Goal: Task Accomplishment & Management: Manage account settings

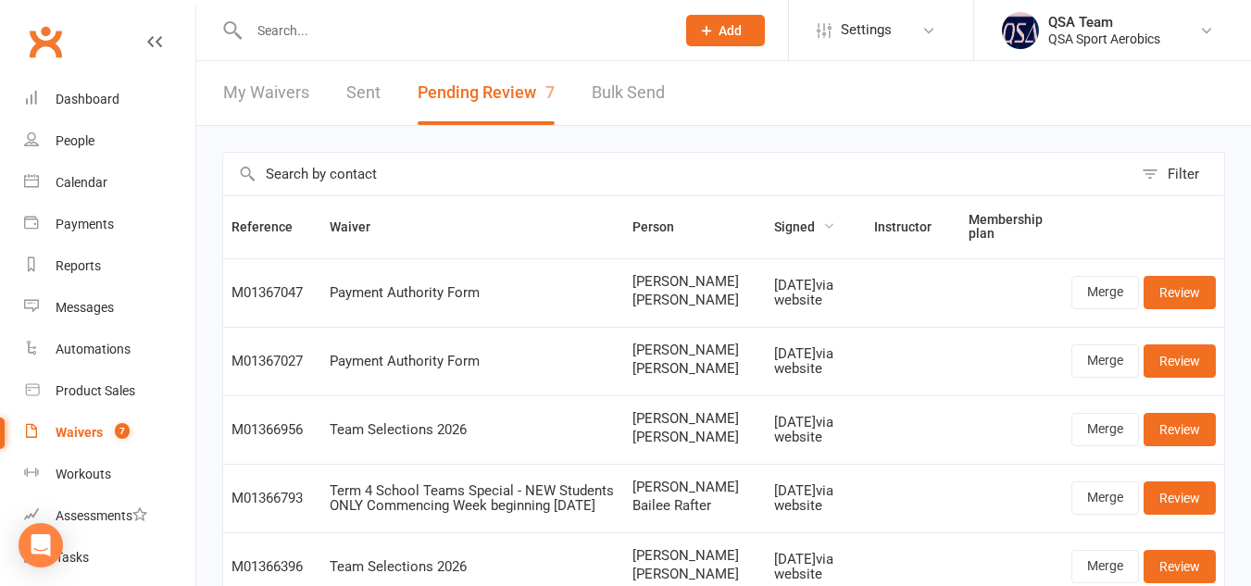
scroll to position [418, 0]
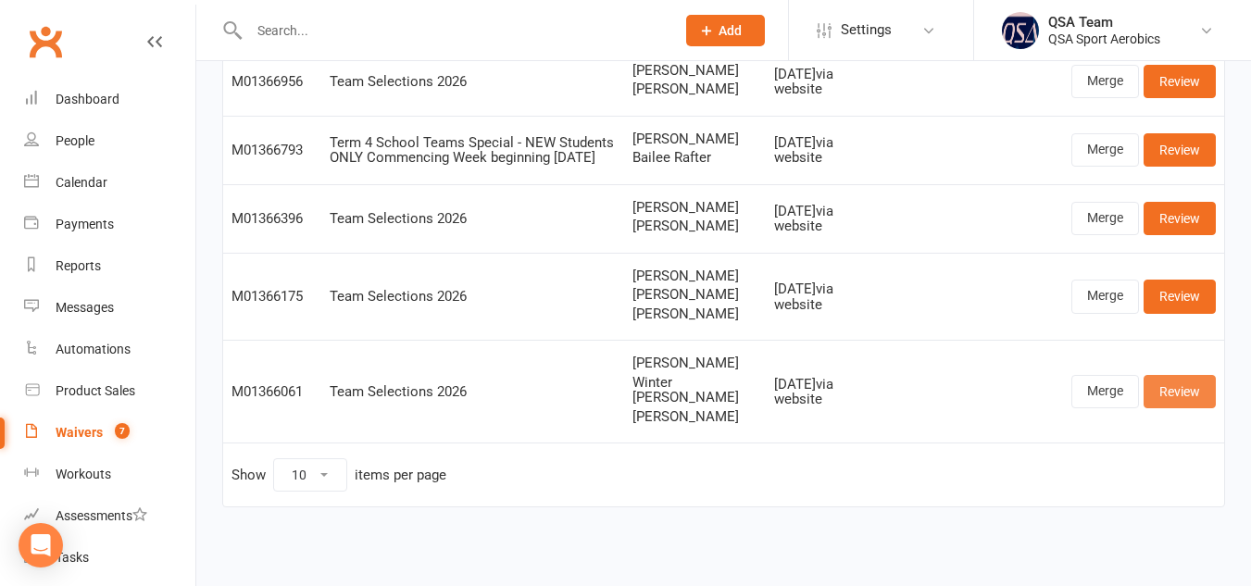
click at [616, 394] on link "Review" at bounding box center [1180, 391] width 72 height 33
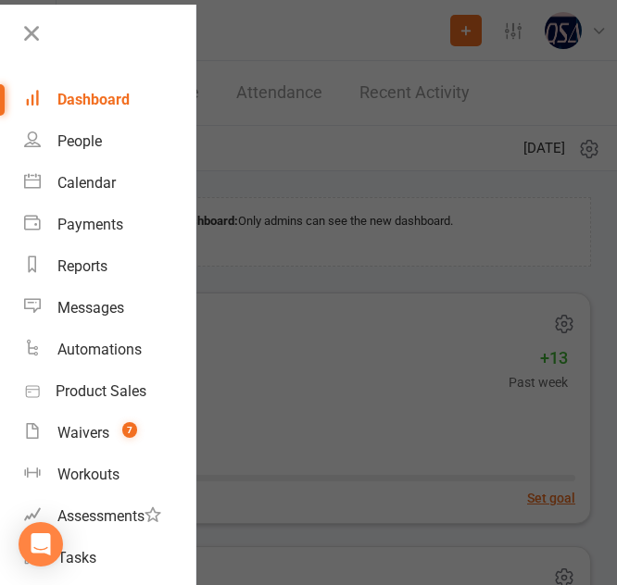
click at [329, 349] on div at bounding box center [308, 292] width 617 height 585
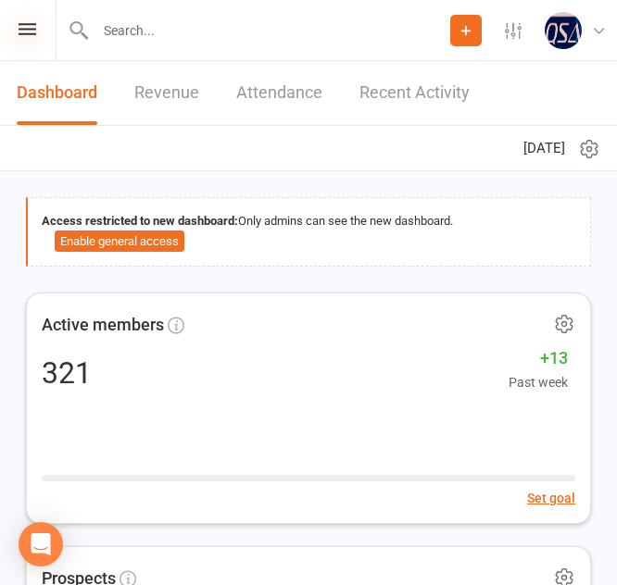
click at [31, 23] on icon at bounding box center [28, 29] width 18 height 12
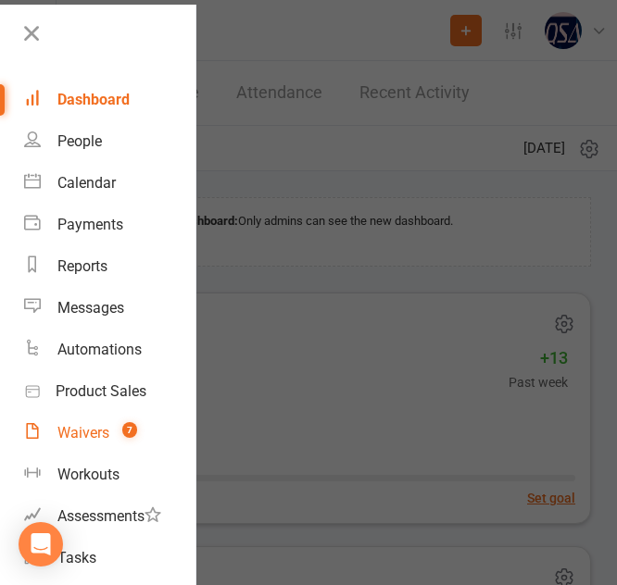
click at [98, 443] on link "Waivers 7" at bounding box center [109, 433] width 171 height 42
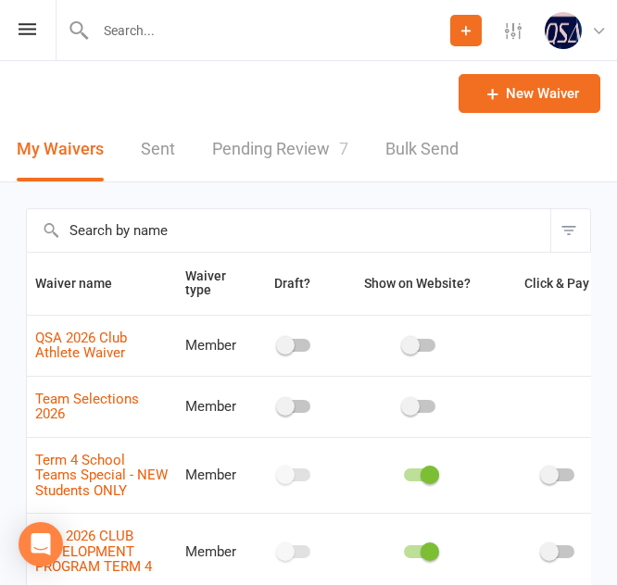
click at [288, 144] on link "Pending Review 7" at bounding box center [280, 150] width 136 height 64
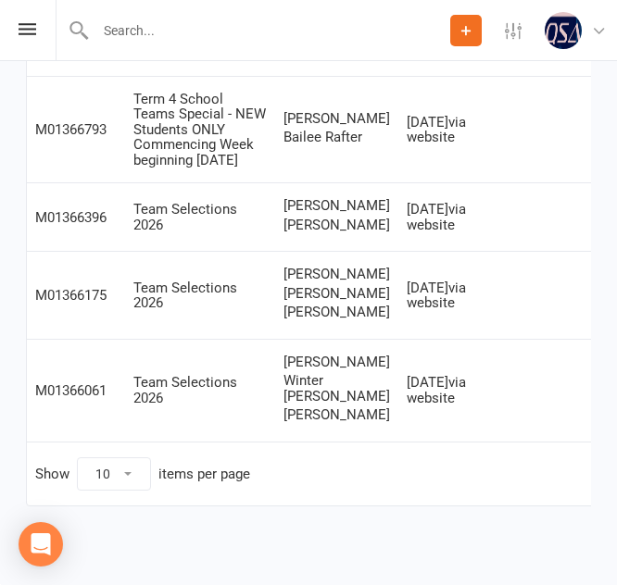
scroll to position [0, 131]
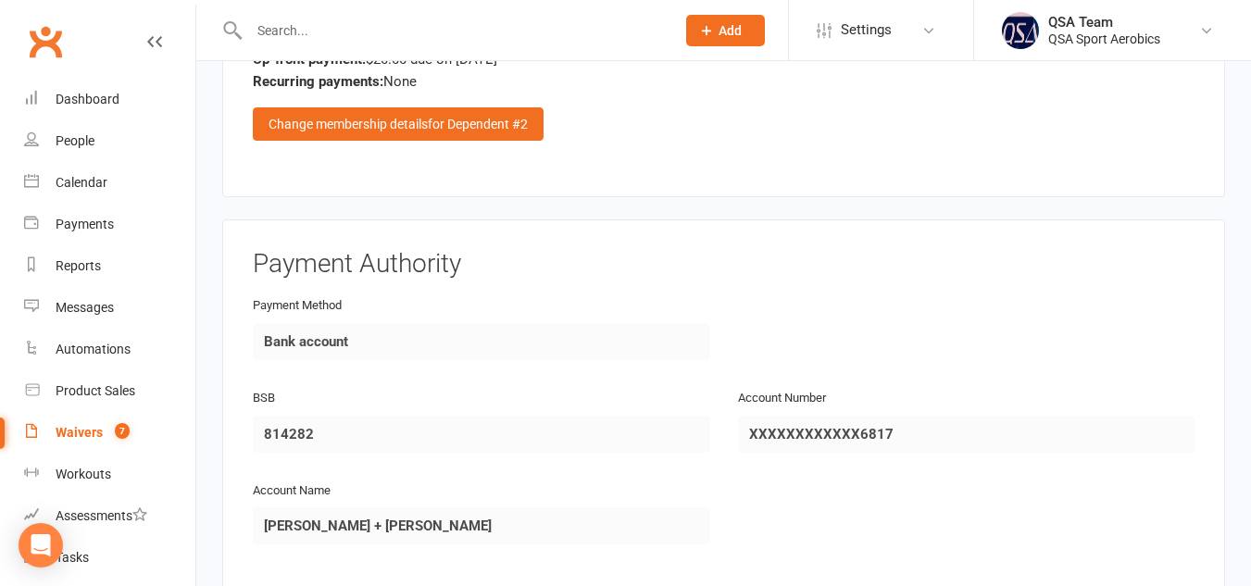
scroll to position [4569, 0]
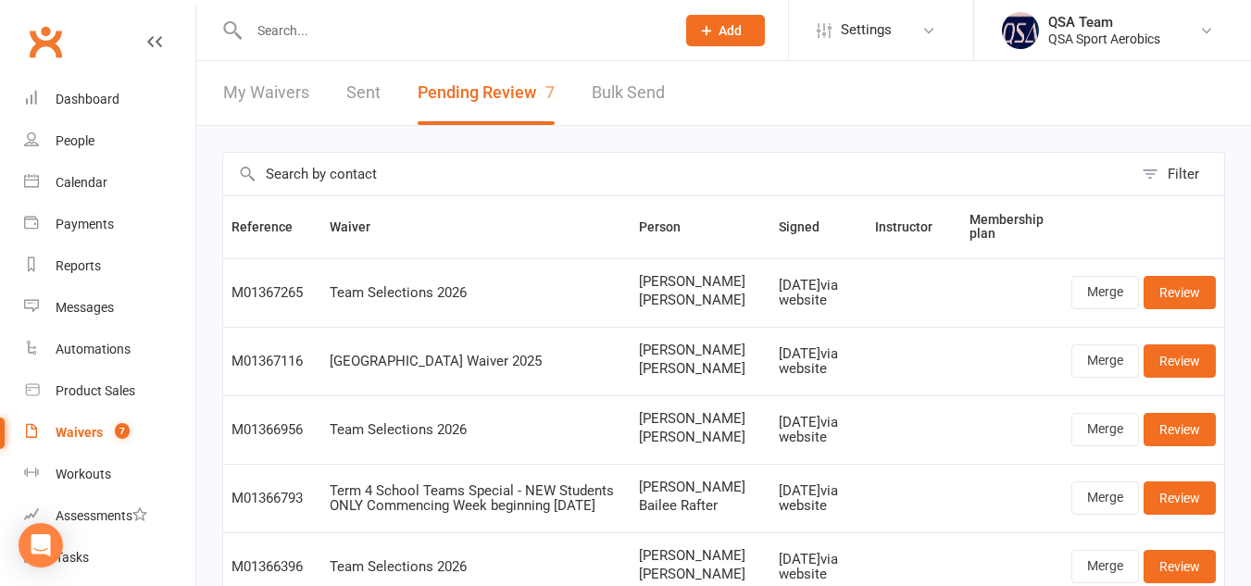
scroll to position [432, 0]
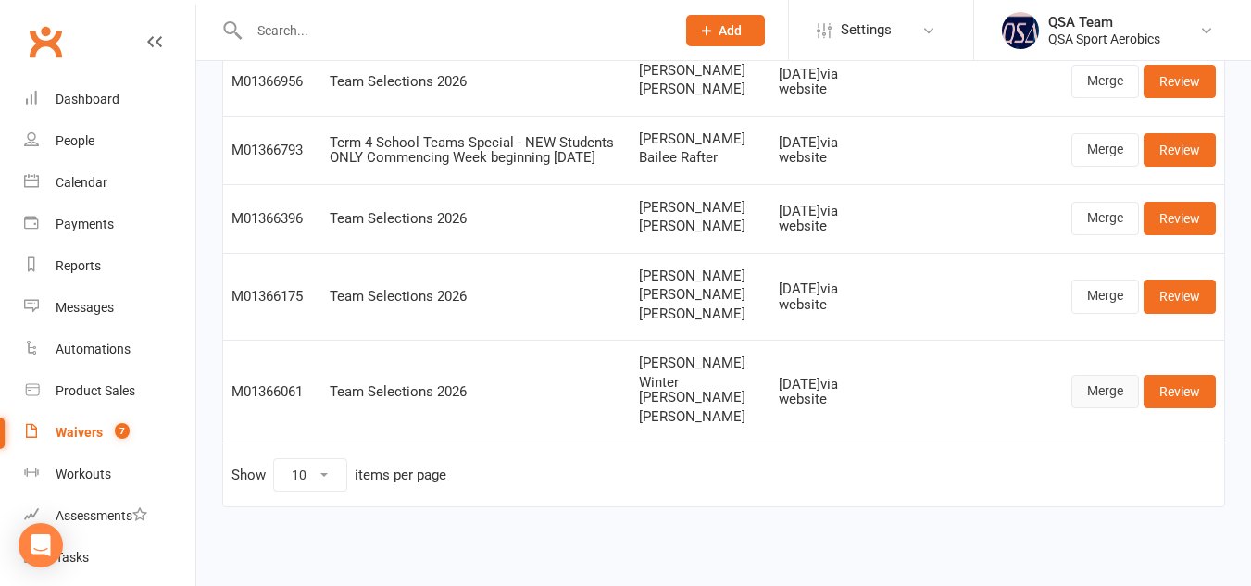
click at [1120, 389] on link "Merge" at bounding box center [1105, 391] width 68 height 33
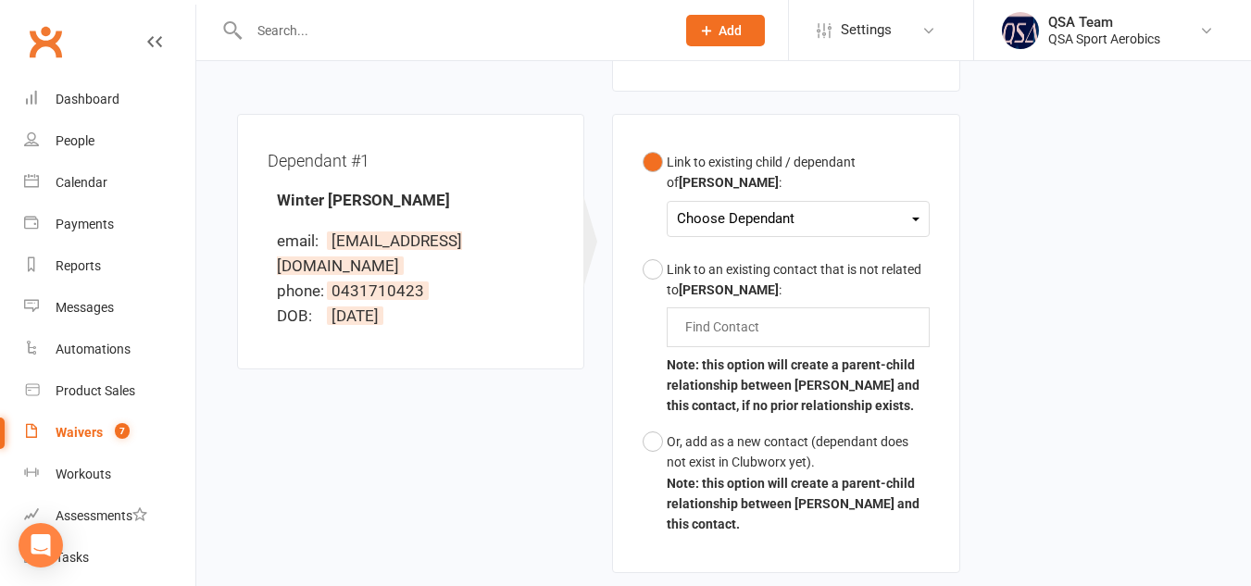
scroll to position [507, 0]
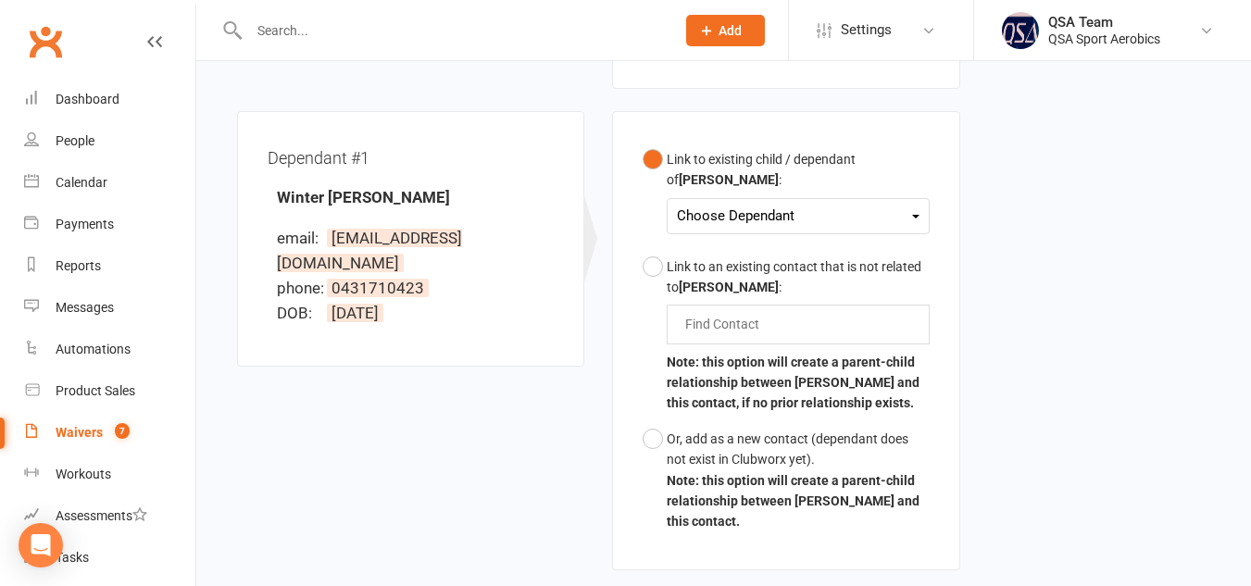
click at [820, 204] on div "Choose Dependant" at bounding box center [798, 216] width 242 height 25
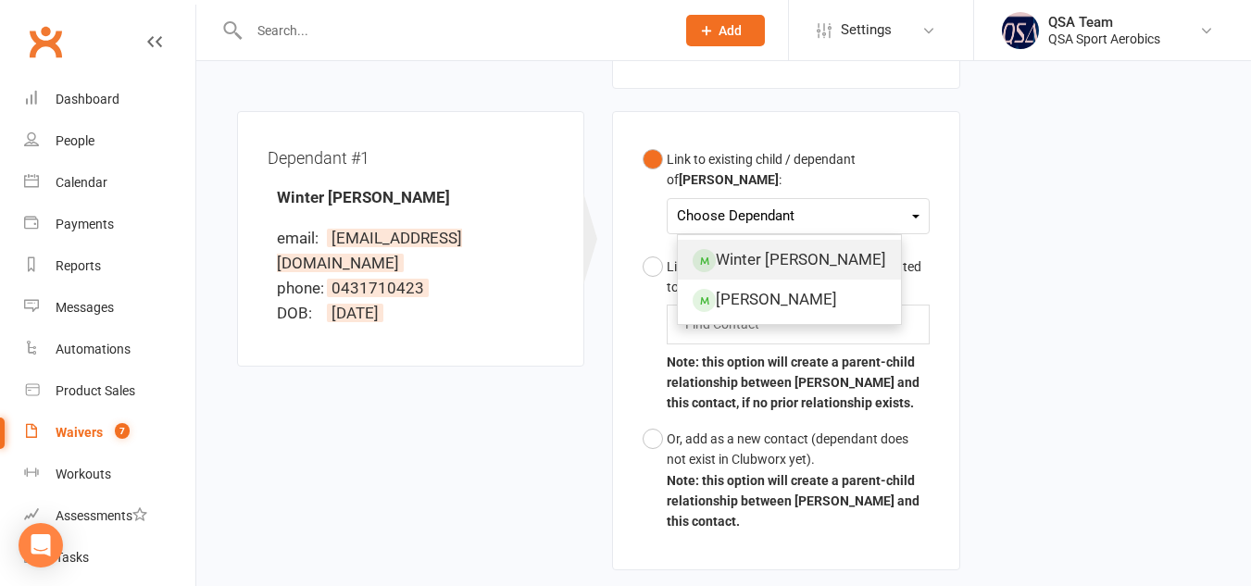
click at [796, 240] on link "Winter [PERSON_NAME]" at bounding box center [789, 260] width 223 height 40
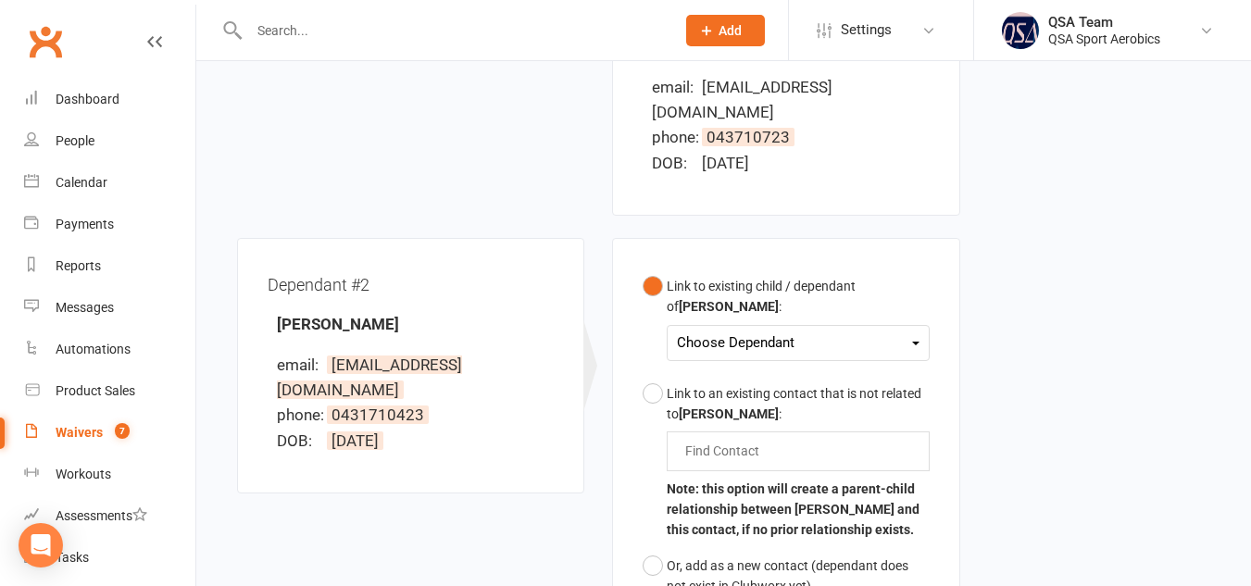
scroll to position [1013, 0]
click at [835, 330] on div "Choose Dependant" at bounding box center [798, 342] width 242 height 25
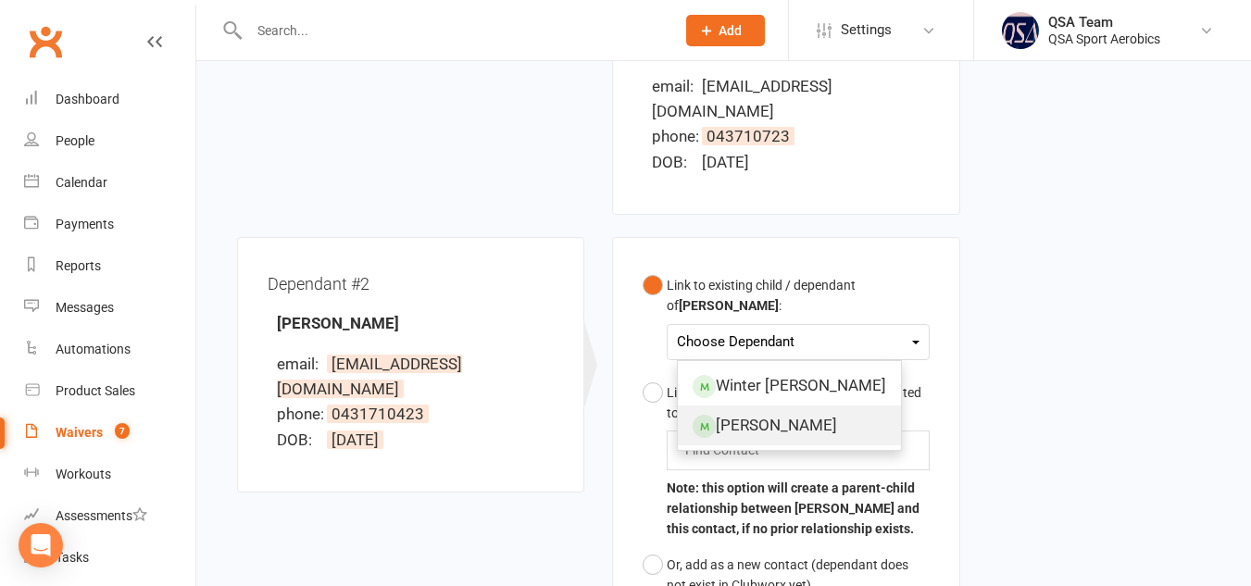
click at [794, 406] on link "[PERSON_NAME]" at bounding box center [789, 426] width 223 height 40
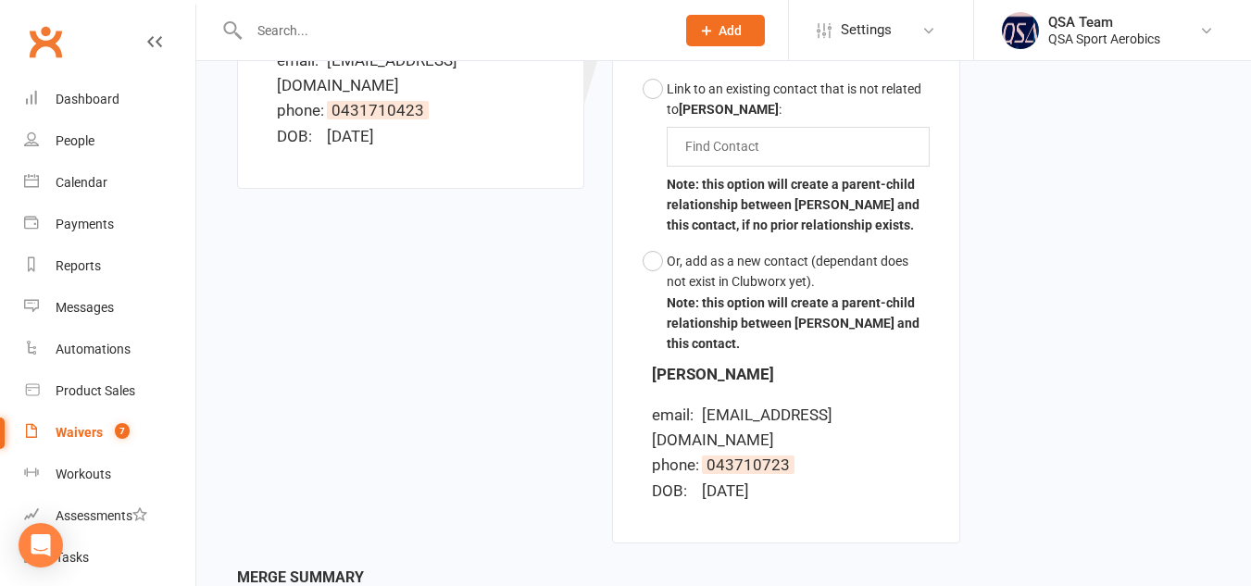
scroll to position [1458, 0]
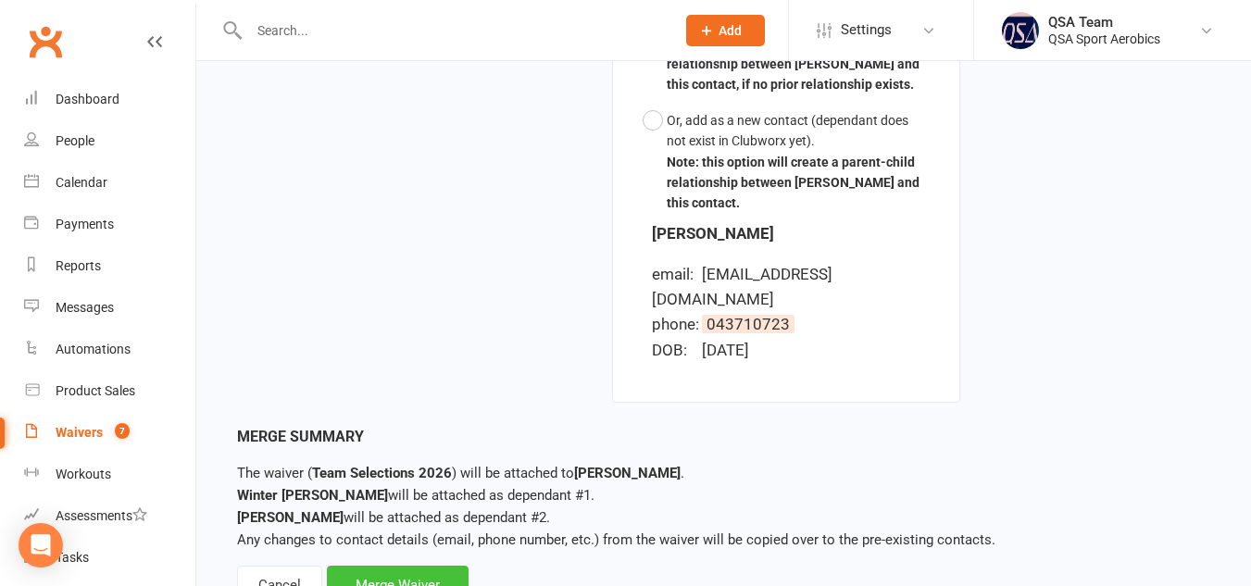
click at [433, 566] on div "Merge Waiver" at bounding box center [398, 585] width 142 height 39
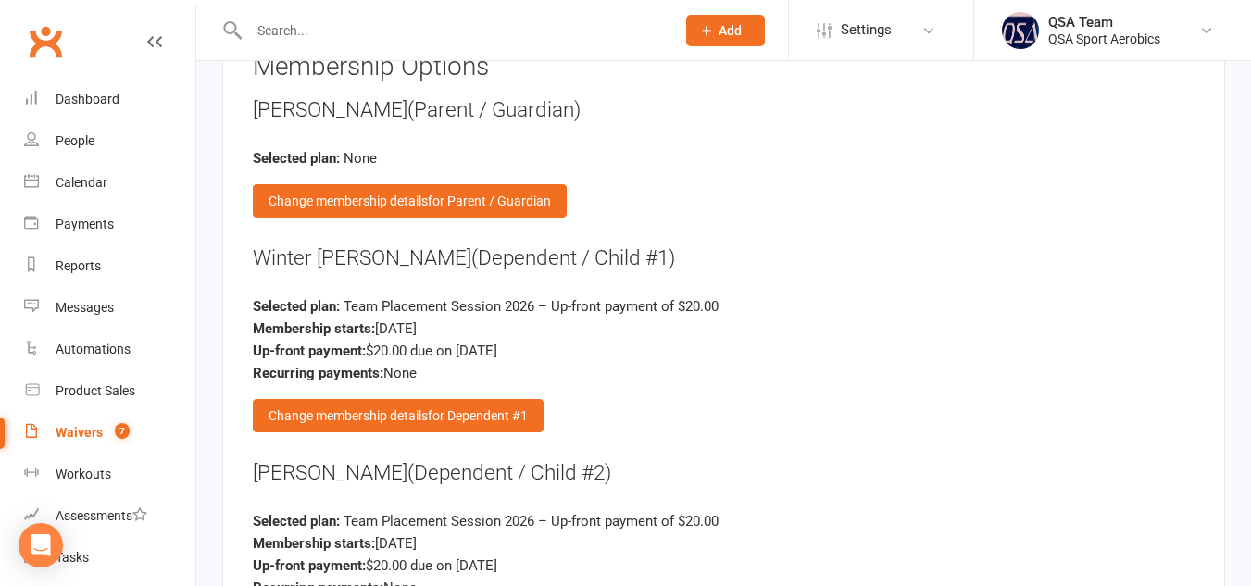
scroll to position [3639, 0]
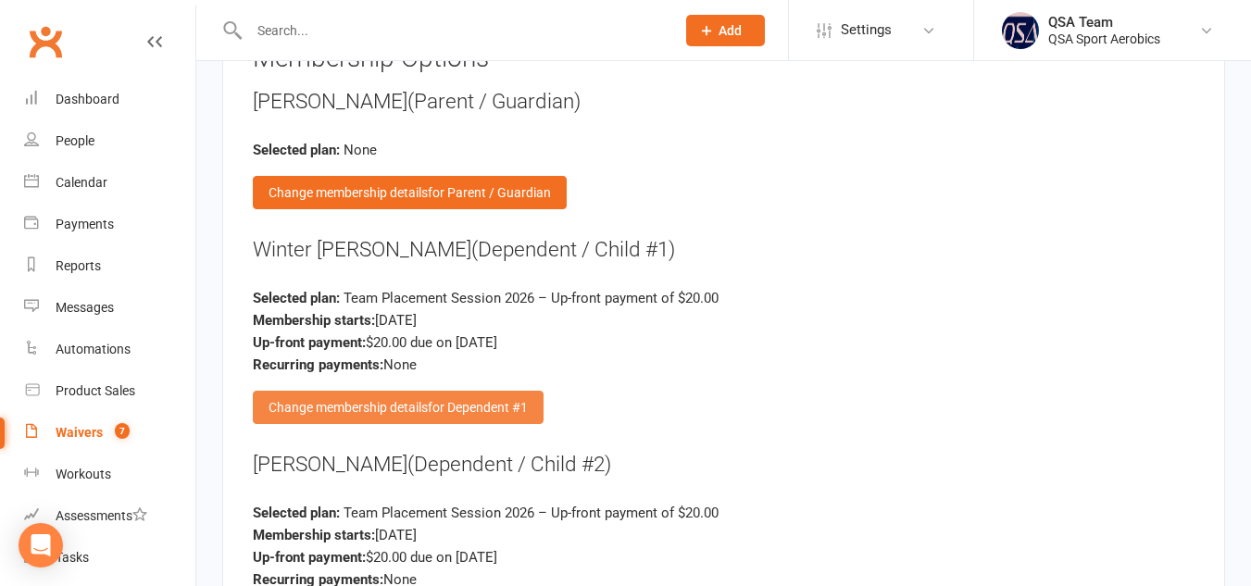
click at [450, 400] on span "for Dependent #1" at bounding box center [478, 407] width 100 height 15
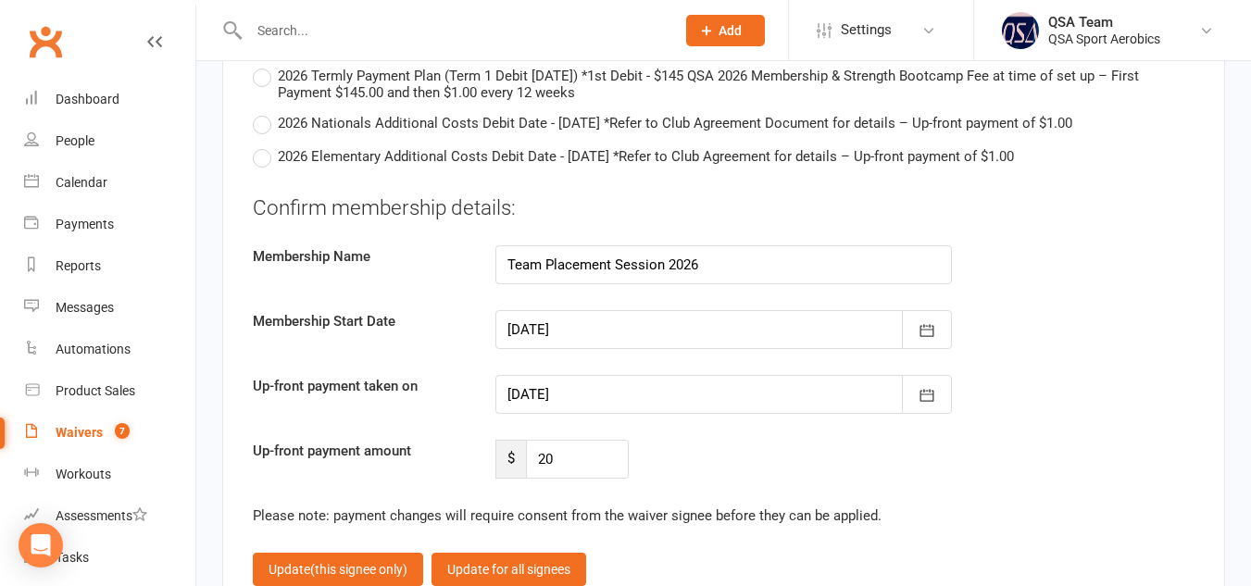
scroll to position [6124, 0]
click at [921, 323] on icon "button" at bounding box center [927, 329] width 14 height 12
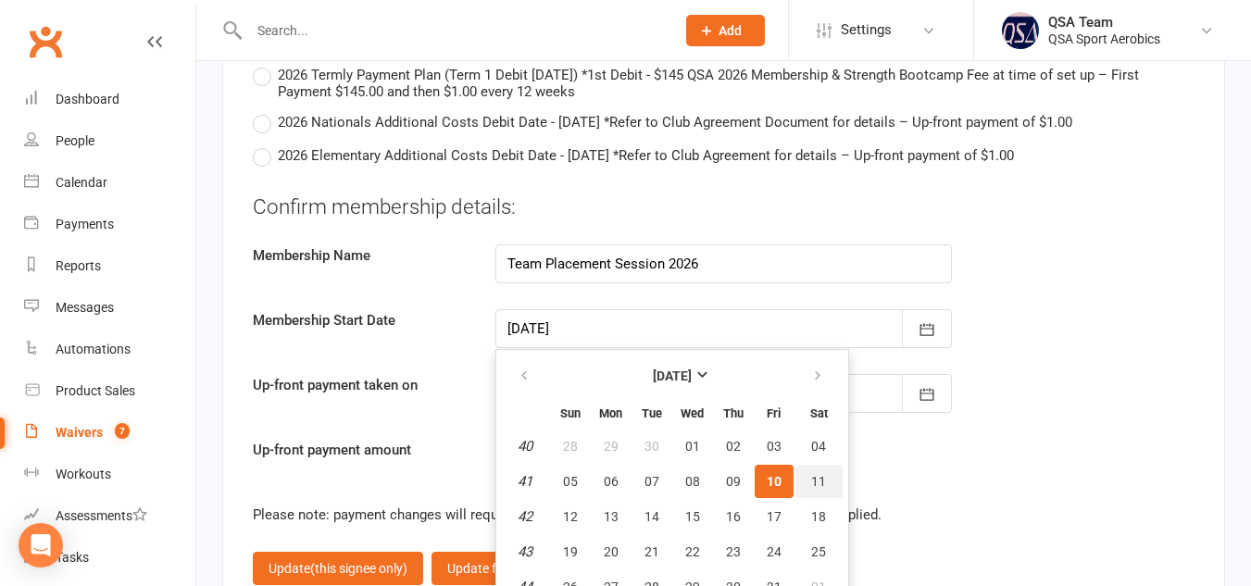
click at [807, 465] on button "11" at bounding box center [818, 481] width 47 height 33
type input "[DATE]"
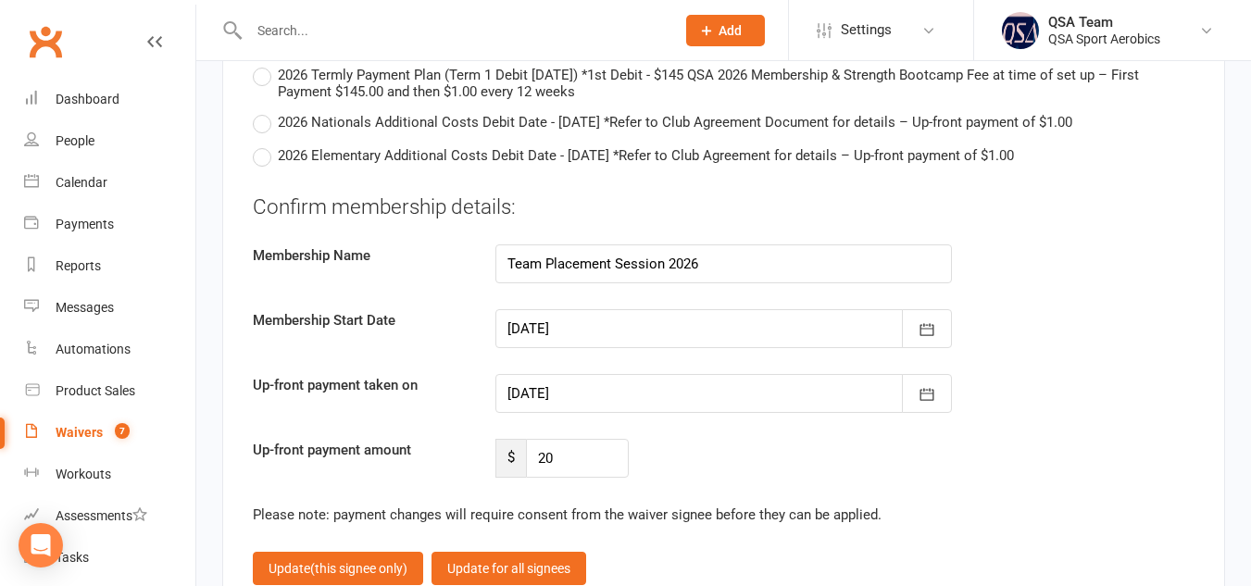
type input "[DATE]"
click at [923, 385] on icon "button" at bounding box center [927, 394] width 19 height 19
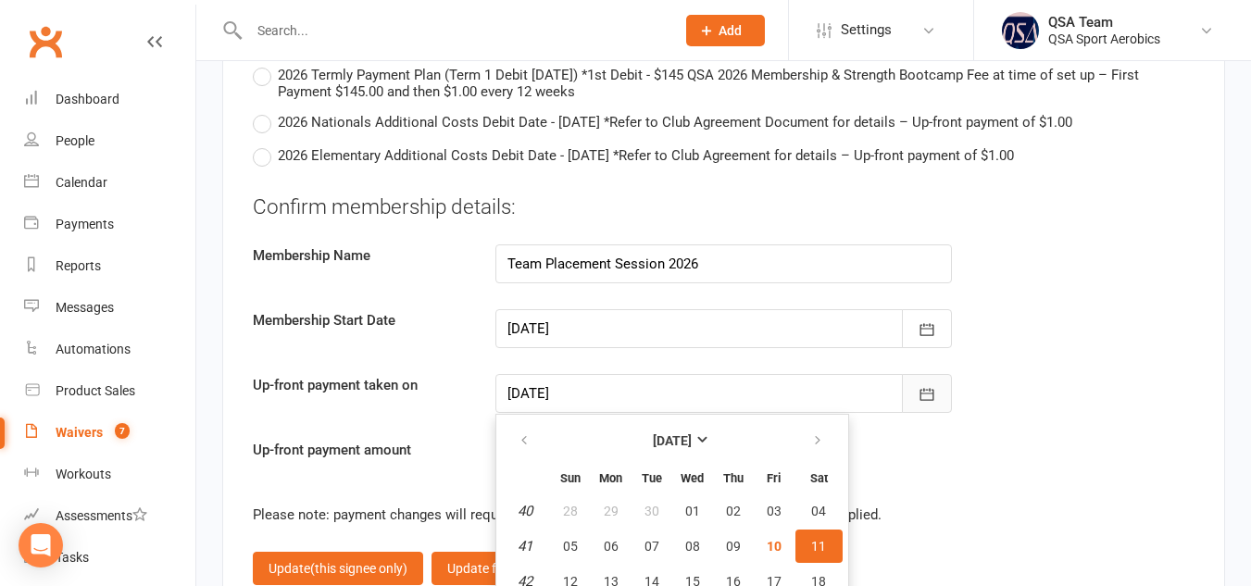
scroll to position [6154, 0]
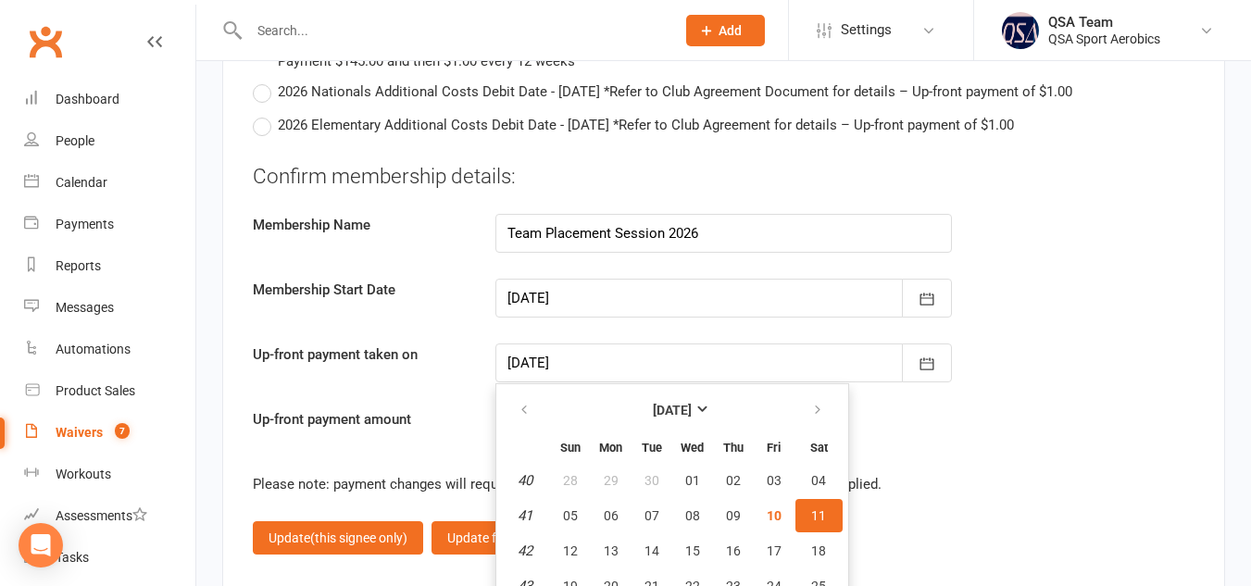
click at [819, 508] on span "11" at bounding box center [818, 515] width 15 height 15
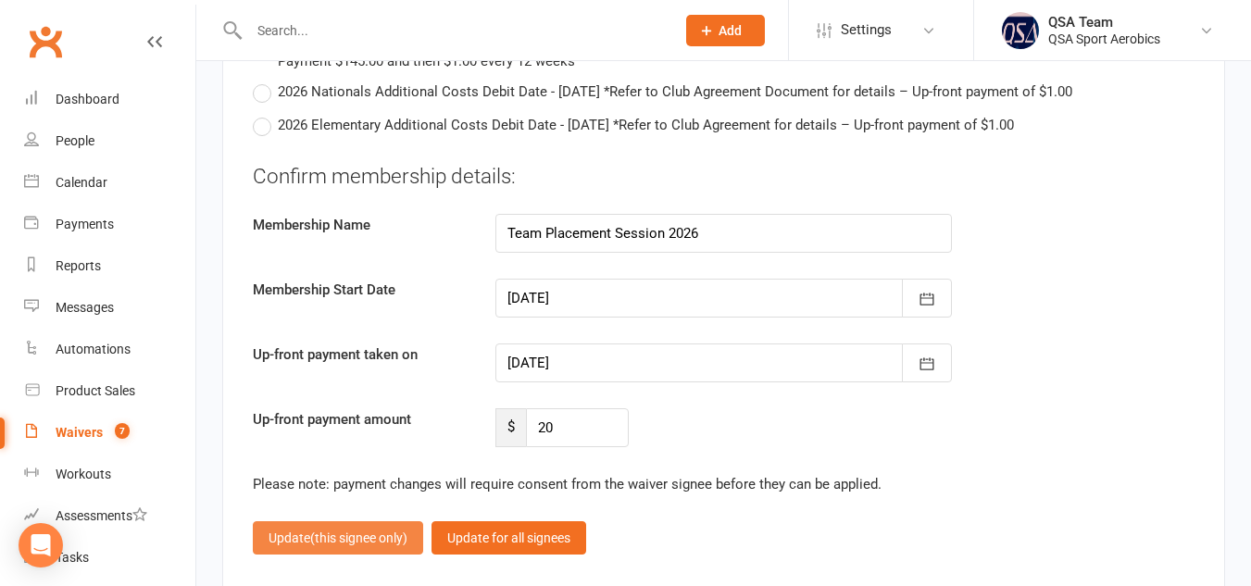
click at [377, 531] on span "(this signee only)" at bounding box center [358, 538] width 97 height 15
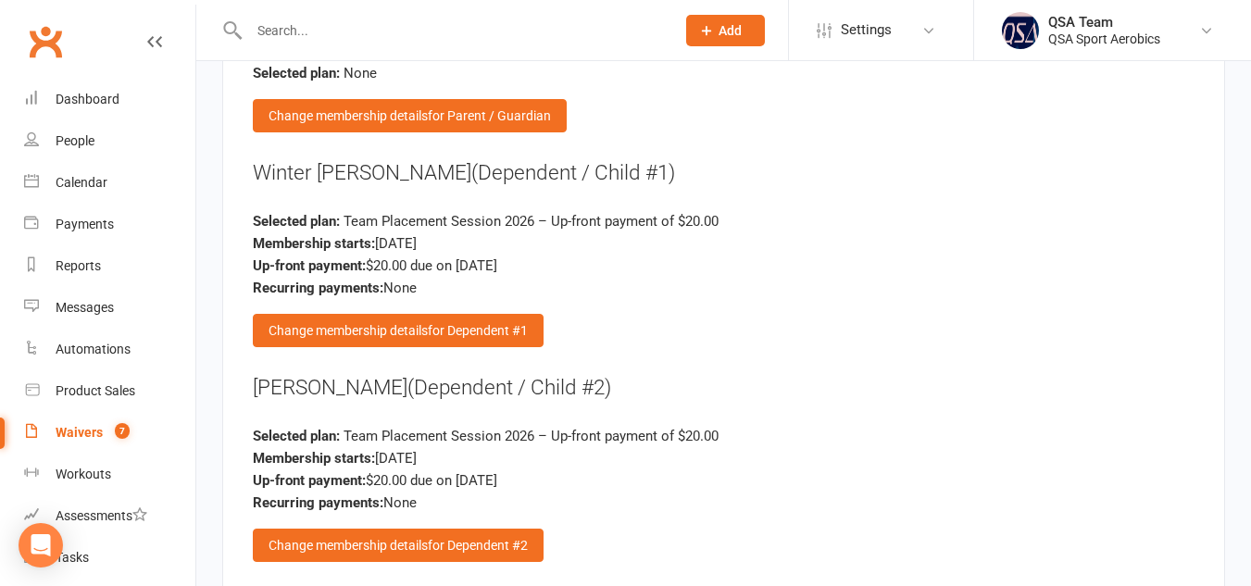
scroll to position [3674, 0]
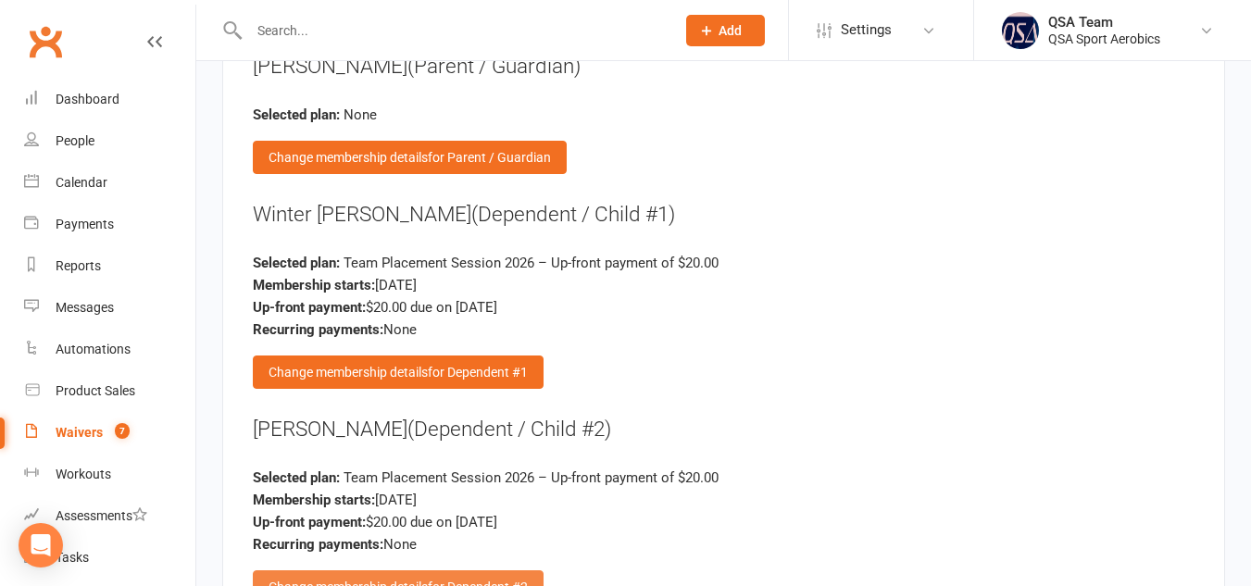
click at [509, 580] on span "for Dependent #2" at bounding box center [478, 587] width 100 height 15
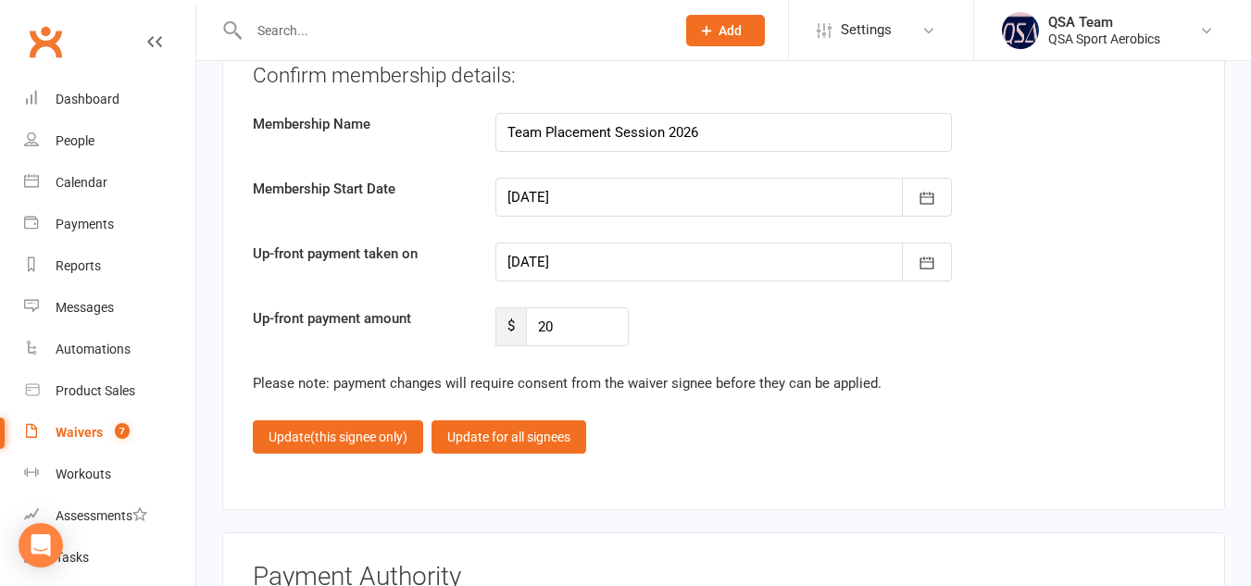
scroll to position [6260, 0]
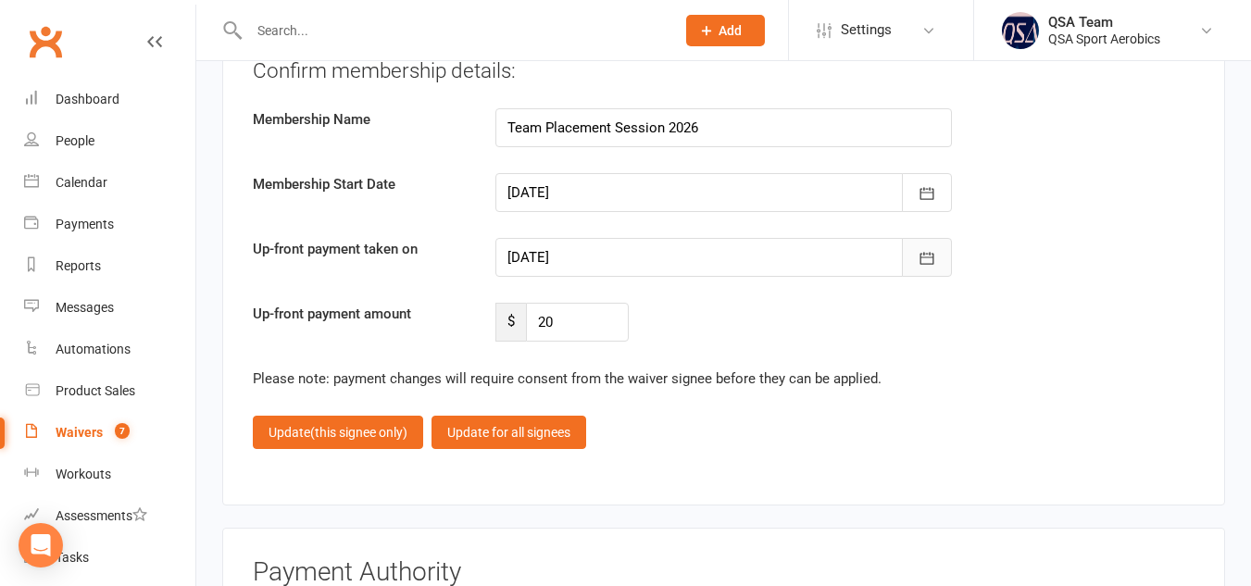
click at [931, 249] on icon "button" at bounding box center [927, 258] width 19 height 19
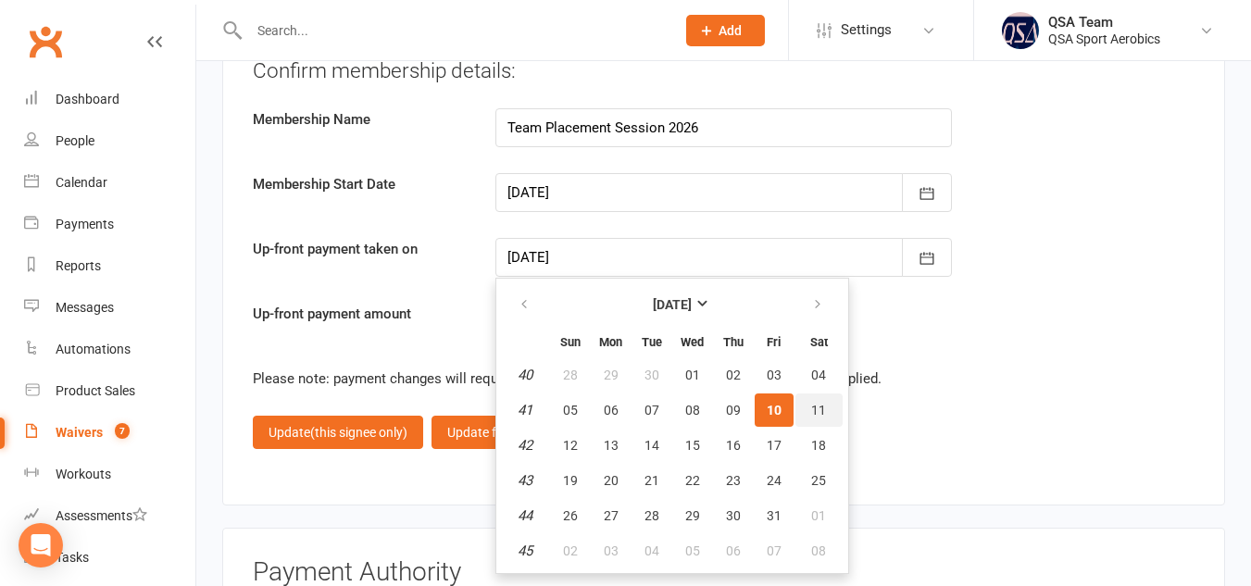
click at [814, 403] on span "11" at bounding box center [818, 410] width 15 height 15
type input "[DATE]"
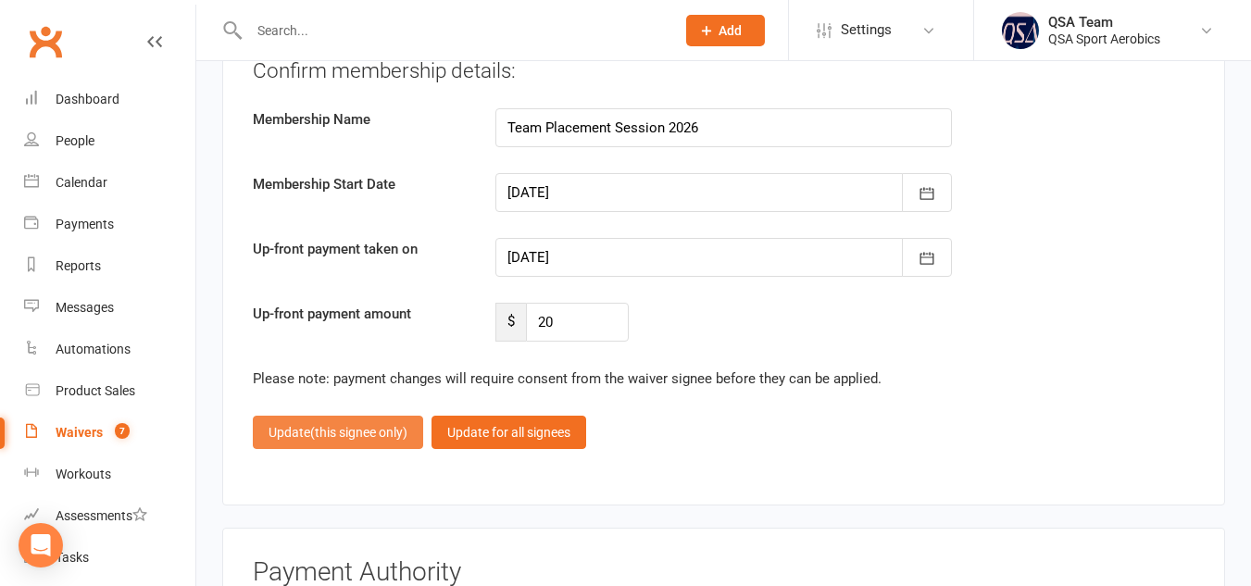
click at [312, 425] on span "(this signee only)" at bounding box center [358, 432] width 97 height 15
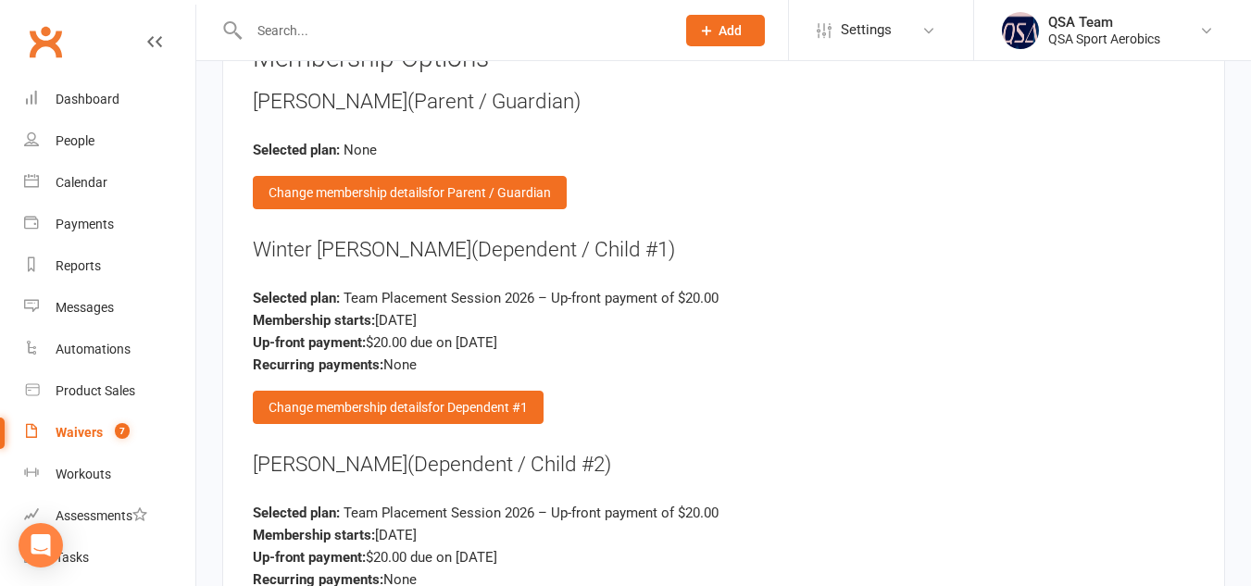
scroll to position [3640, 0]
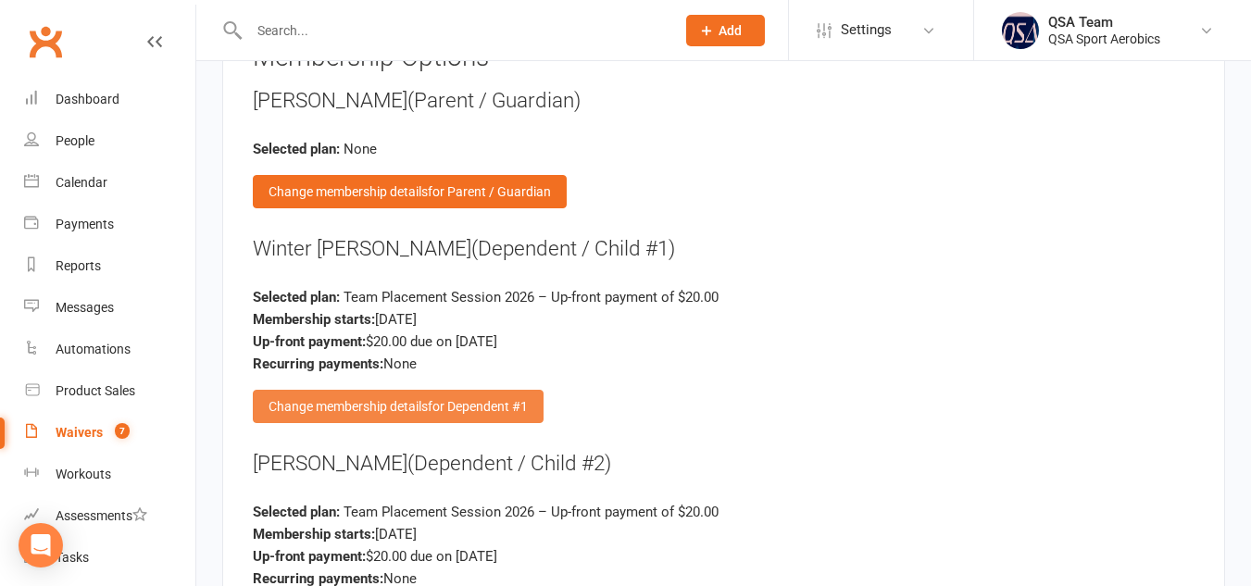
click at [521, 390] on div "Change membership details for Dependent #1" at bounding box center [398, 406] width 291 height 33
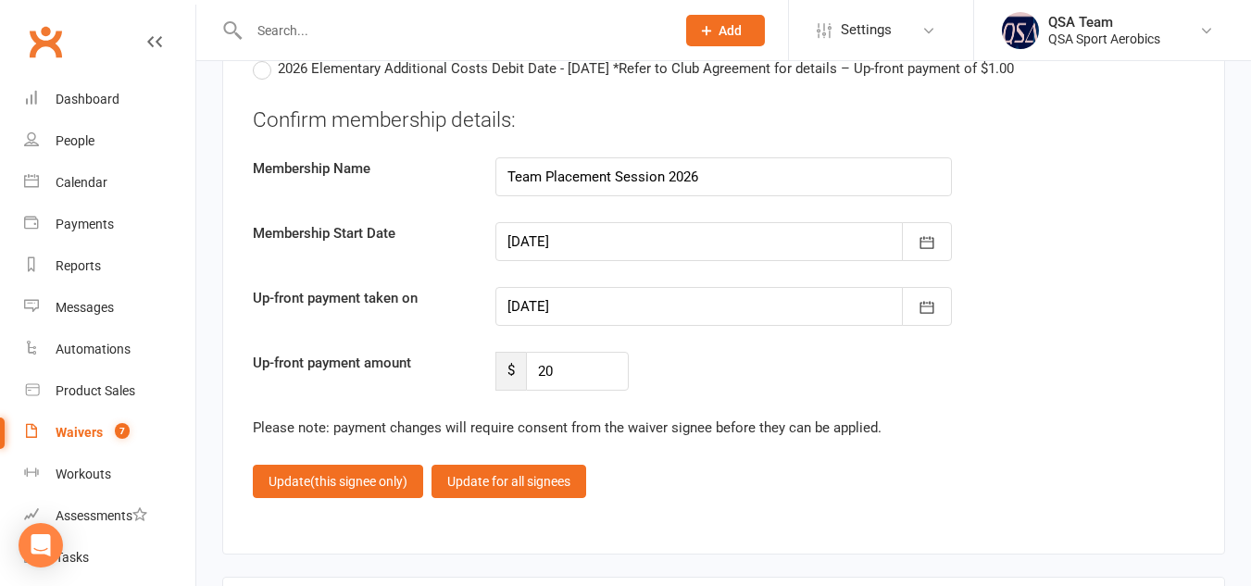
scroll to position [6265, 0]
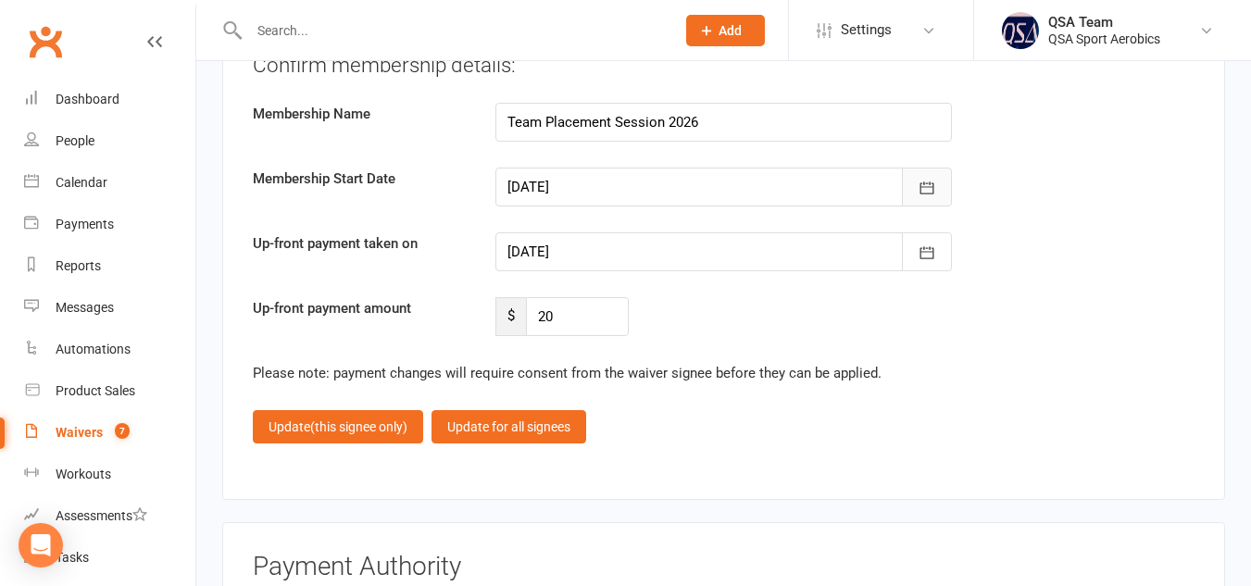
click at [930, 179] on icon "button" at bounding box center [927, 188] width 19 height 19
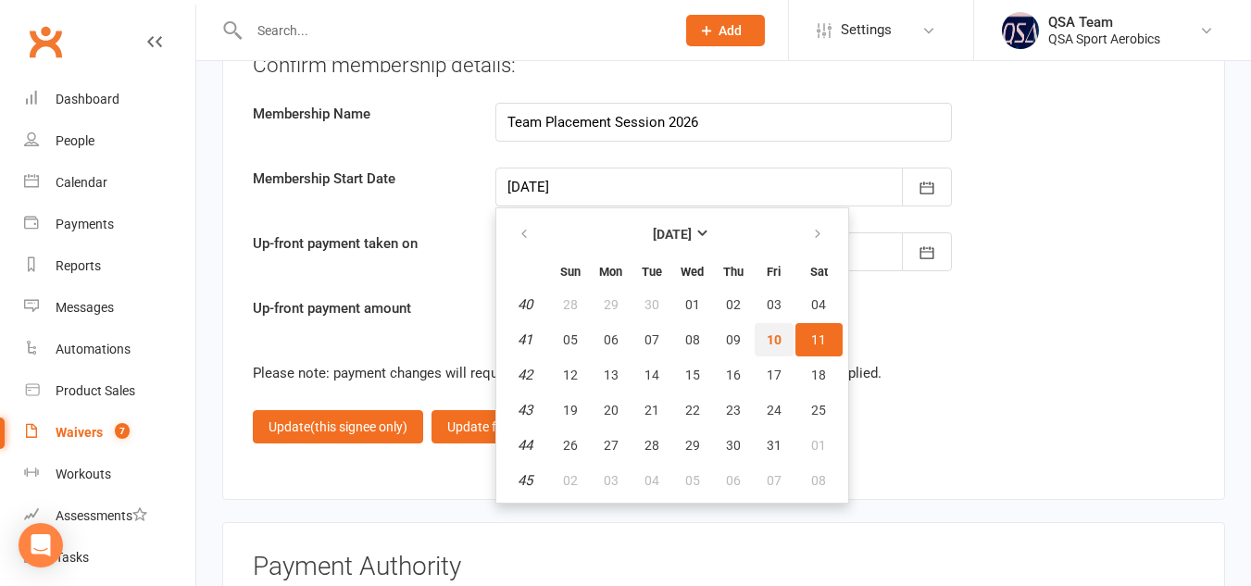
click at [770, 332] on span "10" at bounding box center [774, 339] width 15 height 15
type input "[DATE]"
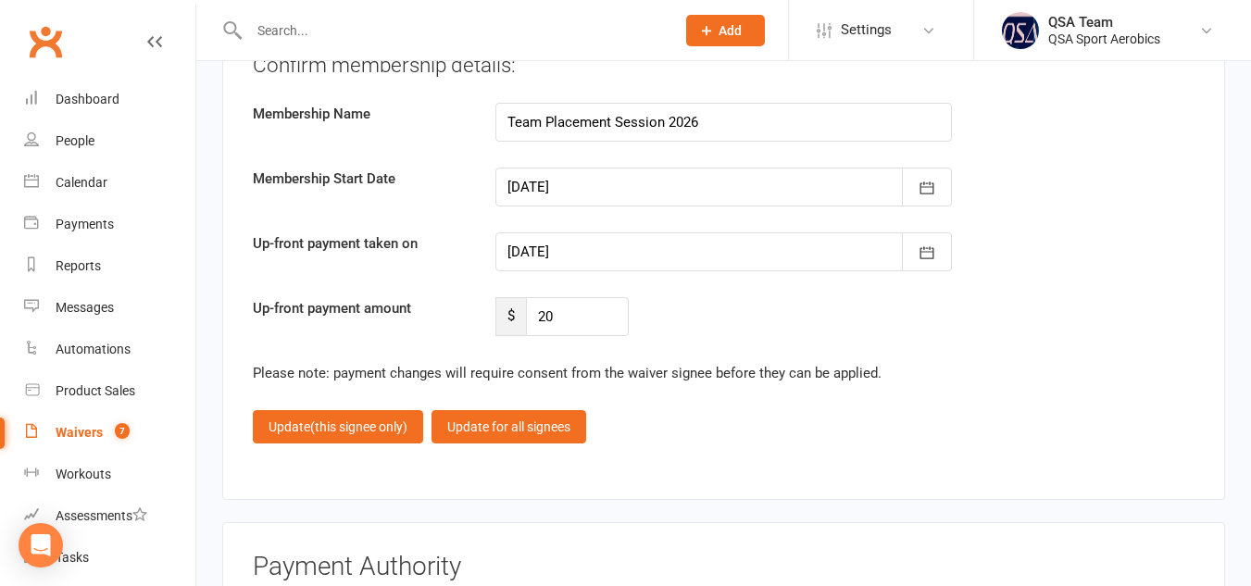
scroll to position [6225, 0]
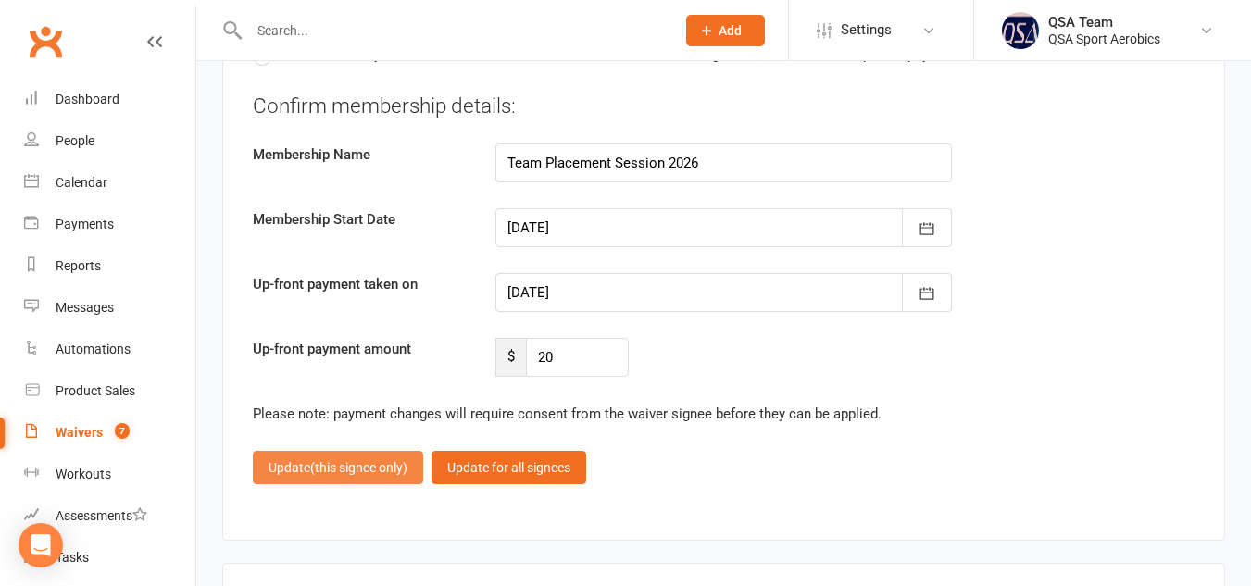
click at [389, 451] on button "Update (this signee only)" at bounding box center [338, 467] width 170 height 33
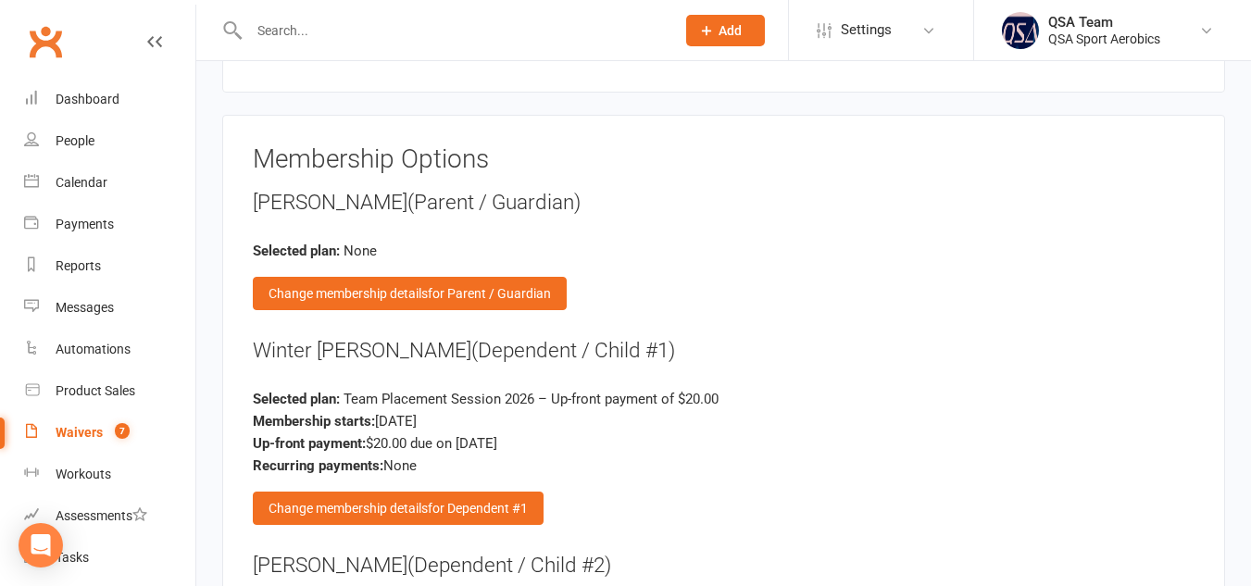
scroll to position [4436, 0]
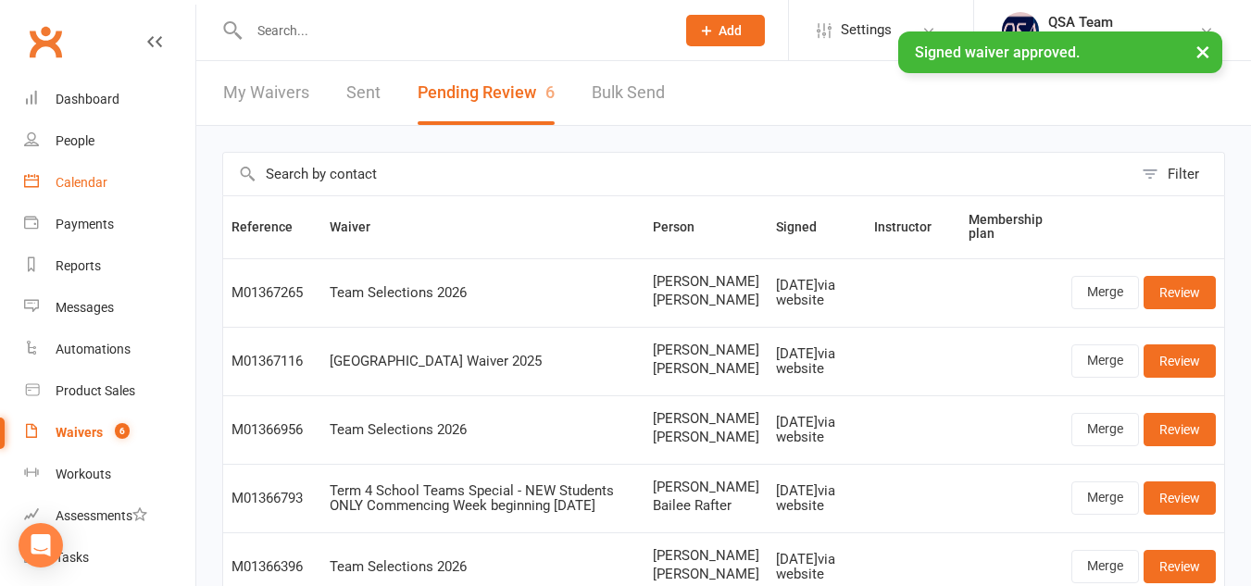
click at [84, 182] on div "Calendar" at bounding box center [82, 182] width 52 height 15
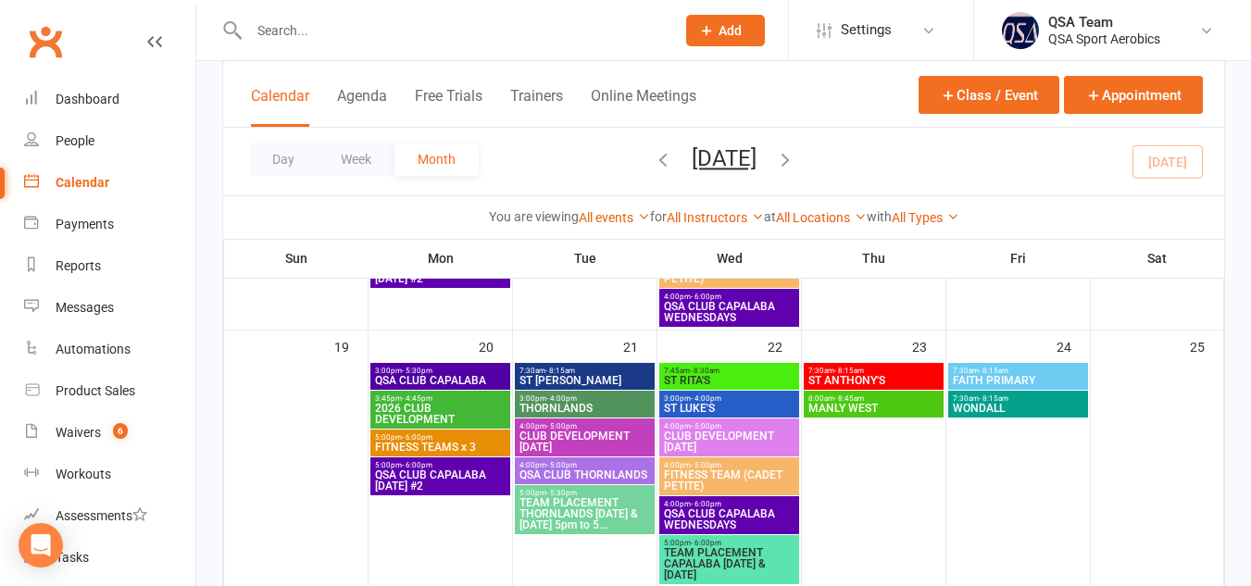
scroll to position [766, 0]
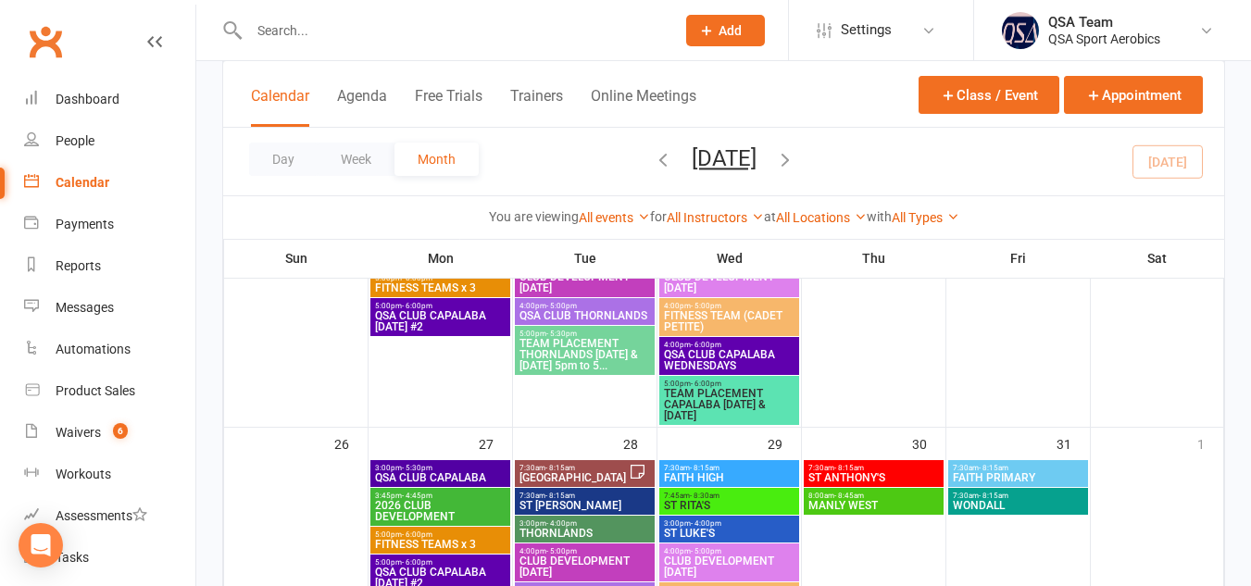
click at [759, 392] on span "TEAM PLACEMENT CAPALABA [DATE] & [DATE]" at bounding box center [729, 404] width 132 height 33
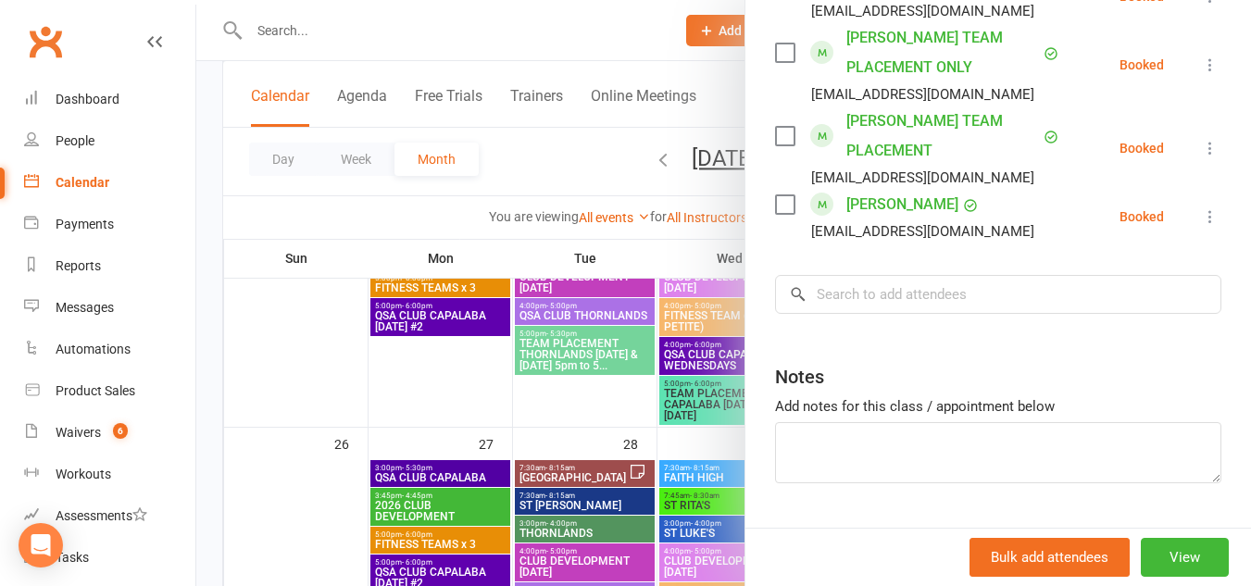
scroll to position [2733, 0]
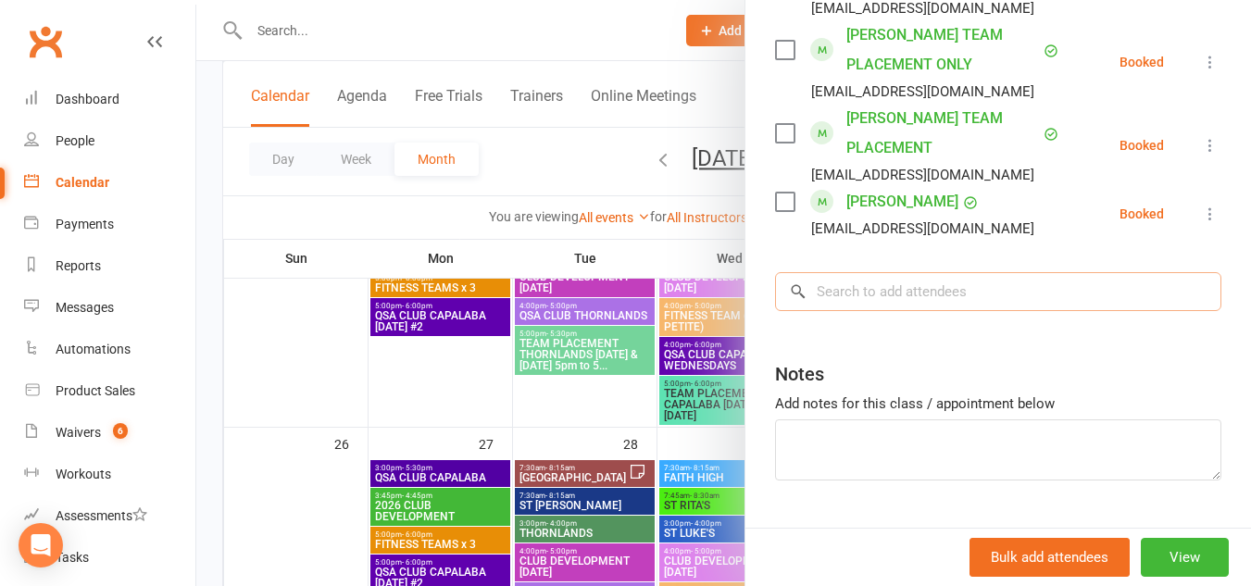
click at [954, 311] on input "search" at bounding box center [998, 291] width 446 height 39
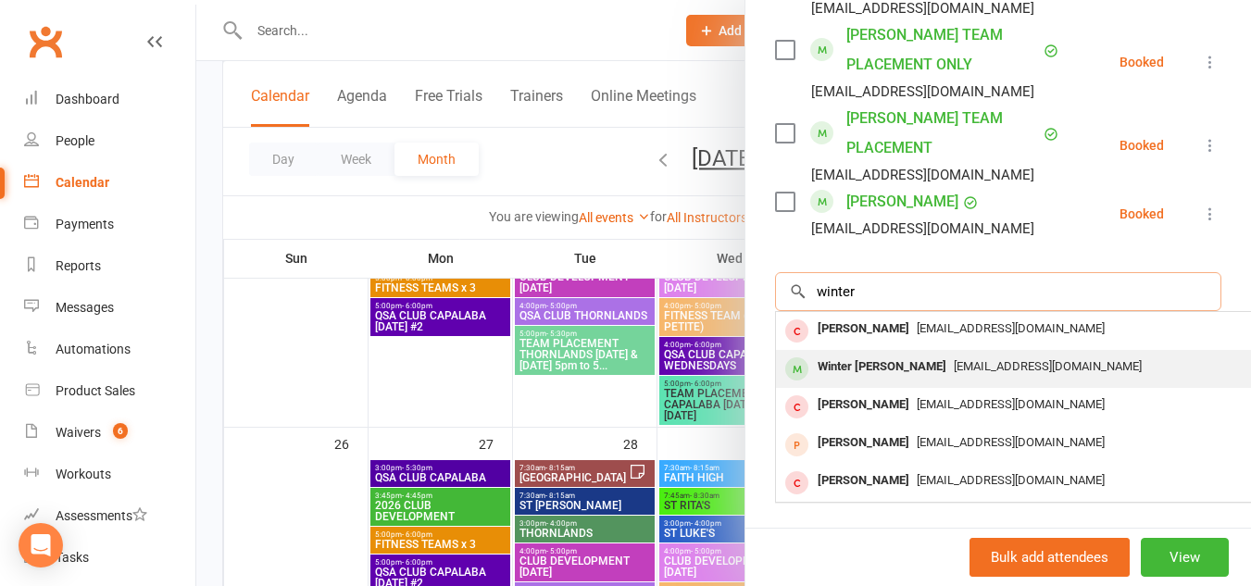
type input "winter"
click at [925, 381] on div "Winter [PERSON_NAME]" at bounding box center [882, 367] width 144 height 27
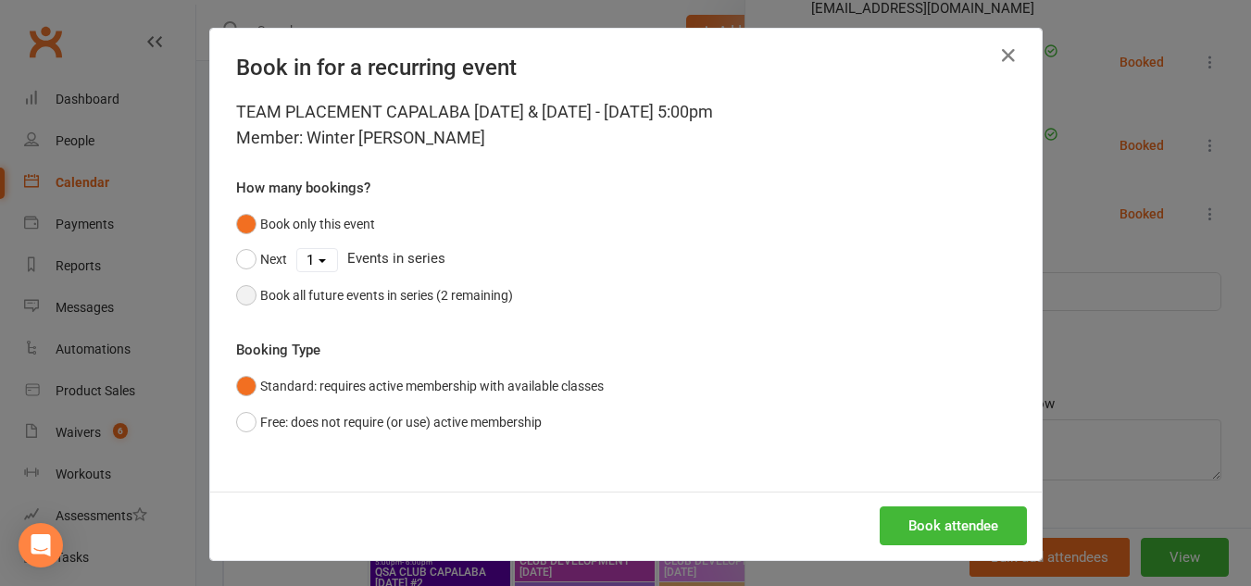
click at [244, 291] on button "Book all future events in series (2 remaining)" at bounding box center [374, 295] width 277 height 35
click at [983, 525] on button "Book attendee" at bounding box center [953, 526] width 147 height 39
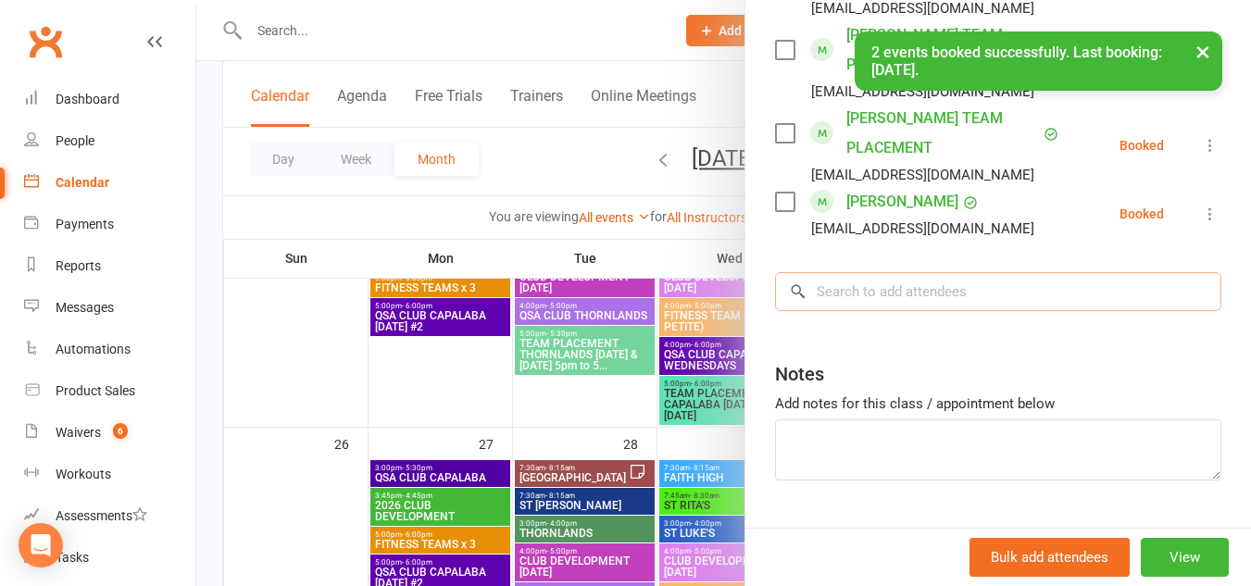
scroll to position [2786, 0]
click at [901, 311] on input "search" at bounding box center [998, 291] width 446 height 39
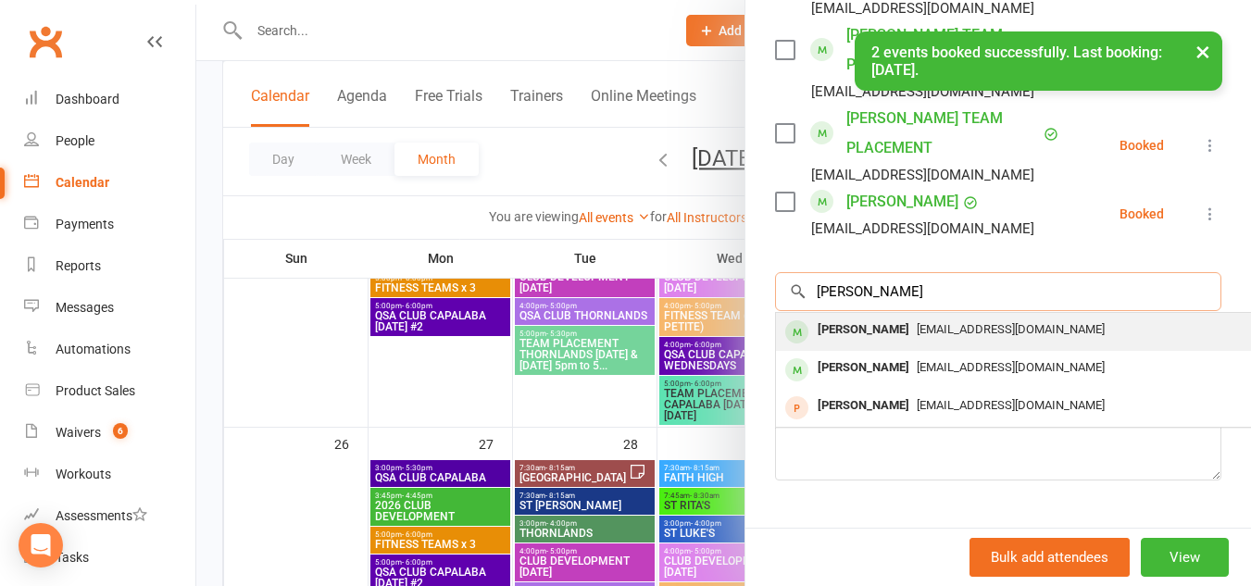
type input "[PERSON_NAME]"
click at [952, 336] on span "[EMAIL_ADDRESS][DOMAIN_NAME]" at bounding box center [1011, 329] width 188 height 14
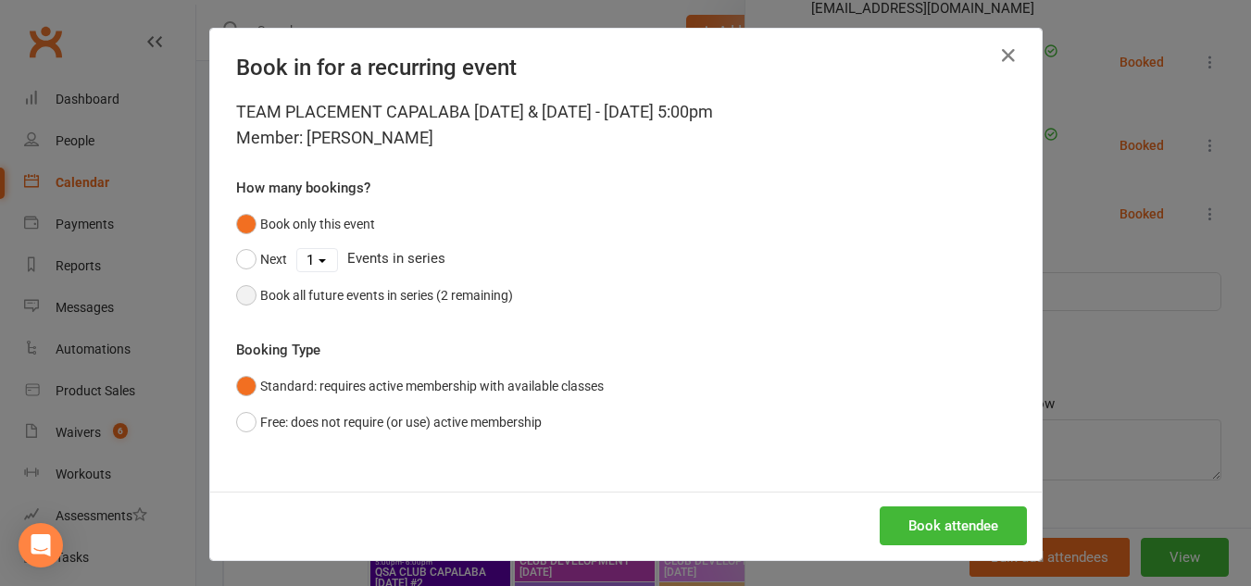
click at [243, 293] on button "Book all future events in series (2 remaining)" at bounding box center [374, 295] width 277 height 35
click at [924, 530] on button "Book attendee" at bounding box center [953, 526] width 147 height 39
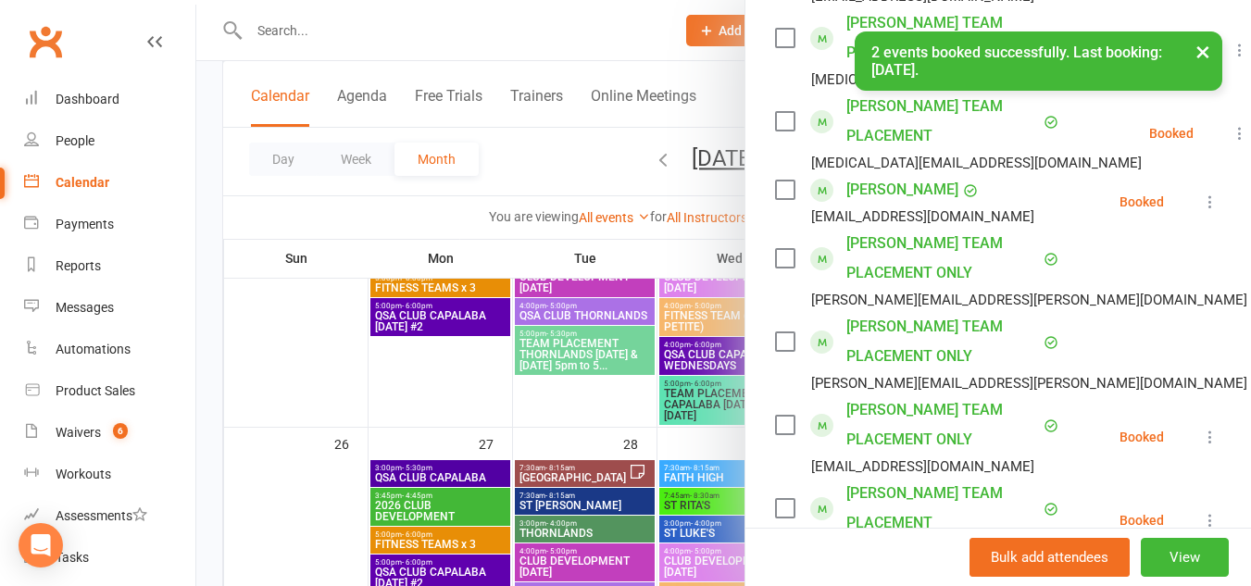
scroll to position [0, 0]
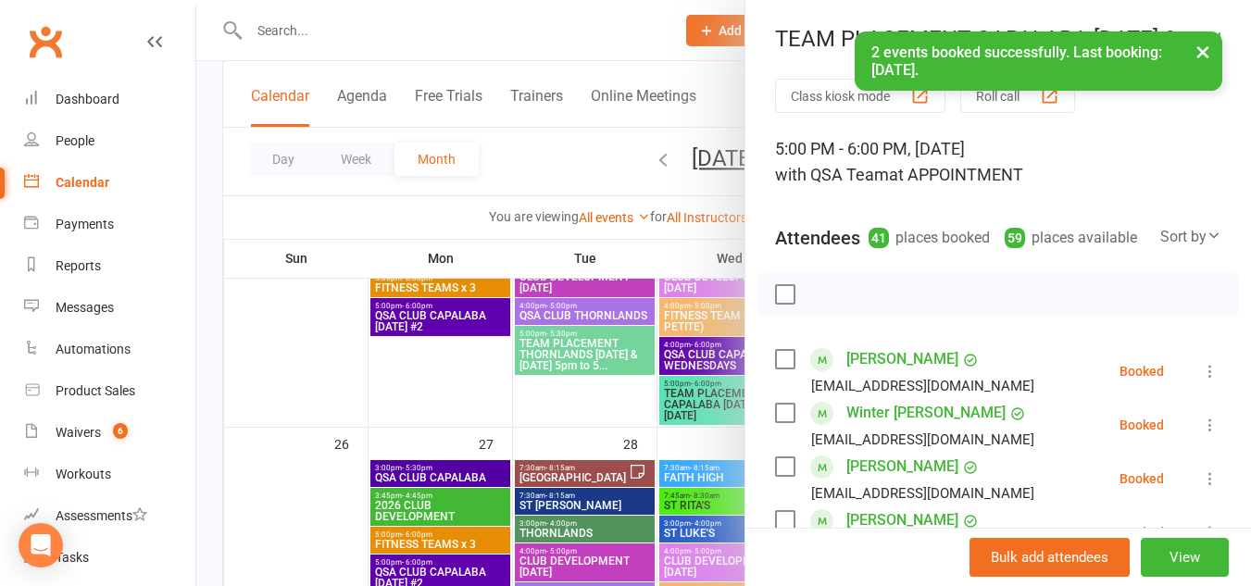
click at [307, 375] on div at bounding box center [723, 293] width 1055 height 586
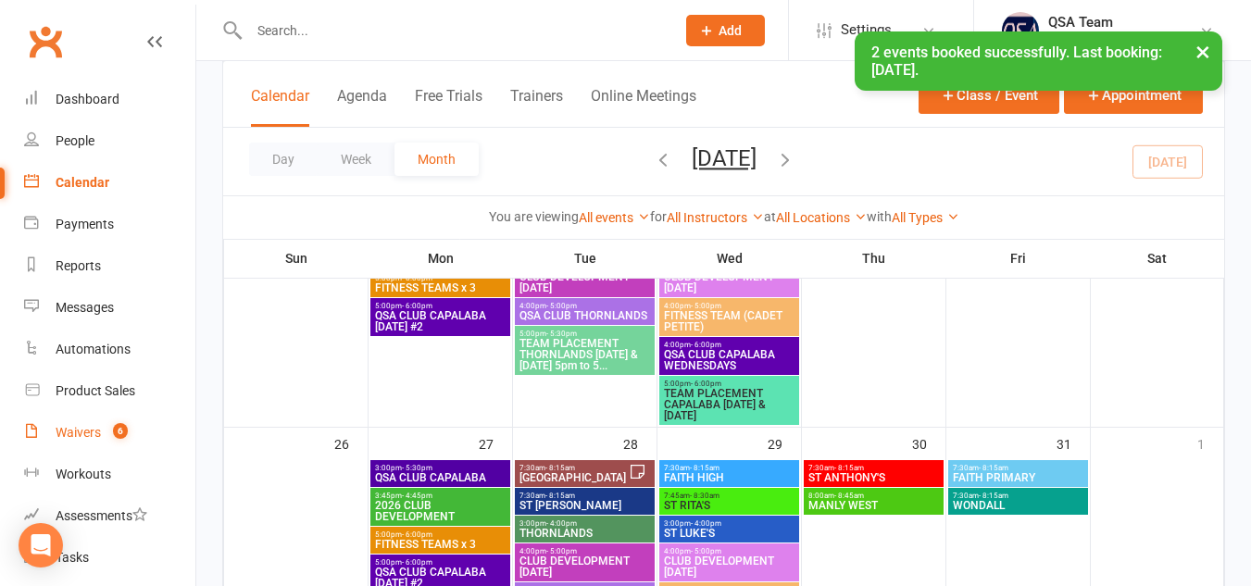
click at [72, 426] on div "Waivers" at bounding box center [78, 432] width 45 height 15
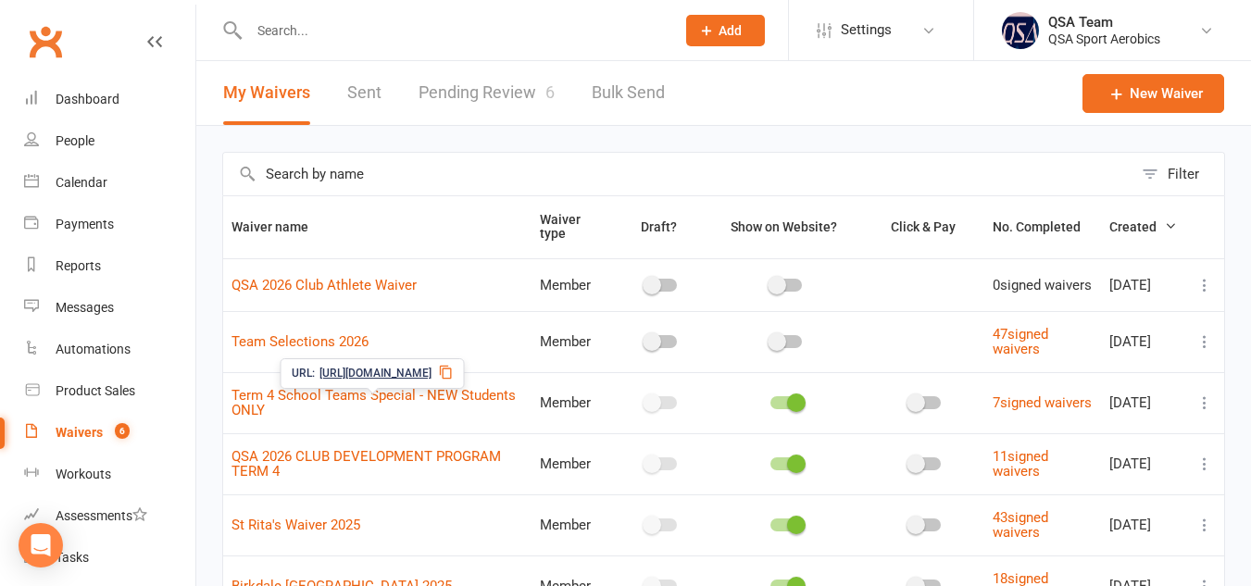
click at [470, 80] on link "Pending Review 6" at bounding box center [487, 93] width 136 height 64
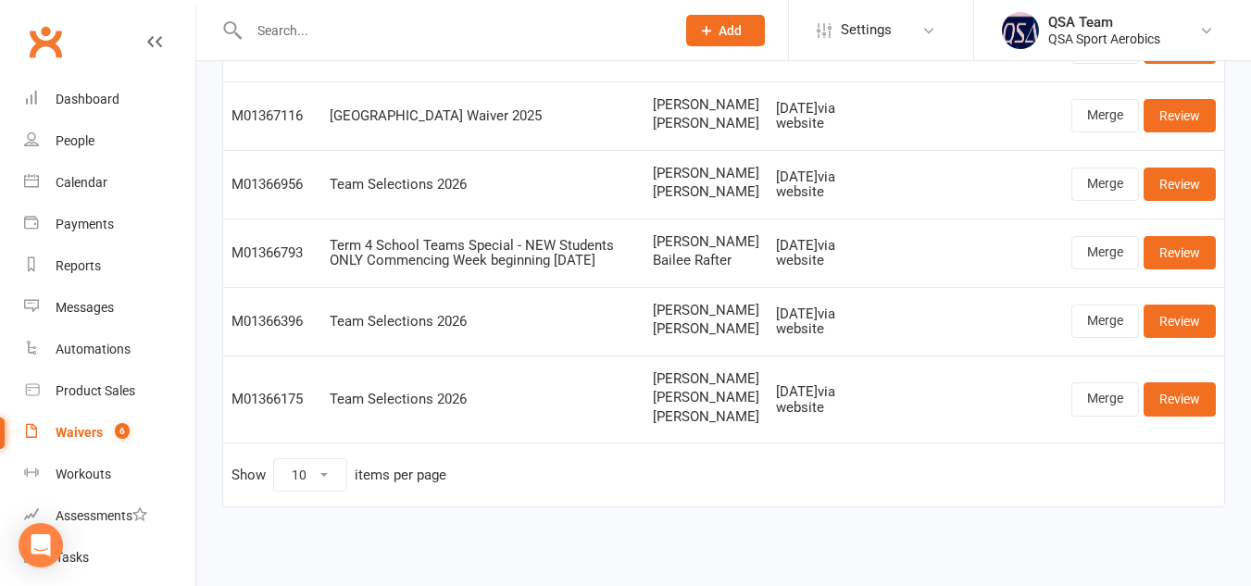
scroll to position [353, 0]
click at [1181, 394] on link "Review" at bounding box center [1180, 398] width 72 height 33
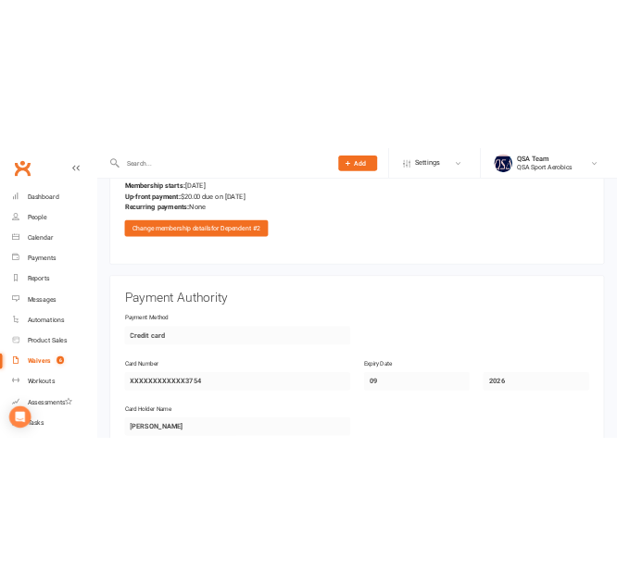
scroll to position [4227, 0]
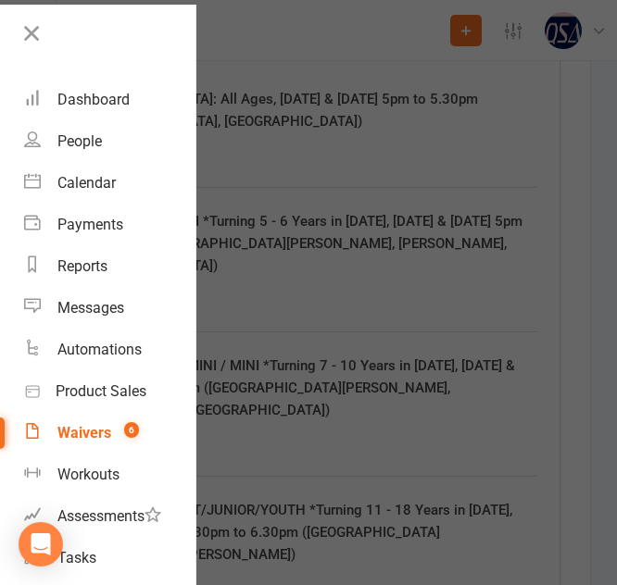
click at [402, 257] on div at bounding box center [308, 292] width 617 height 585
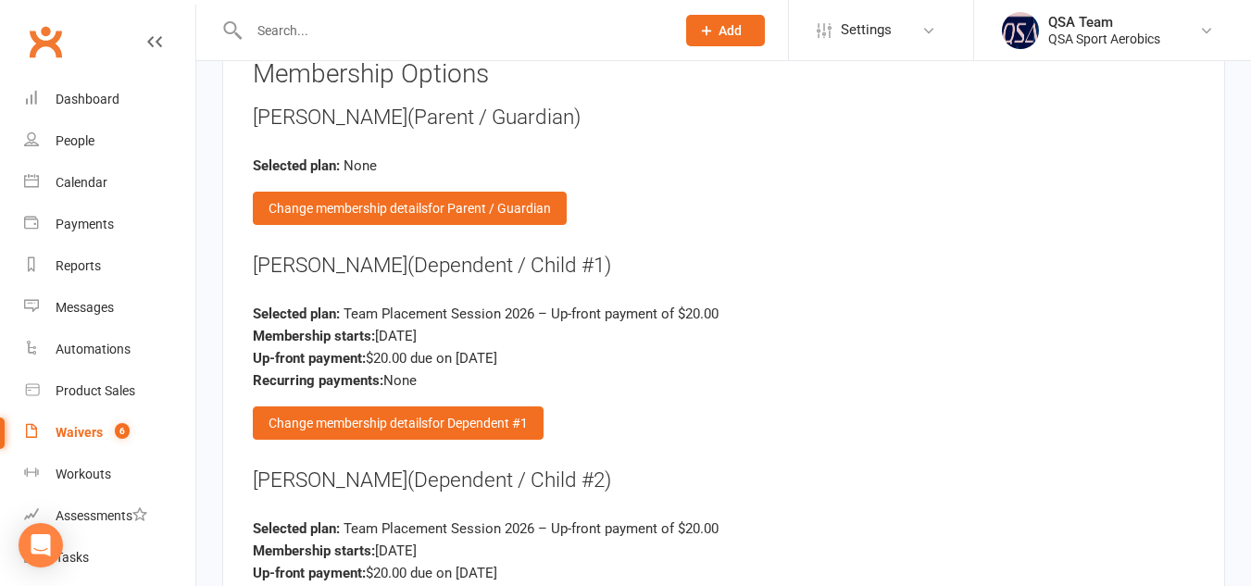
scroll to position [3758, 0]
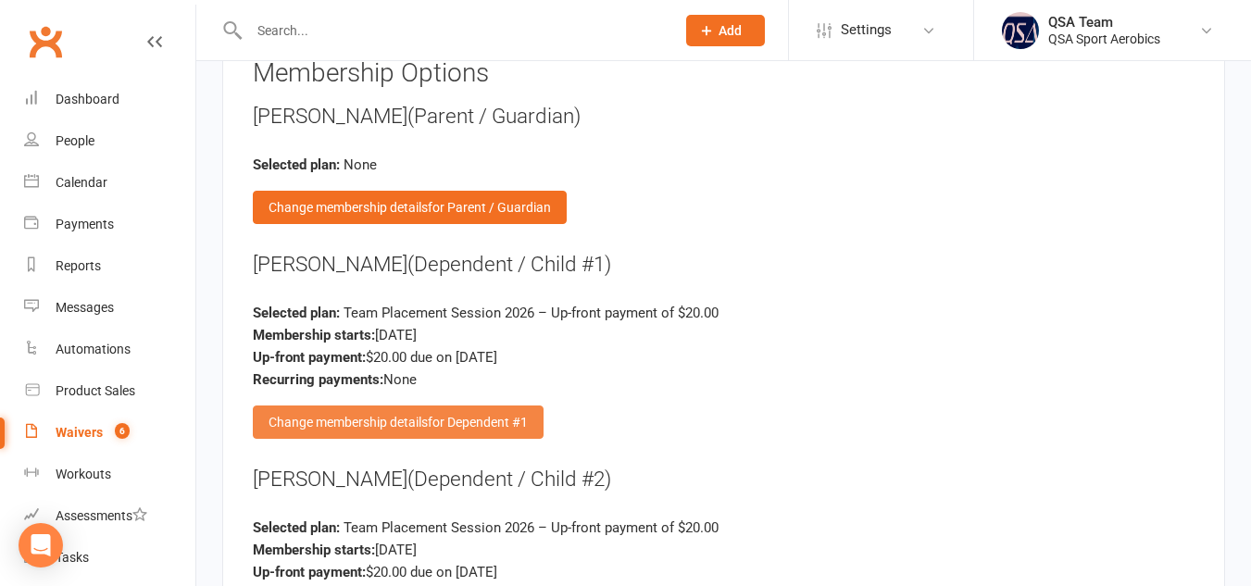
click at [509, 415] on span "for Dependent #1" at bounding box center [478, 422] width 100 height 15
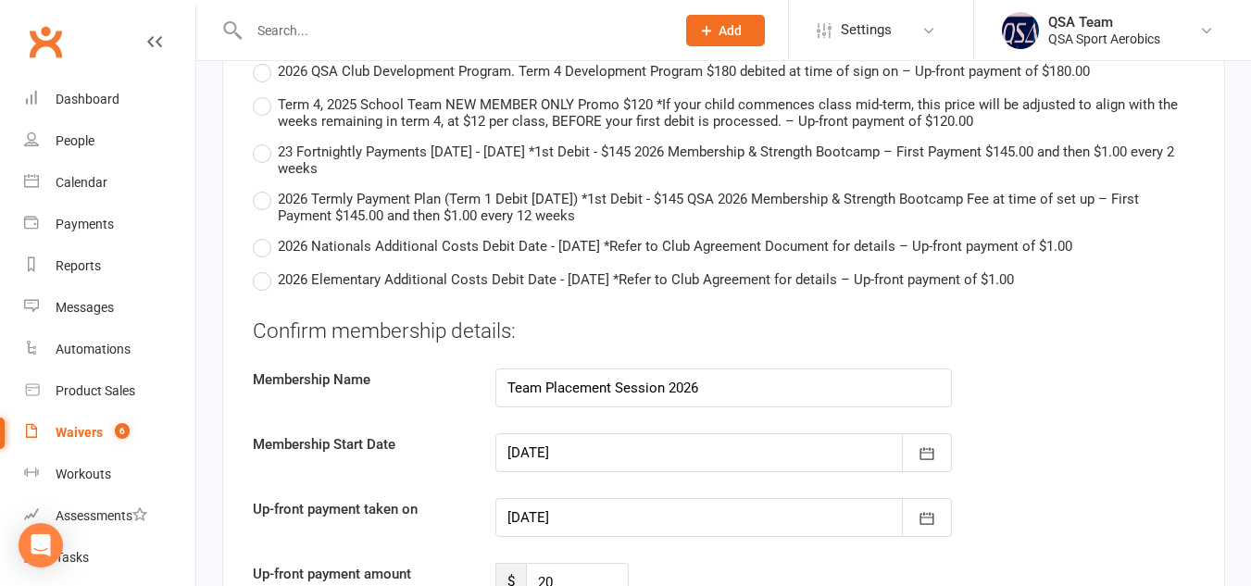
scroll to position [6122, 0]
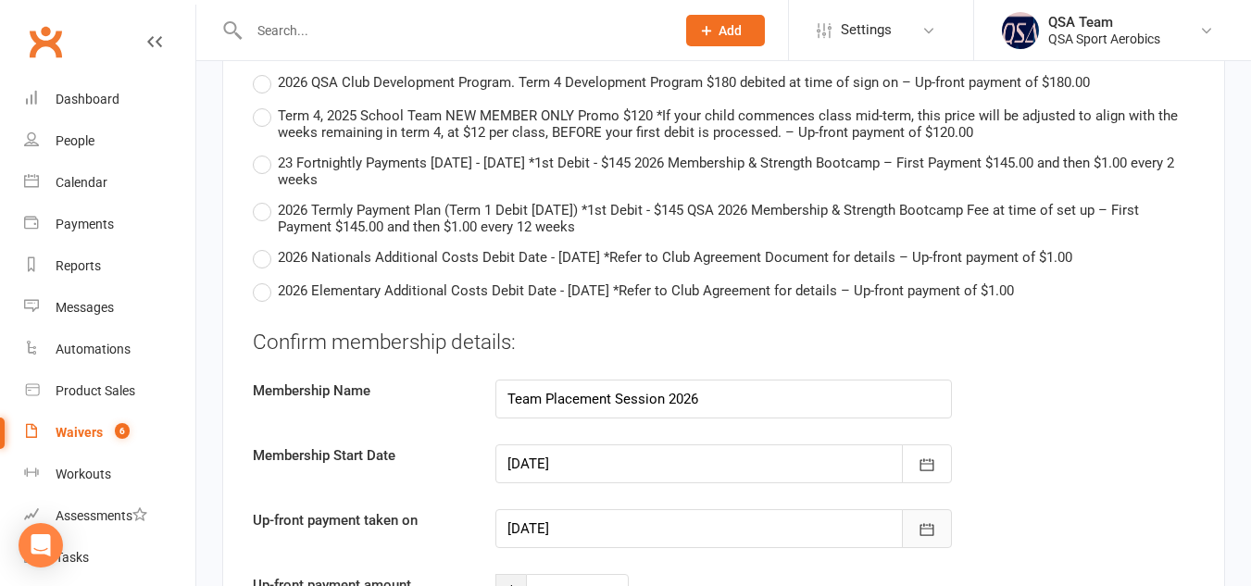
click at [939, 509] on button "button" at bounding box center [927, 528] width 50 height 39
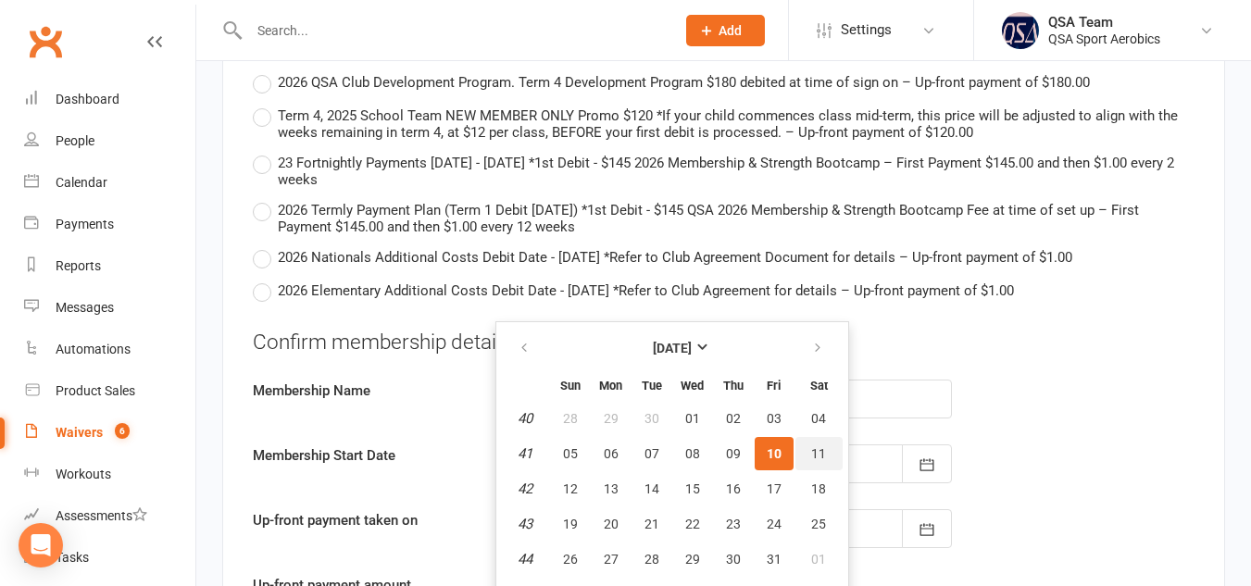
click at [820, 446] on span "11" at bounding box center [818, 453] width 15 height 15
type input "[DATE]"
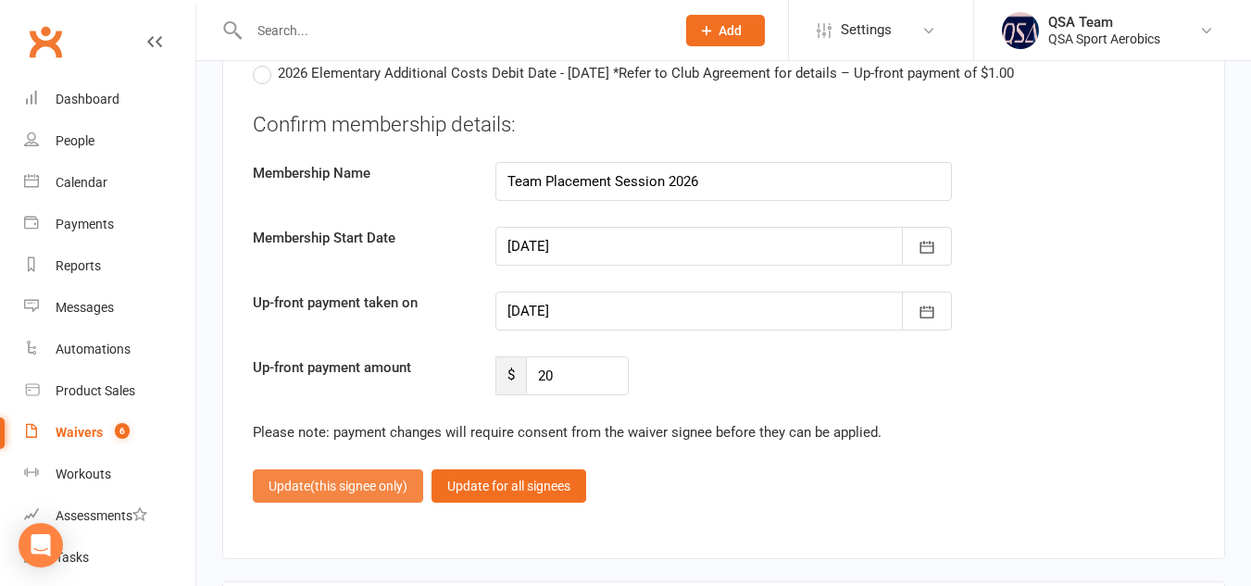
click at [333, 479] on span "(this signee only)" at bounding box center [358, 486] width 97 height 15
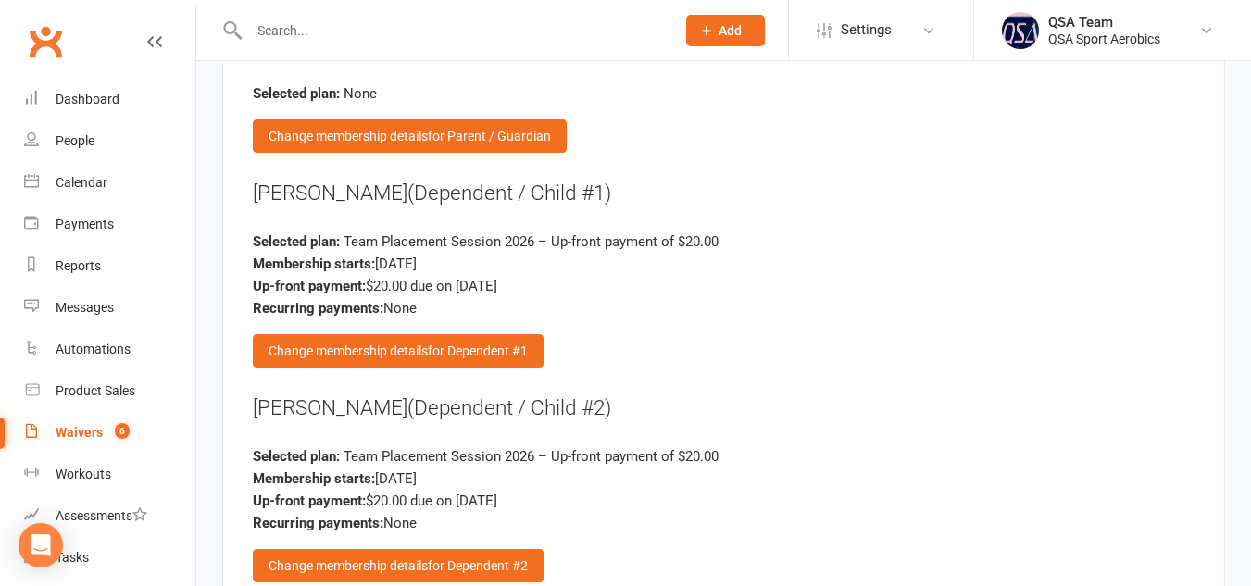
scroll to position [3888, 0]
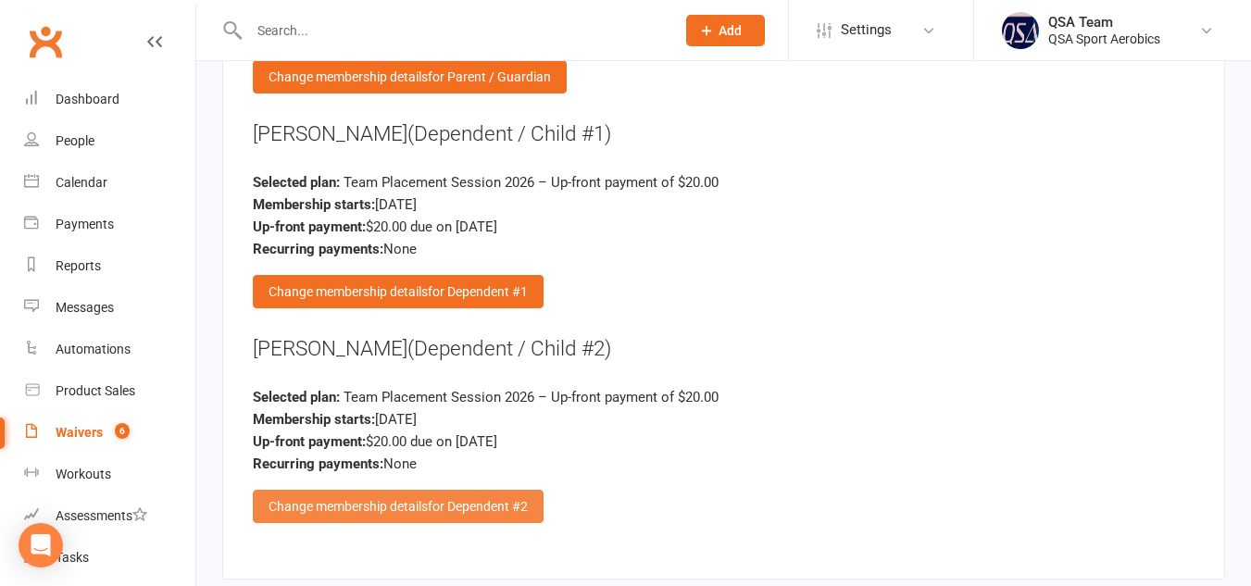
click at [457, 499] on span "for Dependent #2" at bounding box center [478, 506] width 100 height 15
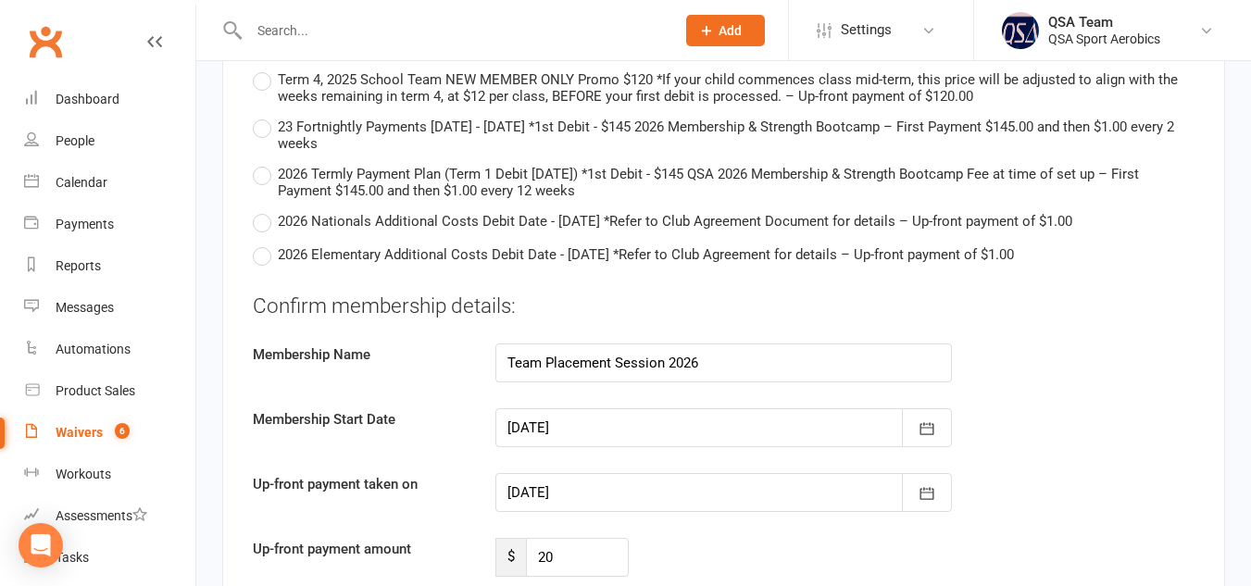
scroll to position [6398, 0]
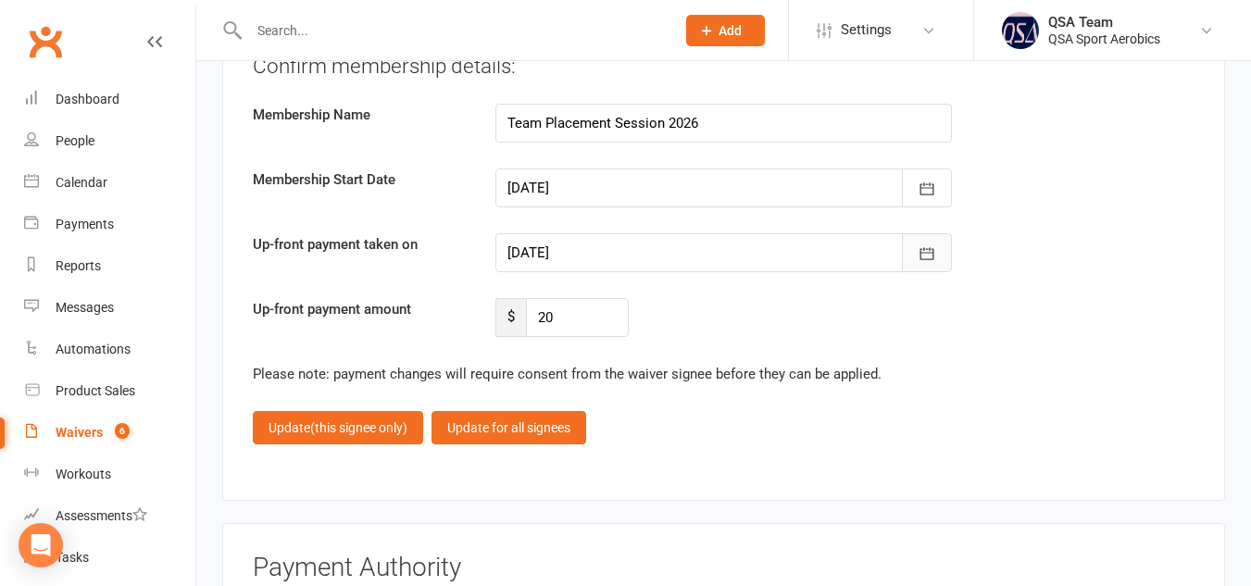
click at [931, 244] on icon "button" at bounding box center [927, 253] width 19 height 19
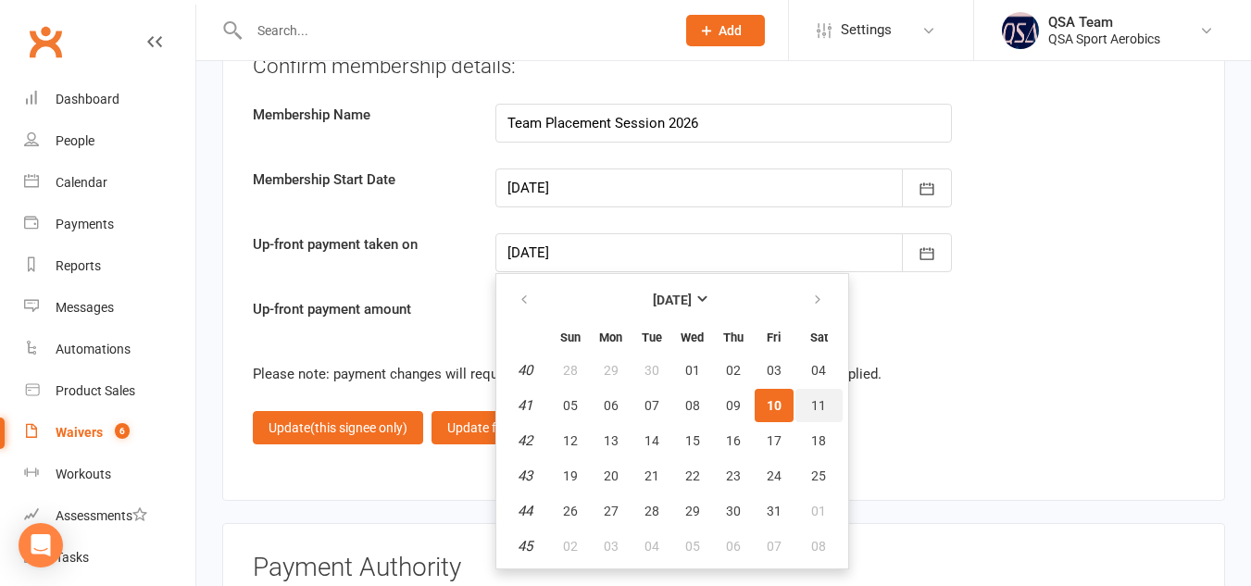
click at [806, 389] on button "11" at bounding box center [818, 405] width 47 height 33
type input "[DATE]"
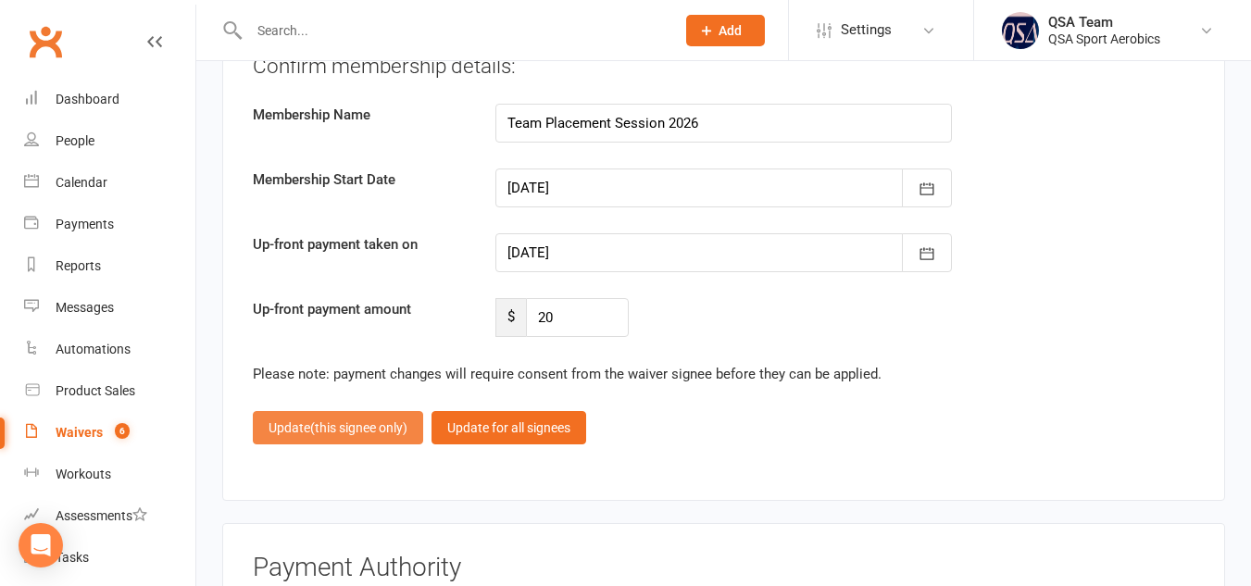
click at [361, 420] on span "(this signee only)" at bounding box center [358, 427] width 97 height 15
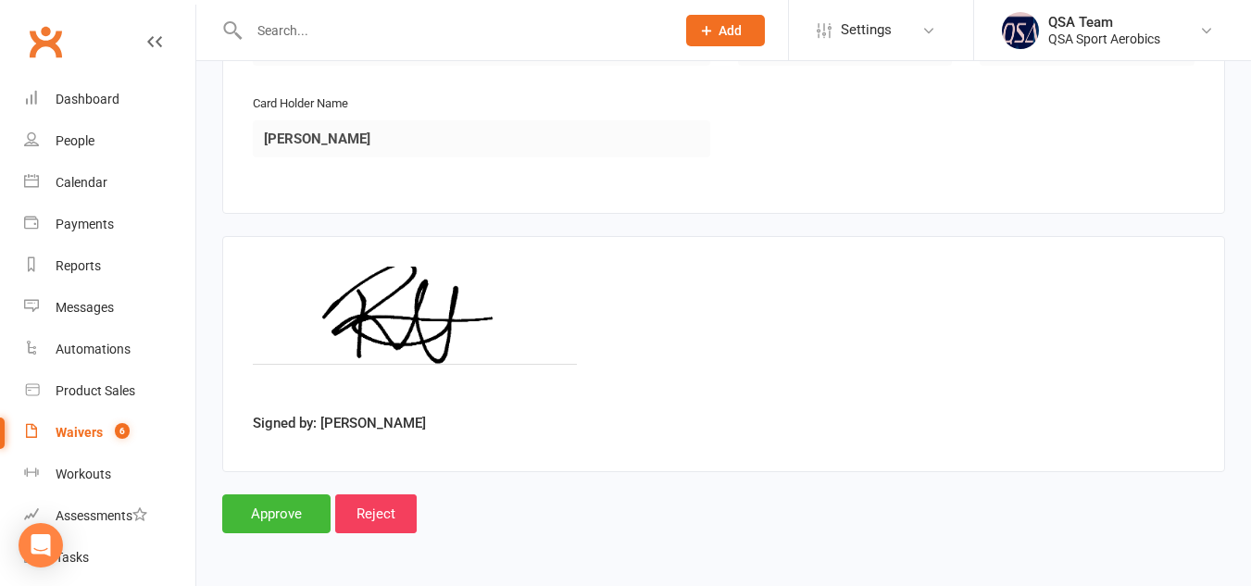
scroll to position [4569, 0]
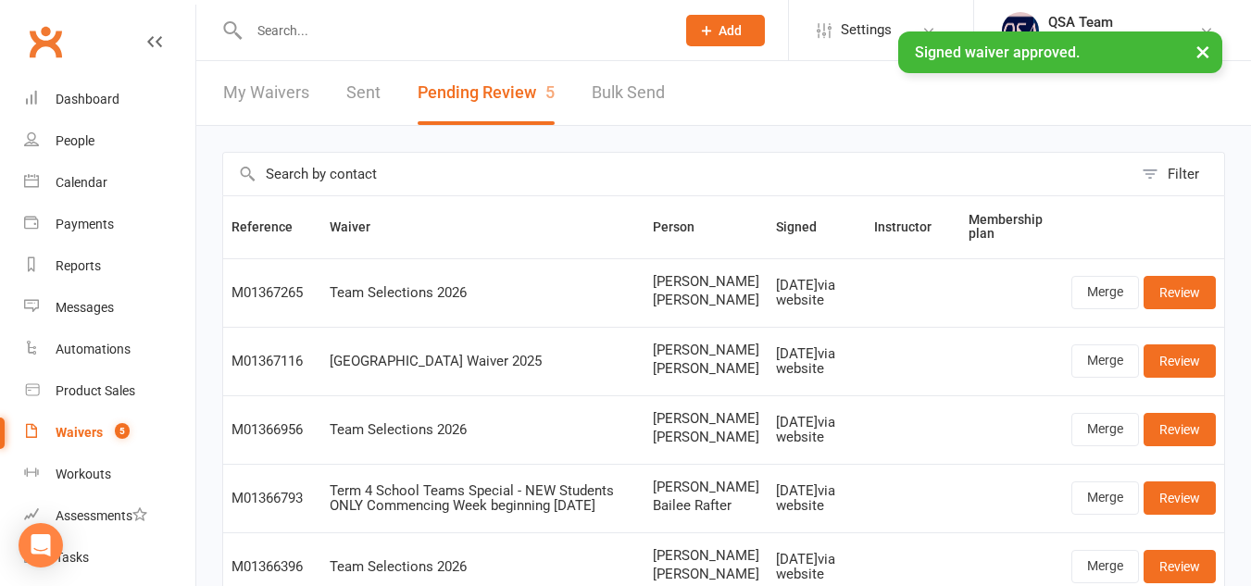
click at [340, 22] on input "text" at bounding box center [453, 31] width 419 height 26
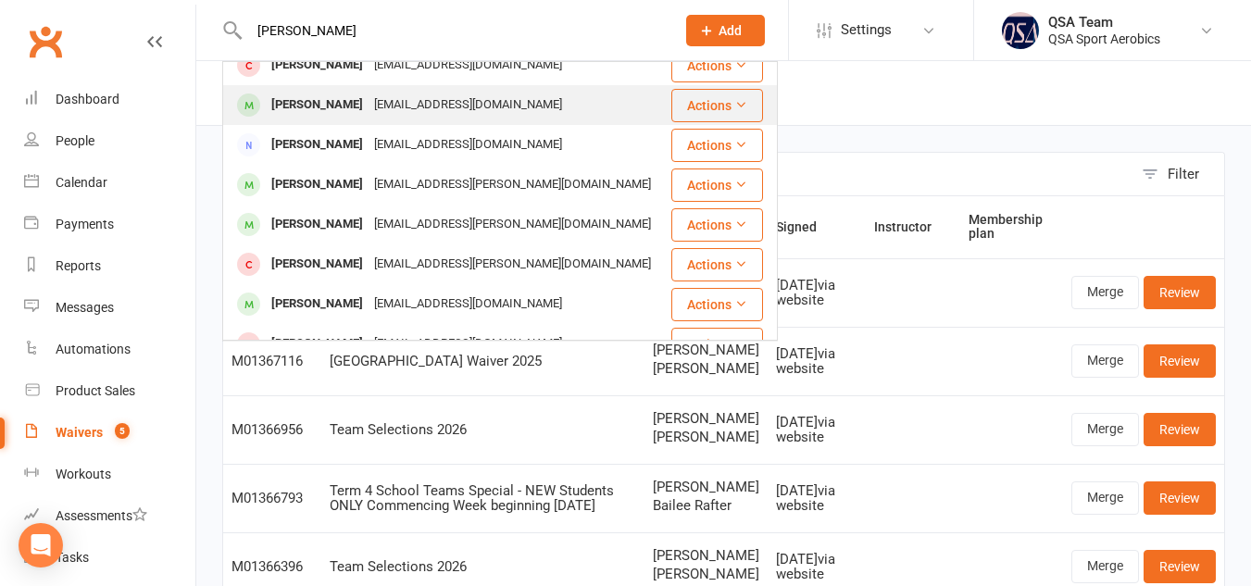
scroll to position [57, 0]
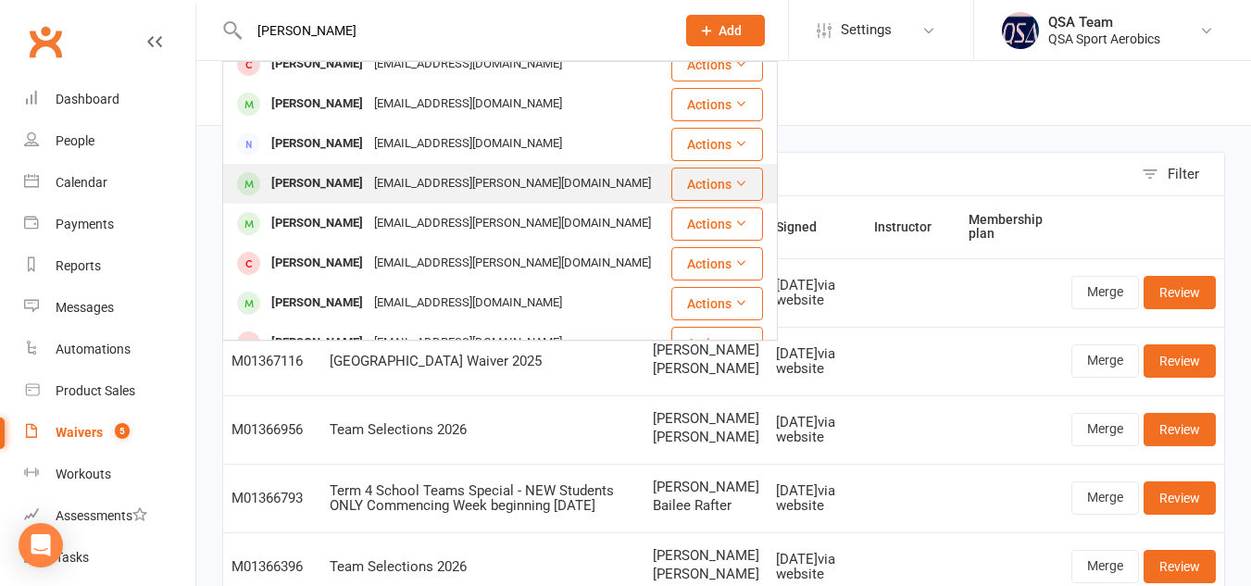
type input "[PERSON_NAME]"
click at [392, 180] on div "[EMAIL_ADDRESS][PERSON_NAME][DOMAIN_NAME]" at bounding box center [513, 183] width 288 height 27
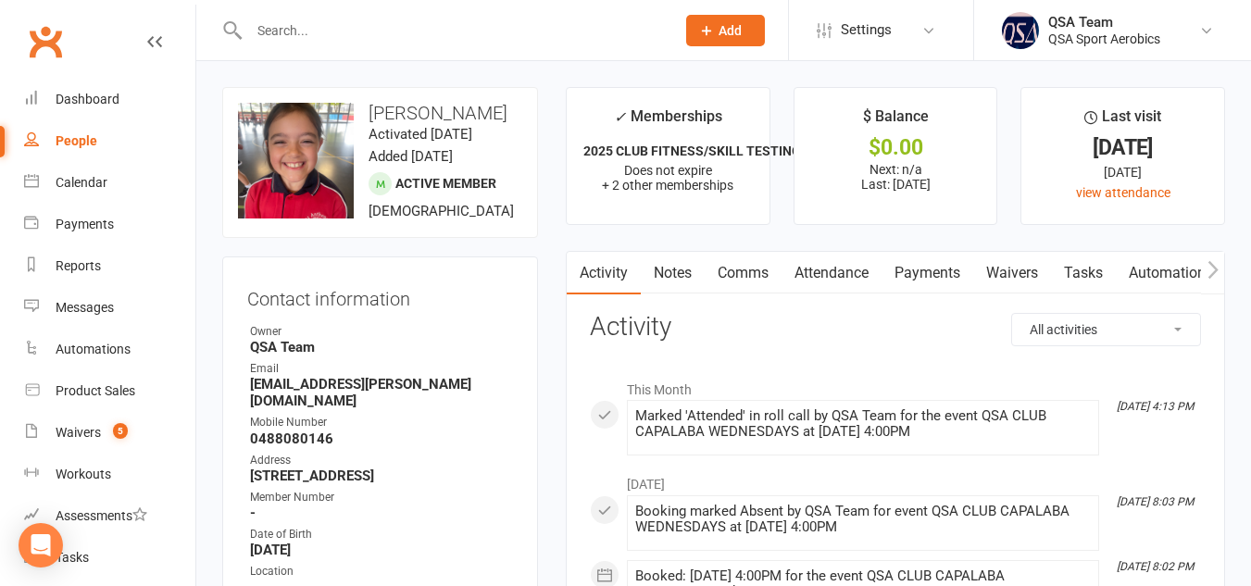
click at [390, 29] on input "text" at bounding box center [453, 31] width 419 height 26
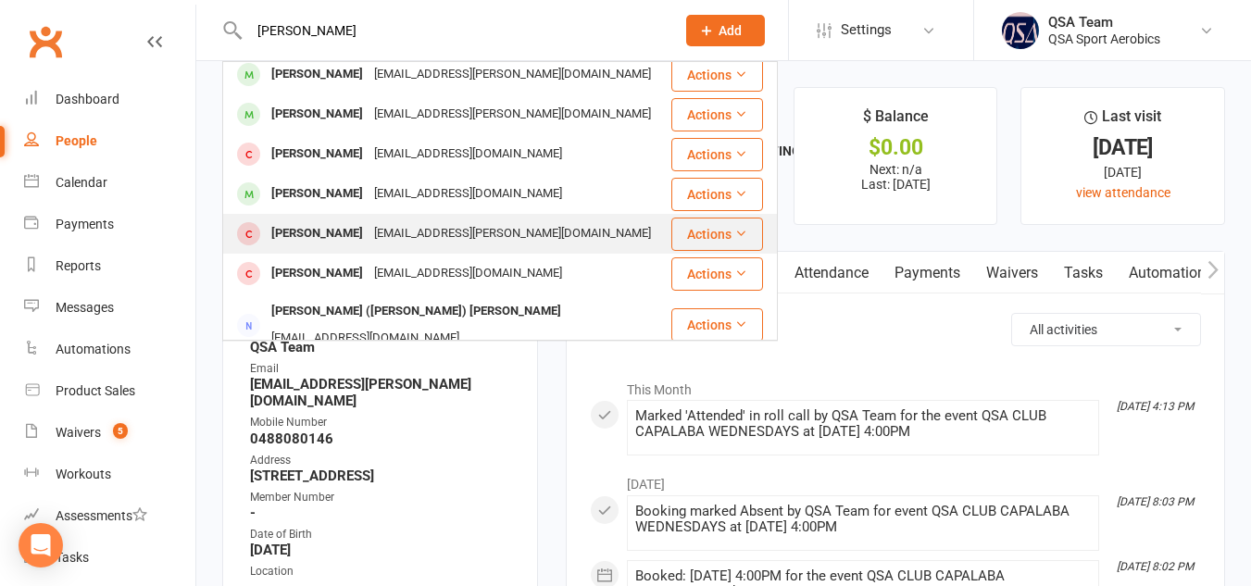
scroll to position [8, 0]
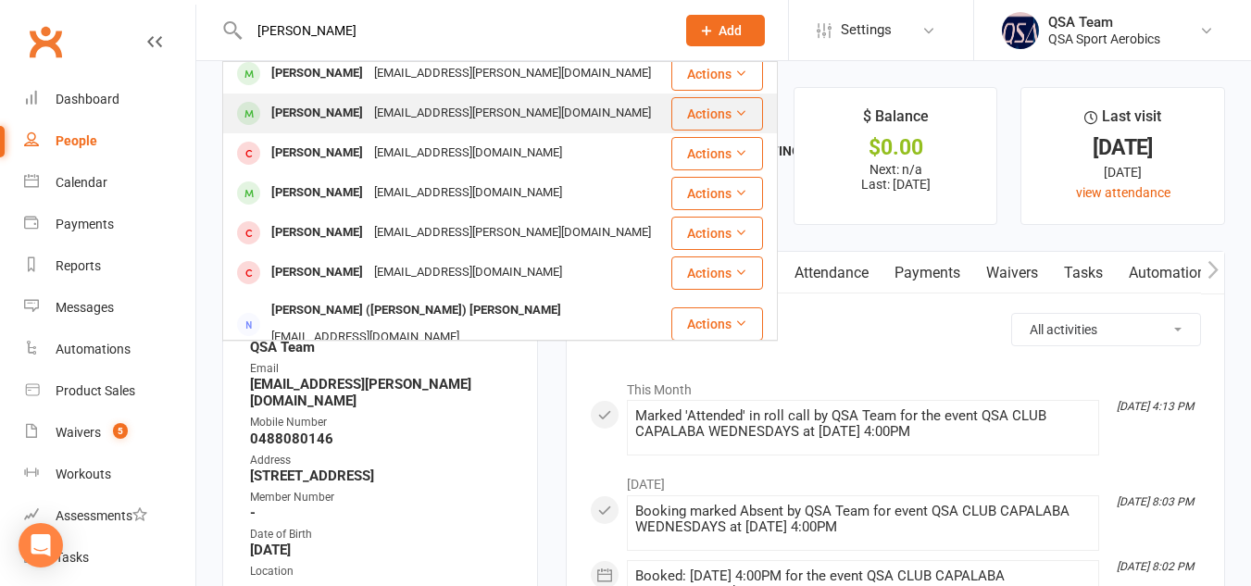
type input "[PERSON_NAME]"
click at [395, 115] on div "[EMAIL_ADDRESS][PERSON_NAME][DOMAIN_NAME]" at bounding box center [513, 113] width 288 height 27
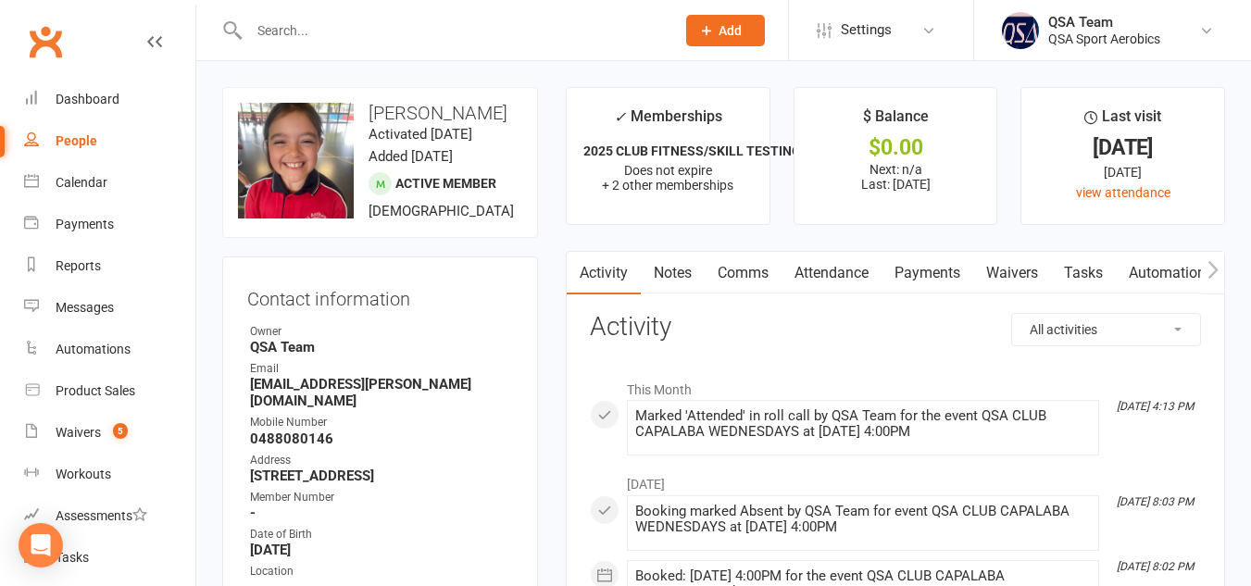
click at [329, 18] on input "text" at bounding box center [453, 31] width 419 height 26
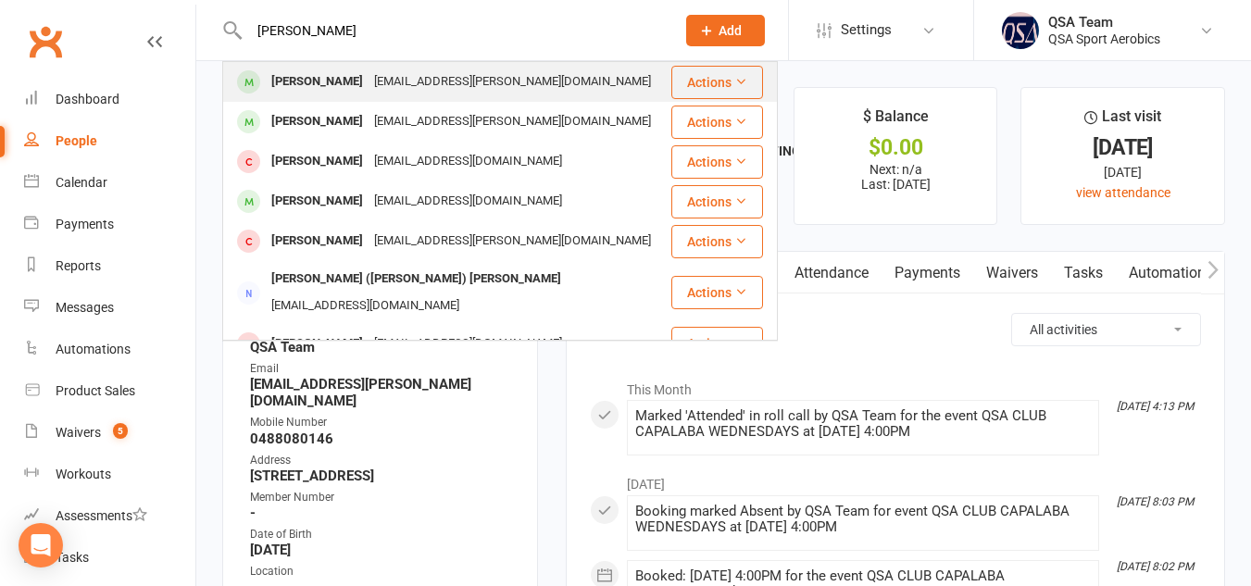
type input "[PERSON_NAME]"
click at [332, 84] on div "[PERSON_NAME]" at bounding box center [317, 82] width 103 height 27
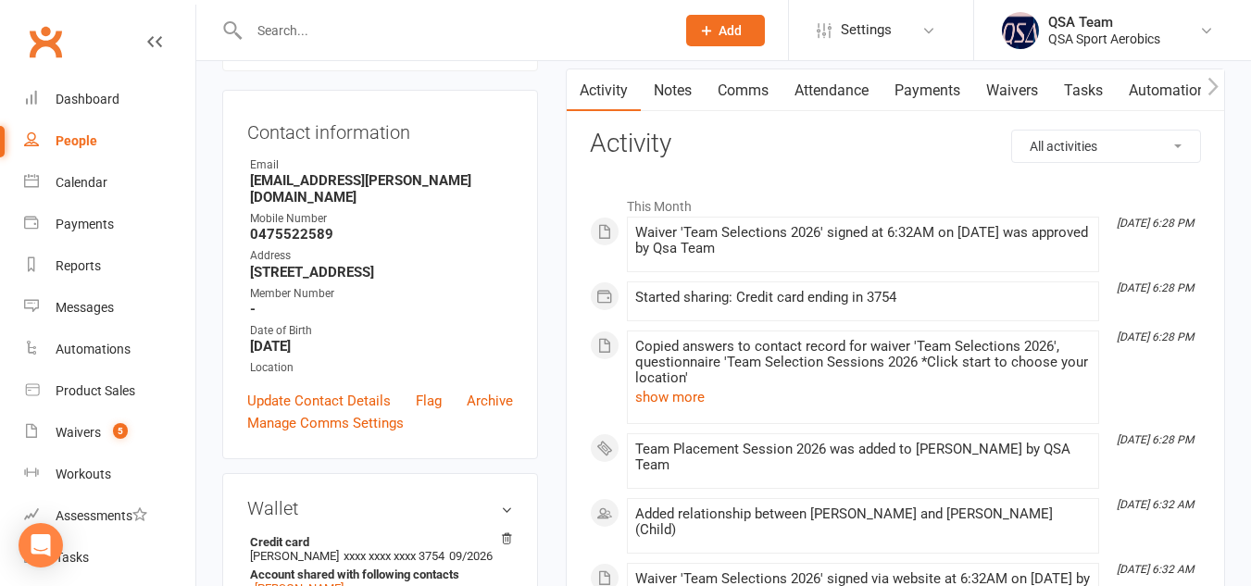
scroll to position [186, 0]
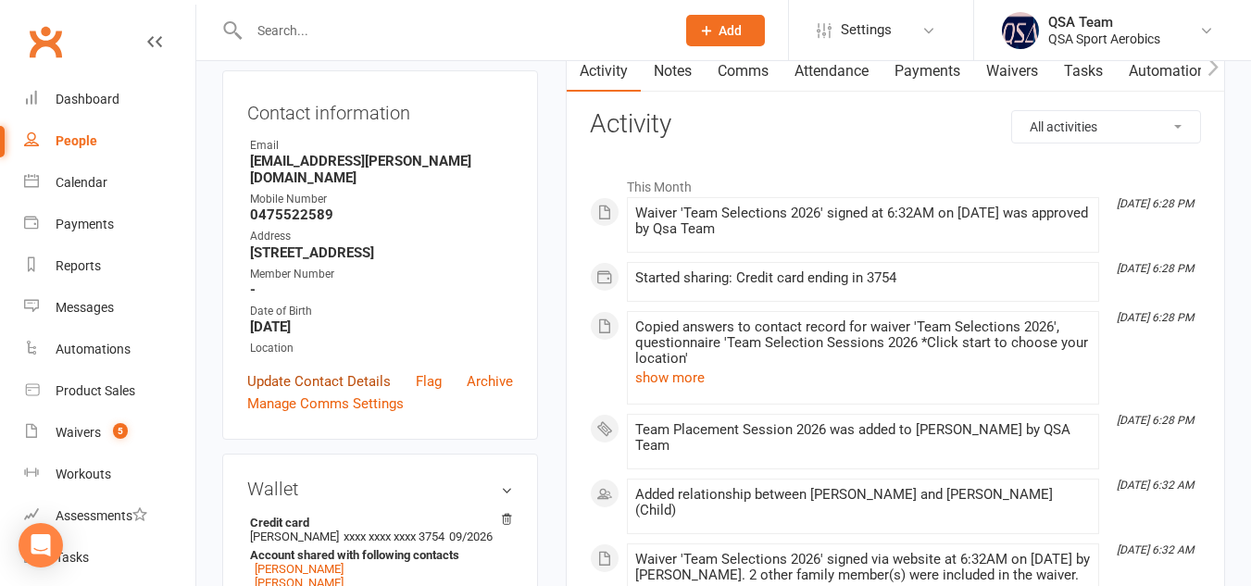
click at [332, 385] on link "Update Contact Details" at bounding box center [319, 381] width 144 height 22
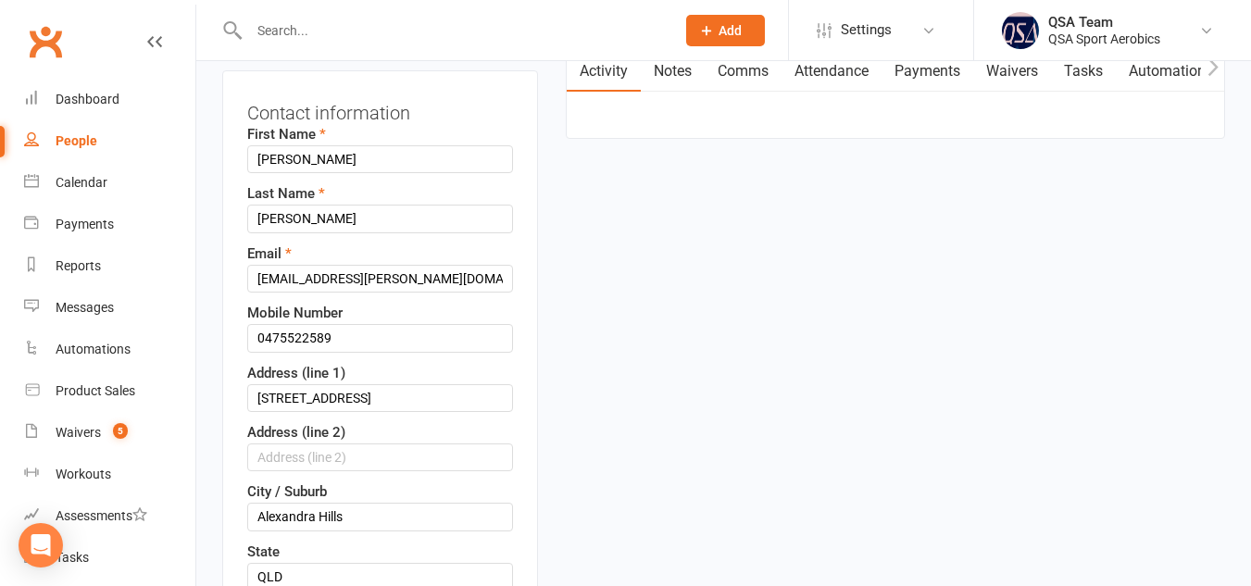
scroll to position [87, 0]
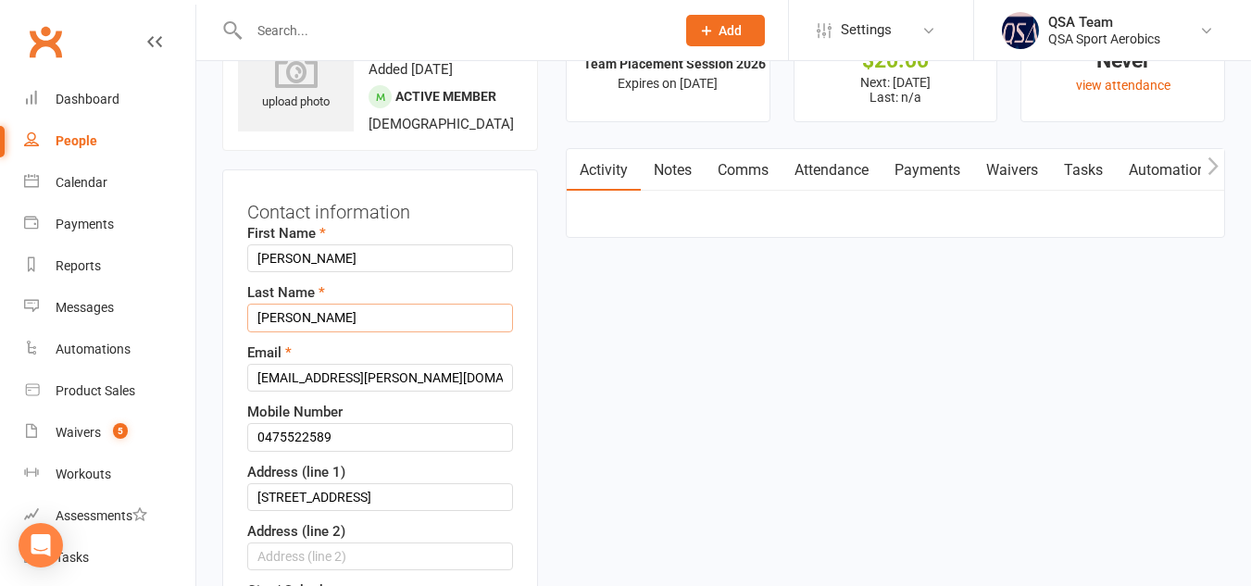
click at [385, 332] on input "[PERSON_NAME]" at bounding box center [380, 318] width 266 height 28
drag, startPoint x: 468, startPoint y: 338, endPoint x: 296, endPoint y: 342, distance: 171.4
click at [296, 332] on input "[PERSON_NAME] TEAM PLACEMENT ONLY" at bounding box center [380, 318] width 266 height 28
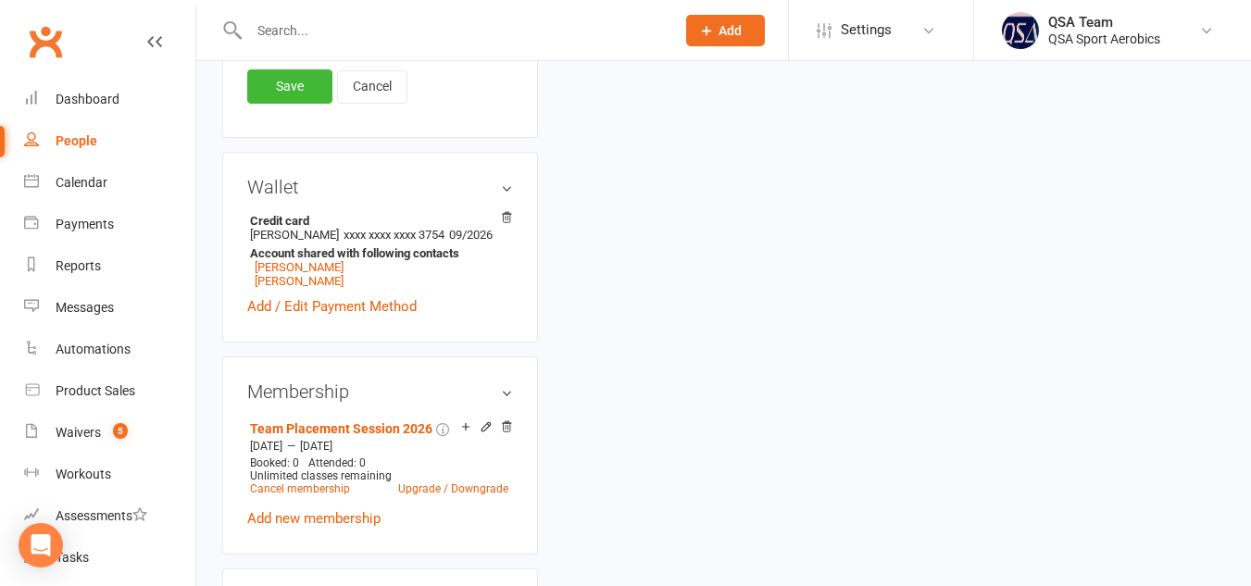
scroll to position [746, 0]
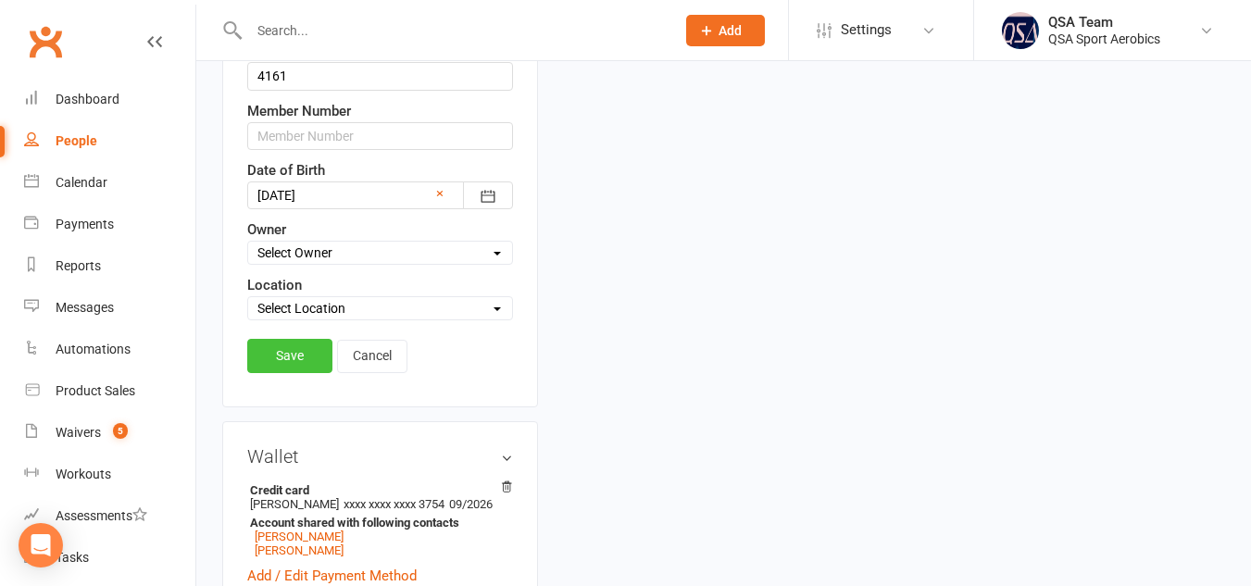
type input "[PERSON_NAME] TEAM PLACEMENT ONLY"
click at [272, 372] on link "Save" at bounding box center [289, 355] width 85 height 33
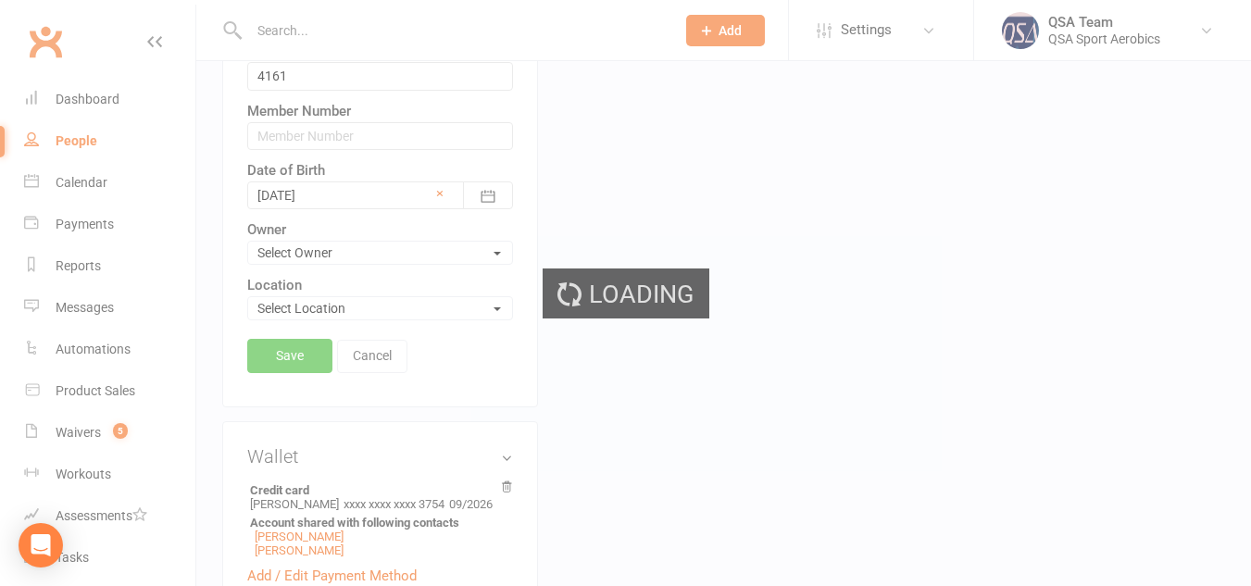
scroll to position [807, 0]
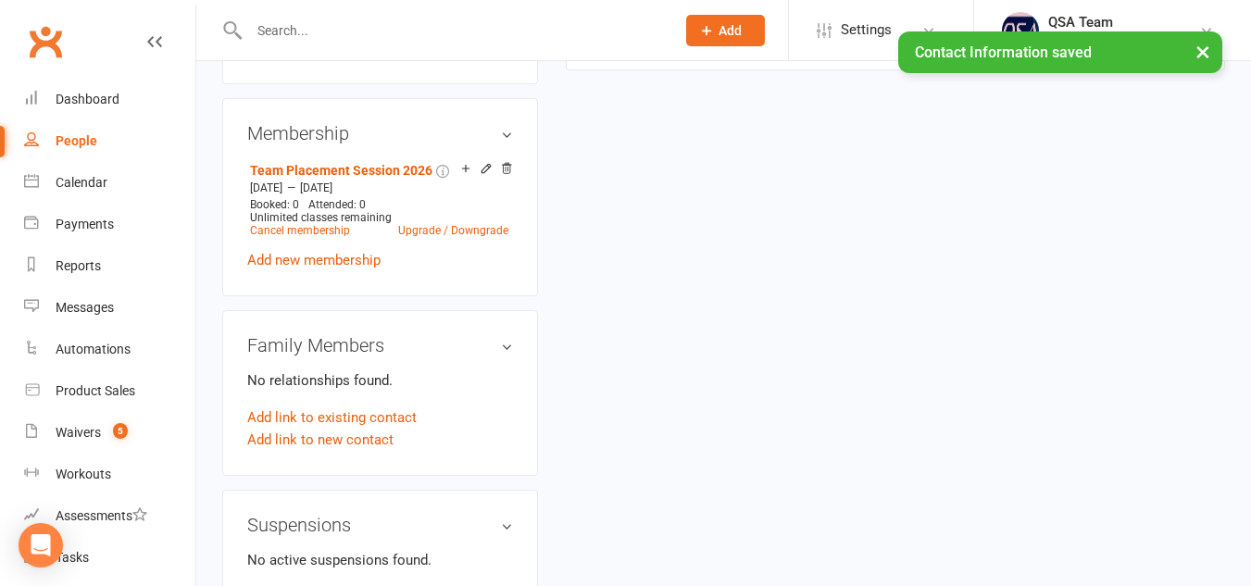
click at [314, 30] on input "text" at bounding box center [453, 31] width 419 height 26
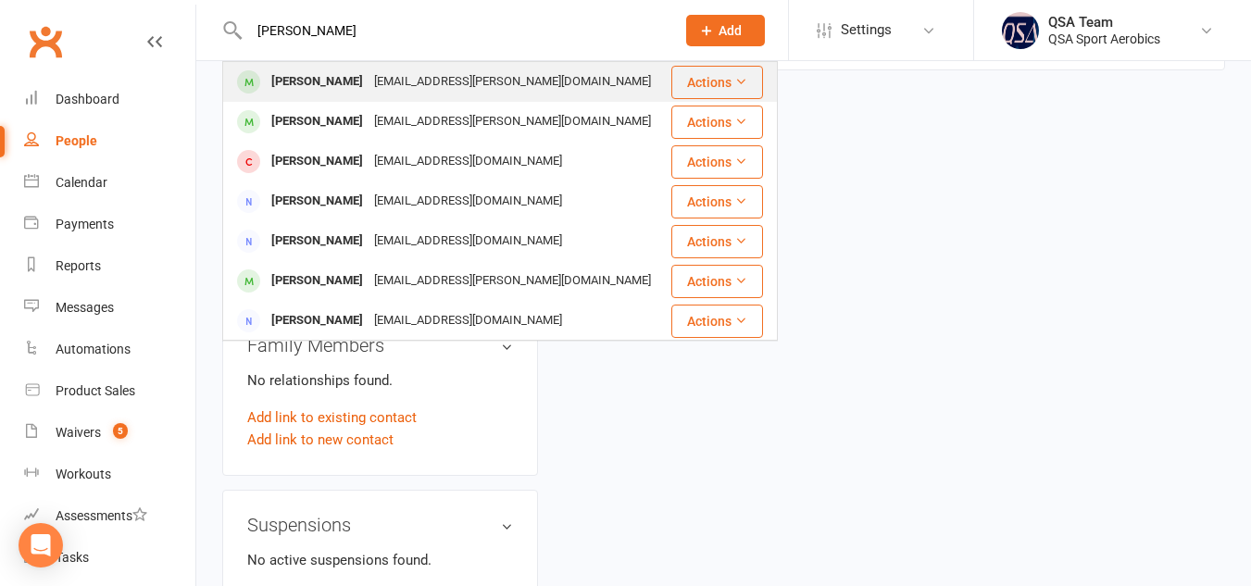
type input "[PERSON_NAME]"
click at [309, 83] on div "[PERSON_NAME]" at bounding box center [317, 82] width 103 height 27
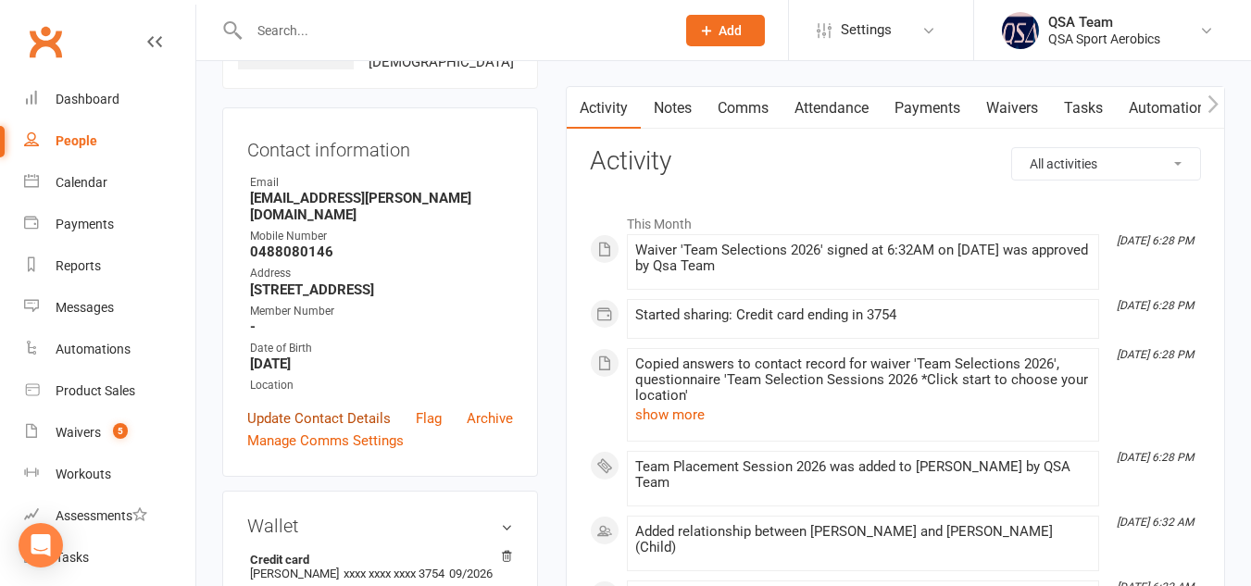
click at [296, 430] on link "Update Contact Details" at bounding box center [319, 418] width 144 height 22
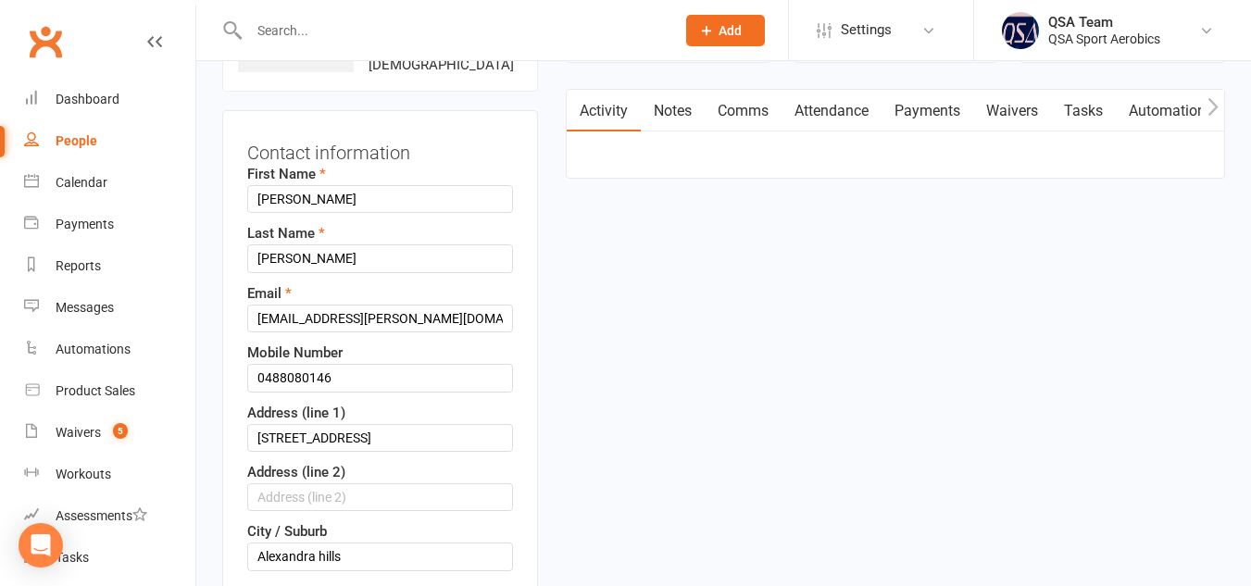
scroll to position [87, 0]
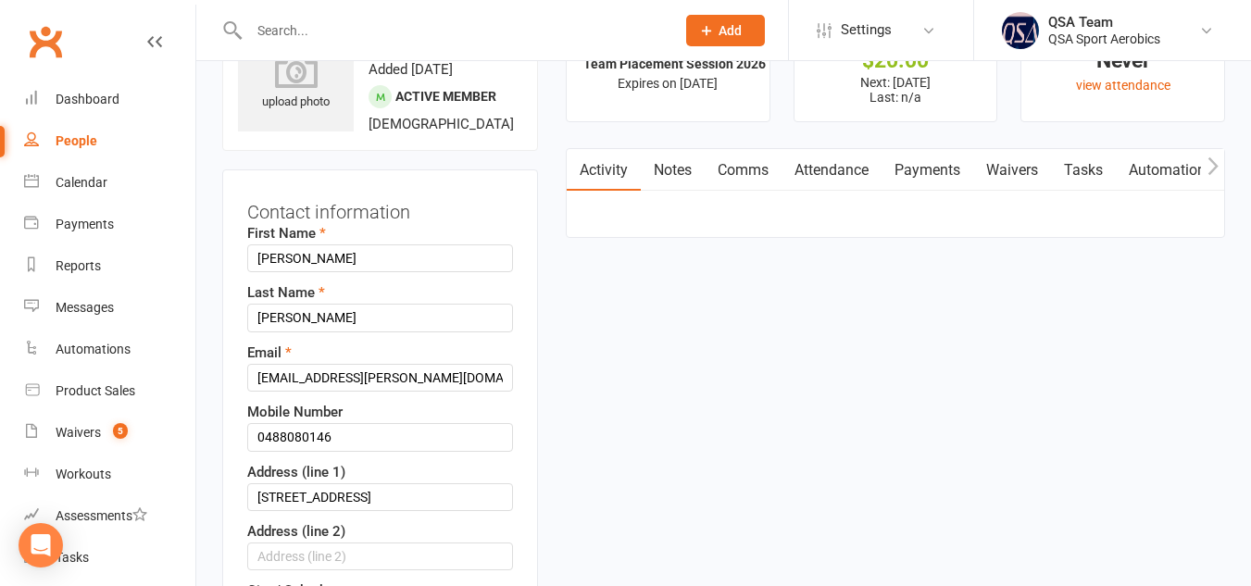
click at [360, 328] on input "[PERSON_NAME]" at bounding box center [380, 318] width 266 height 28
paste input "TEAM PLACEMENT ONLY"
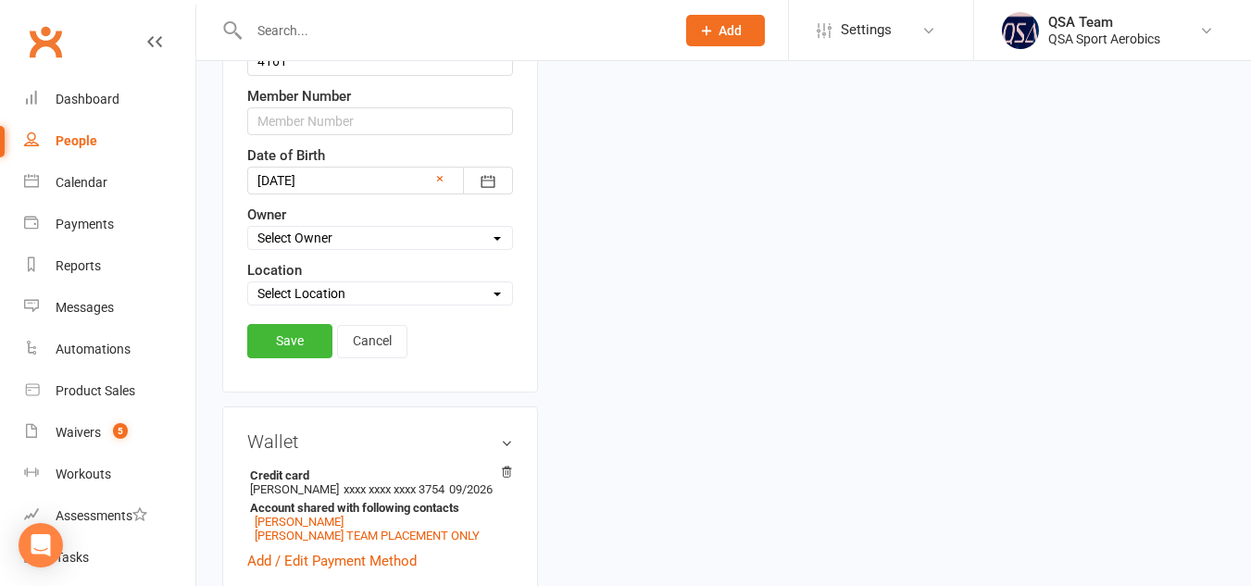
scroll to position [799, 0]
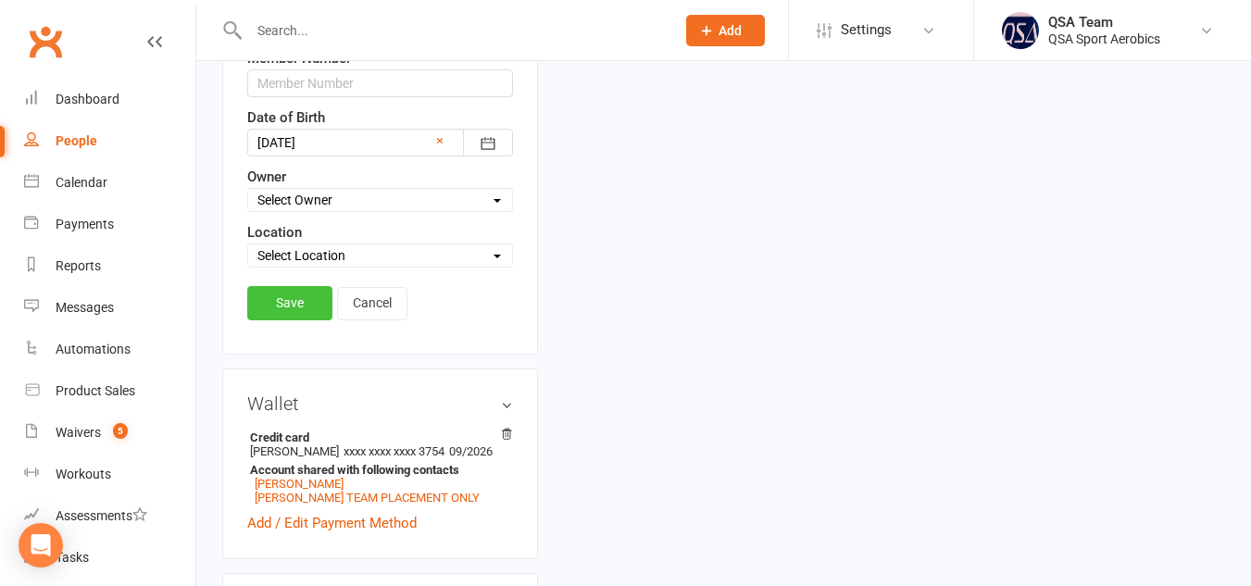
type input "[PERSON_NAME] TEAM PLACEMENT ONLY"
click at [277, 319] on link "Save" at bounding box center [289, 302] width 85 height 33
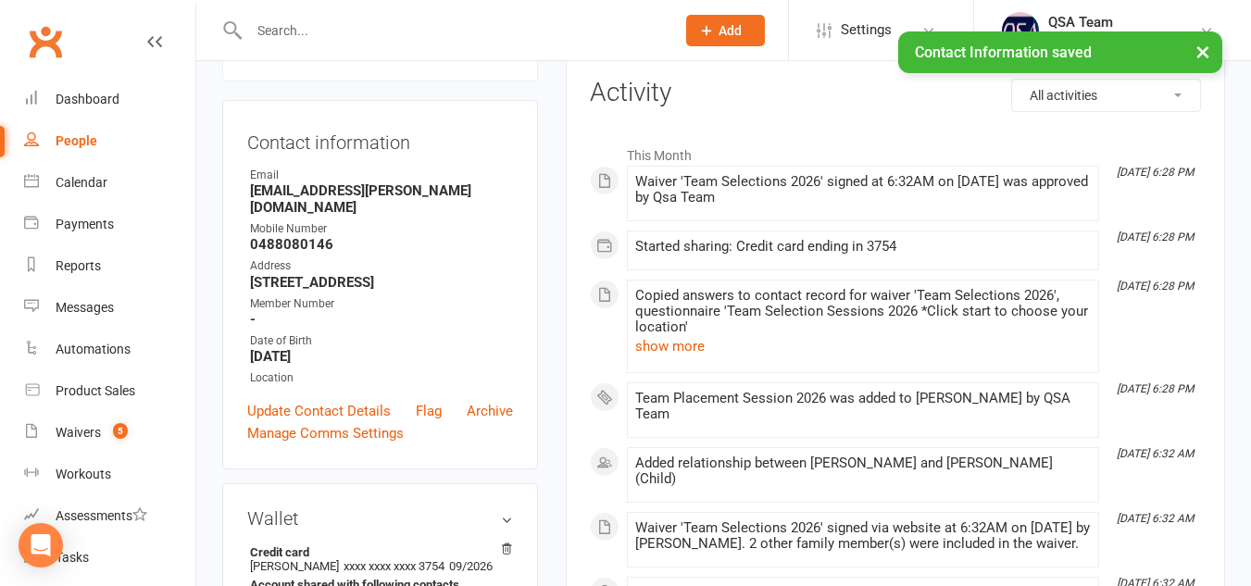
scroll to position [0, 0]
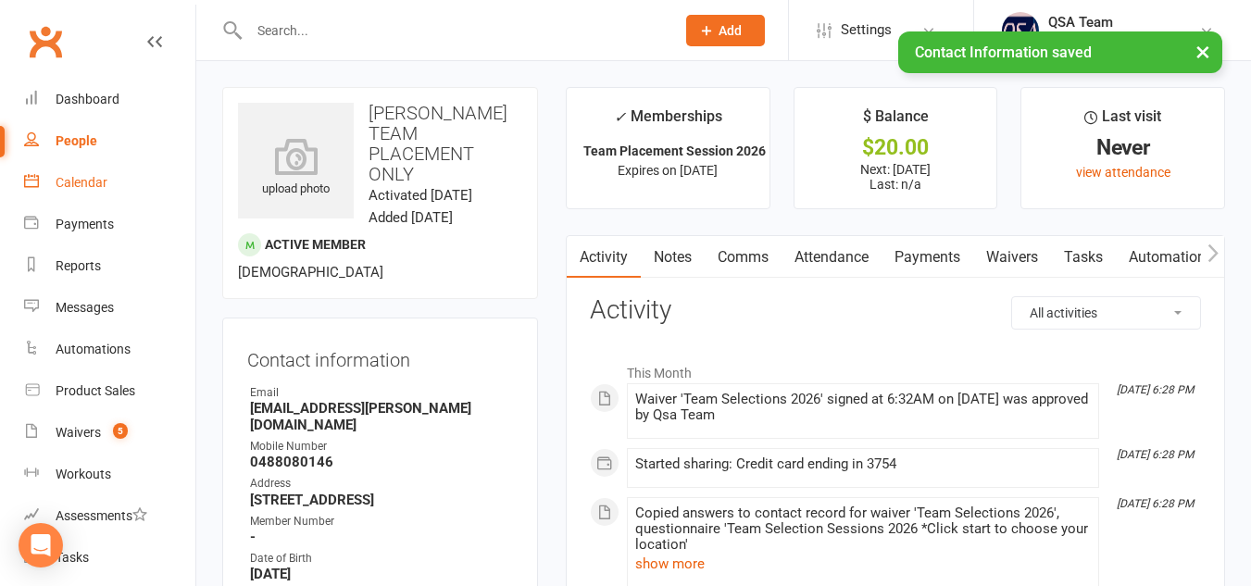
click at [72, 181] on div "Calendar" at bounding box center [82, 182] width 52 height 15
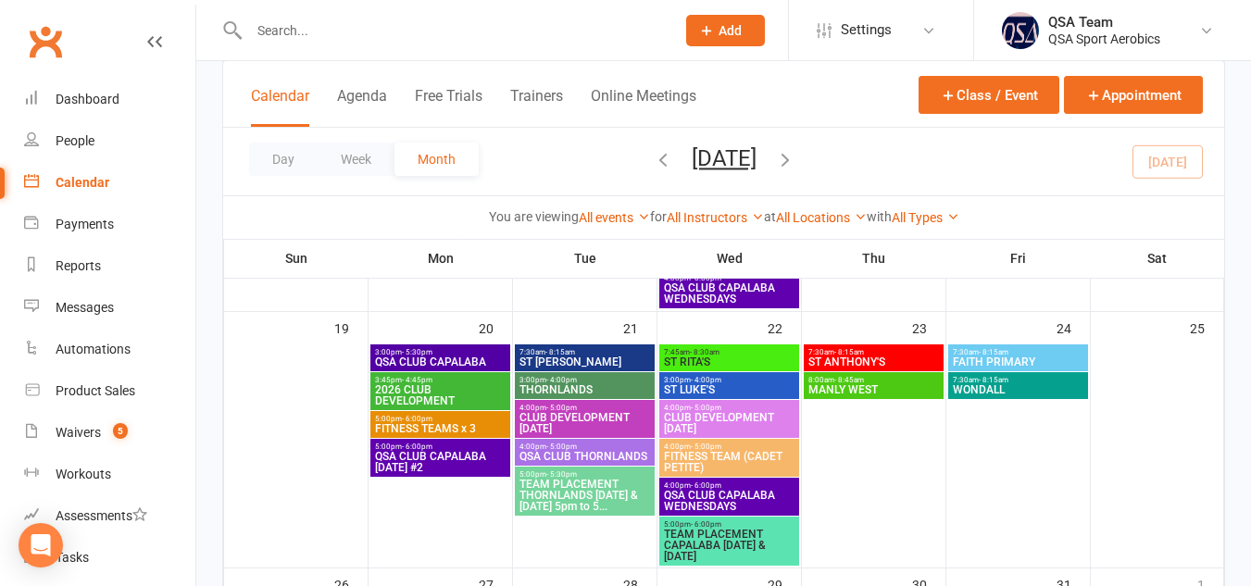
scroll to position [671, 0]
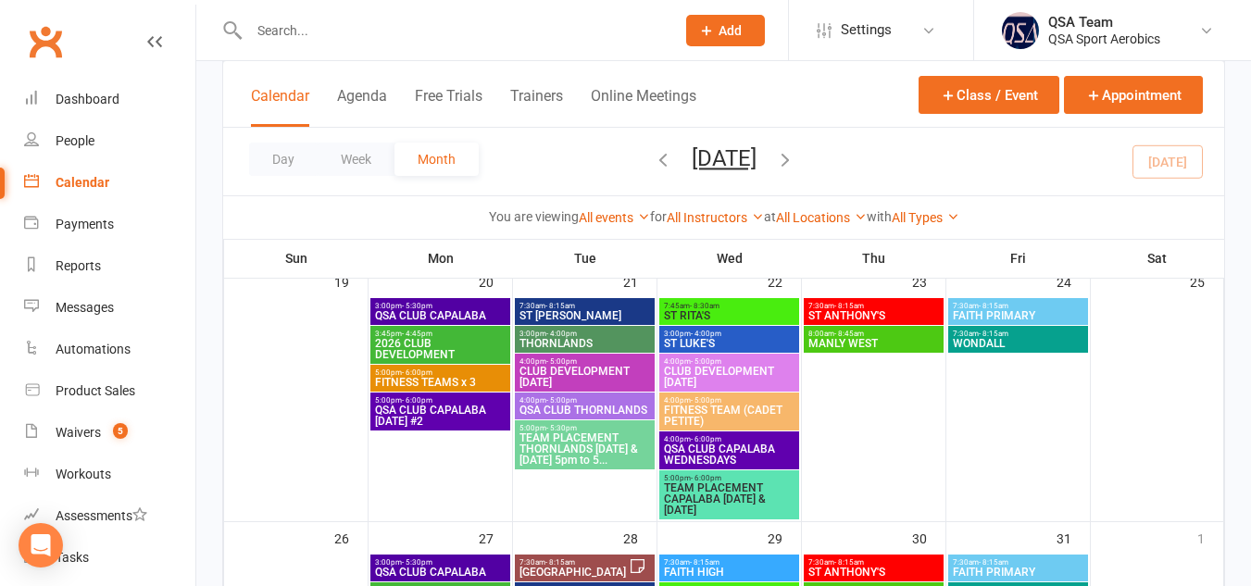
click at [728, 503] on span "TEAM PLACEMENT CAPALABA [DATE] & [DATE]" at bounding box center [729, 498] width 132 height 33
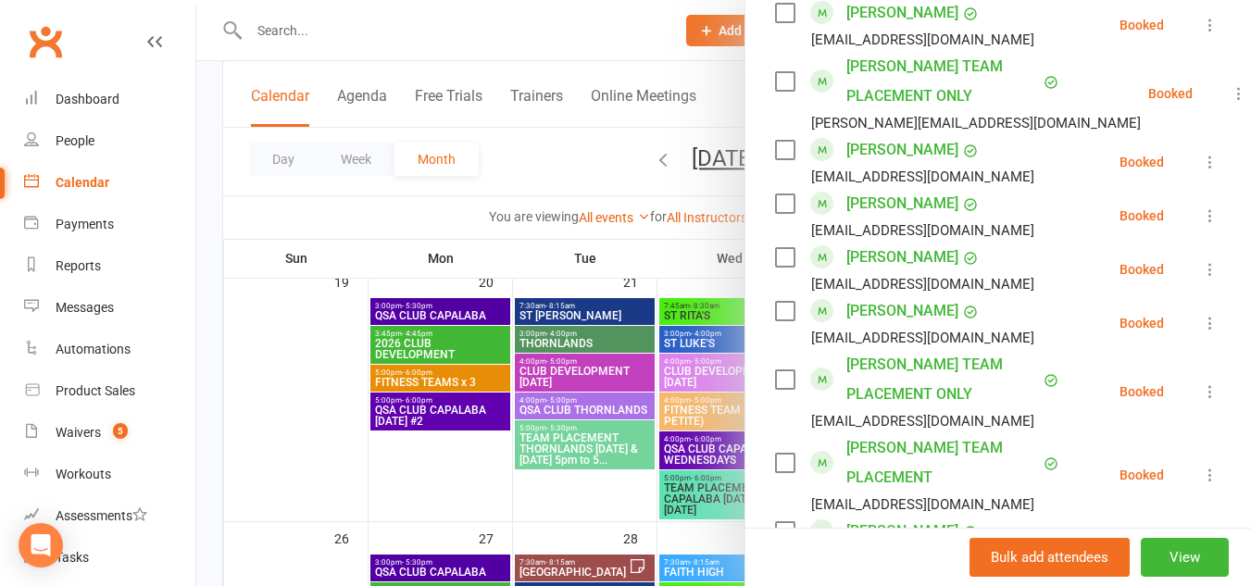
scroll to position [2909, 0]
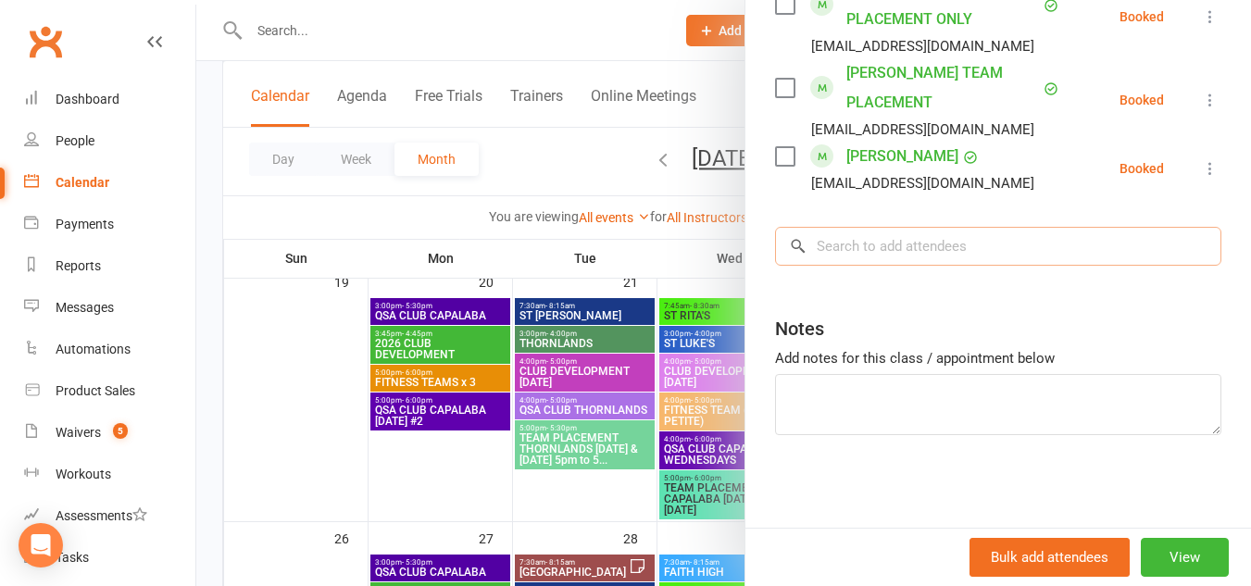
click at [924, 247] on input "search" at bounding box center [998, 246] width 446 height 39
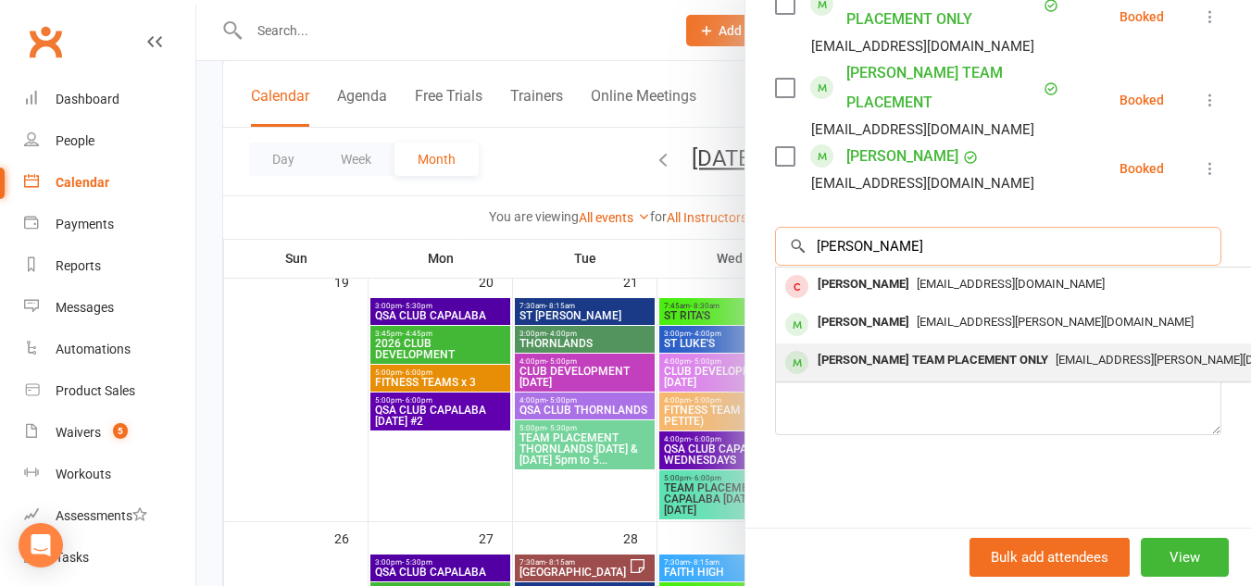
type input "[PERSON_NAME]"
click at [920, 357] on div "[PERSON_NAME] TEAM PLACEMENT ONLY" at bounding box center [932, 360] width 245 height 27
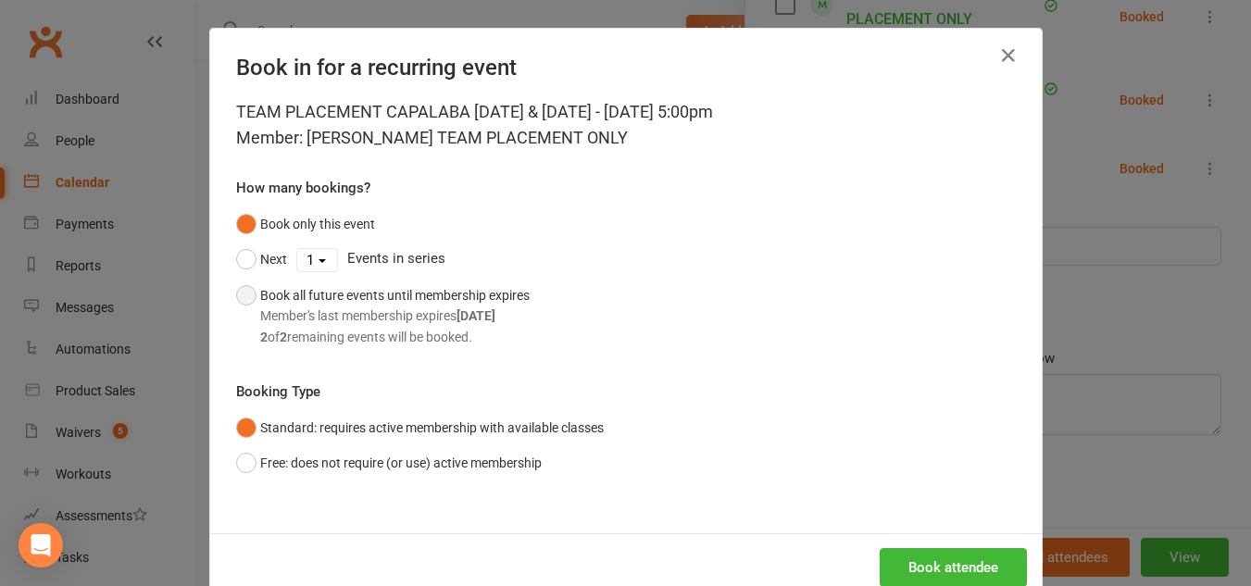
click at [239, 290] on button "Book all future events until membership expires Member's last membership expire…" at bounding box center [383, 316] width 294 height 77
click at [907, 571] on button "Book attendee" at bounding box center [953, 567] width 147 height 39
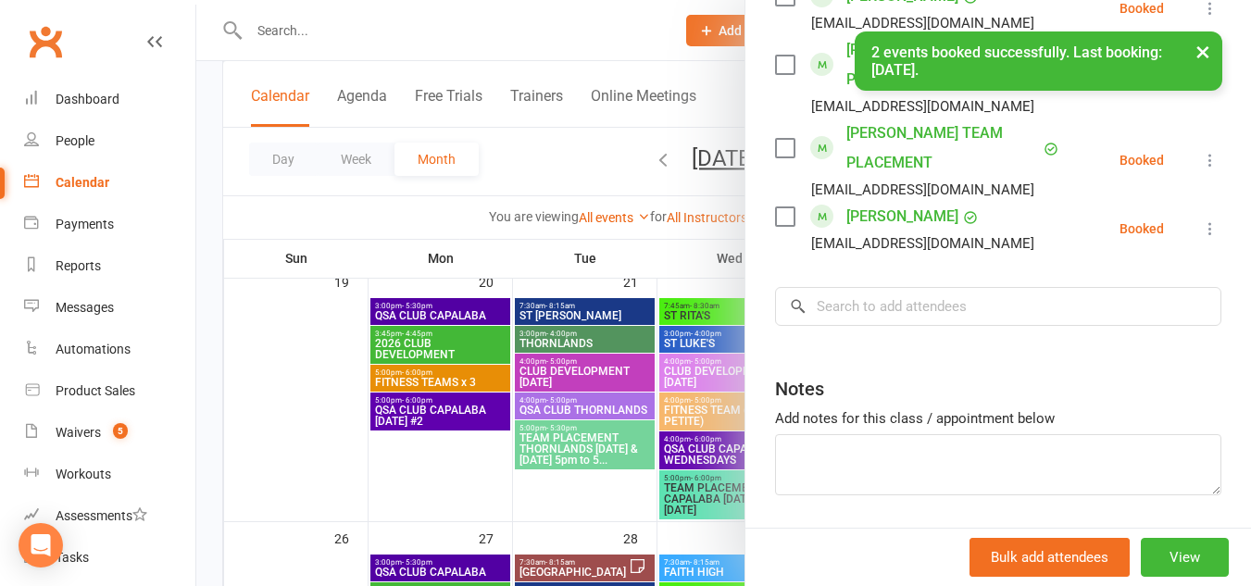
scroll to position [2992, 0]
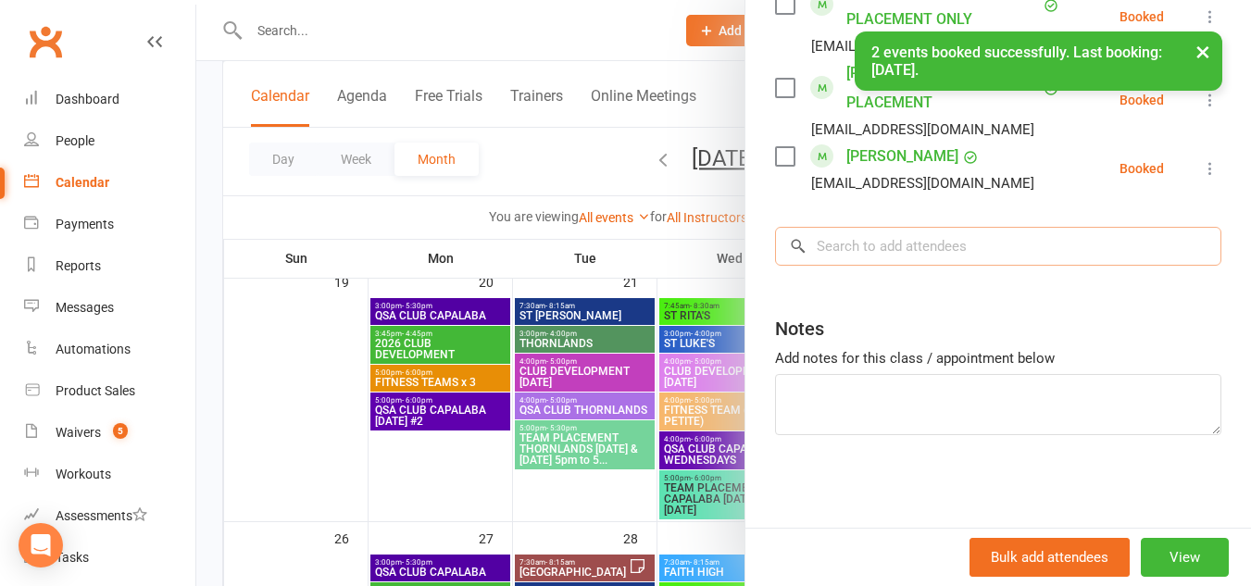
click at [856, 254] on input "search" at bounding box center [998, 246] width 446 height 39
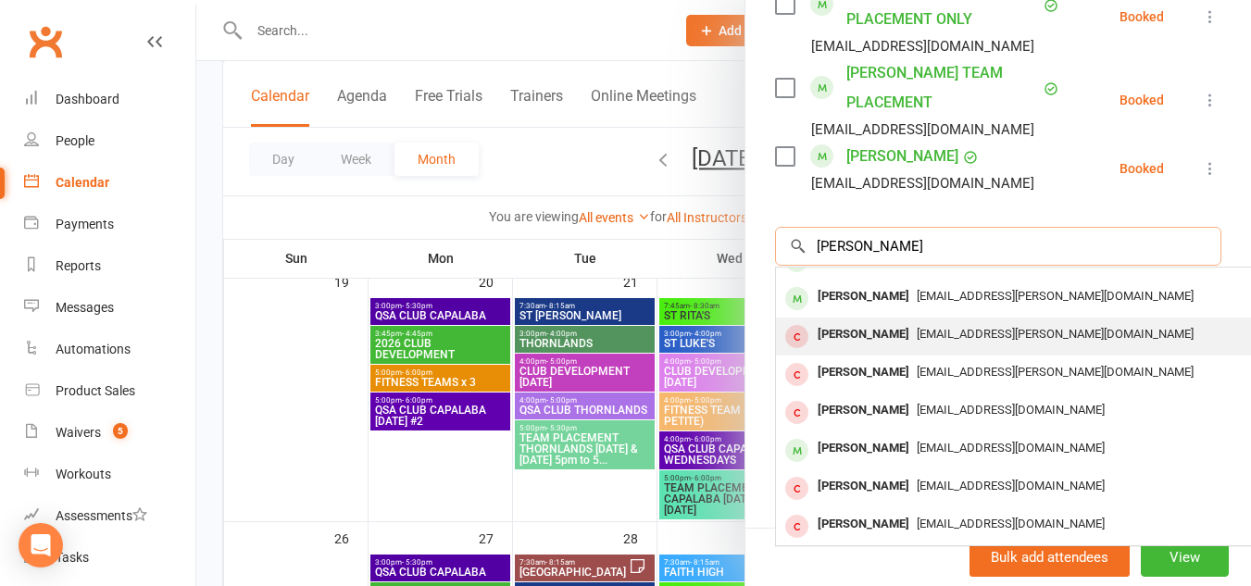
scroll to position [0, 0]
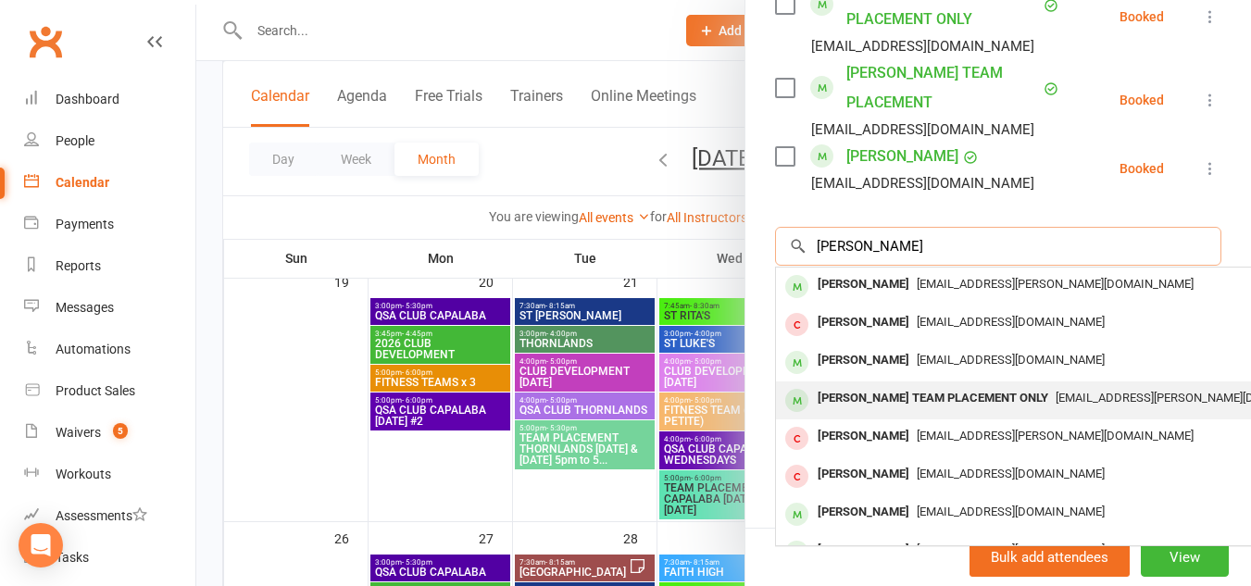
type input "[PERSON_NAME]"
click at [1056, 391] on span "[EMAIL_ADDRESS][PERSON_NAME][DOMAIN_NAME]" at bounding box center [1194, 398] width 277 height 14
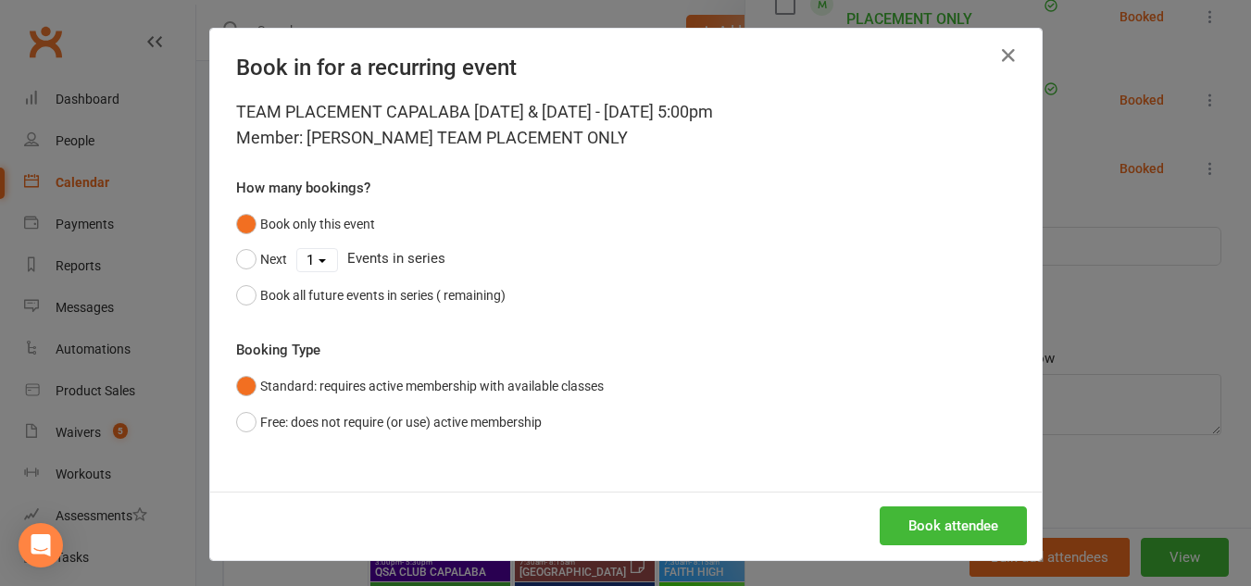
scroll to position [2992, 0]
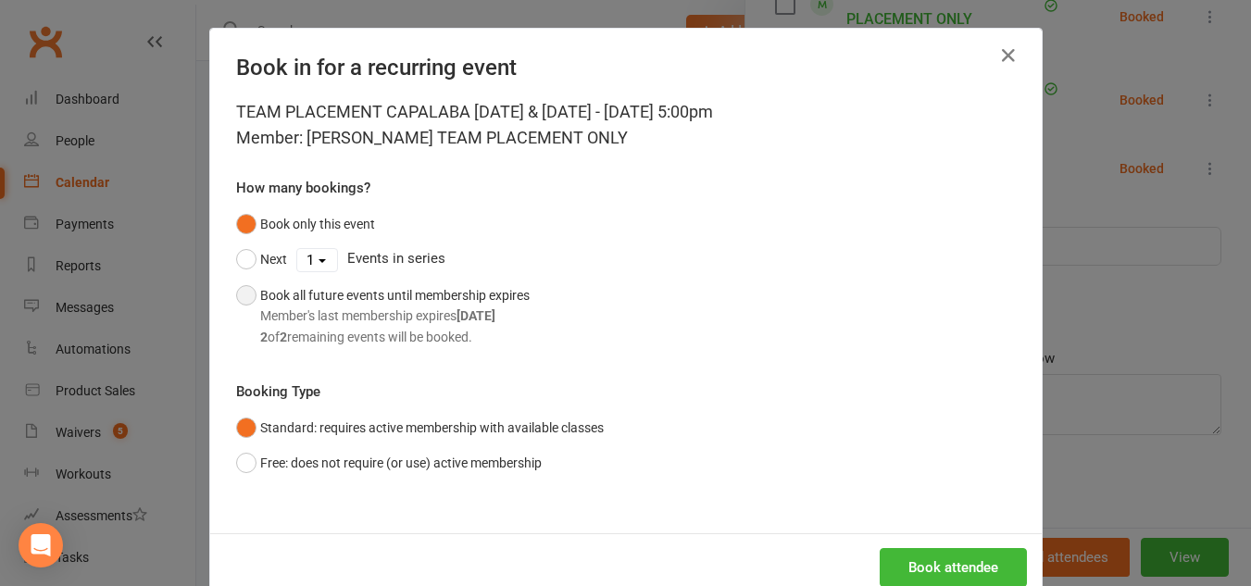
click at [240, 296] on button "Book all future events until membership expires Member's last membership expire…" at bounding box center [383, 316] width 294 height 77
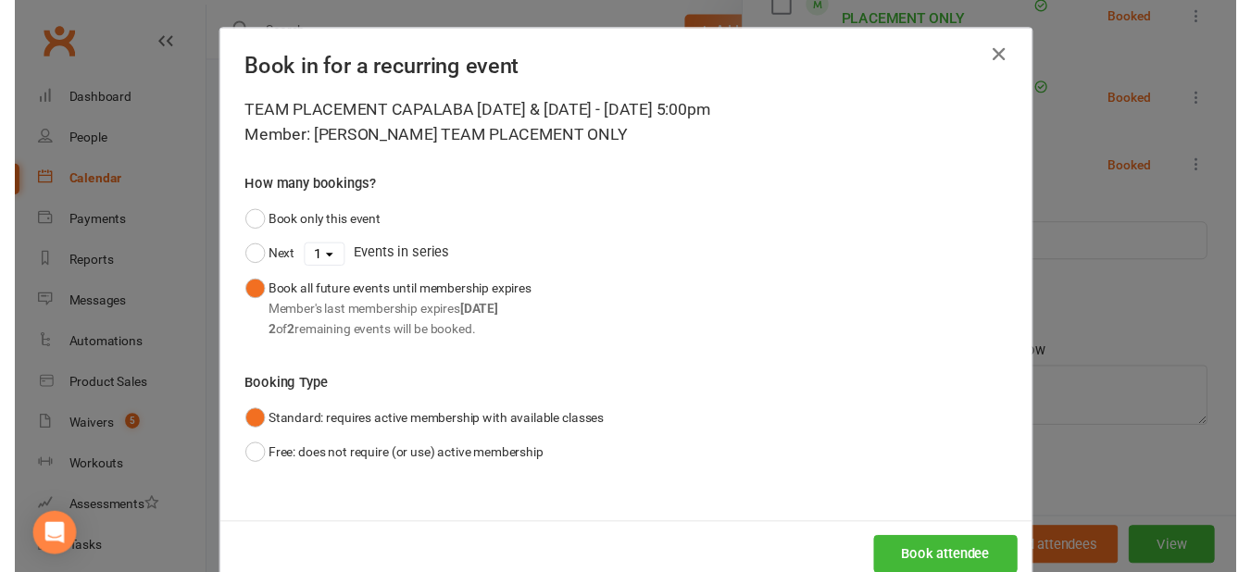
scroll to position [44, 0]
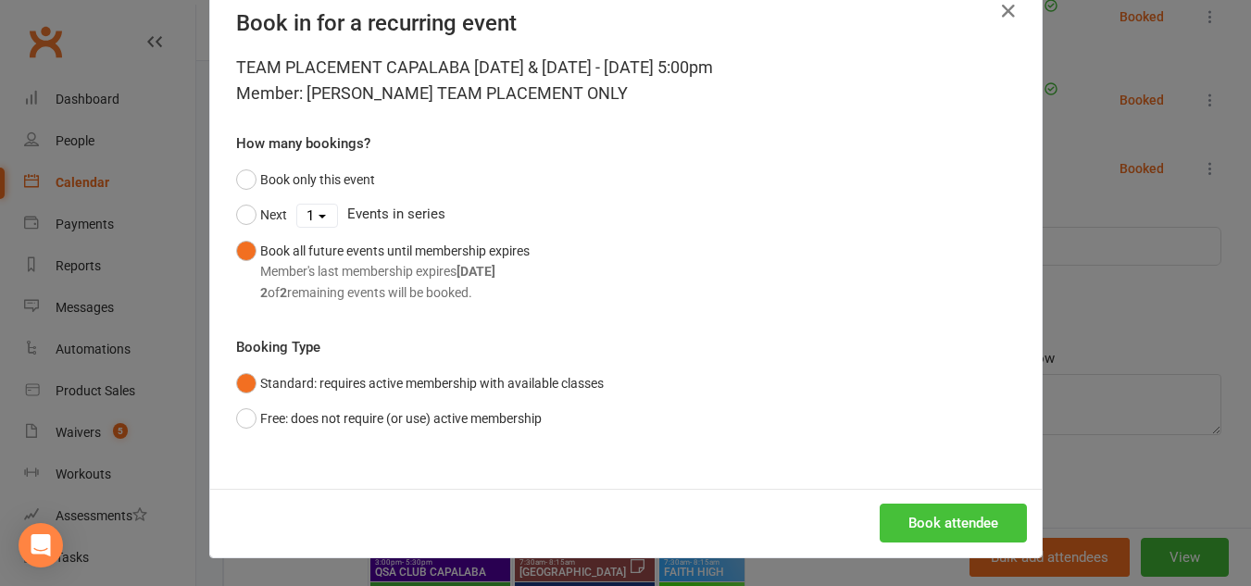
click at [914, 519] on button "Book attendee" at bounding box center [953, 523] width 147 height 39
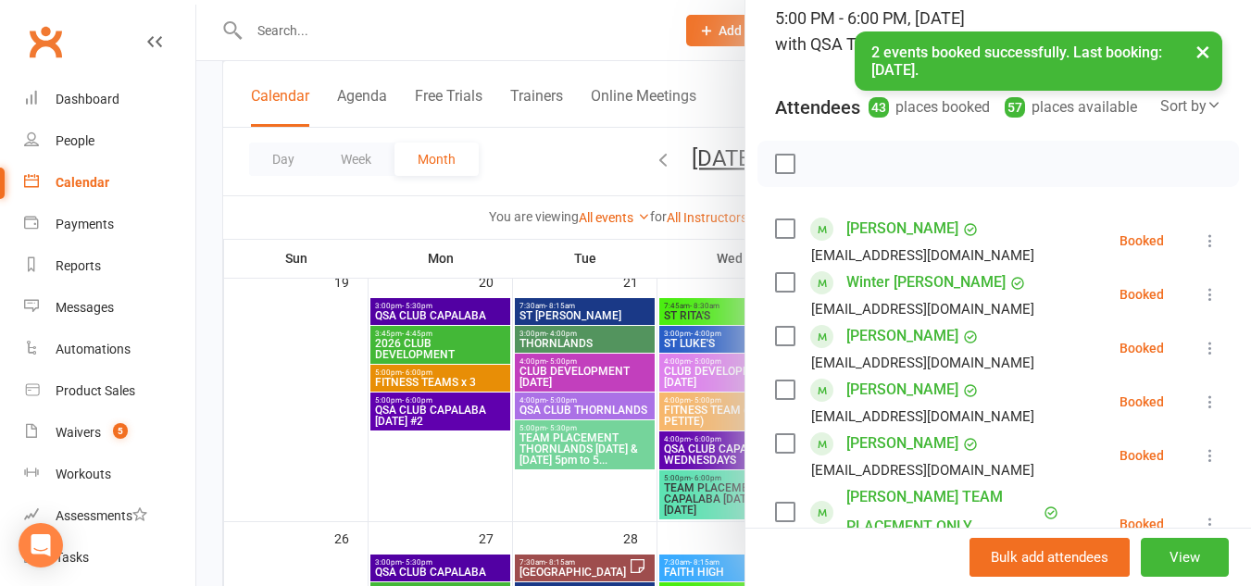
scroll to position [0, 0]
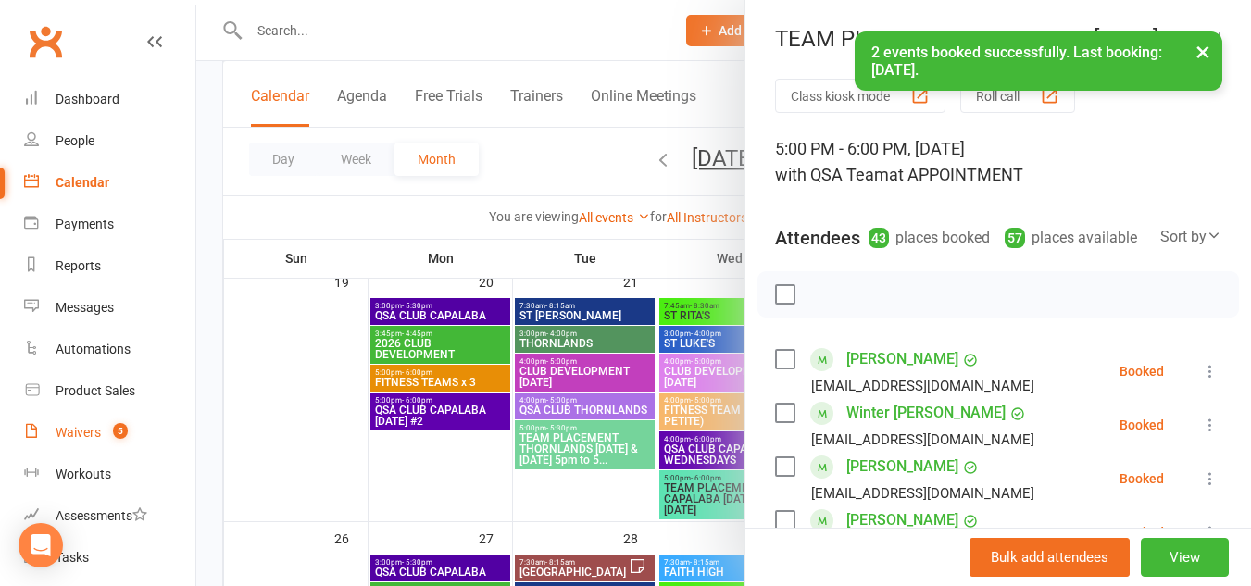
drag, startPoint x: 78, startPoint y: 417, endPoint x: 413, endPoint y: 156, distance: 424.9
click at [78, 417] on link "Waivers 5" at bounding box center [109, 433] width 171 height 42
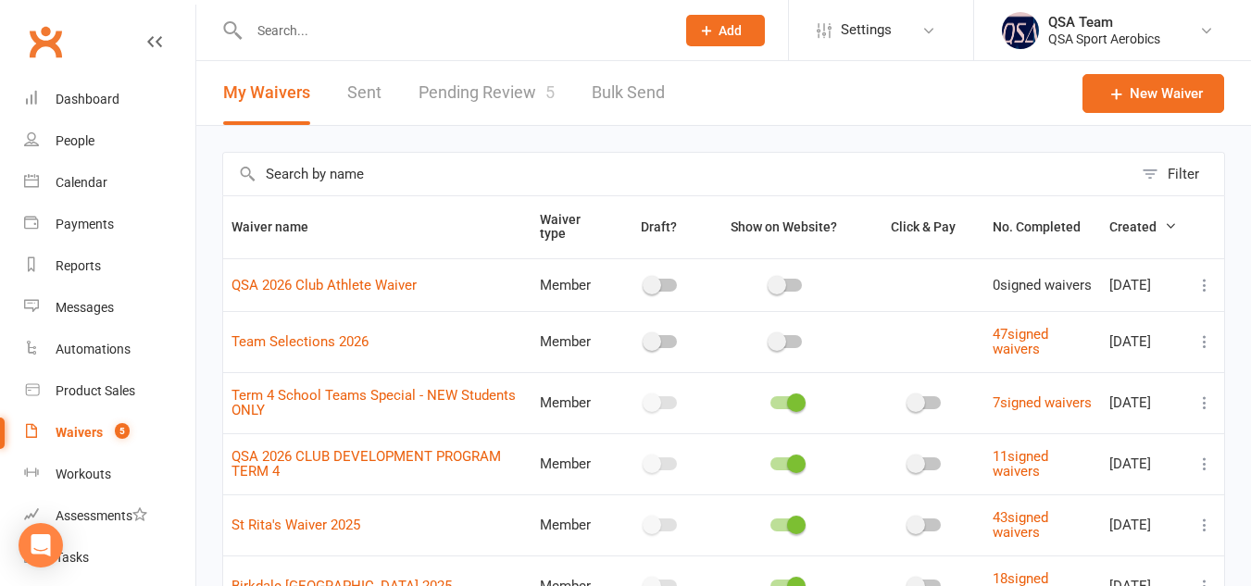
click at [475, 98] on link "Pending Review 5" at bounding box center [487, 93] width 136 height 64
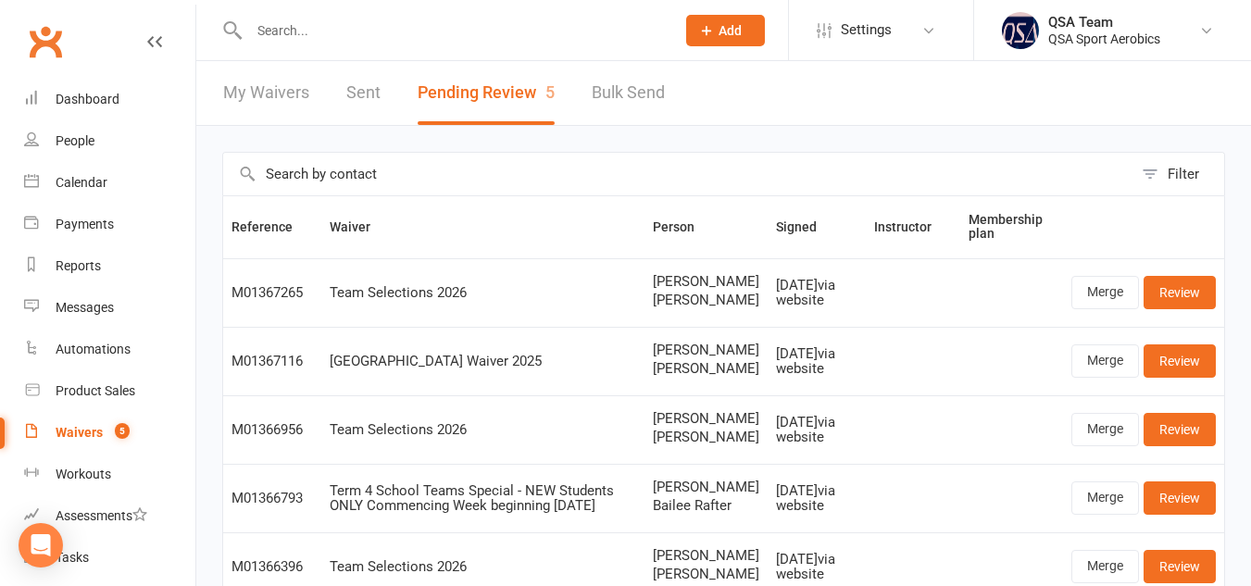
scroll to position [250, 0]
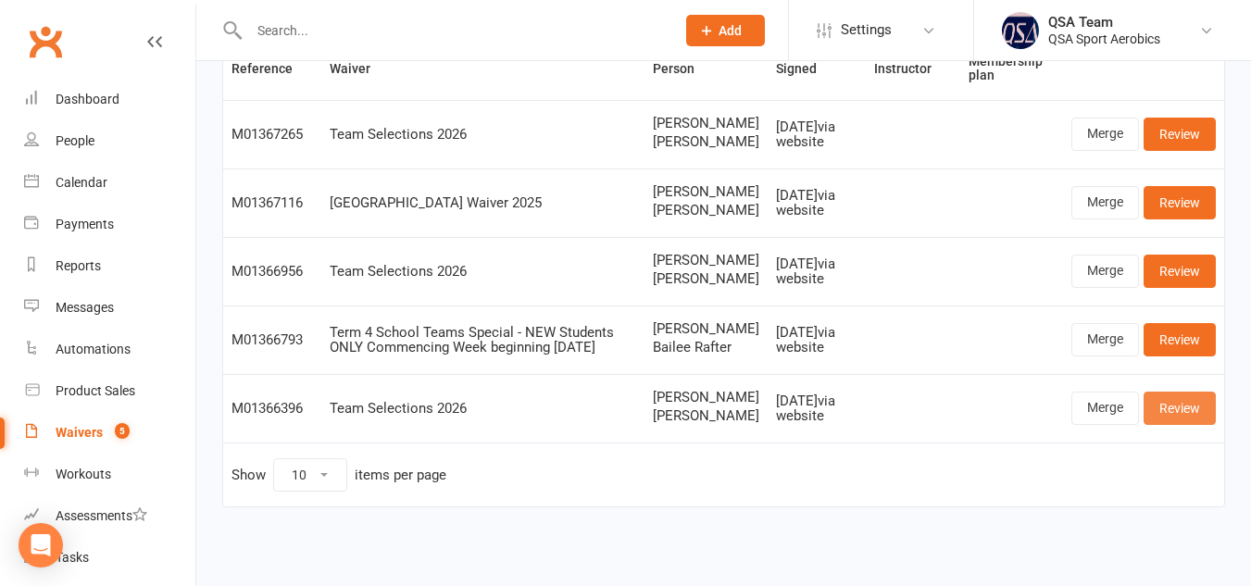
click at [1182, 396] on link "Review" at bounding box center [1180, 408] width 72 height 33
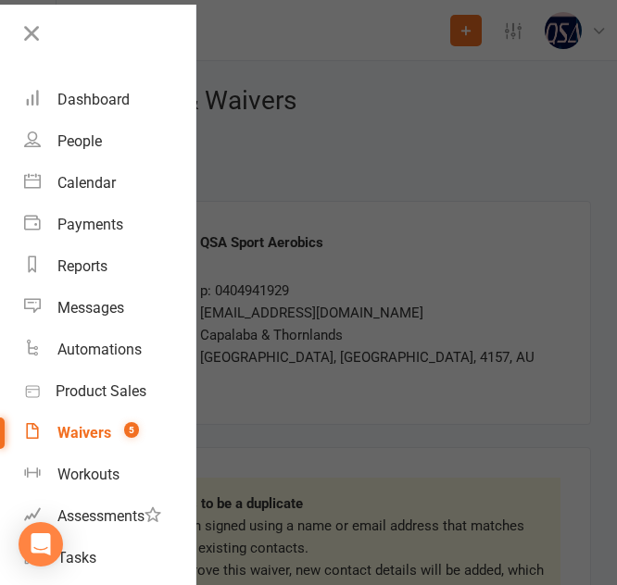
click at [414, 256] on div at bounding box center [308, 292] width 617 height 585
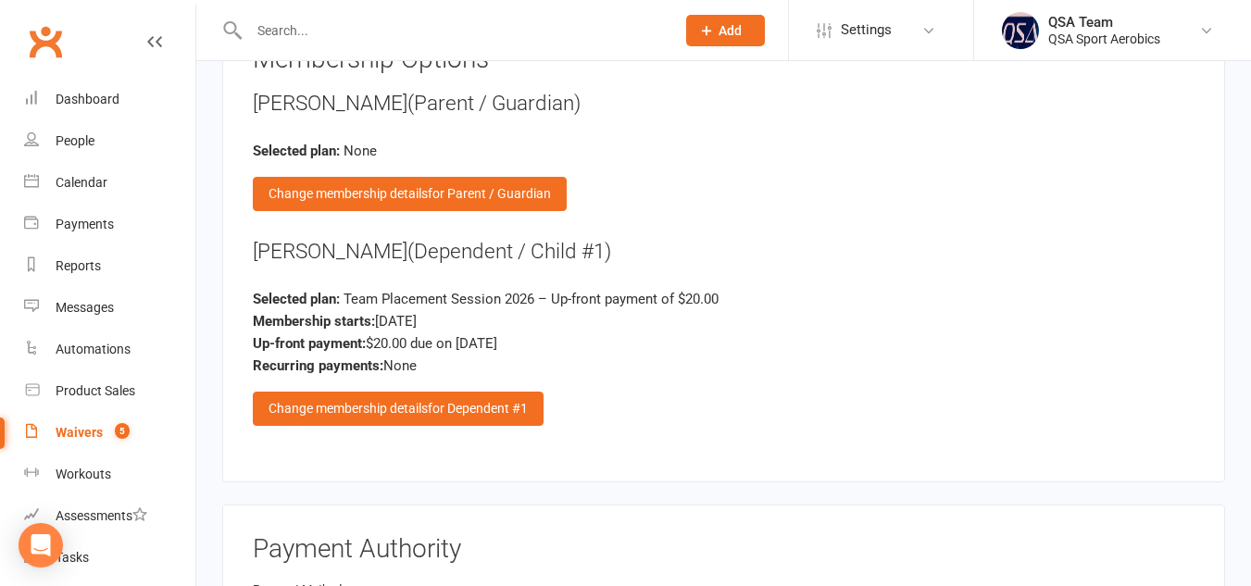
scroll to position [2475, 0]
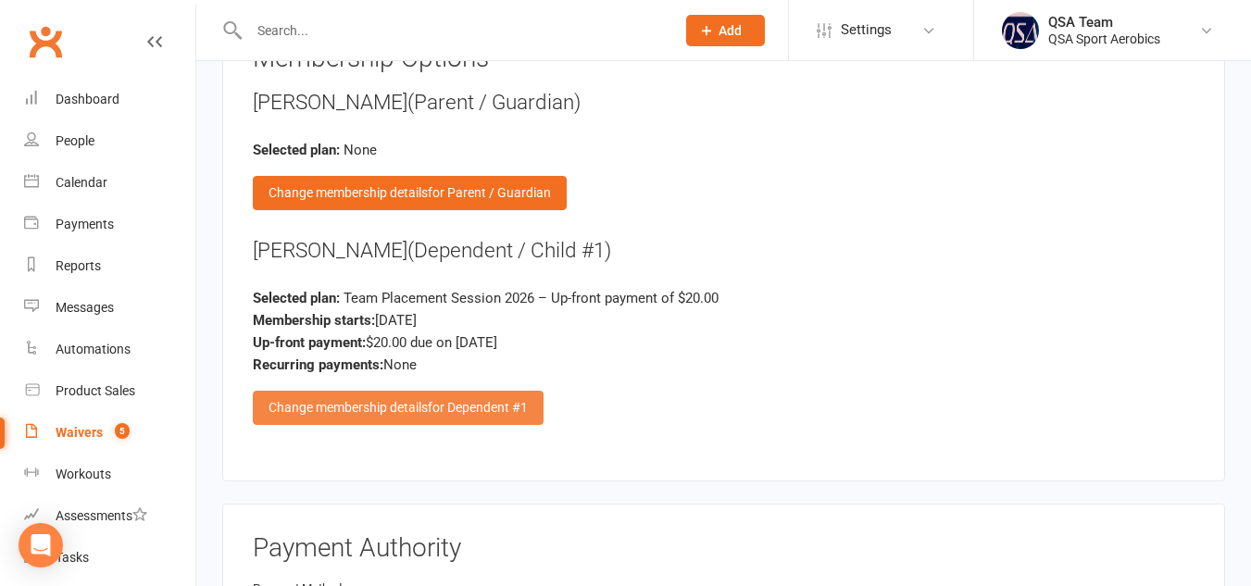
click at [439, 400] on span "for Dependent #1" at bounding box center [478, 407] width 100 height 15
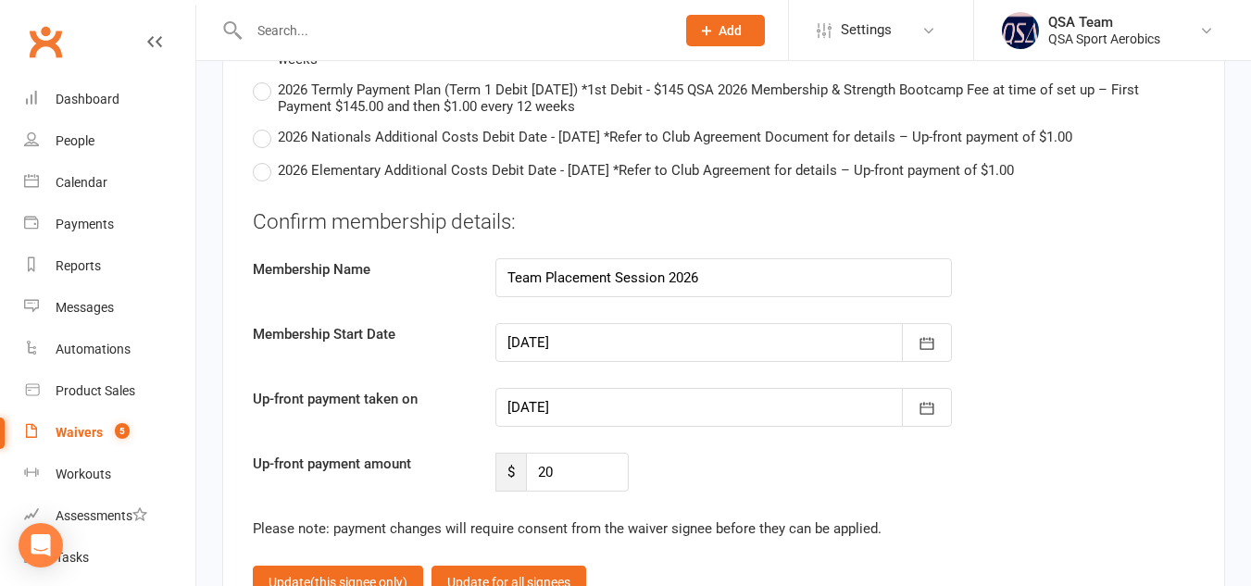
scroll to position [4949, 0]
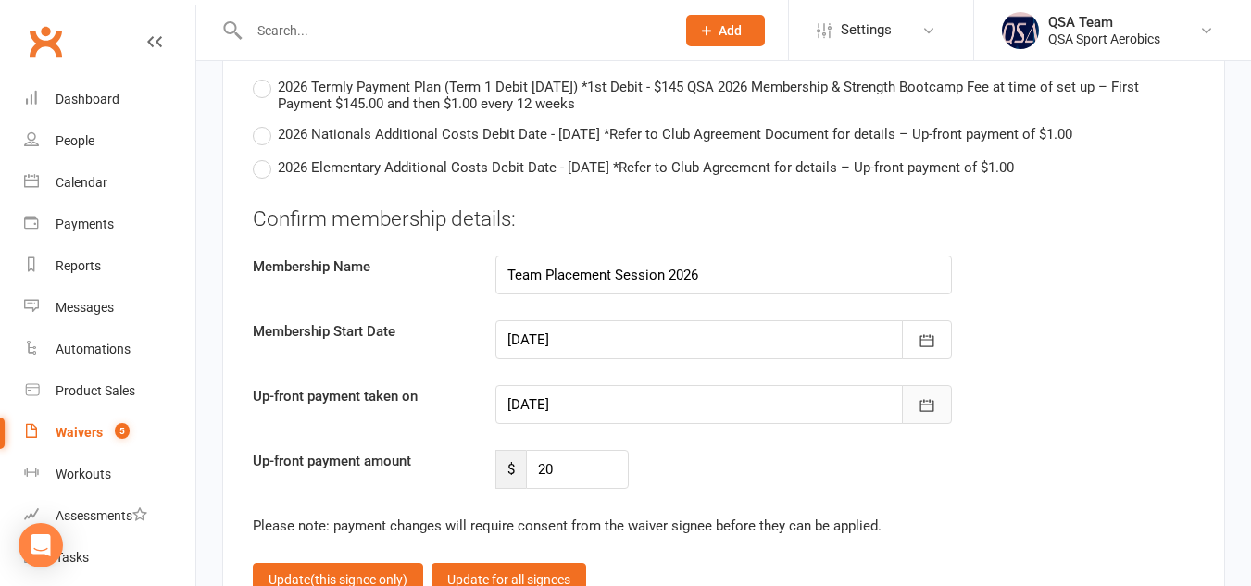
click at [931, 396] on icon "button" at bounding box center [927, 405] width 19 height 19
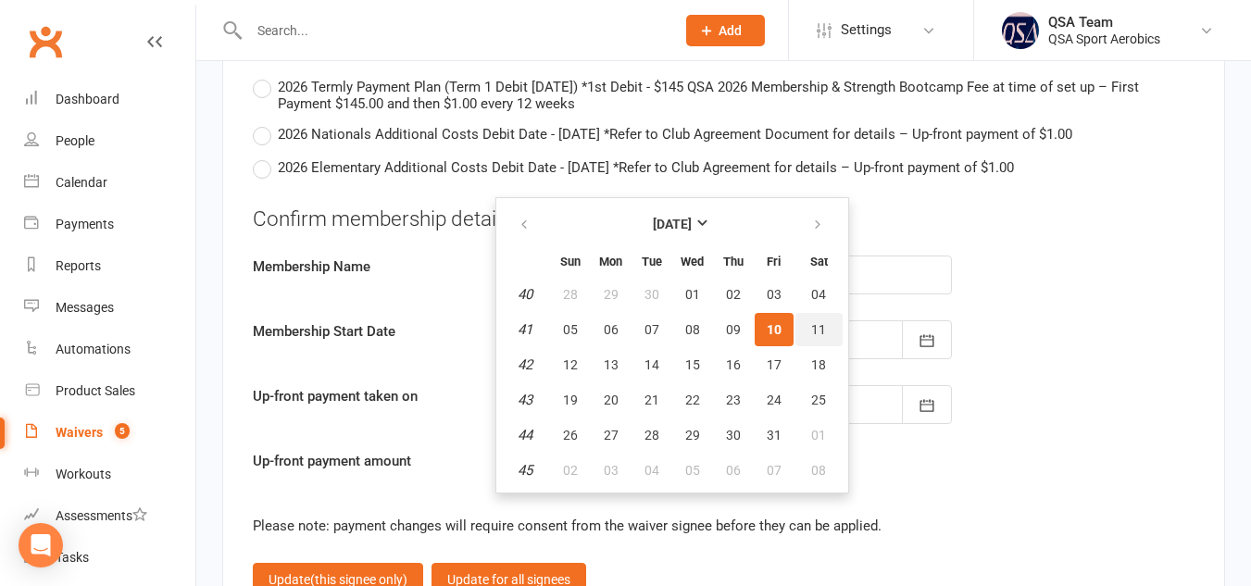
click at [830, 313] on button "11" at bounding box center [818, 329] width 47 height 33
type input "[DATE]"
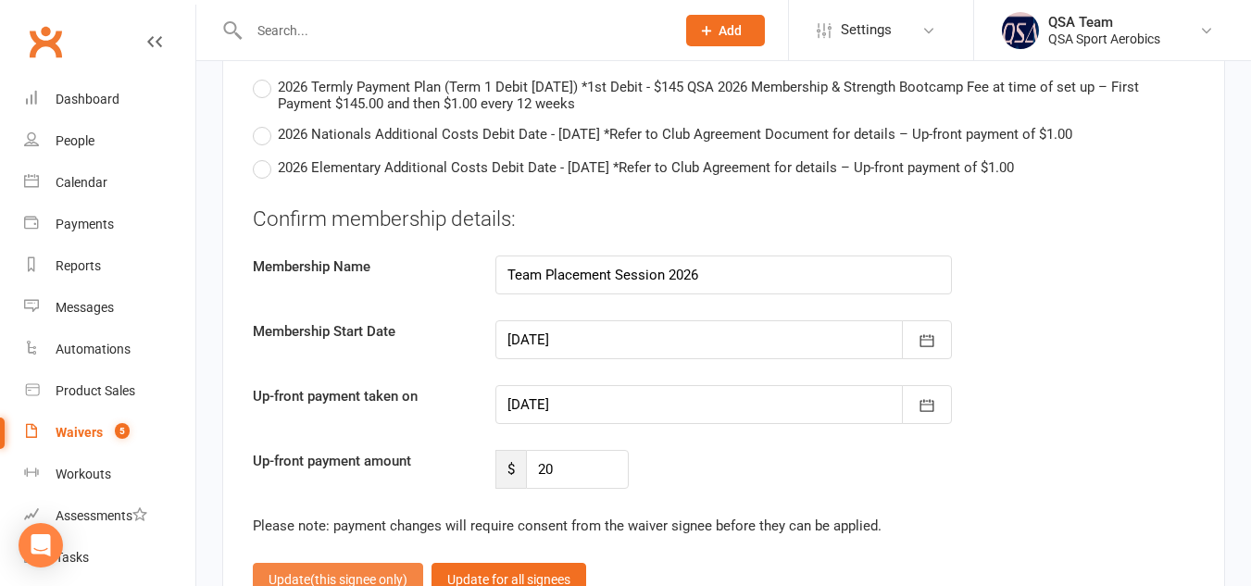
click at [364, 572] on span "(this signee only)" at bounding box center [358, 579] width 97 height 15
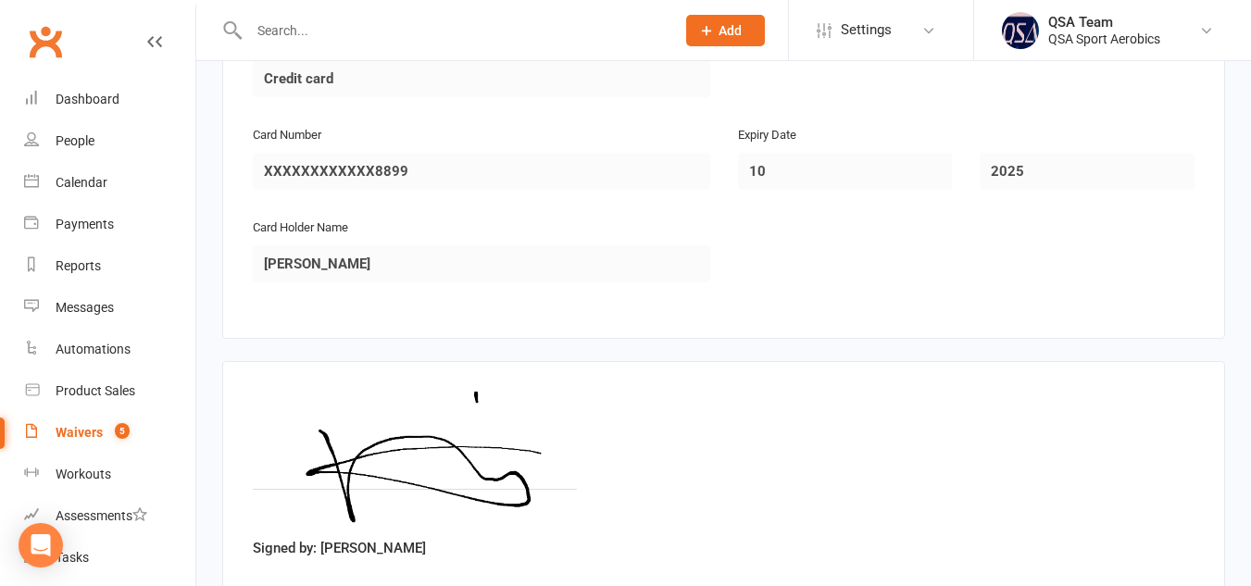
scroll to position [3102, 0]
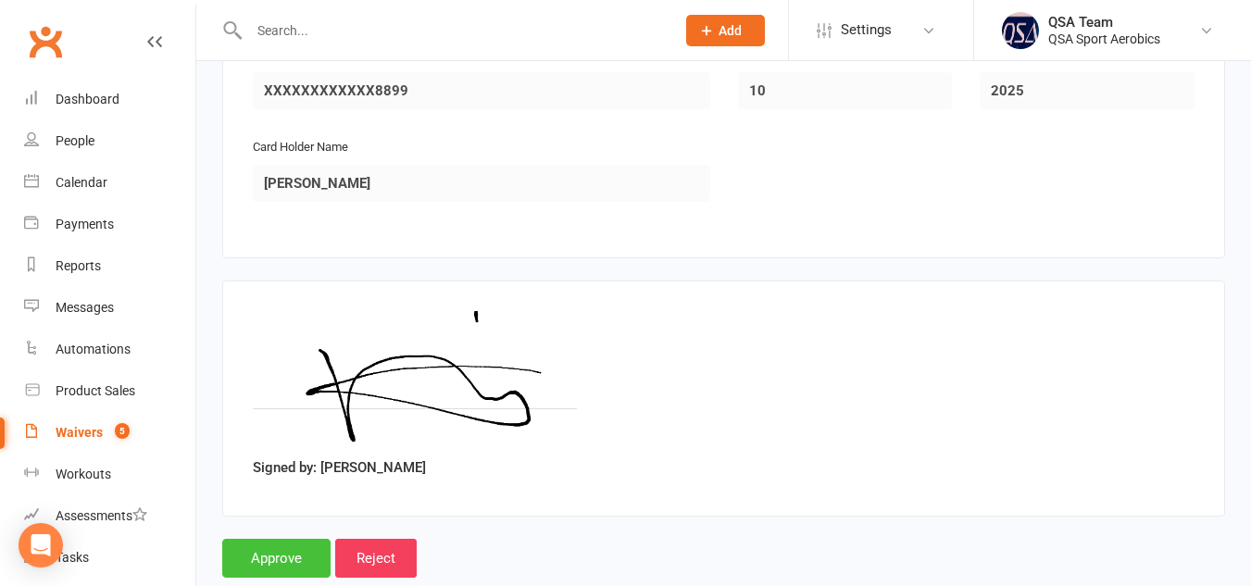
click at [268, 539] on input "Approve" at bounding box center [276, 558] width 108 height 39
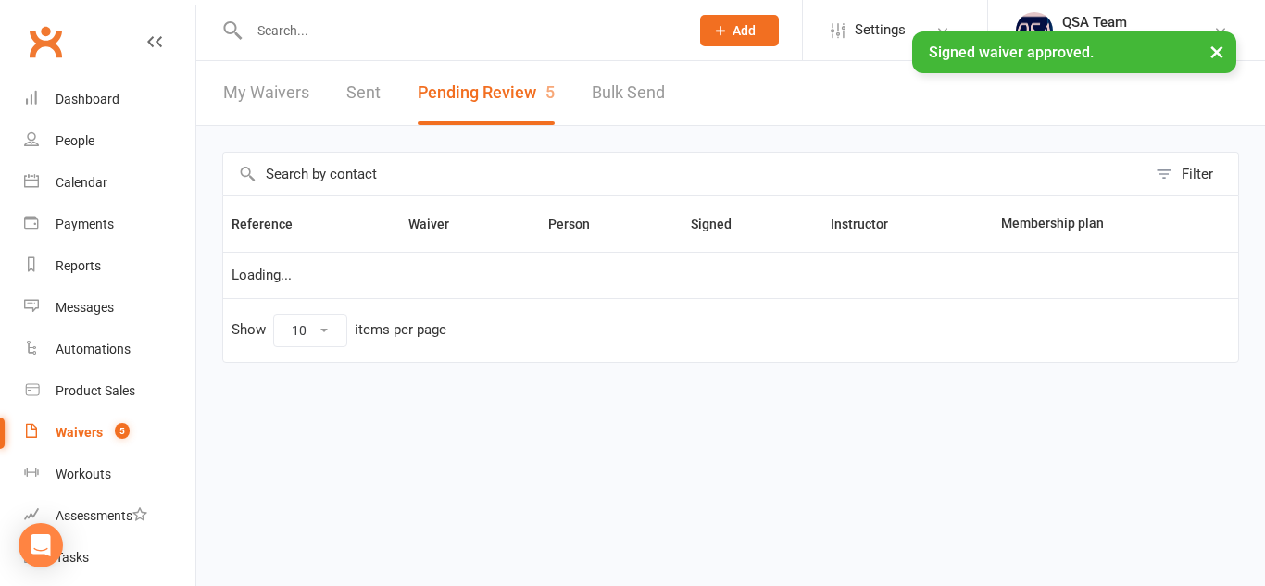
click at [344, 31] on div "× Signed waiver approved." at bounding box center [620, 31] width 1241 height 0
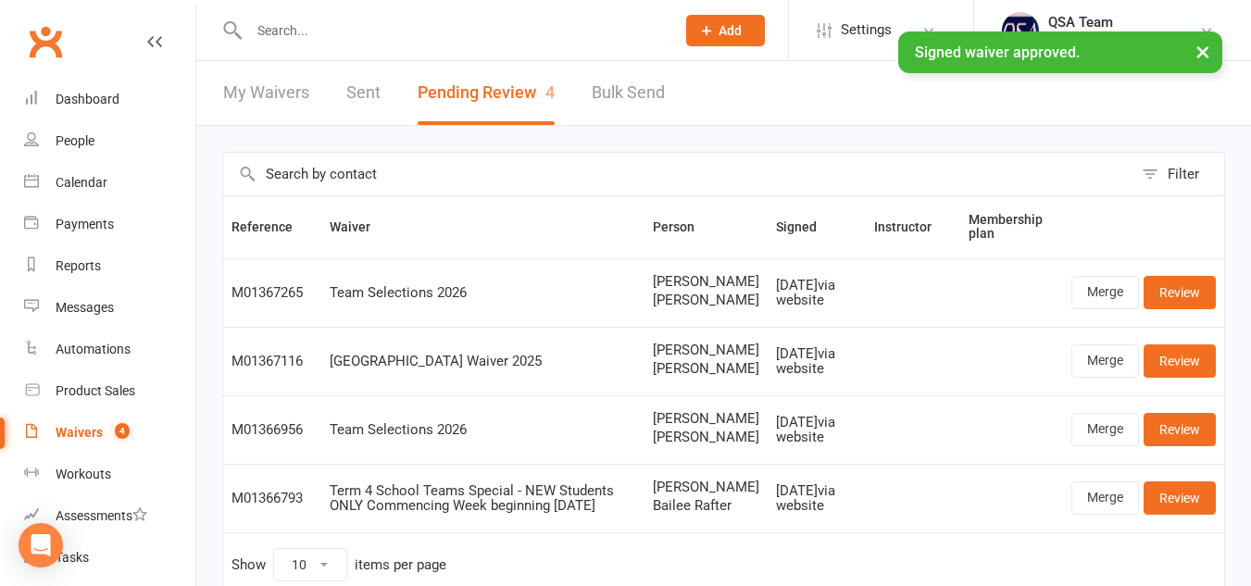
click at [341, 31] on input "text" at bounding box center [453, 31] width 419 height 26
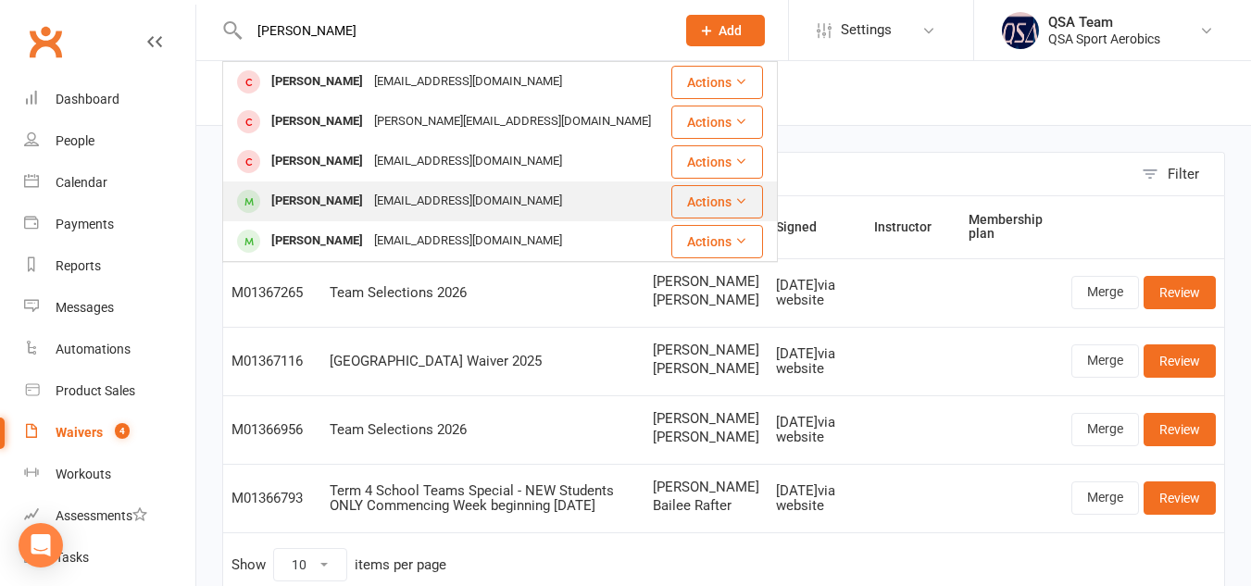
type input "[PERSON_NAME]"
click at [328, 207] on div "[PERSON_NAME]" at bounding box center [317, 201] width 103 height 27
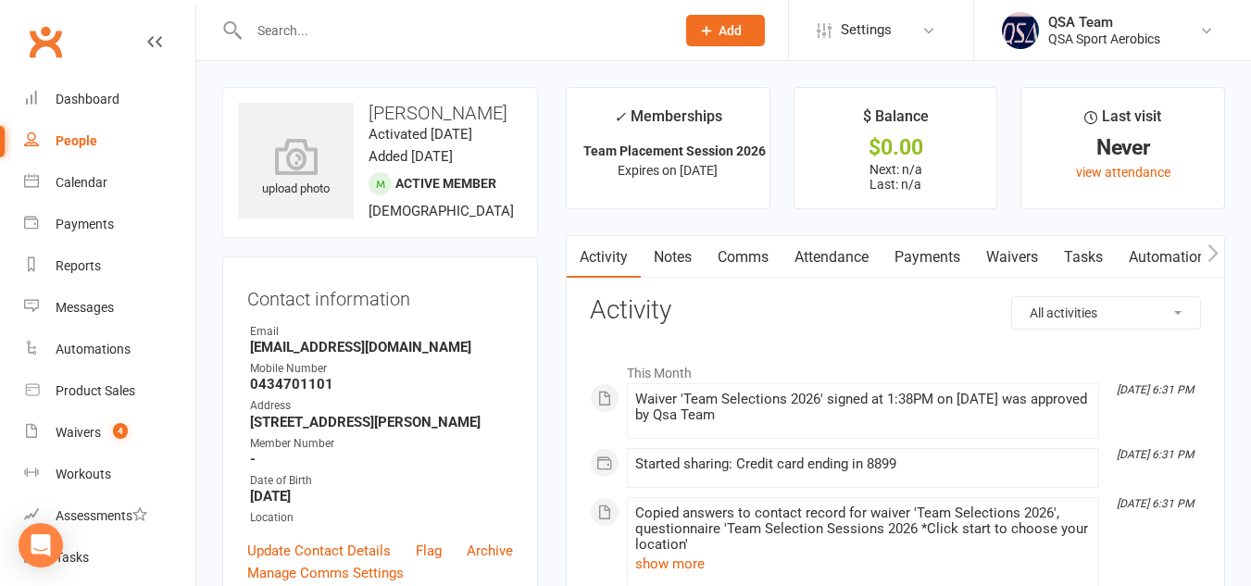
scroll to position [305, 0]
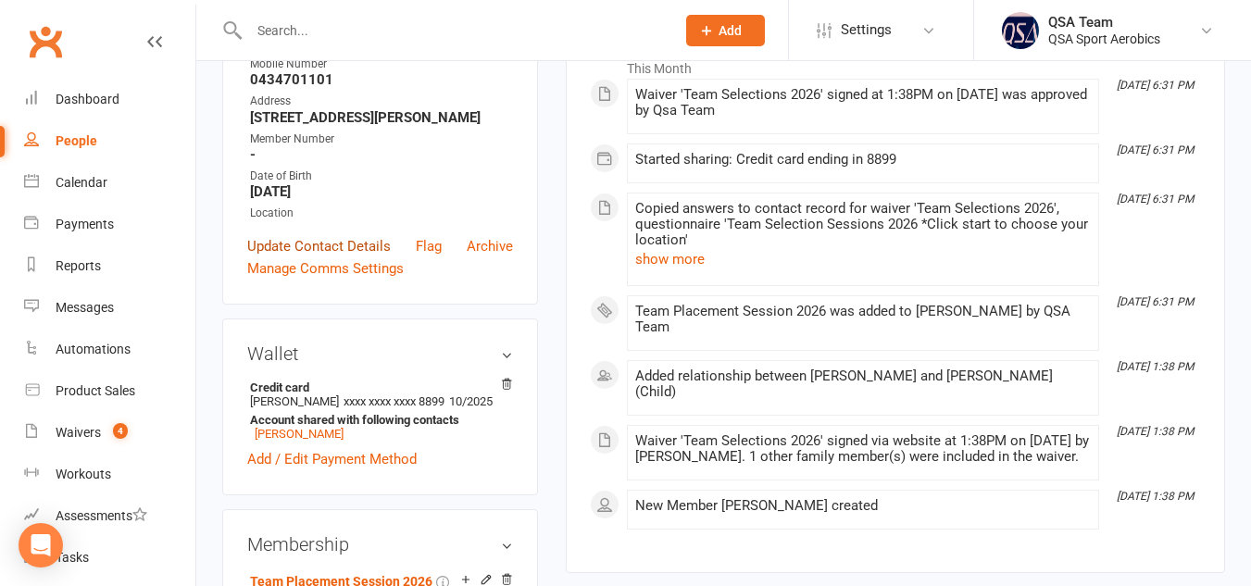
click at [313, 257] on link "Update Contact Details" at bounding box center [319, 246] width 144 height 22
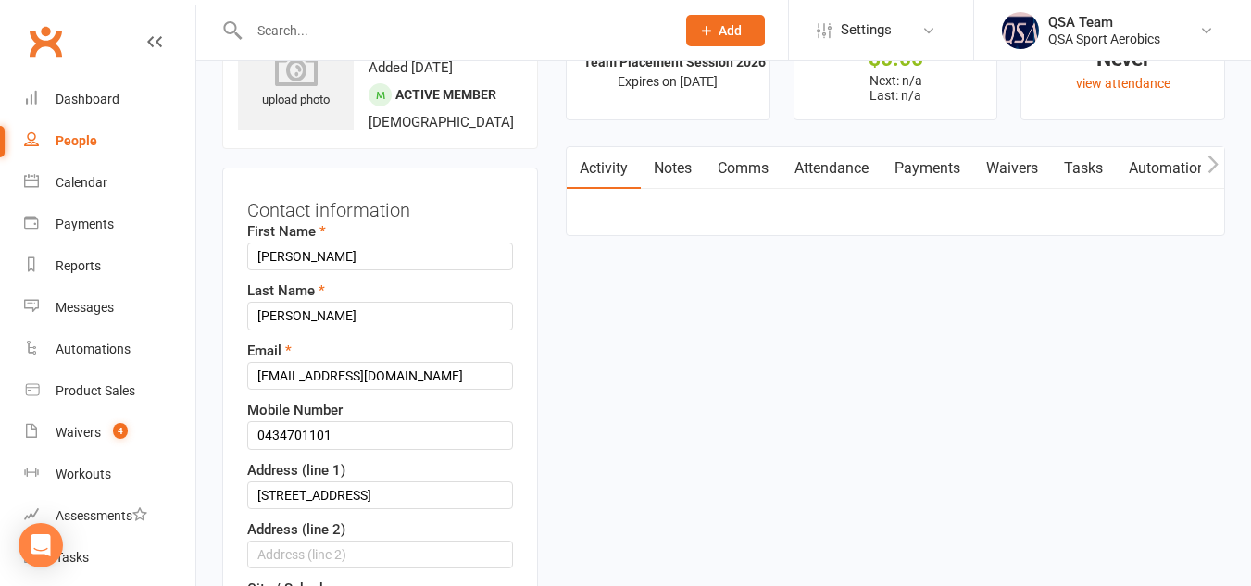
scroll to position [87, 0]
click at [373, 332] on input "[PERSON_NAME]" at bounding box center [380, 318] width 266 height 28
paste input "TEAM PLACEMENT ONLY"
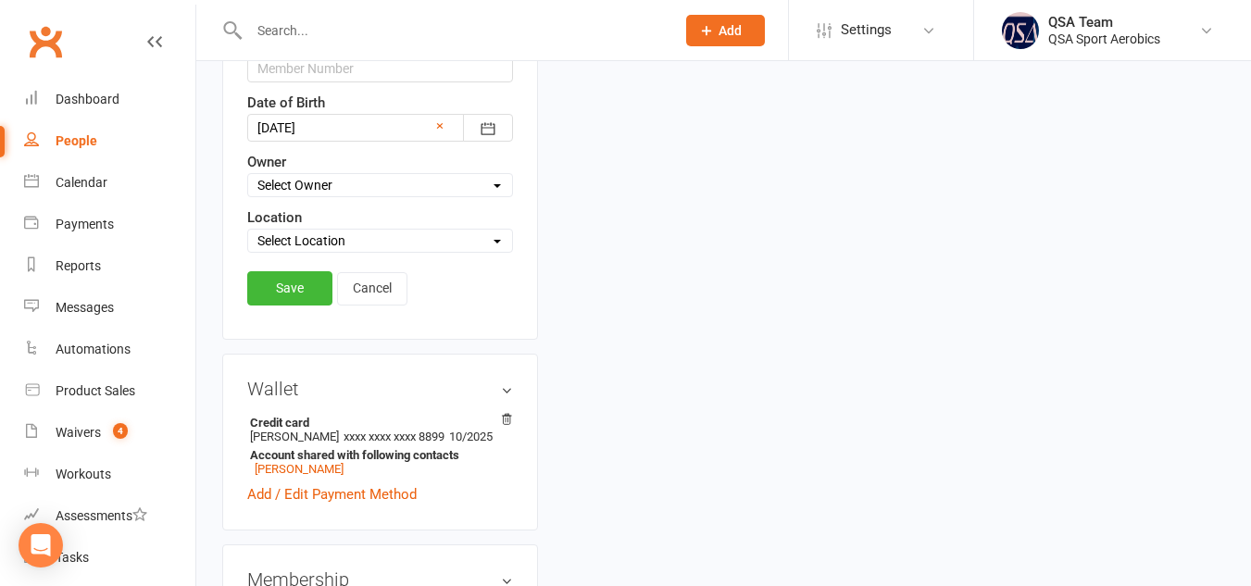
scroll to position [886, 0]
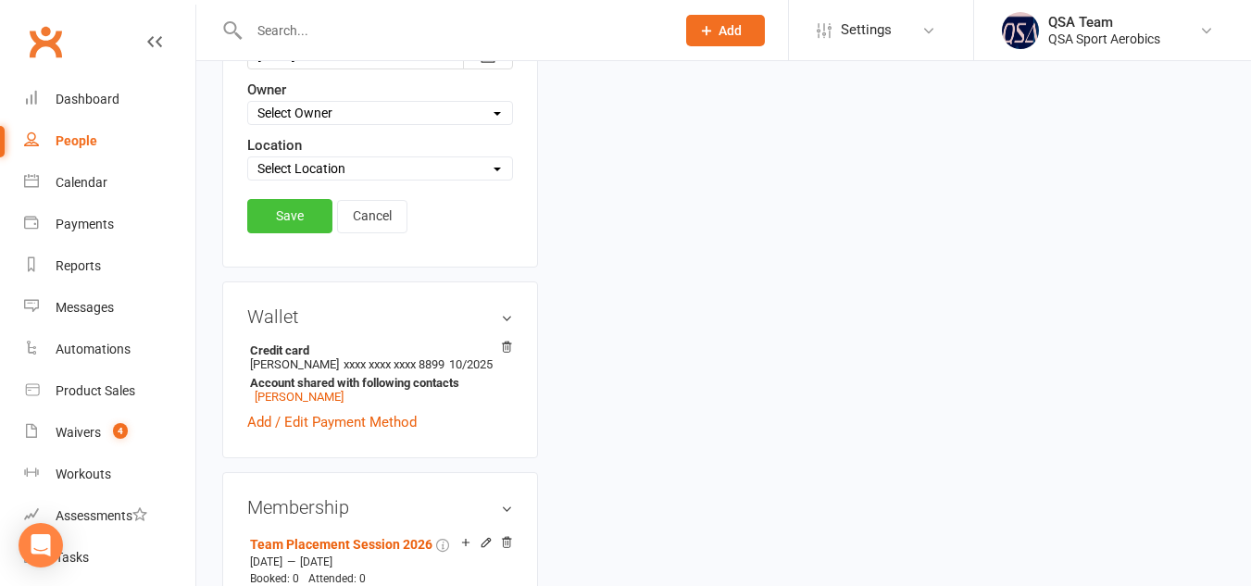
type input "[PERSON_NAME] TEAM PLACEMENT ONLY"
click at [302, 232] on link "Save" at bounding box center [289, 215] width 85 height 33
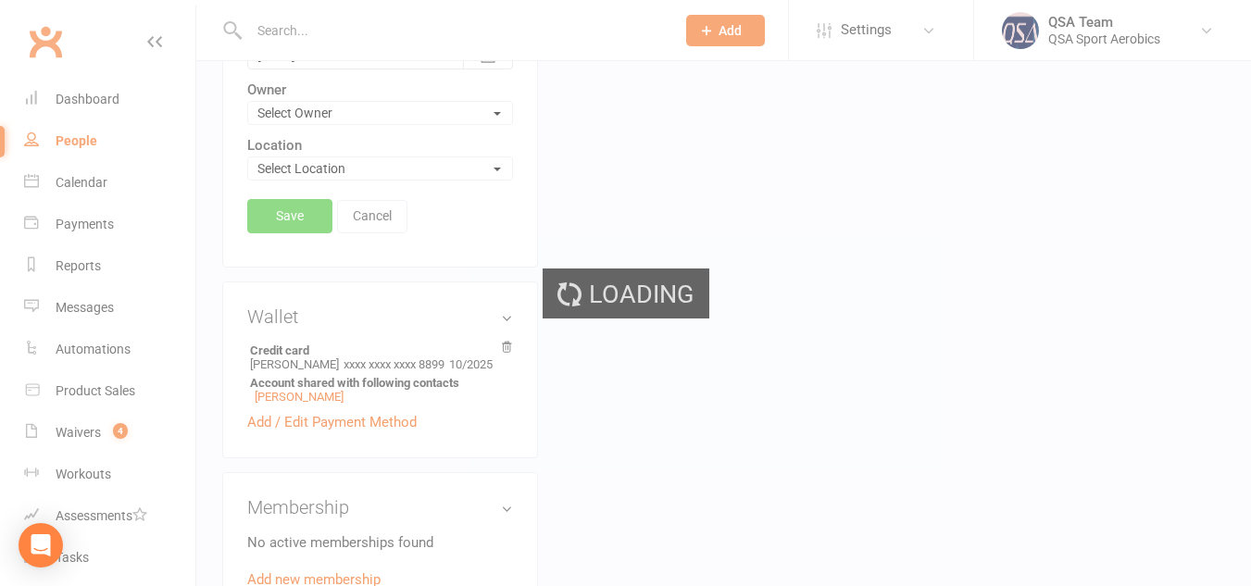
scroll to position [947, 0]
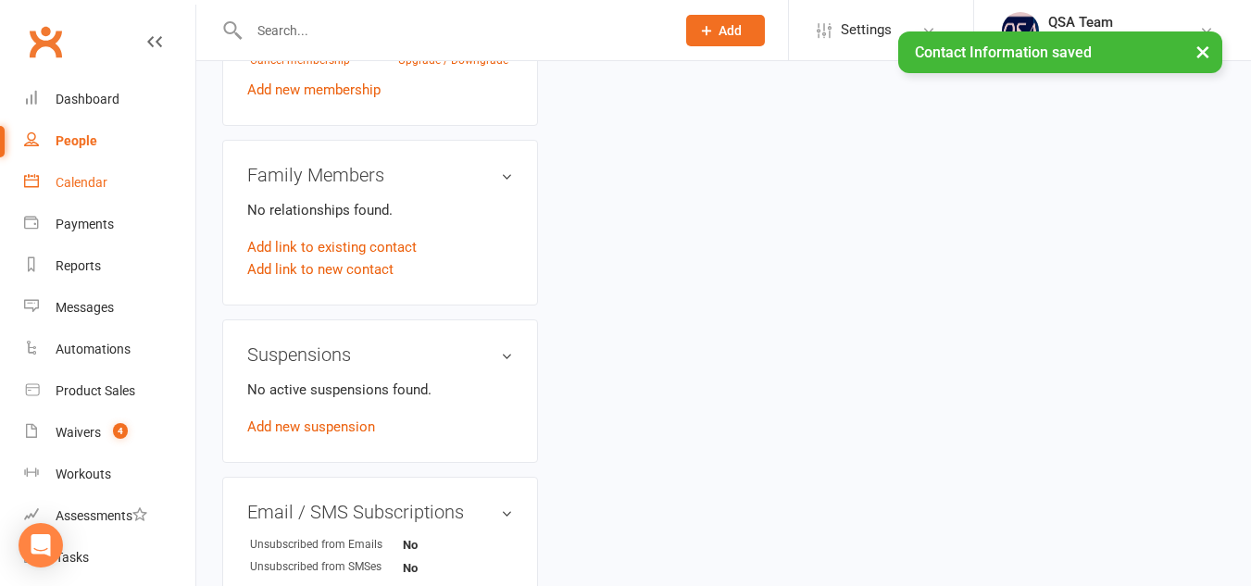
click at [105, 184] on div "Calendar" at bounding box center [82, 182] width 52 height 15
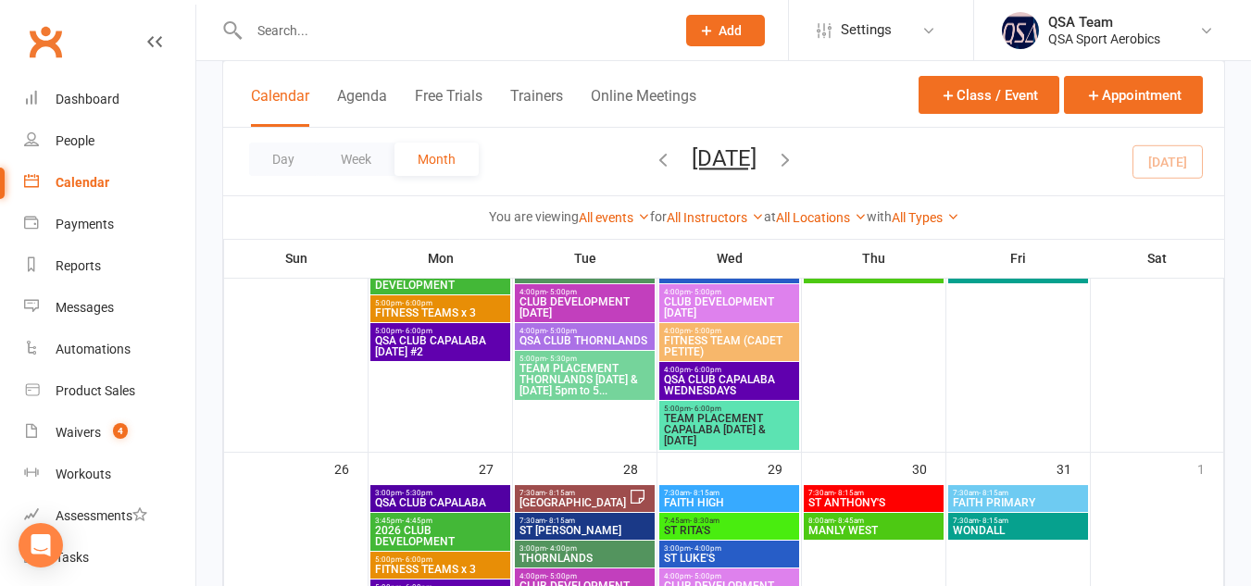
scroll to position [742, 0]
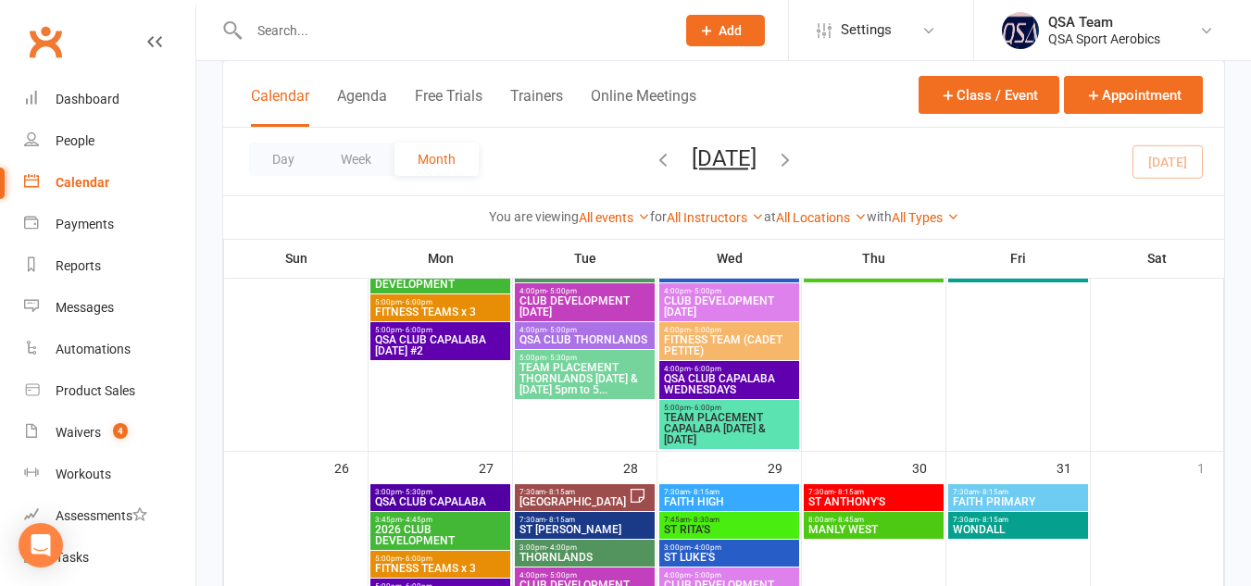
click at [709, 437] on span "TEAM PLACEMENT CAPALABA [DATE] & [DATE]" at bounding box center [729, 428] width 132 height 33
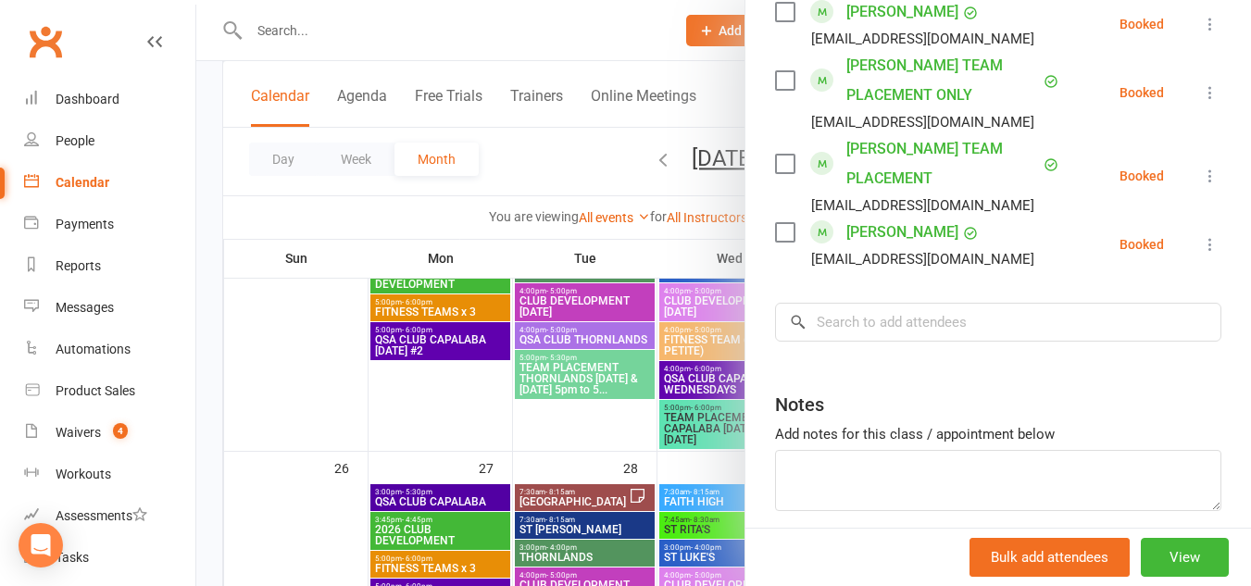
scroll to position [3075, 0]
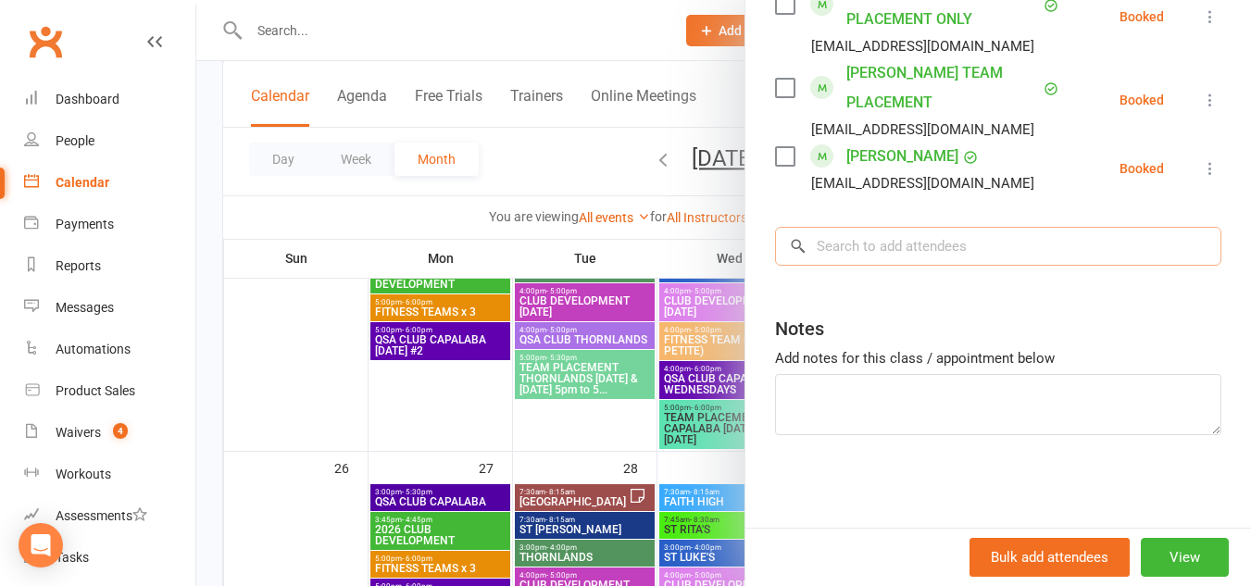
click at [970, 250] on input "search" at bounding box center [998, 246] width 446 height 39
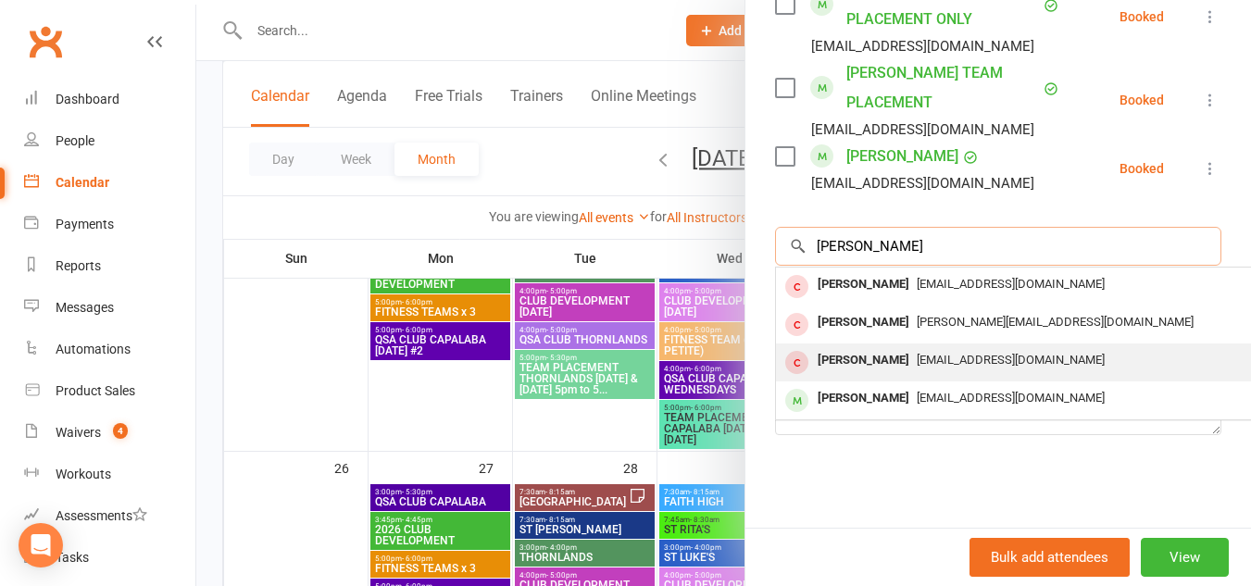
scroll to position [3089, 0]
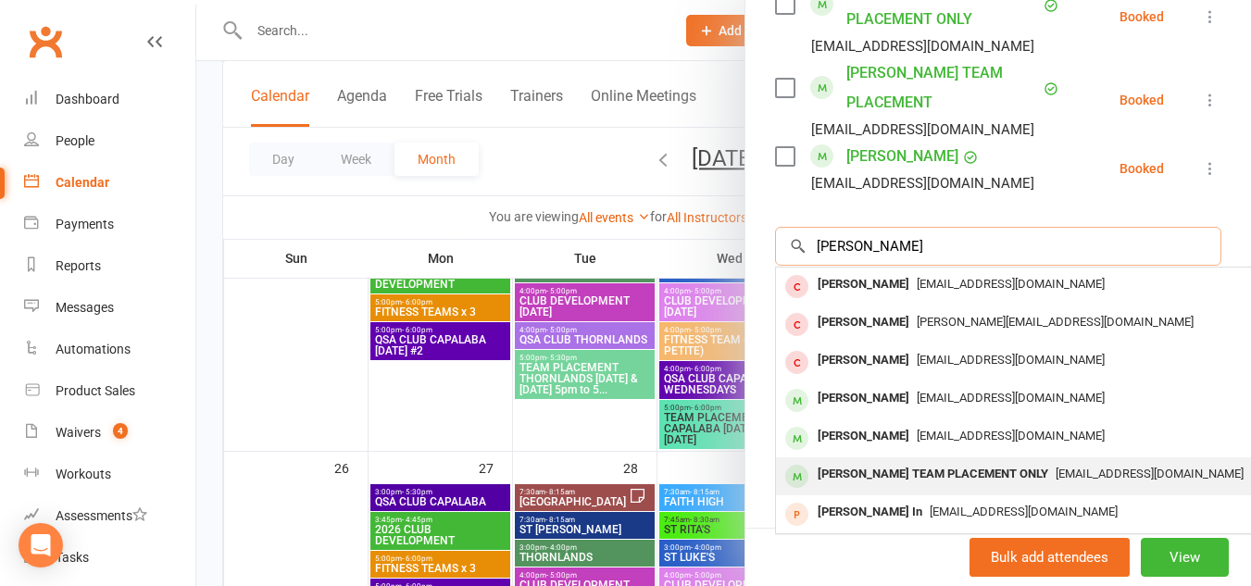
type input "[PERSON_NAME]"
click at [991, 461] on div "[PERSON_NAME] TEAM PLACEMENT ONLY" at bounding box center [932, 474] width 245 height 27
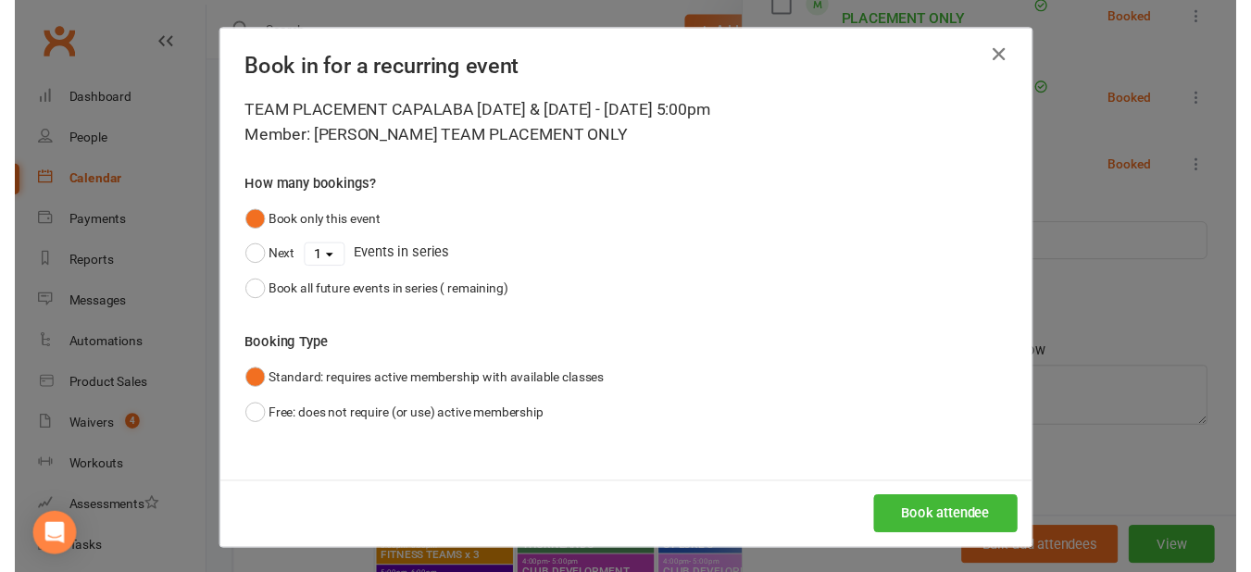
scroll to position [3075, 0]
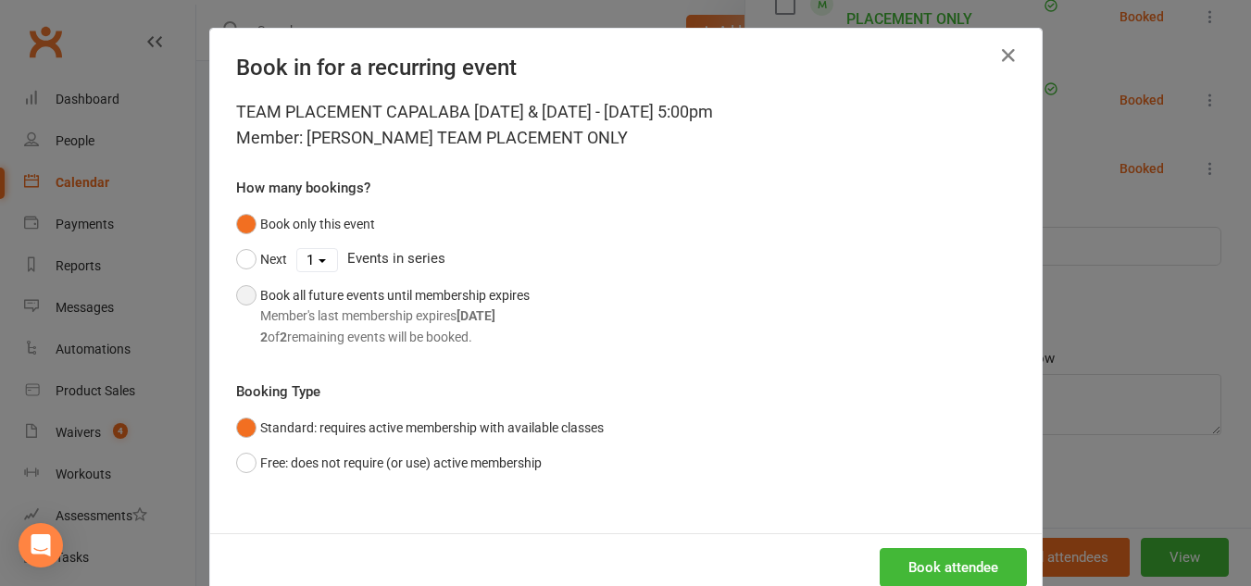
click at [236, 306] on button "Book all future events until membership expires Member's last membership expire…" at bounding box center [383, 316] width 294 height 77
click at [951, 565] on button "Book attendee" at bounding box center [953, 567] width 147 height 39
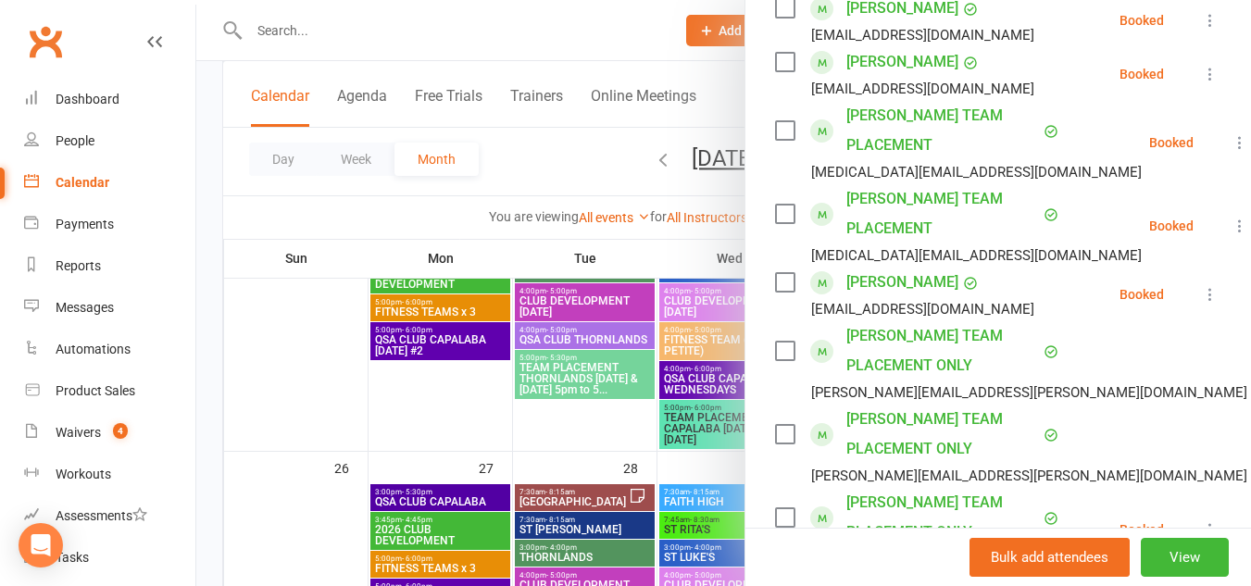
scroll to position [832, 0]
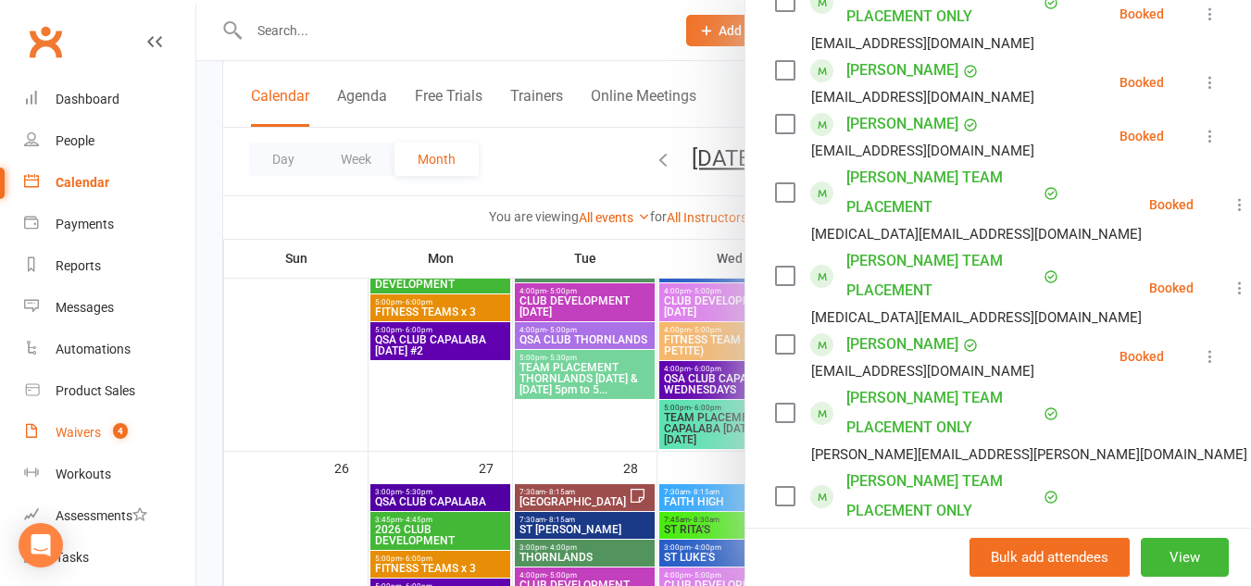
click at [85, 431] on div "Waivers" at bounding box center [78, 432] width 45 height 15
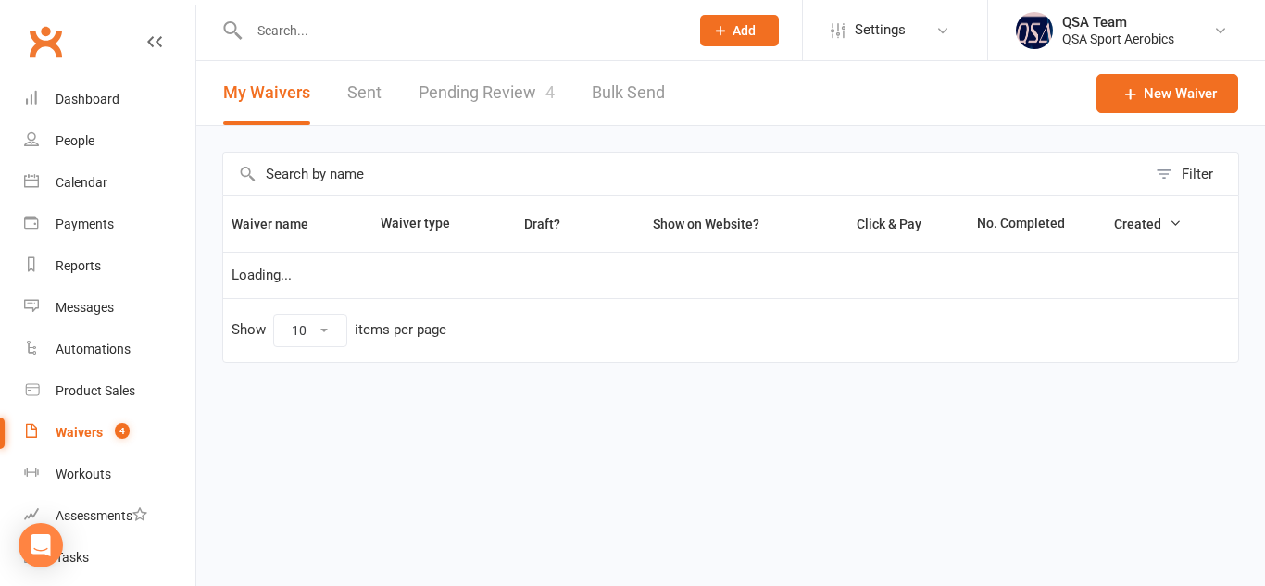
click at [485, 85] on link "Pending Review 4" at bounding box center [487, 93] width 136 height 64
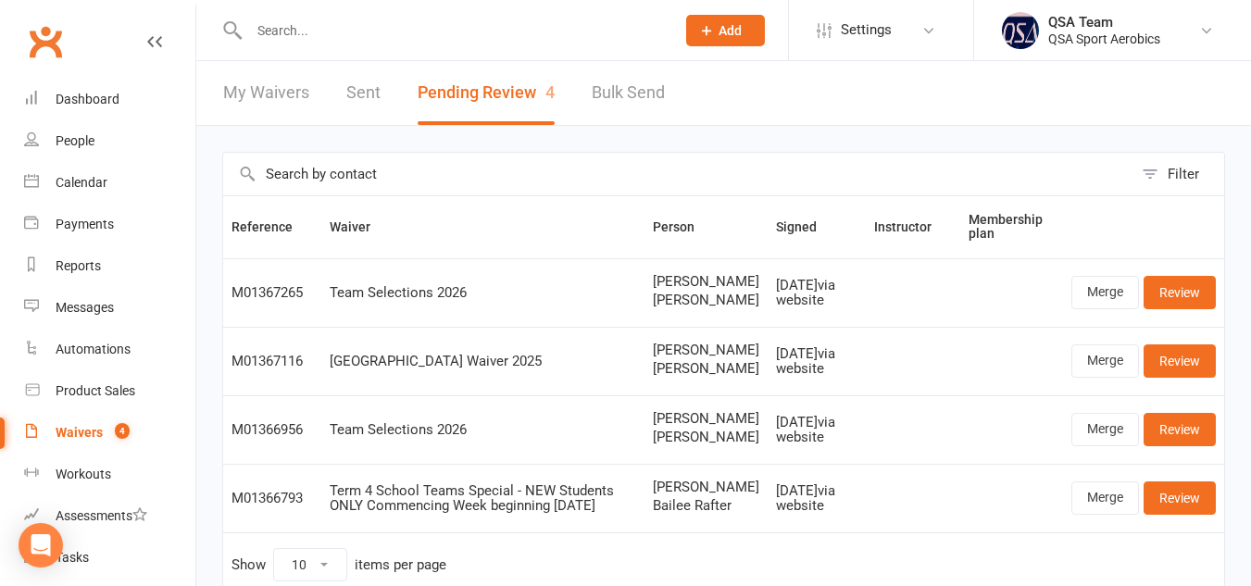
scroll to position [166, 0]
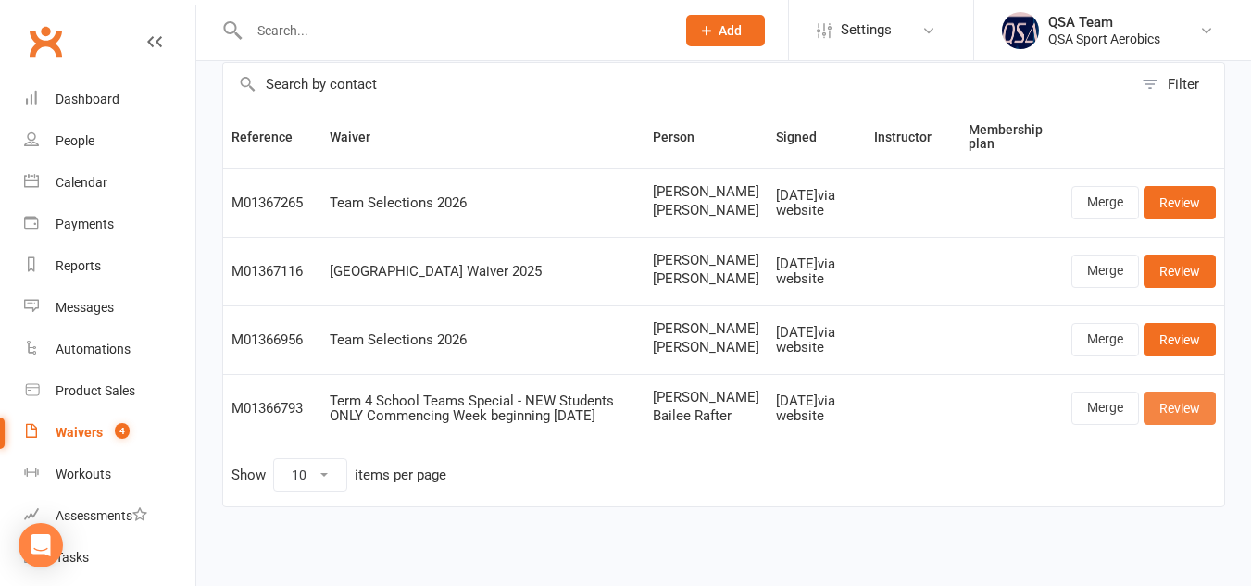
click at [1179, 410] on link "Review" at bounding box center [1180, 408] width 72 height 33
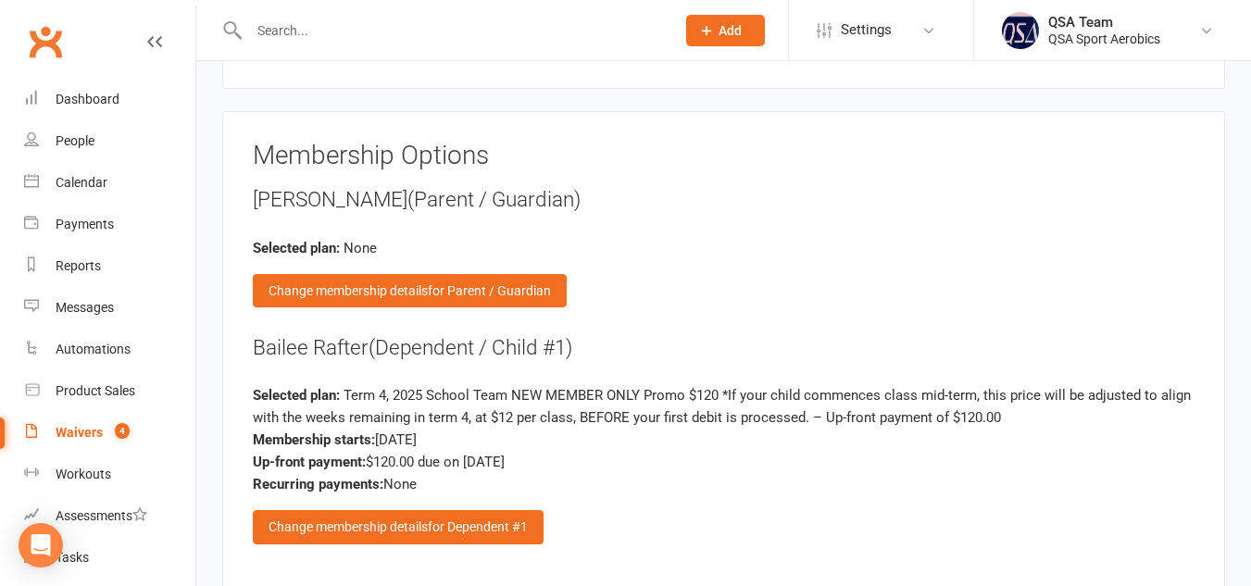
scroll to position [2209, 0]
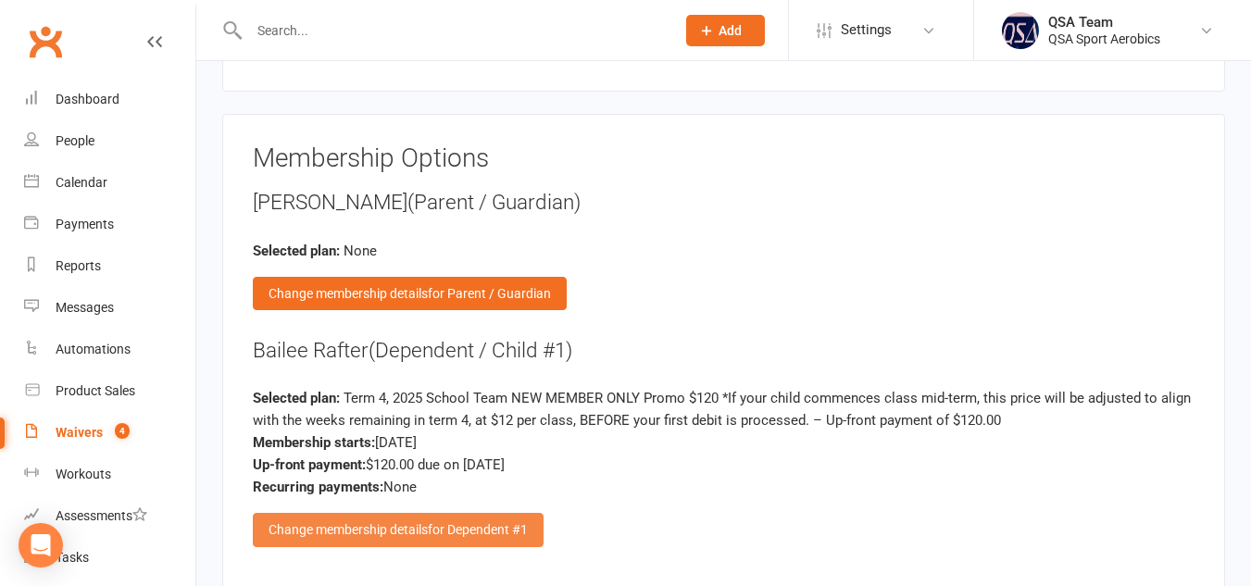
click at [404, 513] on div "Change membership details for Dependent #1" at bounding box center [398, 529] width 291 height 33
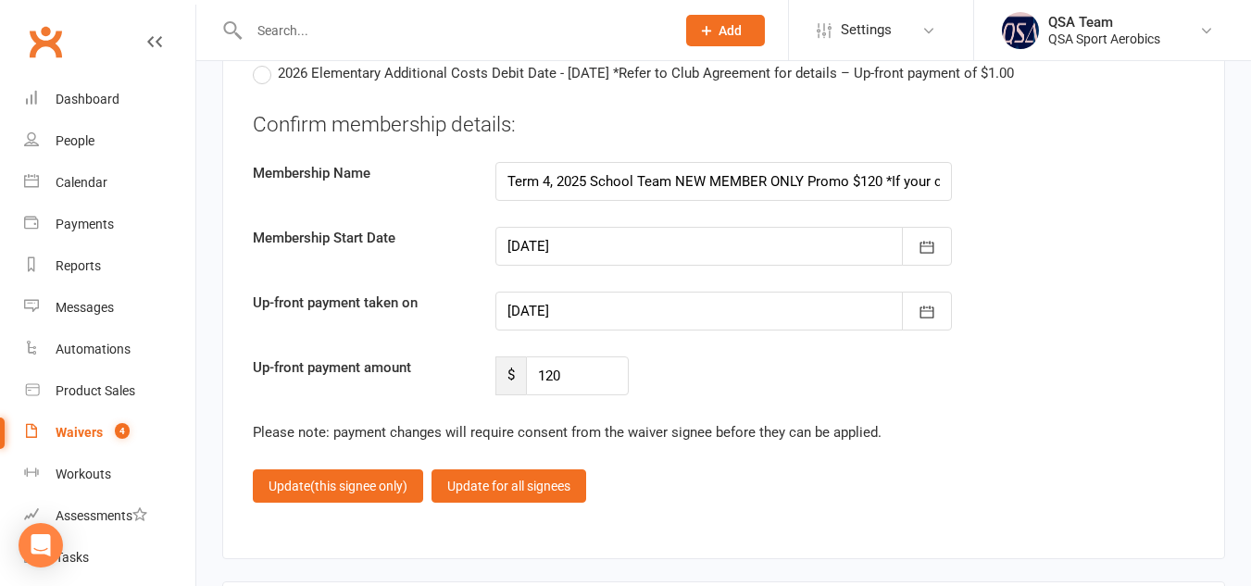
scroll to position [4874, 0]
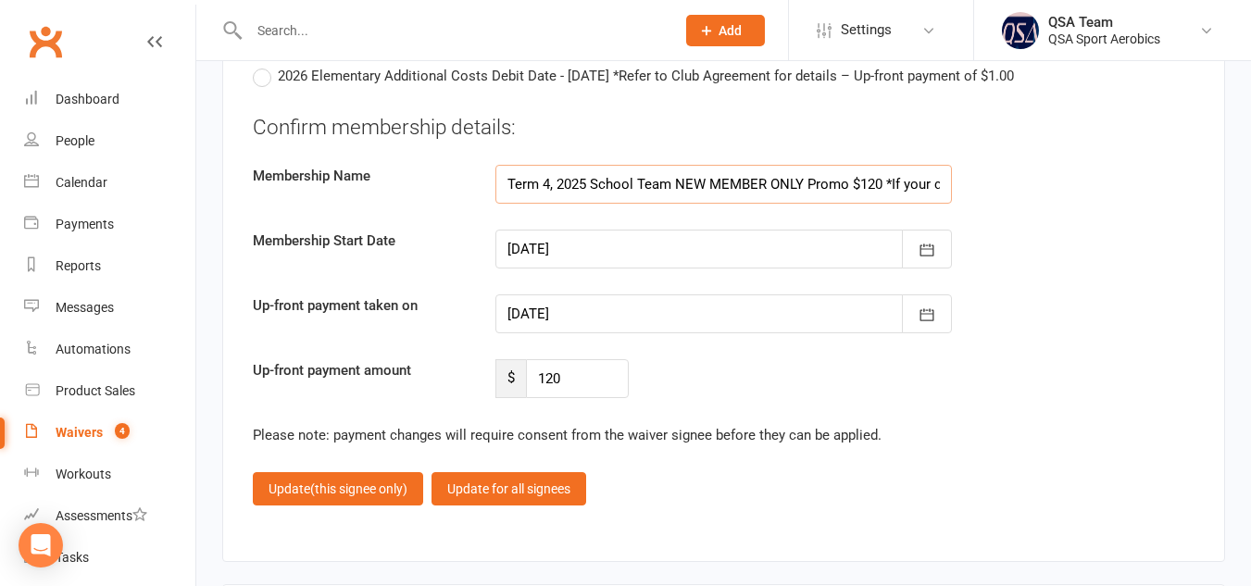
click at [860, 165] on input "Term 4, 2025 School Team NEW MEMBER ONLY Promo $120 *If your child commences cl…" at bounding box center [723, 184] width 457 height 39
click at [566, 359] on input "120" at bounding box center [578, 378] width 104 height 39
type input "1"
type input "96"
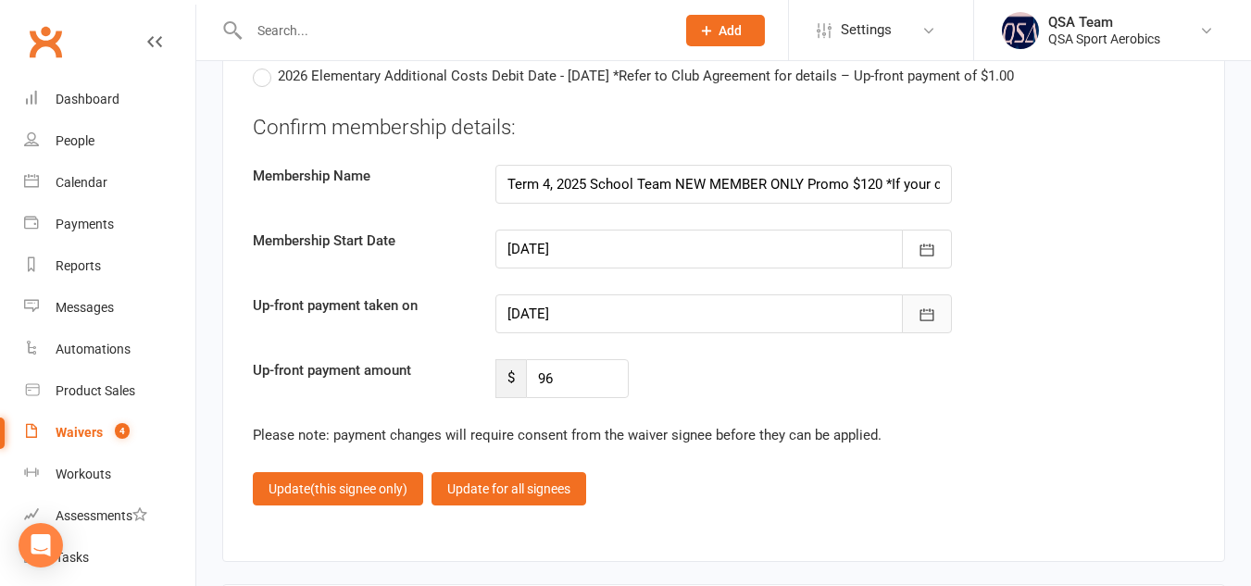
click at [923, 306] on icon "button" at bounding box center [927, 315] width 19 height 19
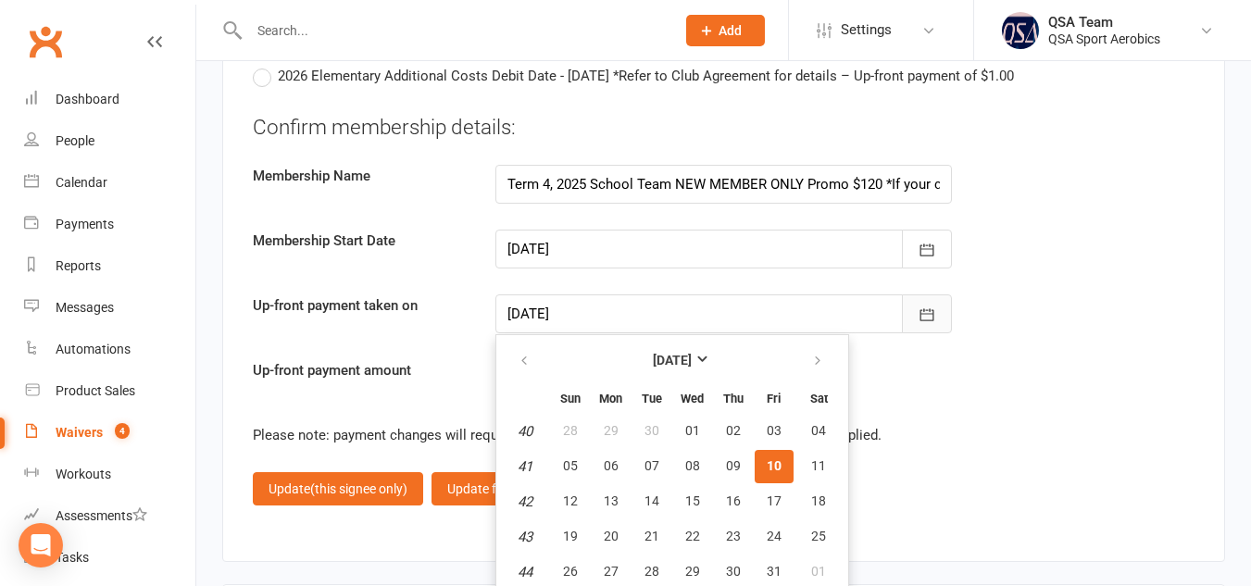
scroll to position [4891, 0]
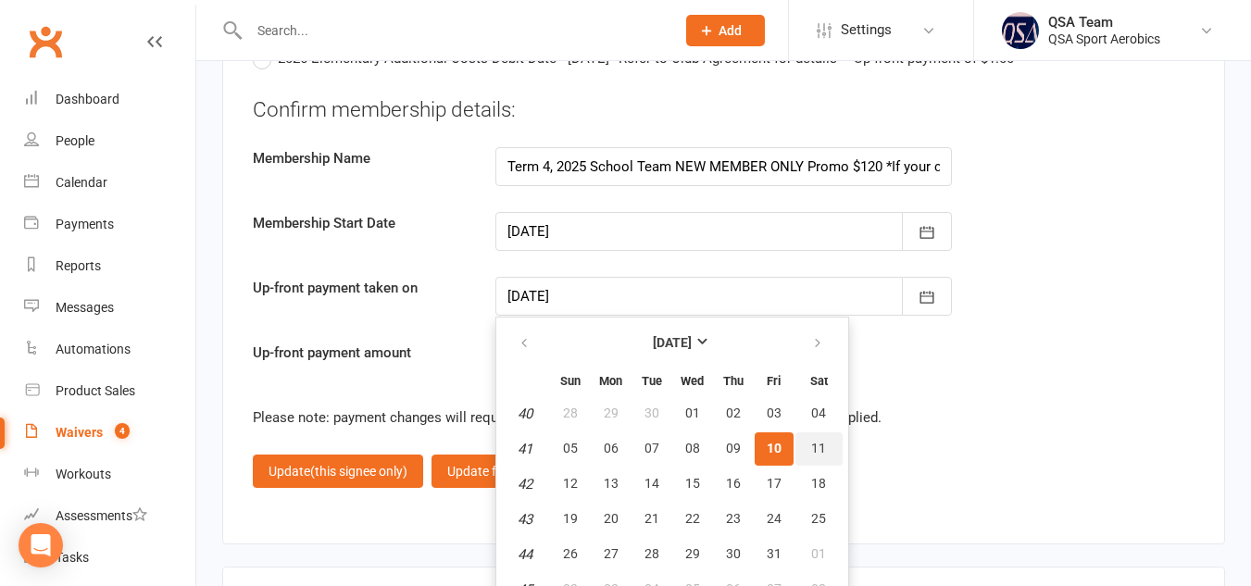
click at [820, 441] on span "11" at bounding box center [818, 448] width 15 height 15
type input "[DATE]"
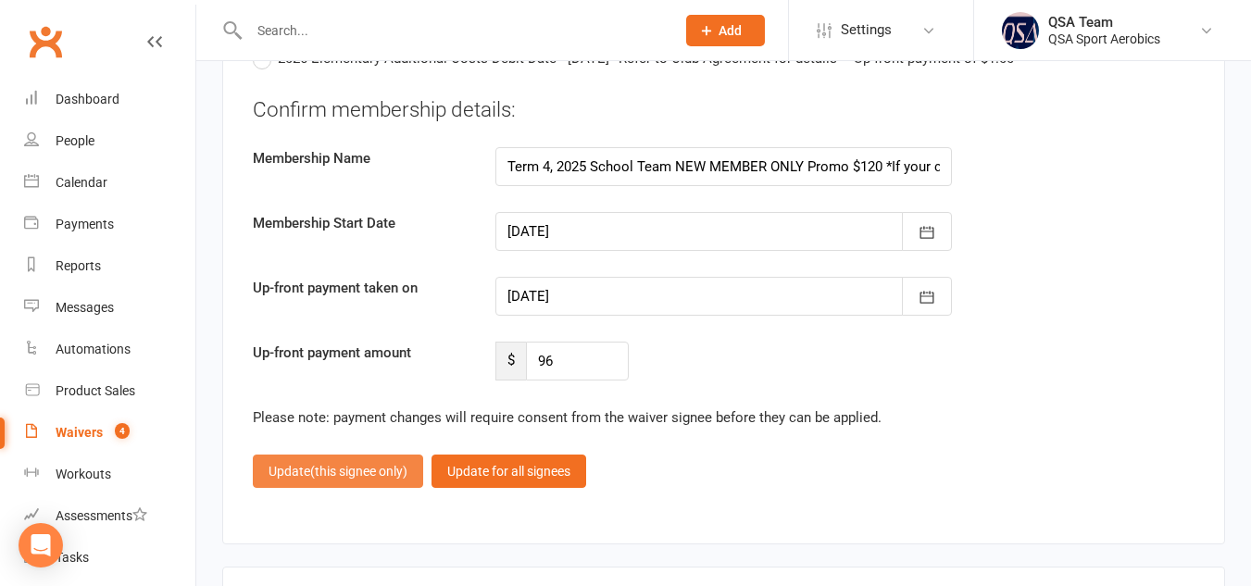
click at [335, 464] on span "(this signee only)" at bounding box center [358, 471] width 97 height 15
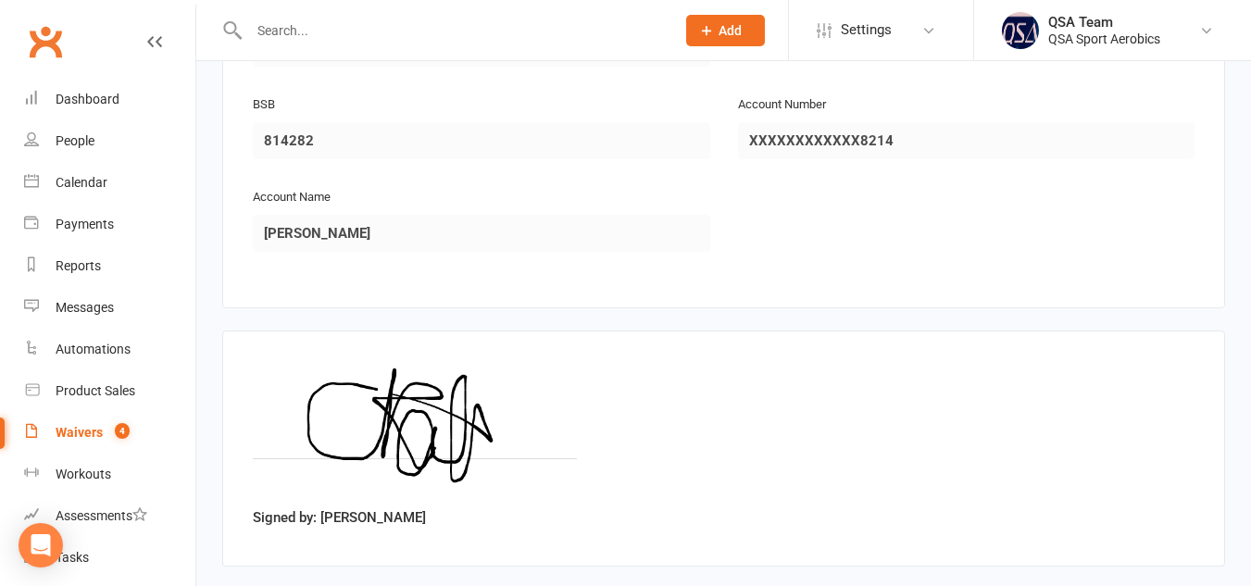
scroll to position [2980, 0]
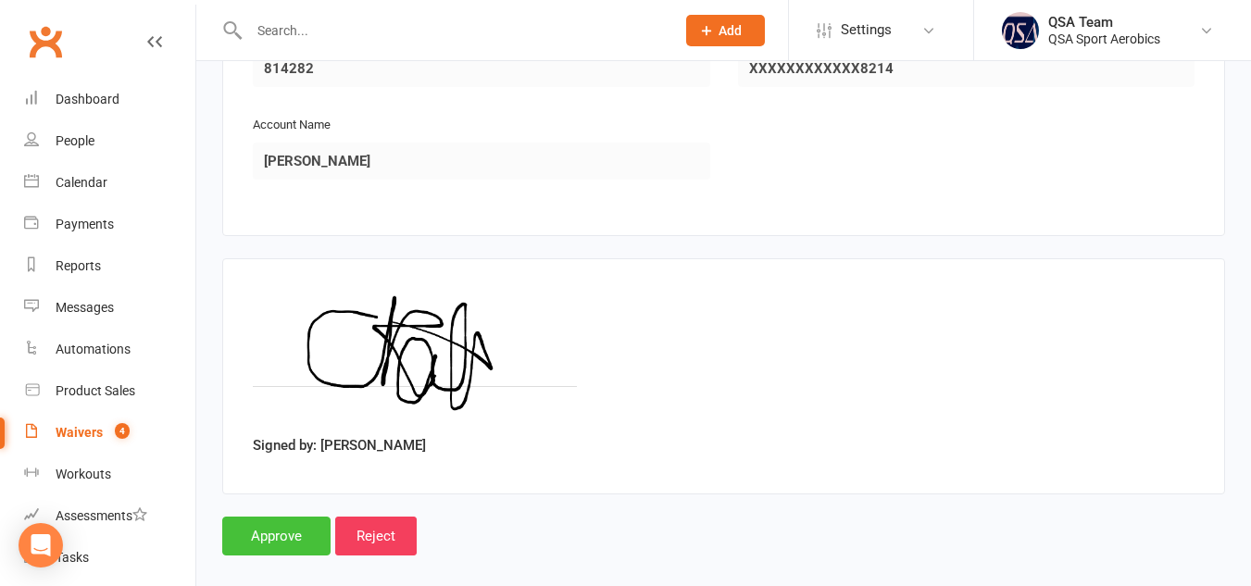
click at [261, 517] on input "Approve" at bounding box center [276, 536] width 108 height 39
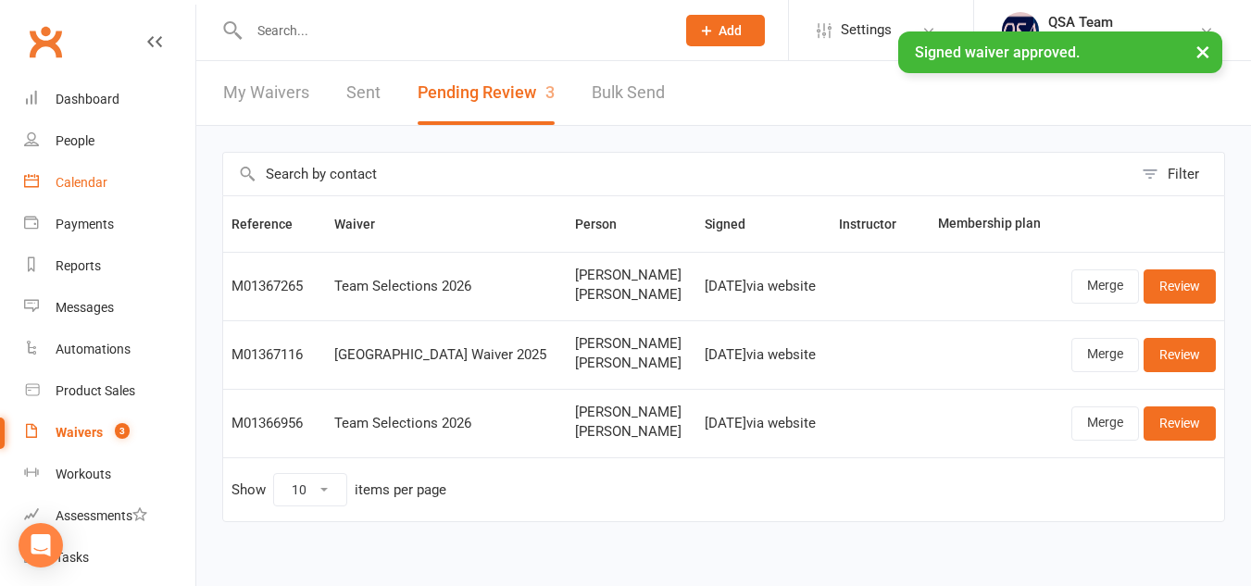
click at [82, 181] on div "Calendar" at bounding box center [82, 182] width 52 height 15
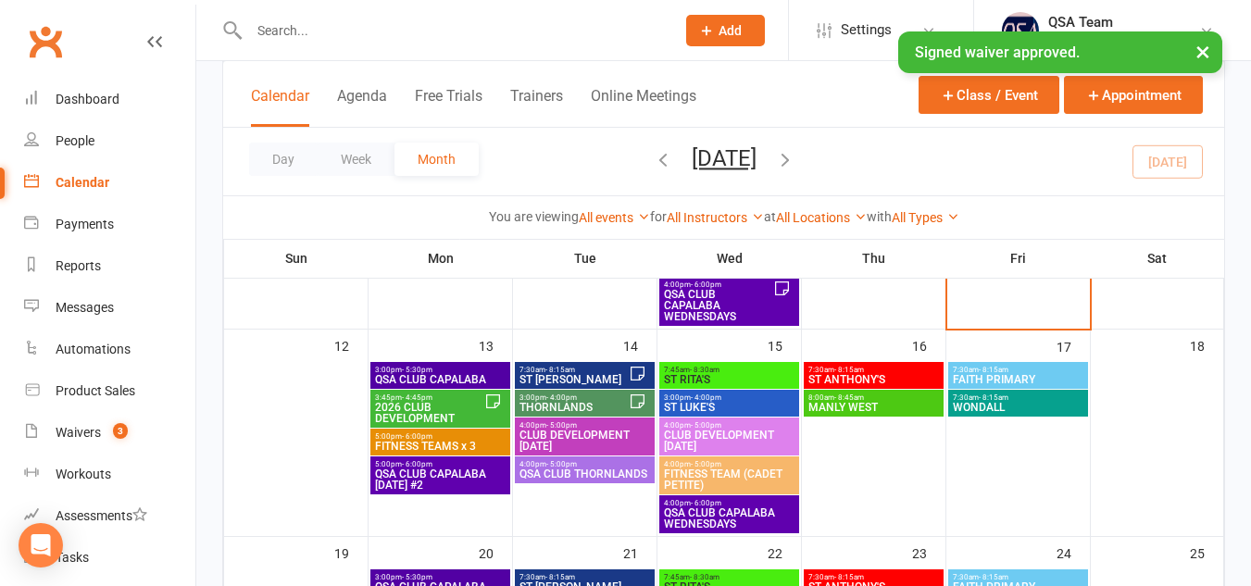
scroll to position [401, 0]
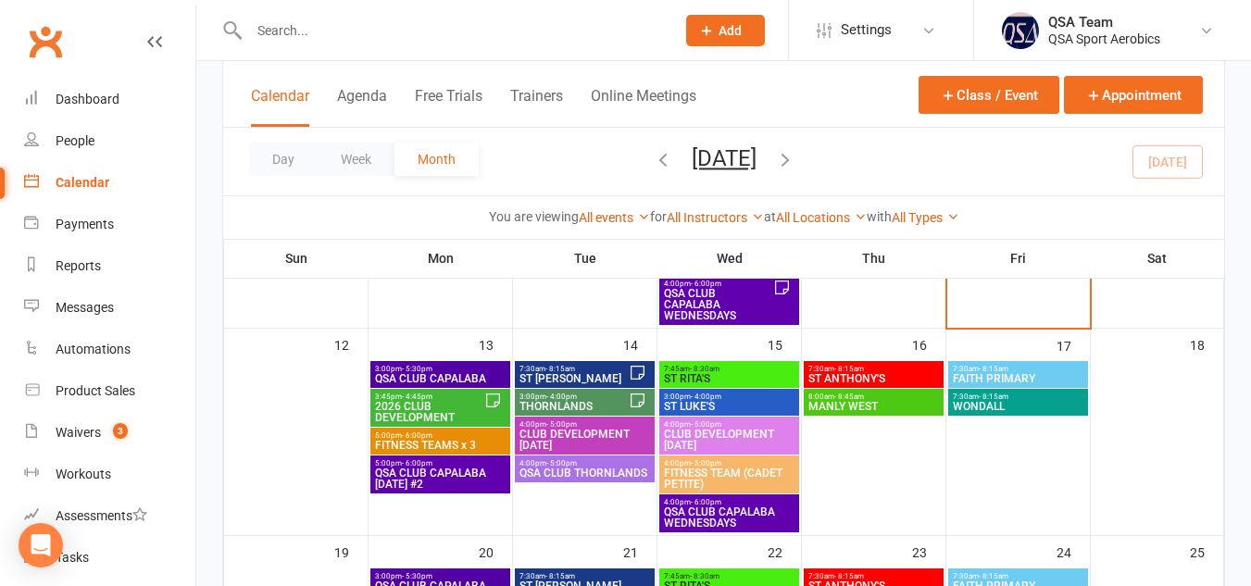
click at [574, 378] on span "ST [PERSON_NAME]" at bounding box center [574, 378] width 110 height 11
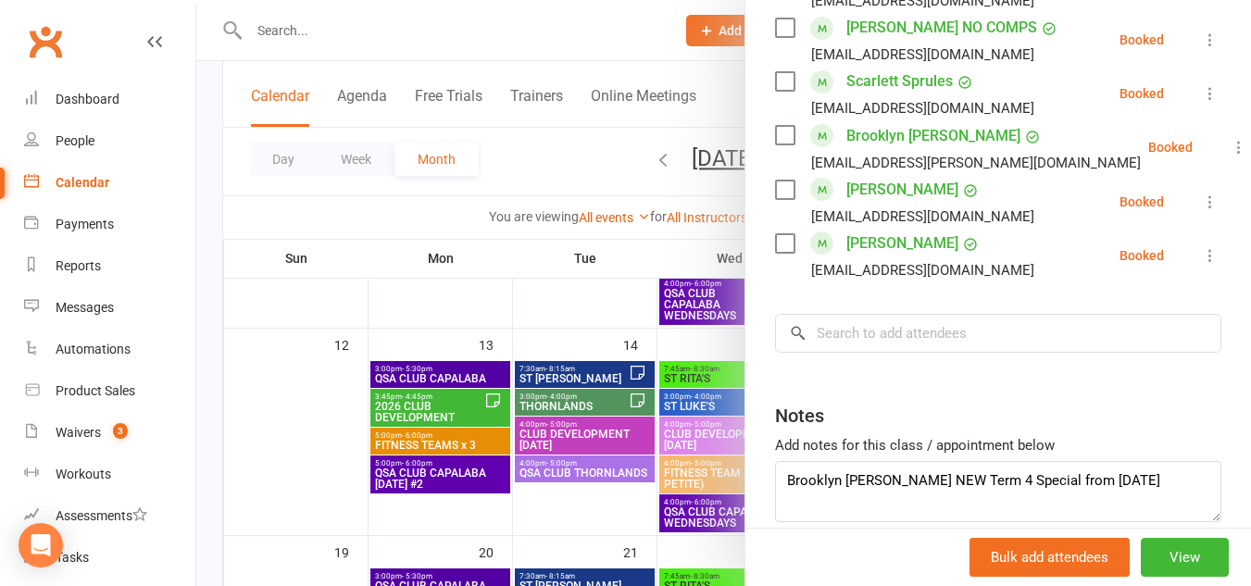
scroll to position [1336, 0]
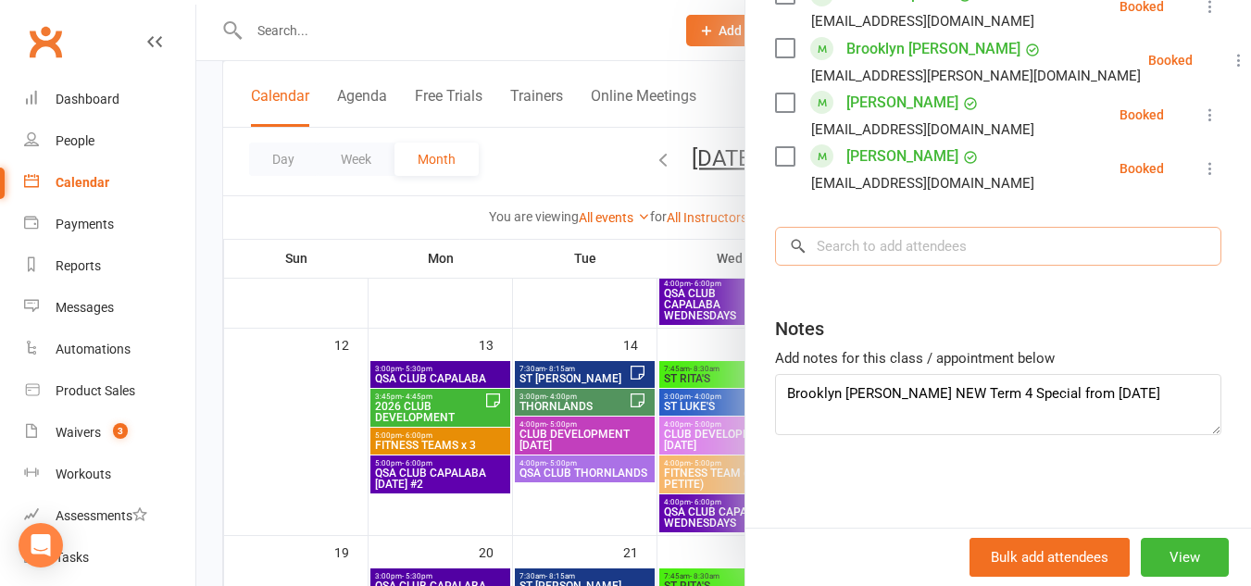
click at [962, 245] on input "search" at bounding box center [998, 246] width 446 height 39
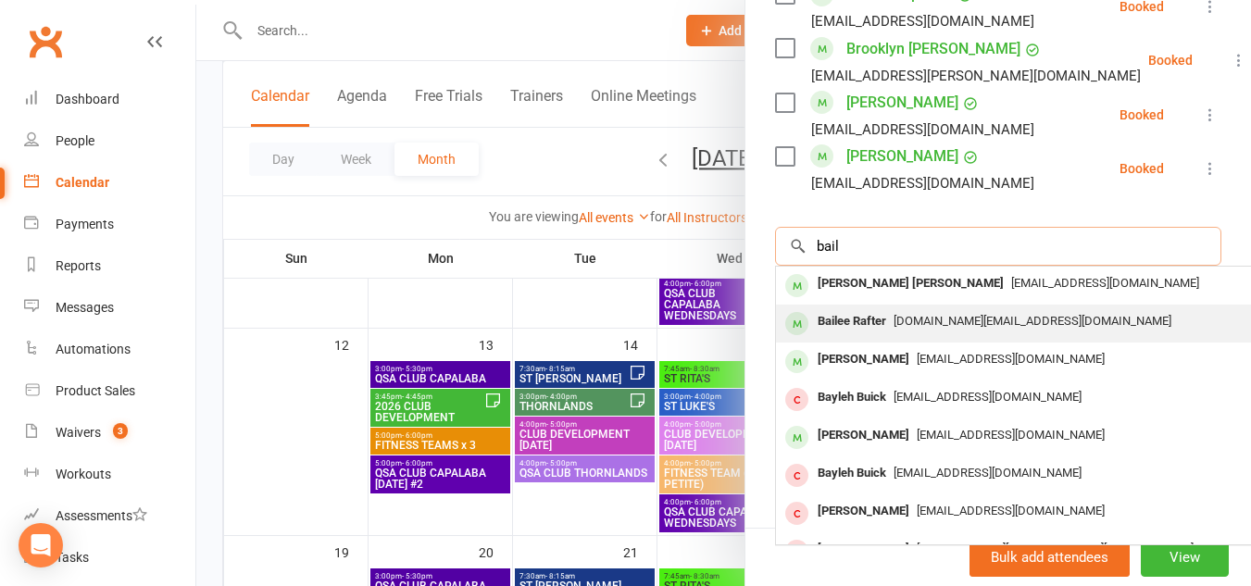
type input "bail"
click at [980, 318] on span "[DOMAIN_NAME][EMAIL_ADDRESS][DOMAIN_NAME]" at bounding box center [1033, 321] width 278 height 14
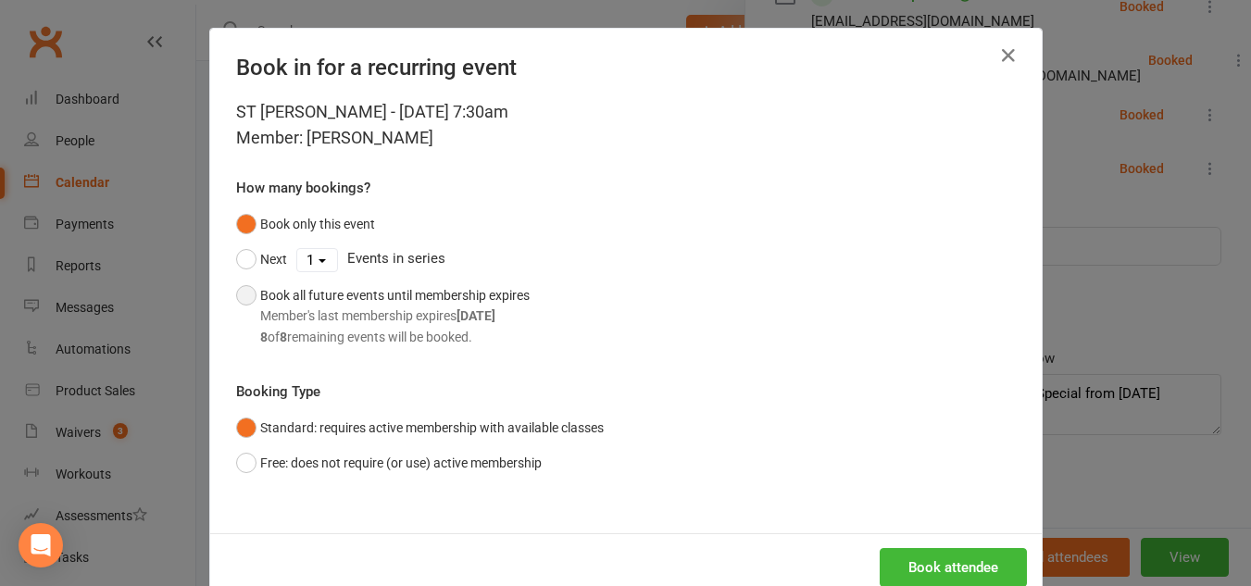
click at [244, 292] on button "Book all future events until membership expires Member's last membership expire…" at bounding box center [383, 316] width 294 height 77
click at [946, 567] on button "Book attendee" at bounding box center [953, 567] width 147 height 39
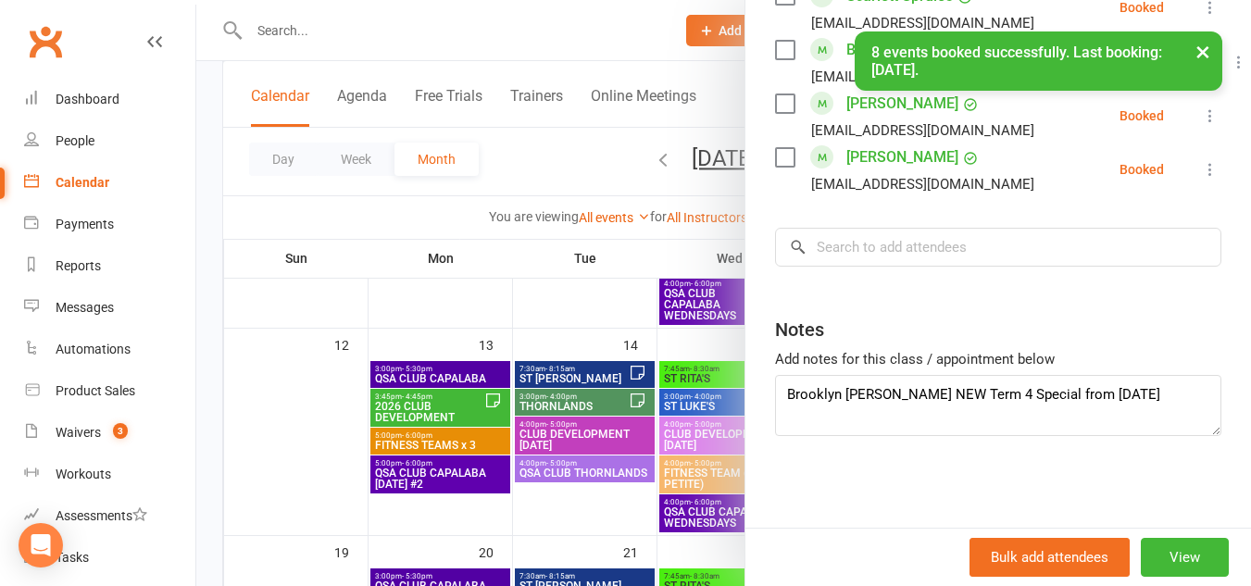
scroll to position [1390, 0]
click at [1075, 396] on textarea "Brooklyn [PERSON_NAME] NEW Term 4 Special from [DATE]" at bounding box center [998, 404] width 446 height 61
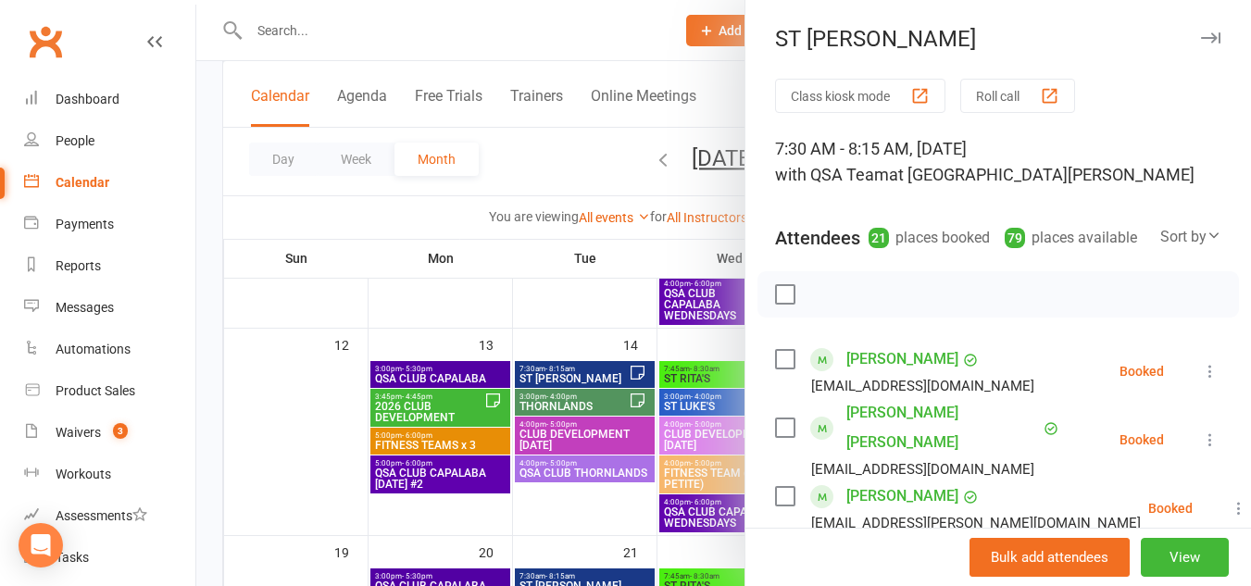
scroll to position [395, 0]
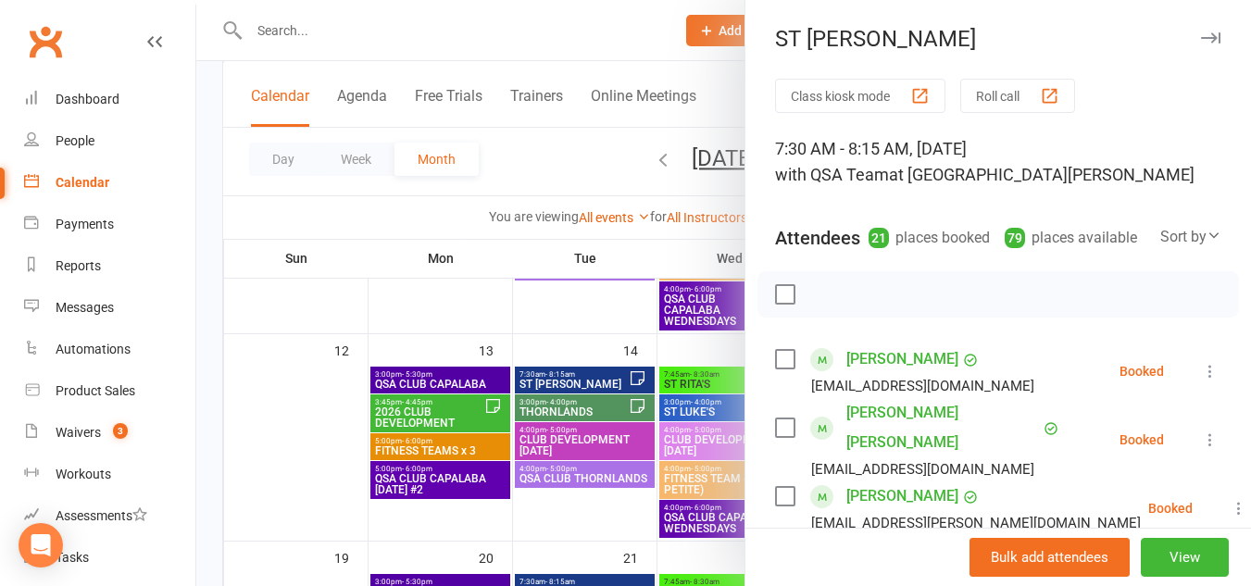
type textarea "Brooklyn [PERSON_NAME] NEW Term 4 Special from [DATE] [PERSON_NAME] [PERSON_NAM…"
click at [1201, 39] on icon "button" at bounding box center [1210, 37] width 19 height 11
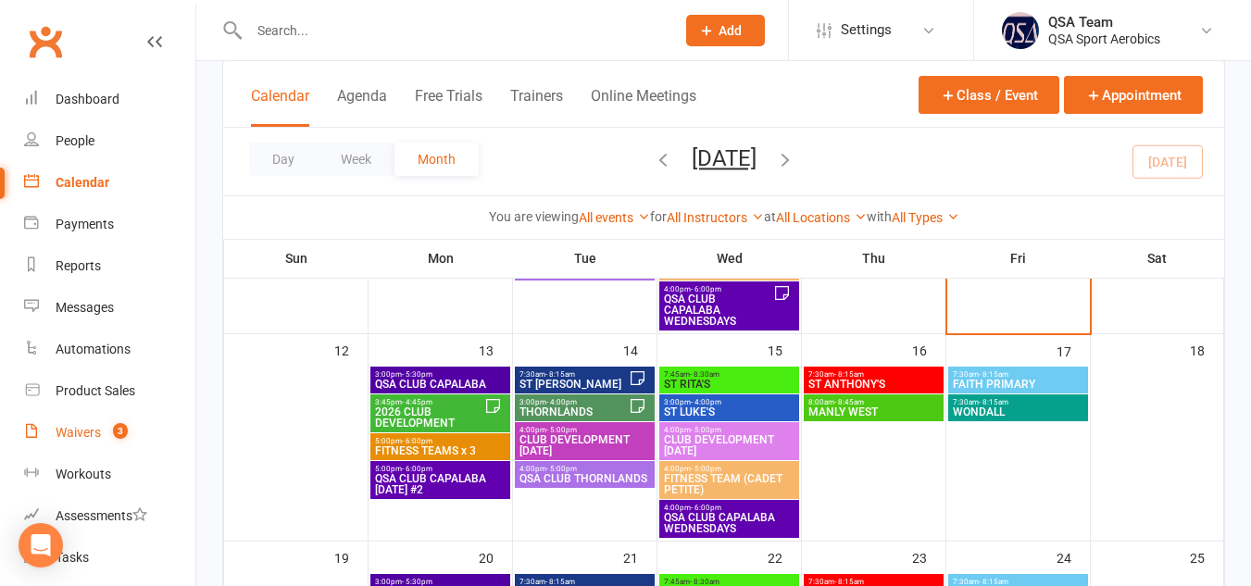
click at [68, 437] on div "Waivers" at bounding box center [78, 432] width 45 height 15
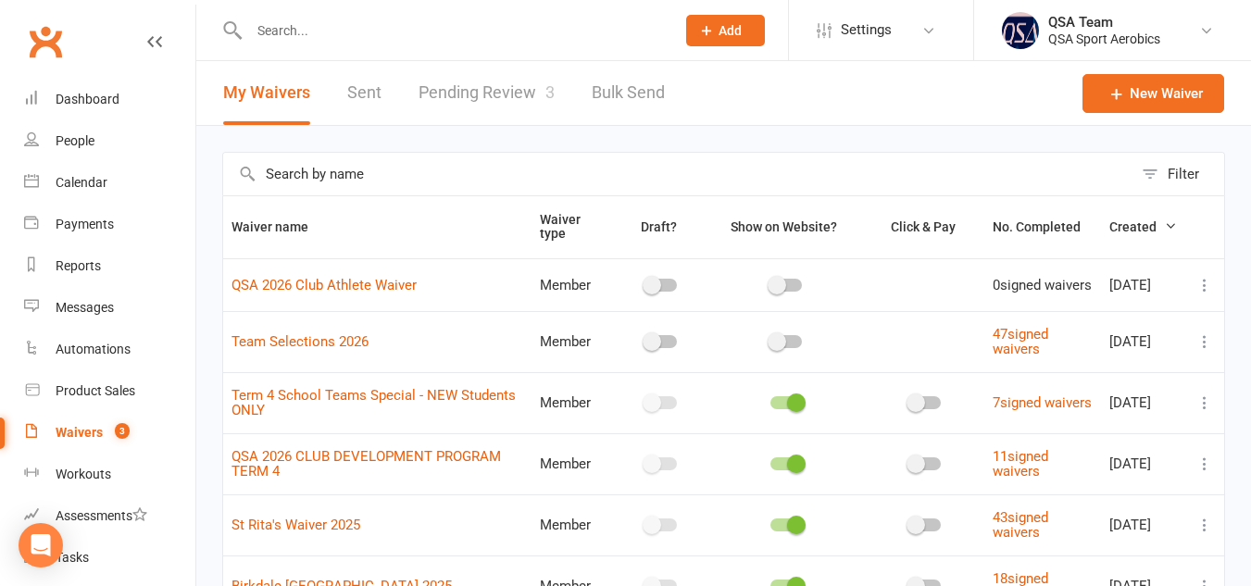
click at [515, 92] on link "Pending Review 3" at bounding box center [487, 93] width 136 height 64
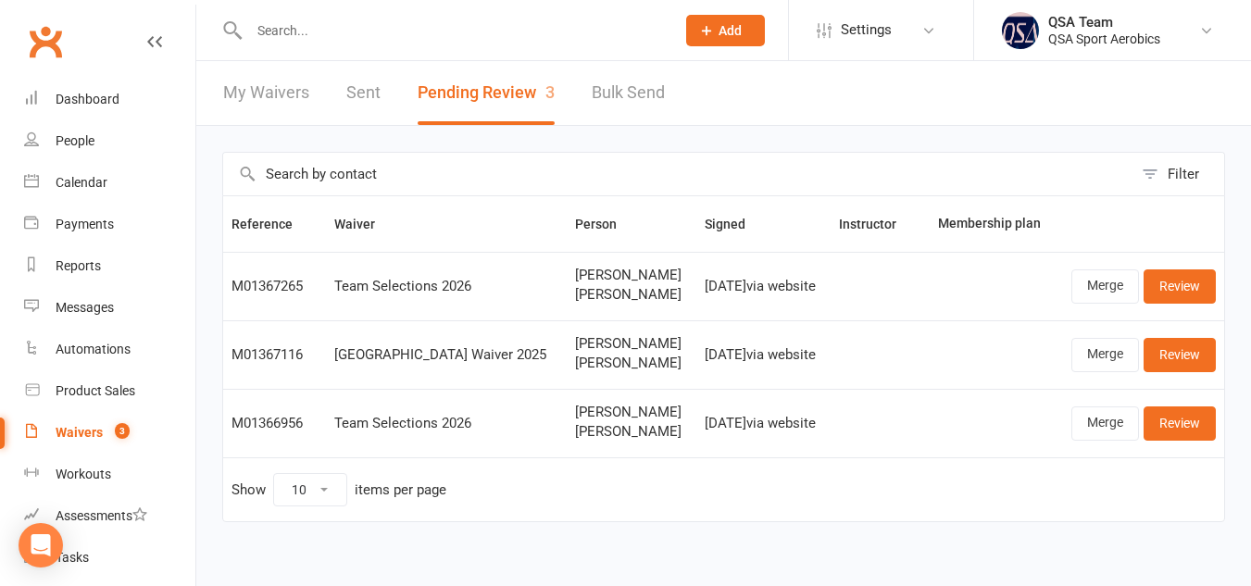
scroll to position [36, 0]
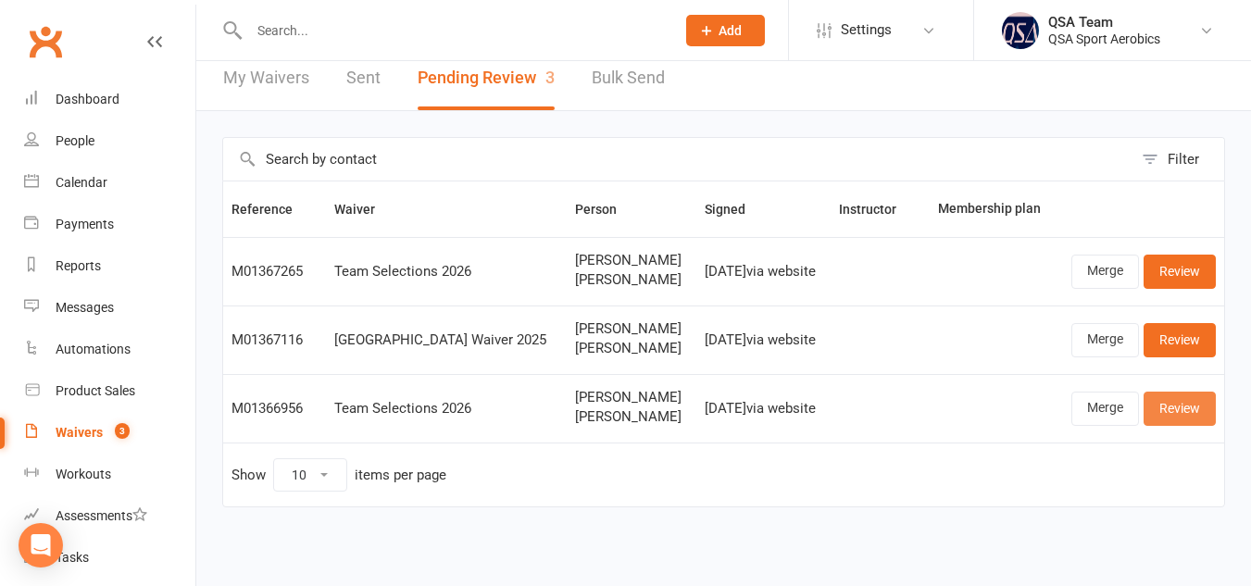
click at [1166, 397] on link "Review" at bounding box center [1180, 408] width 72 height 33
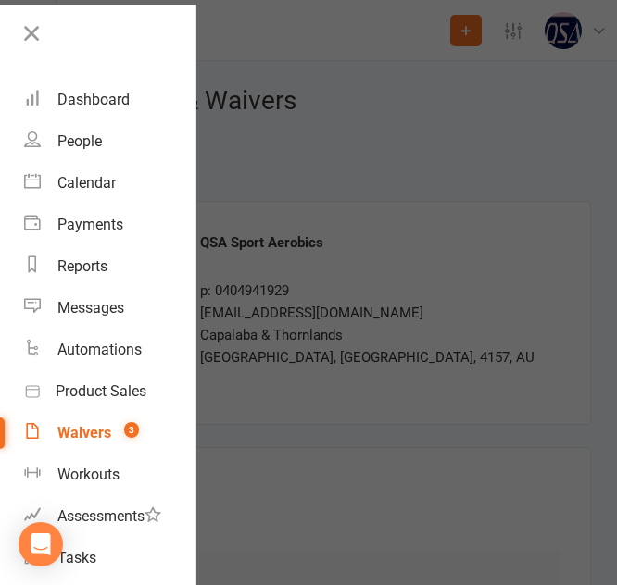
click at [517, 345] on div at bounding box center [308, 292] width 617 height 585
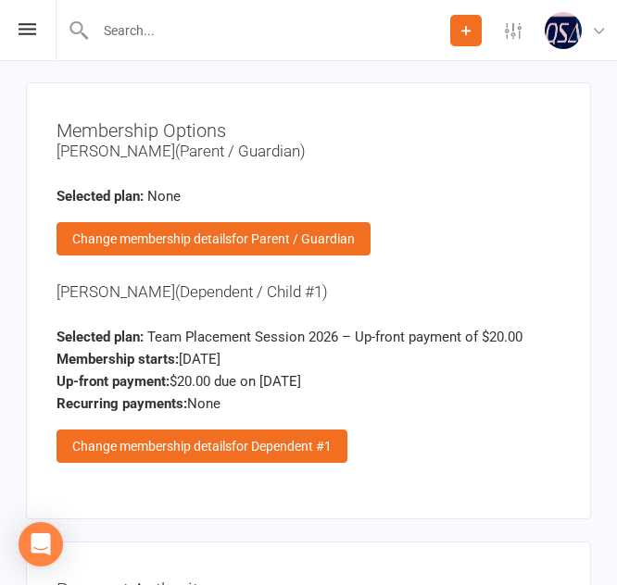
scroll to position [3007, 0]
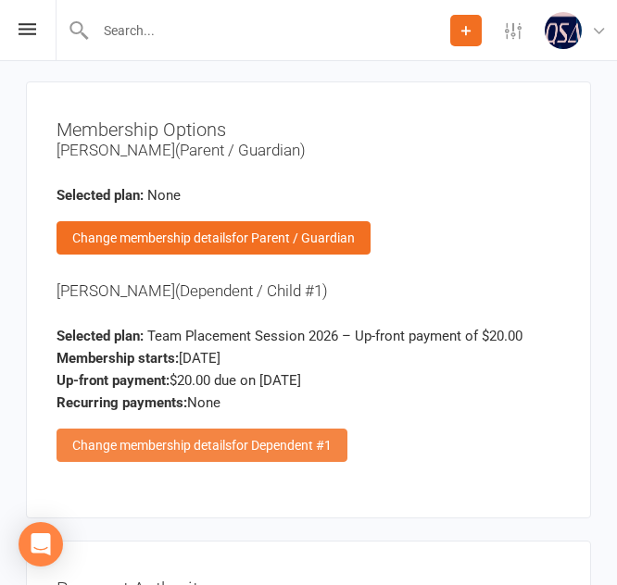
click at [282, 438] on span "for Dependent #1" at bounding box center [282, 445] width 100 height 15
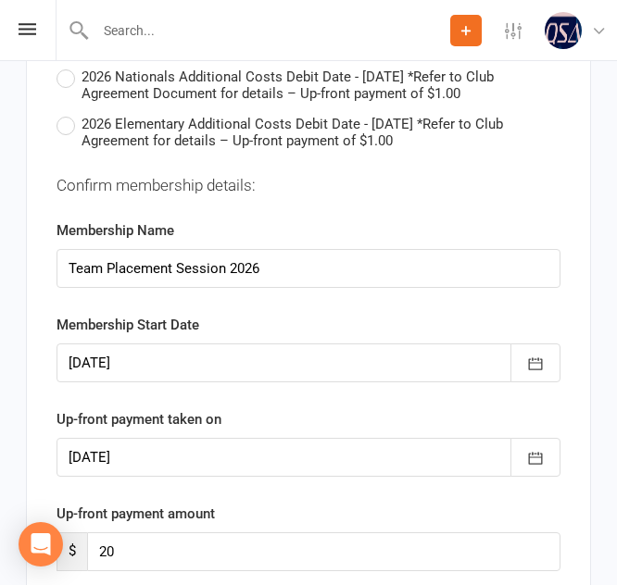
scroll to position [6131, 0]
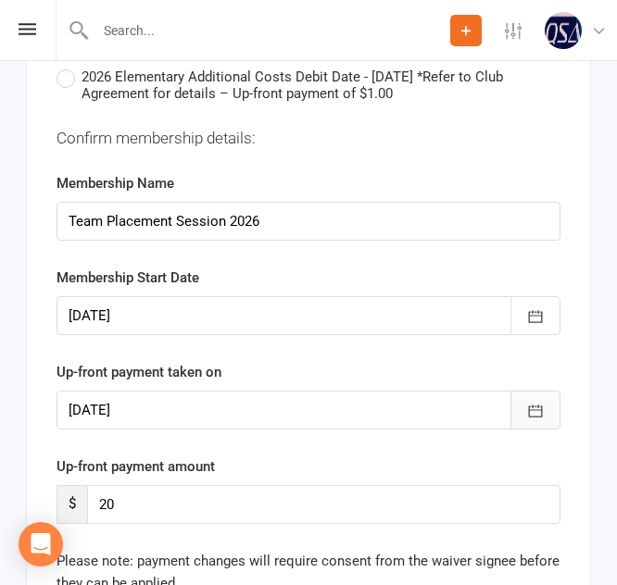
click at [539, 402] on icon "button" at bounding box center [535, 411] width 19 height 19
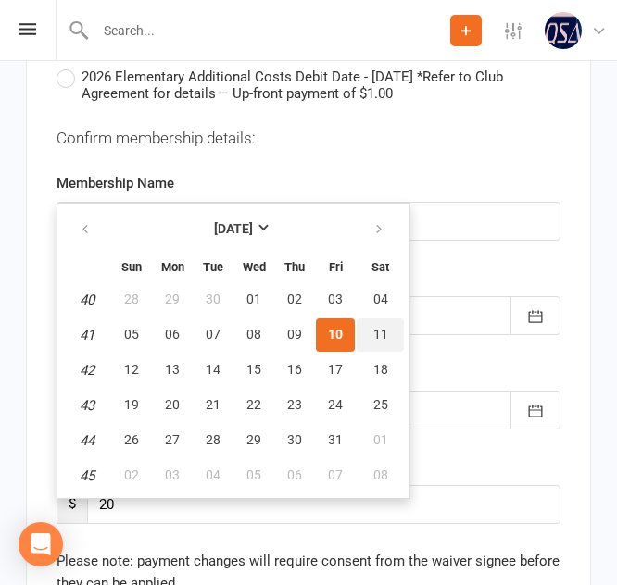
click at [379, 327] on span "11" at bounding box center [380, 334] width 15 height 15
type input "[DATE]"
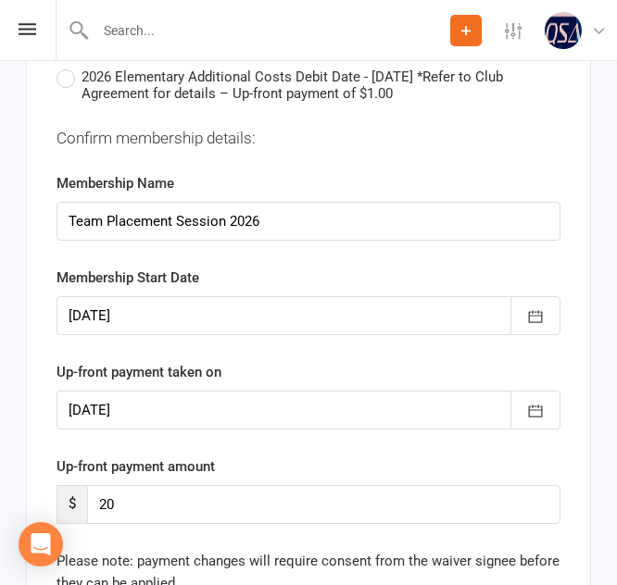
scroll to position [6296, 0]
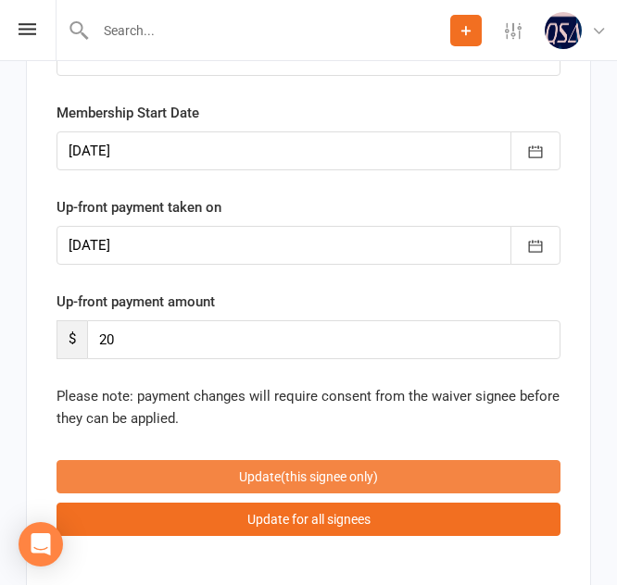
click at [269, 460] on button "Update (this signee only)" at bounding box center [308, 476] width 504 height 33
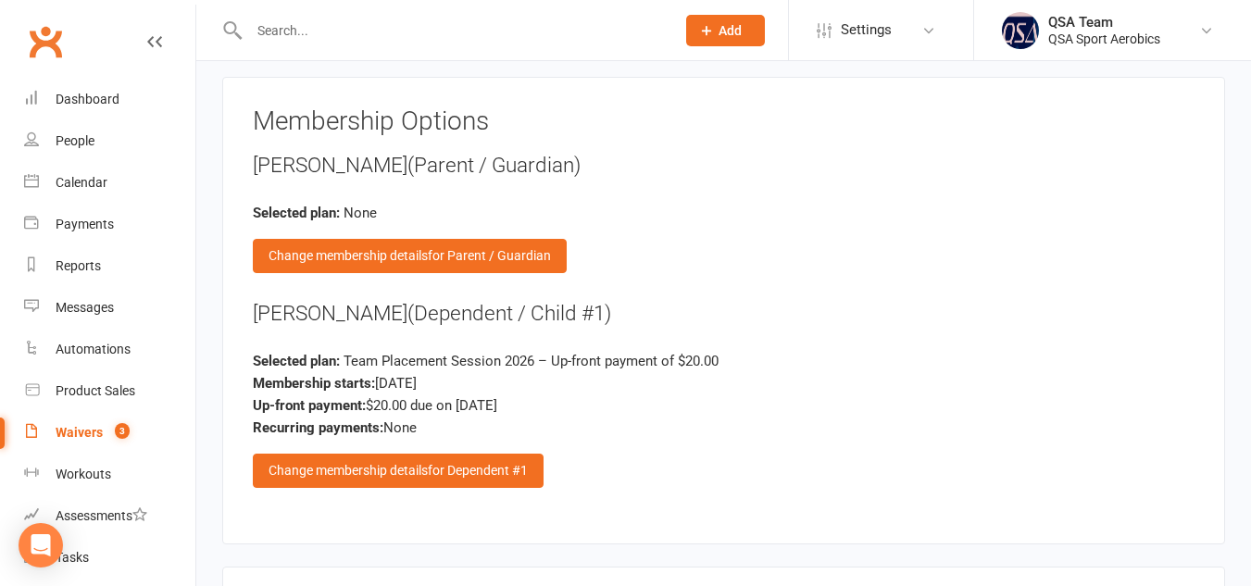
scroll to position [2969, 0]
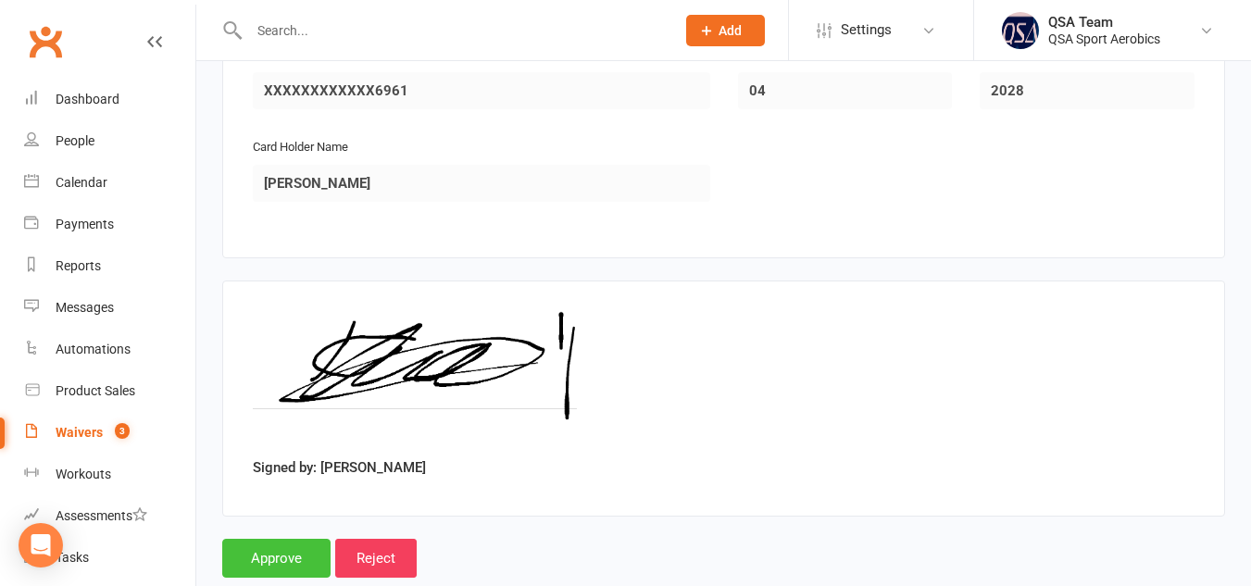
click at [265, 539] on input "Approve" at bounding box center [276, 558] width 108 height 39
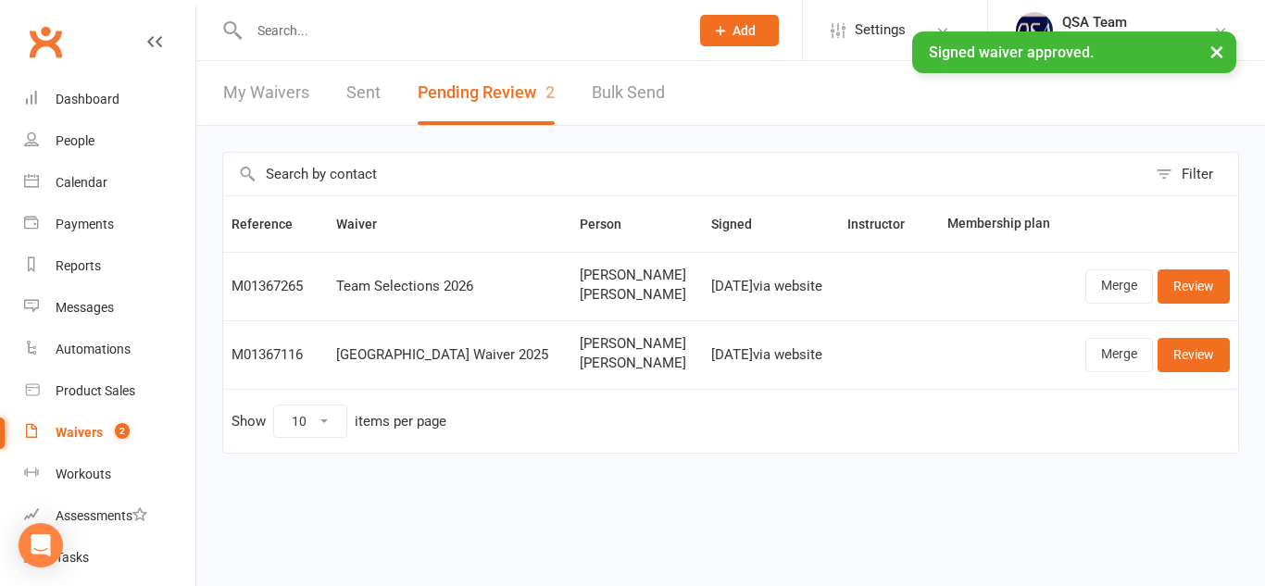
click at [309, 31] on input "text" at bounding box center [460, 31] width 432 height 26
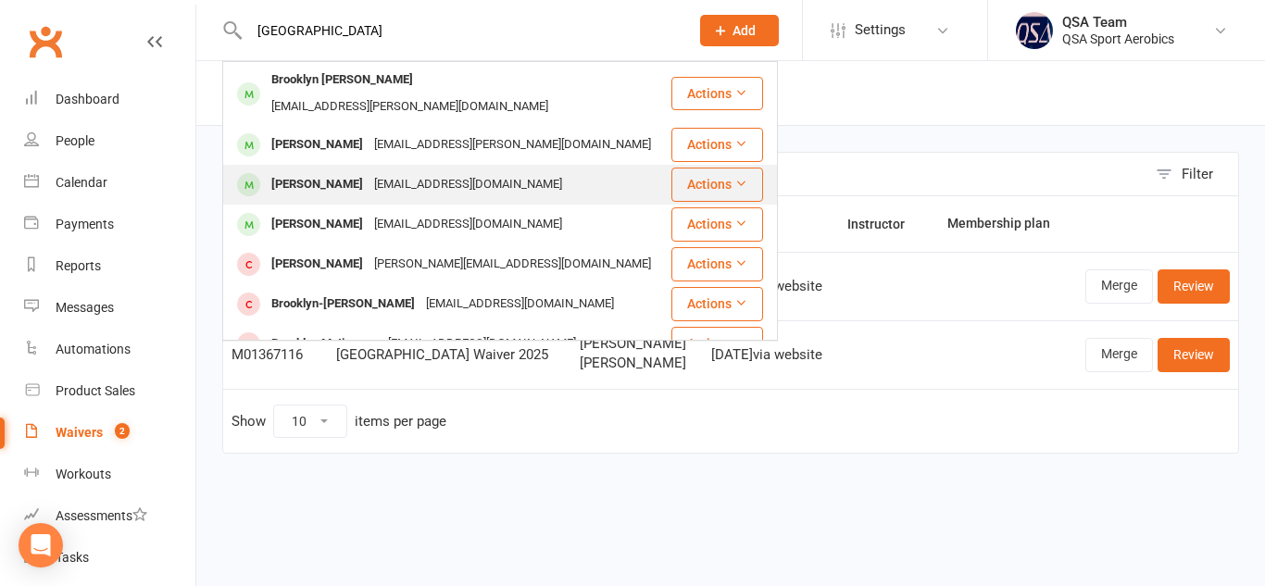
type input "[GEOGRAPHIC_DATA]"
click at [338, 171] on div "[PERSON_NAME]" at bounding box center [317, 184] width 103 height 27
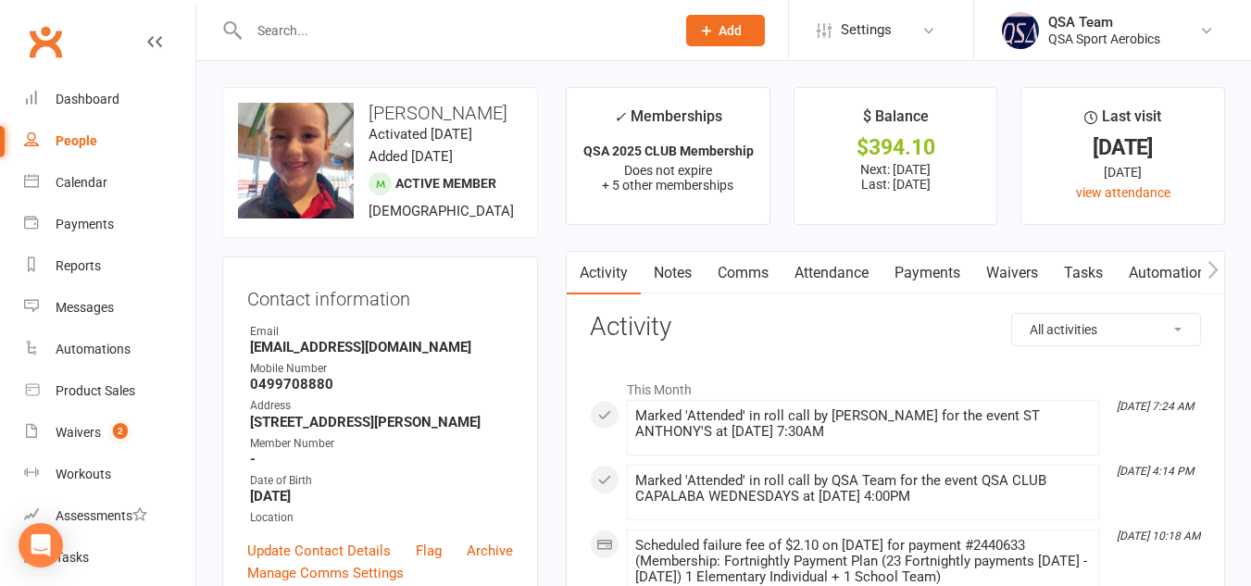
click at [364, 29] on input "text" at bounding box center [453, 31] width 419 height 26
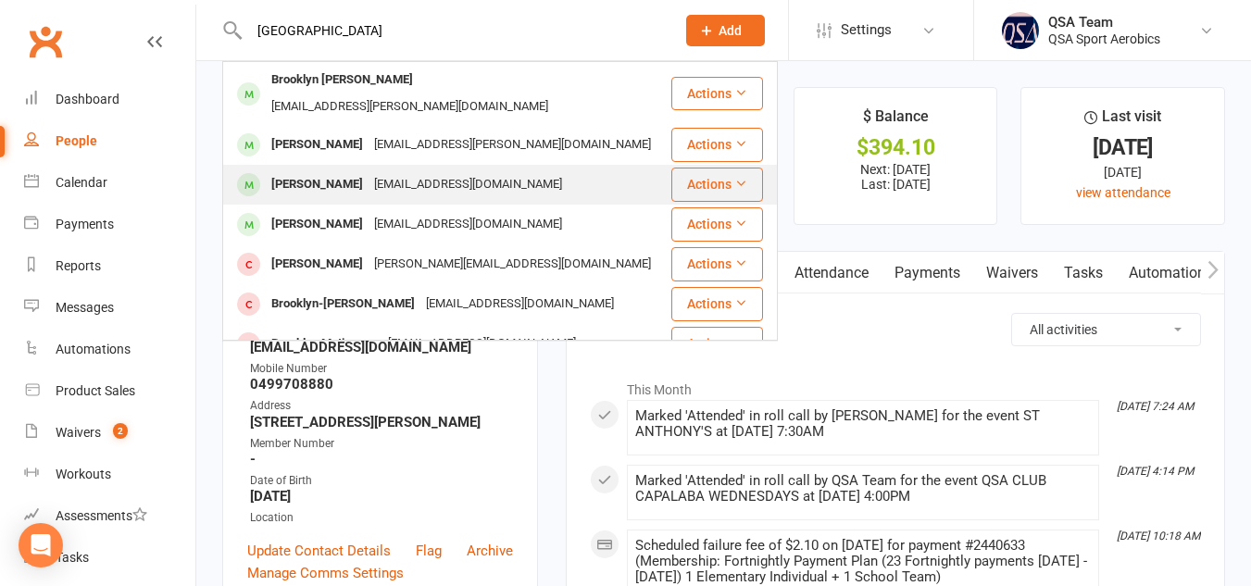
type input "[GEOGRAPHIC_DATA]"
click at [369, 171] on div "[PERSON_NAME]" at bounding box center [317, 184] width 103 height 27
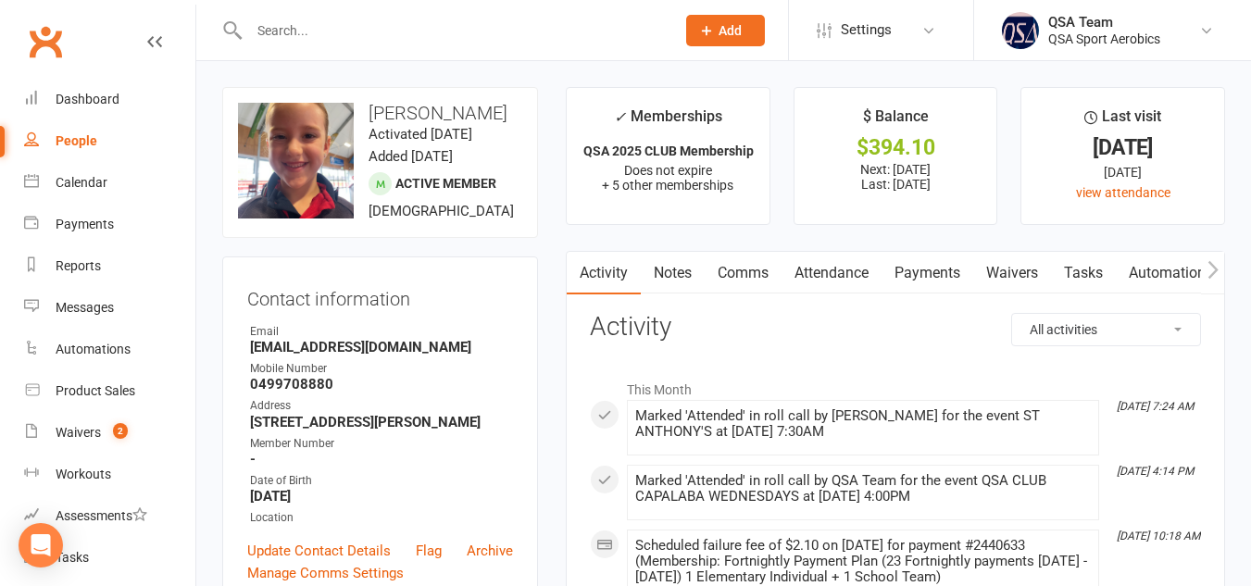
click at [307, 31] on input "text" at bounding box center [453, 31] width 419 height 26
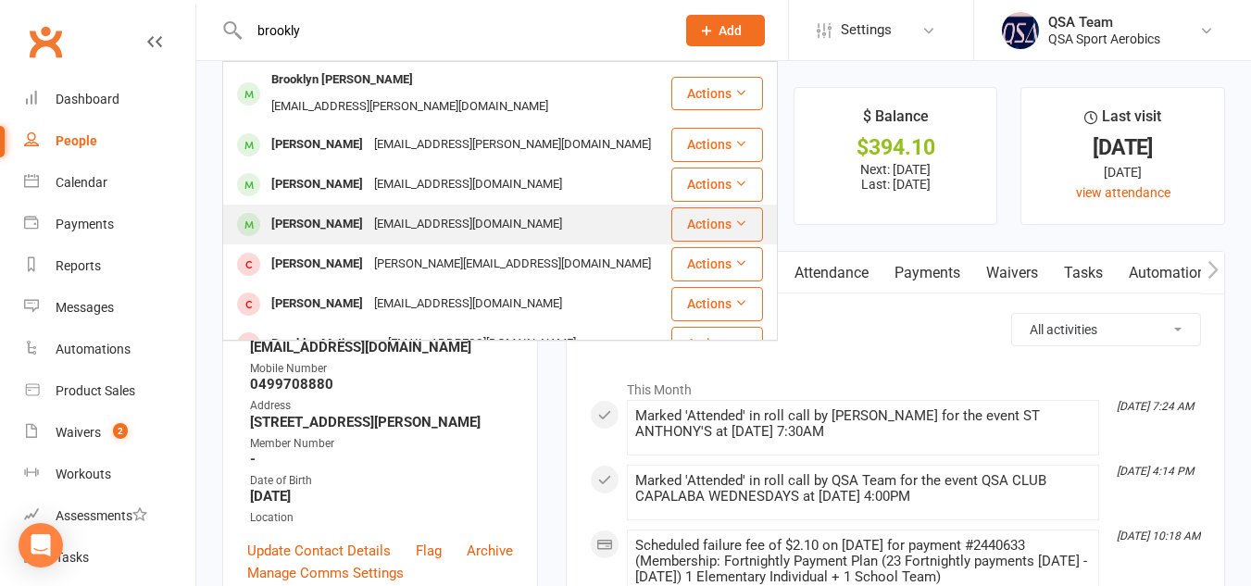
type input "brookly"
click at [318, 211] on div "[PERSON_NAME]" at bounding box center [317, 224] width 103 height 27
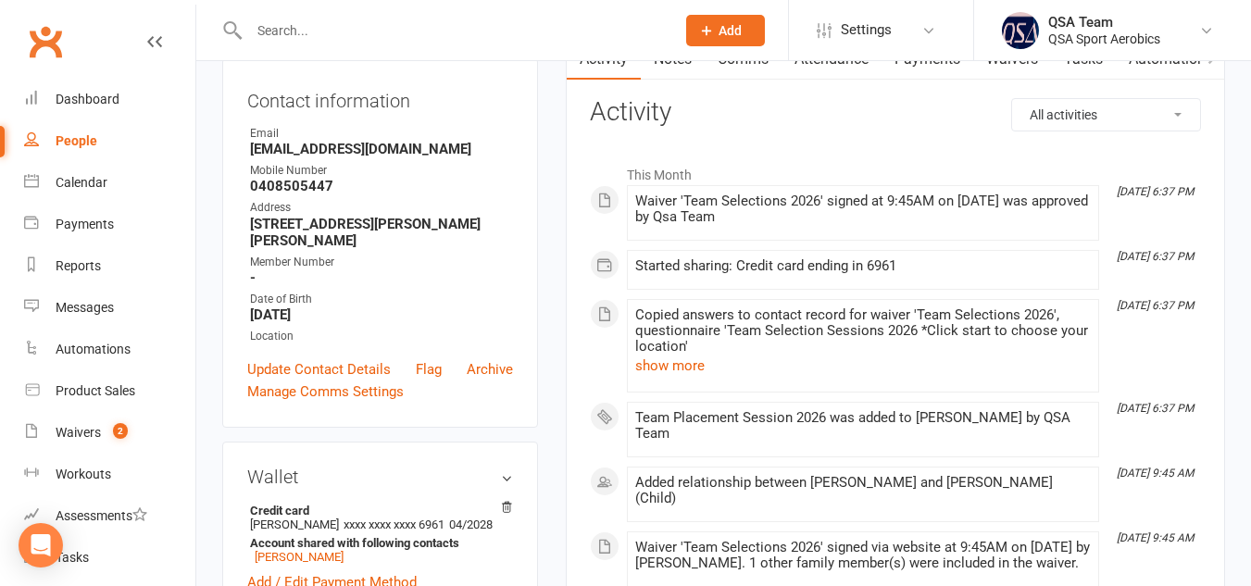
scroll to position [169, 0]
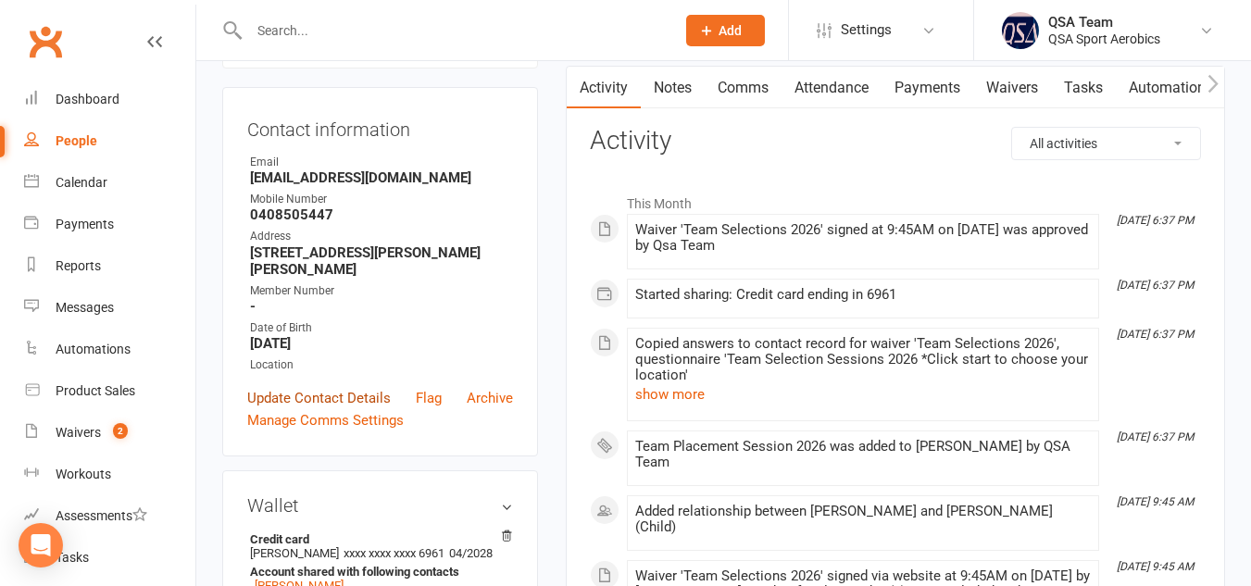
click at [324, 409] on link "Update Contact Details" at bounding box center [319, 398] width 144 height 22
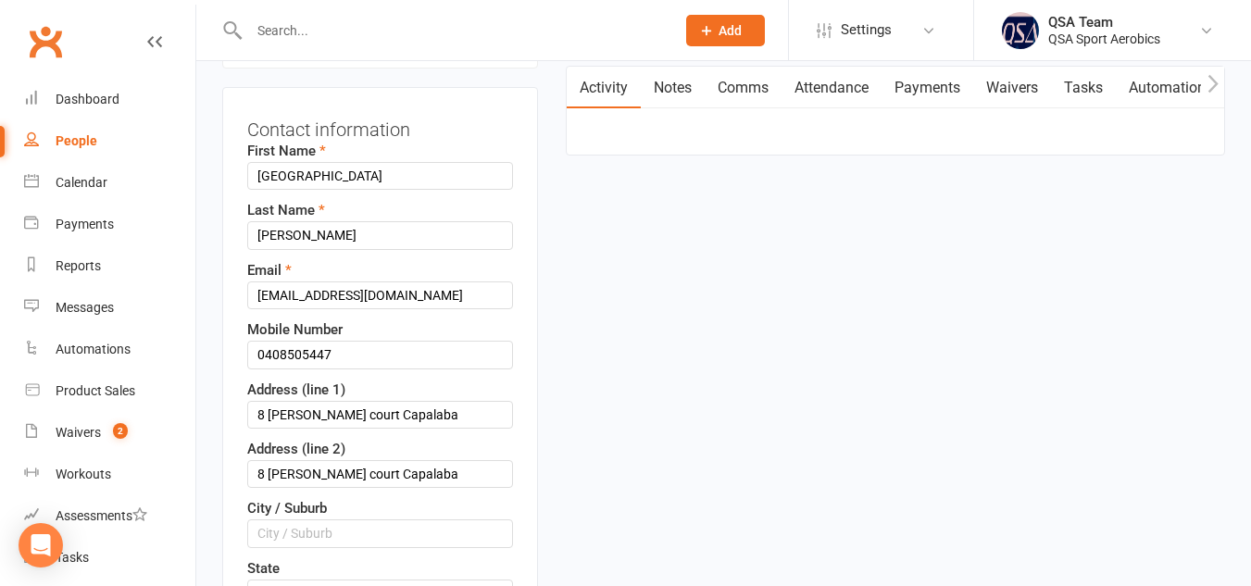
scroll to position [87, 0]
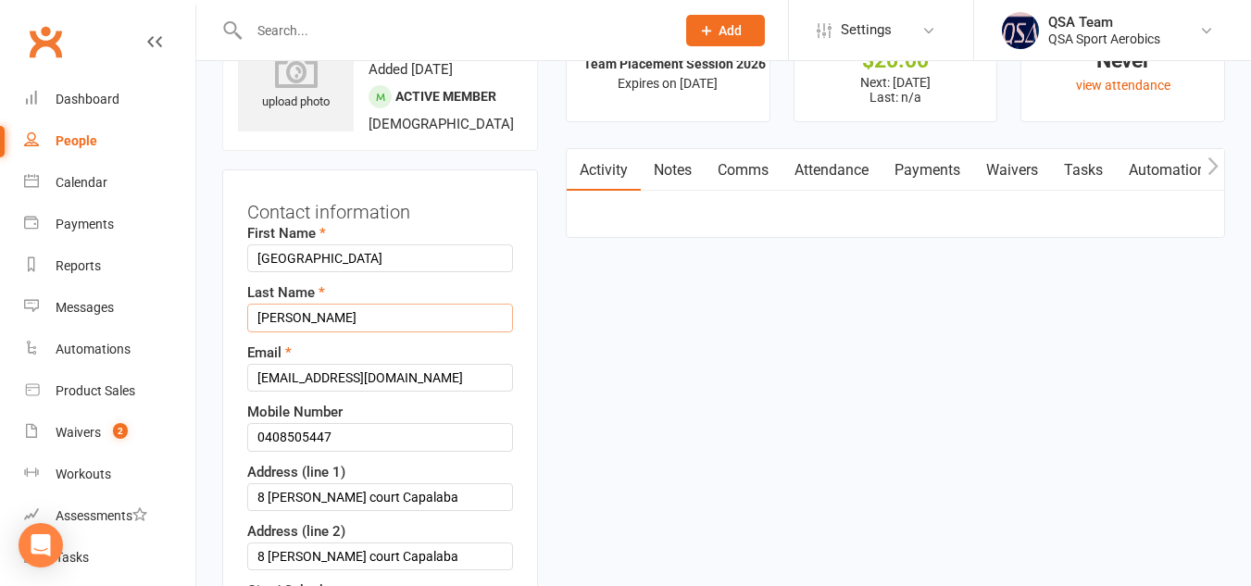
click at [382, 332] on input "[PERSON_NAME]" at bounding box center [380, 318] width 266 height 28
paste input "Pre-Mini"
drag, startPoint x: 483, startPoint y: 355, endPoint x: 318, endPoint y: 374, distance: 166.9
click at [318, 332] on input "[PERSON_NAME] TEAM PLACEMENT ONLY" at bounding box center [380, 318] width 266 height 28
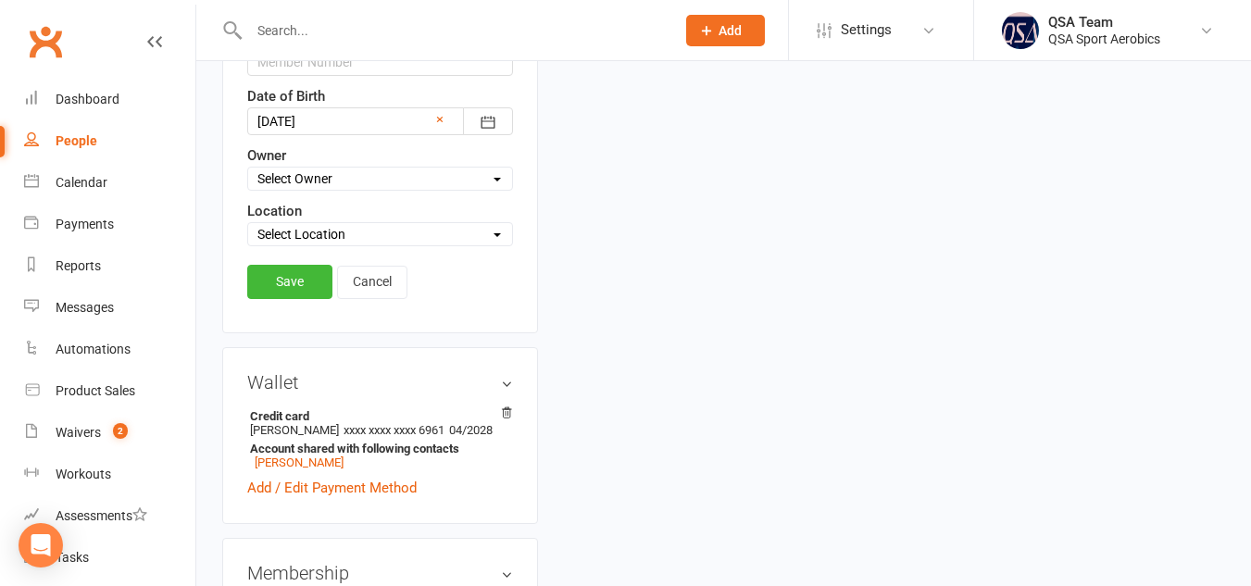
scroll to position [824, 0]
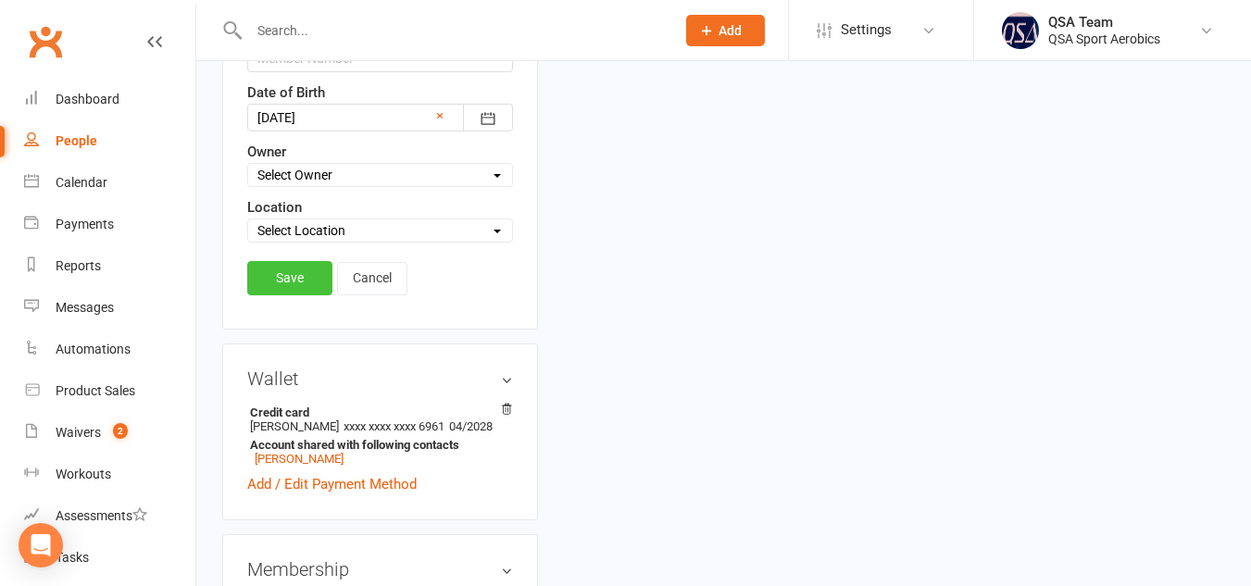
type input "[PERSON_NAME] TEAM PLACEMENT ONLY"
click at [297, 294] on link "Save" at bounding box center [289, 277] width 85 height 33
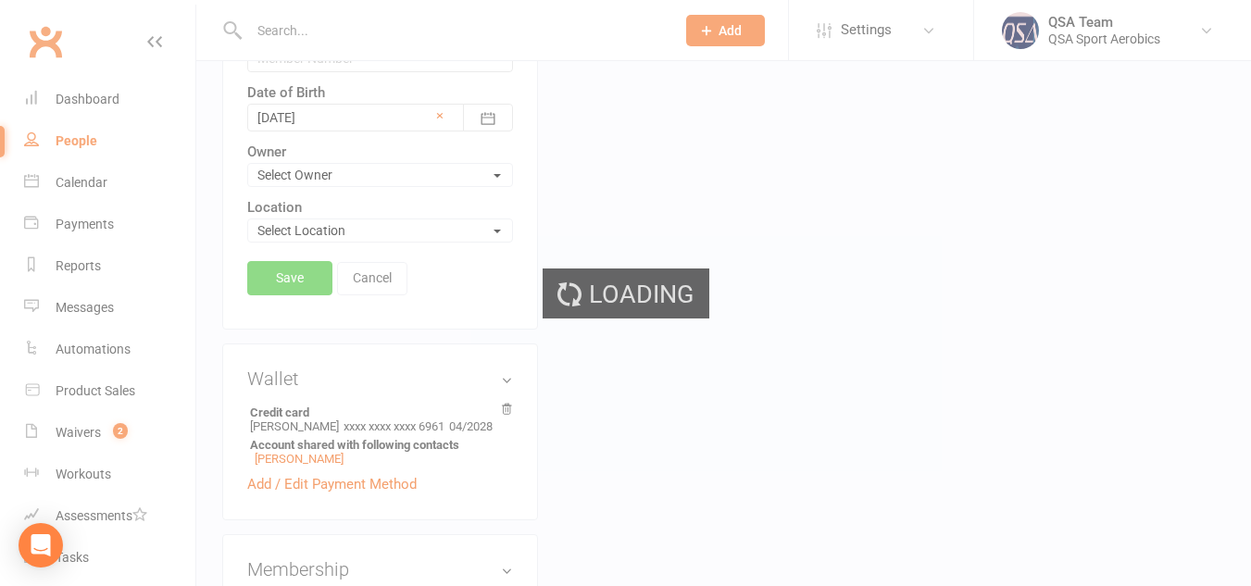
scroll to position [865, 0]
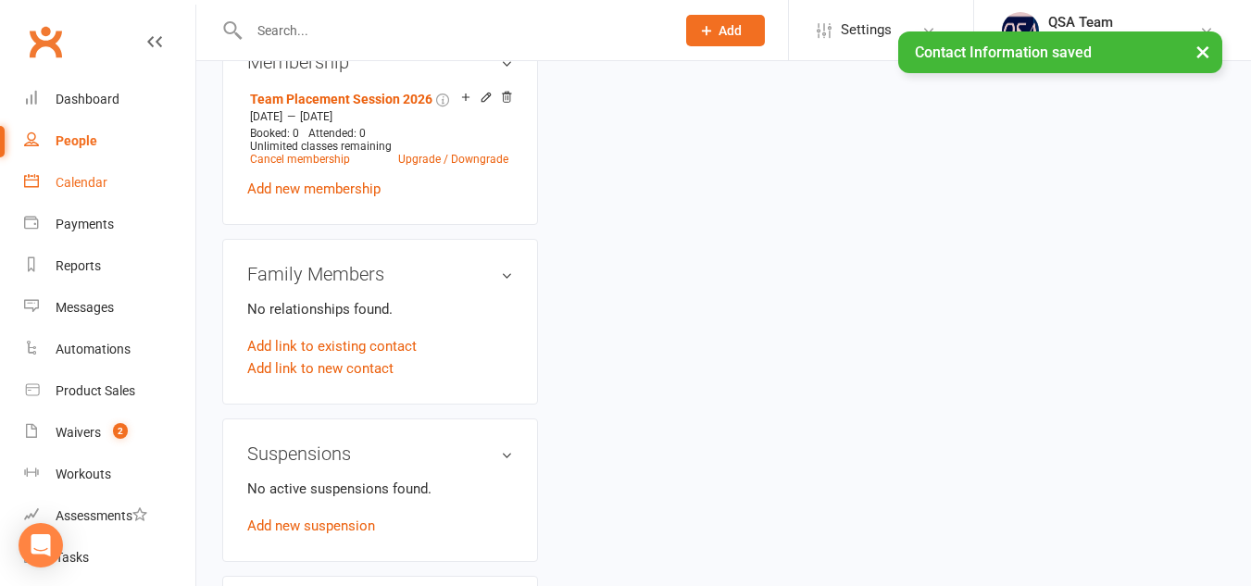
click at [84, 191] on link "Calendar" at bounding box center [109, 183] width 171 height 42
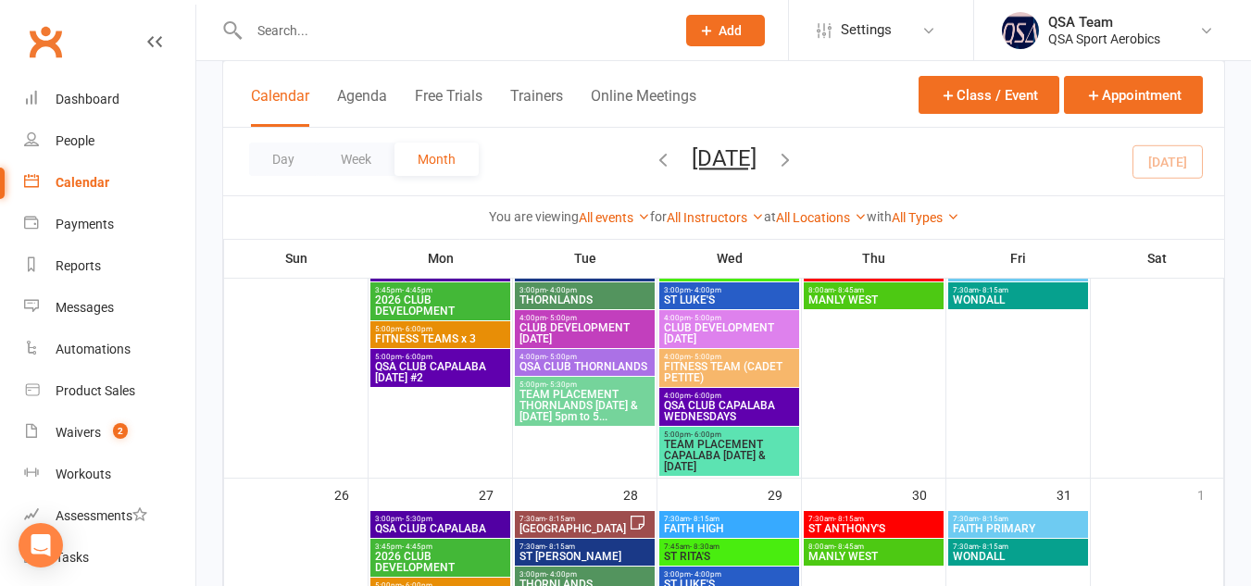
scroll to position [784, 0]
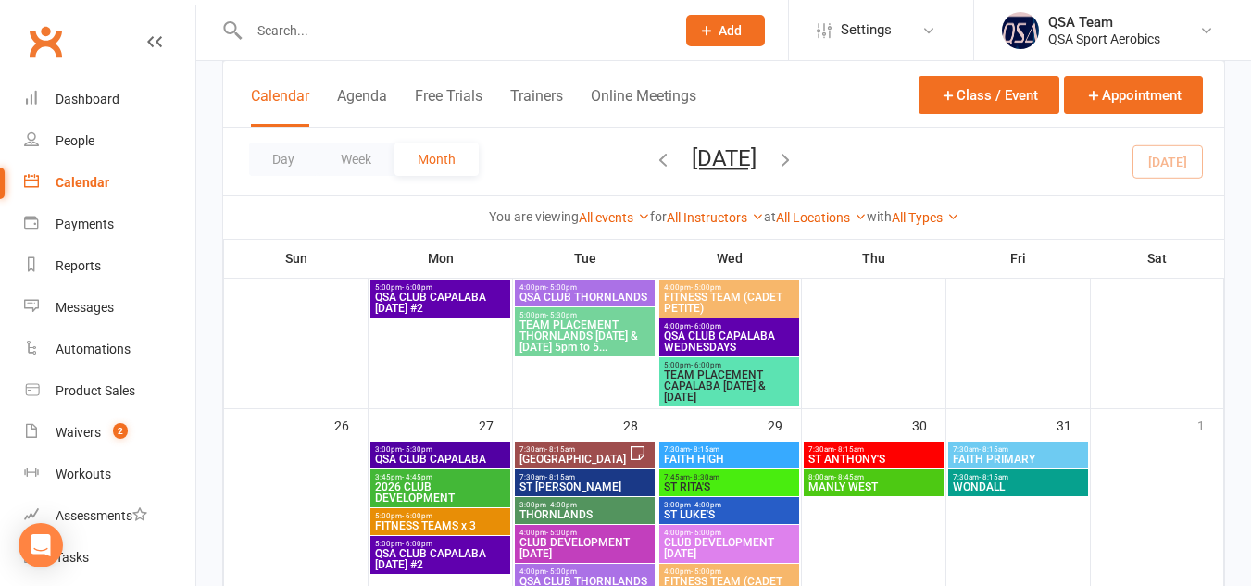
click at [730, 395] on span "TEAM PLACEMENT CAPALABA [DATE] & [DATE]" at bounding box center [729, 385] width 132 height 33
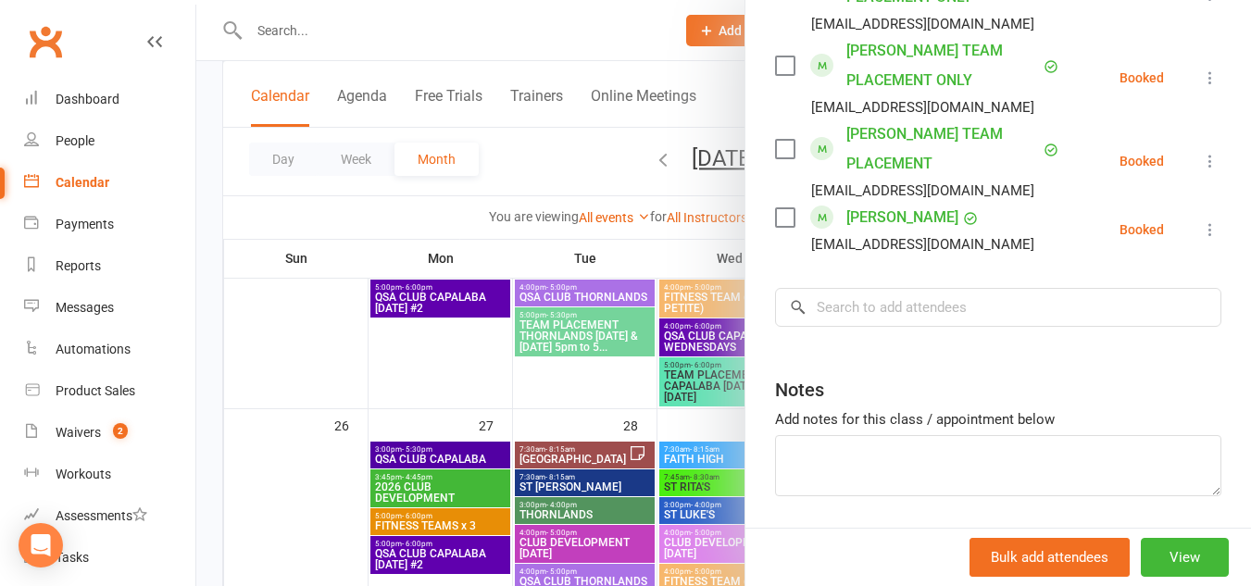
scroll to position [3118, 0]
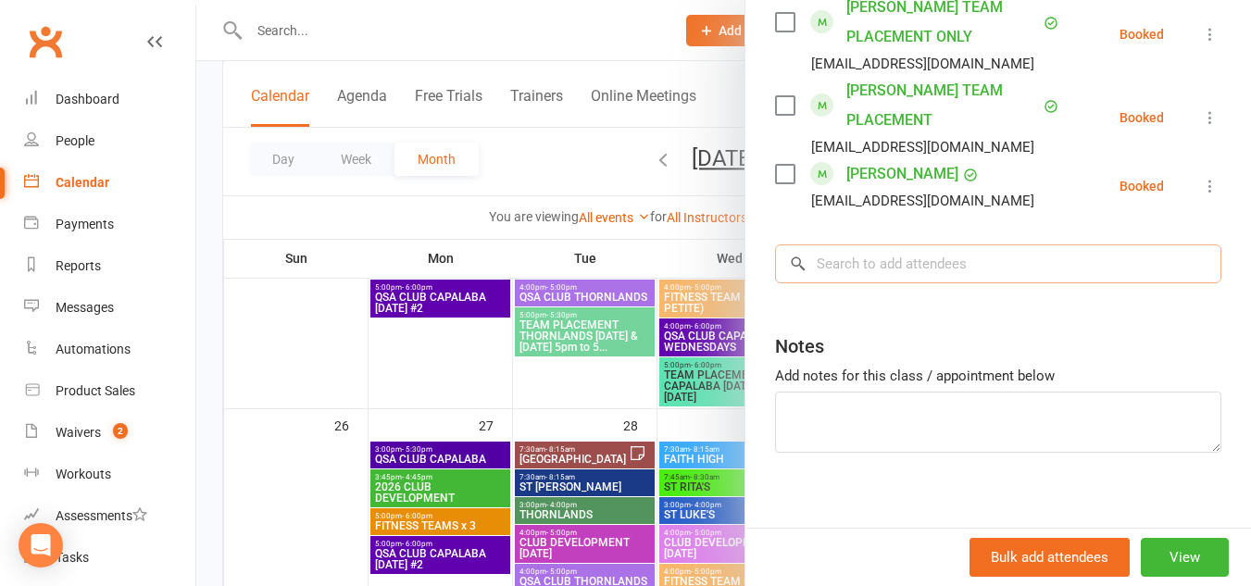
click at [899, 283] on input "search" at bounding box center [998, 263] width 446 height 39
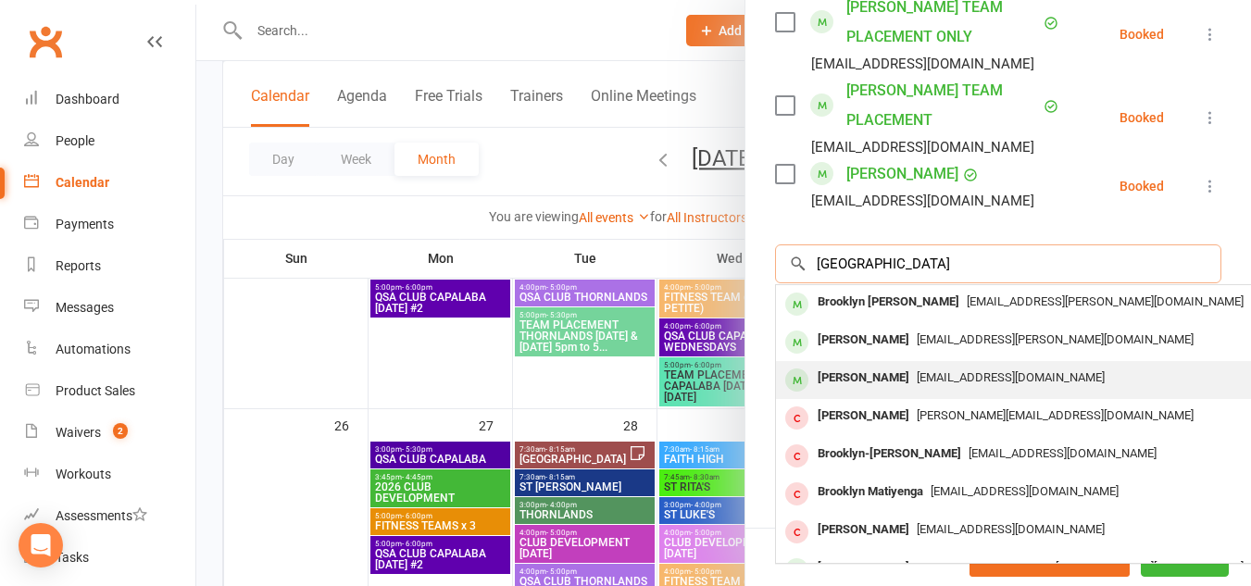
scroll to position [102, 0]
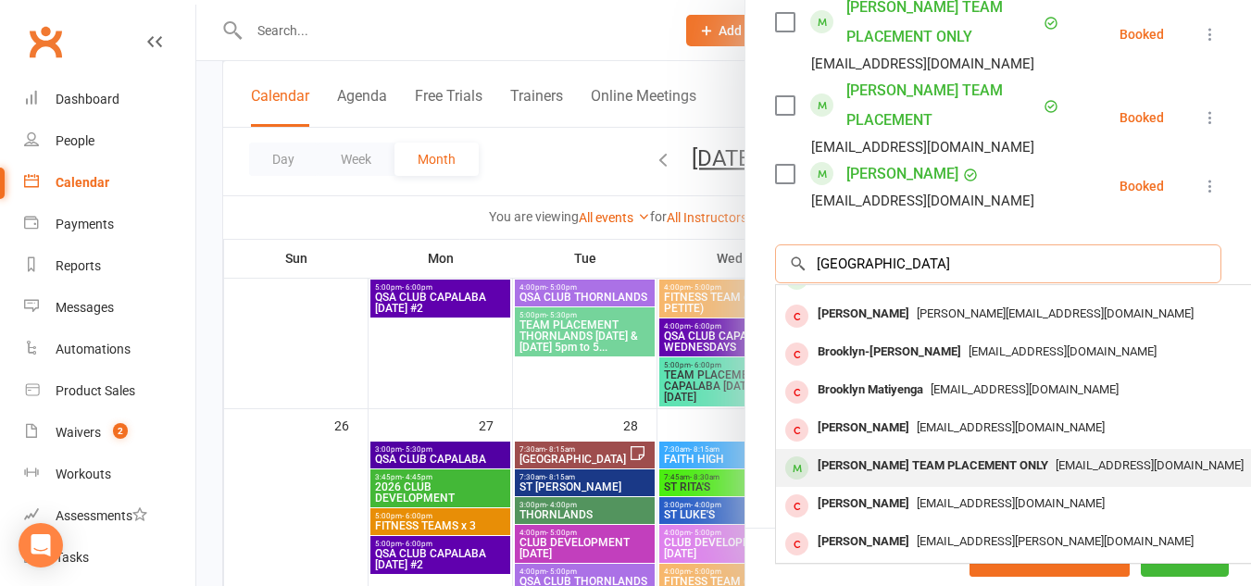
type input "[GEOGRAPHIC_DATA]"
click at [892, 480] on div "[PERSON_NAME] TEAM PLACEMENT ONLY" at bounding box center [932, 466] width 245 height 27
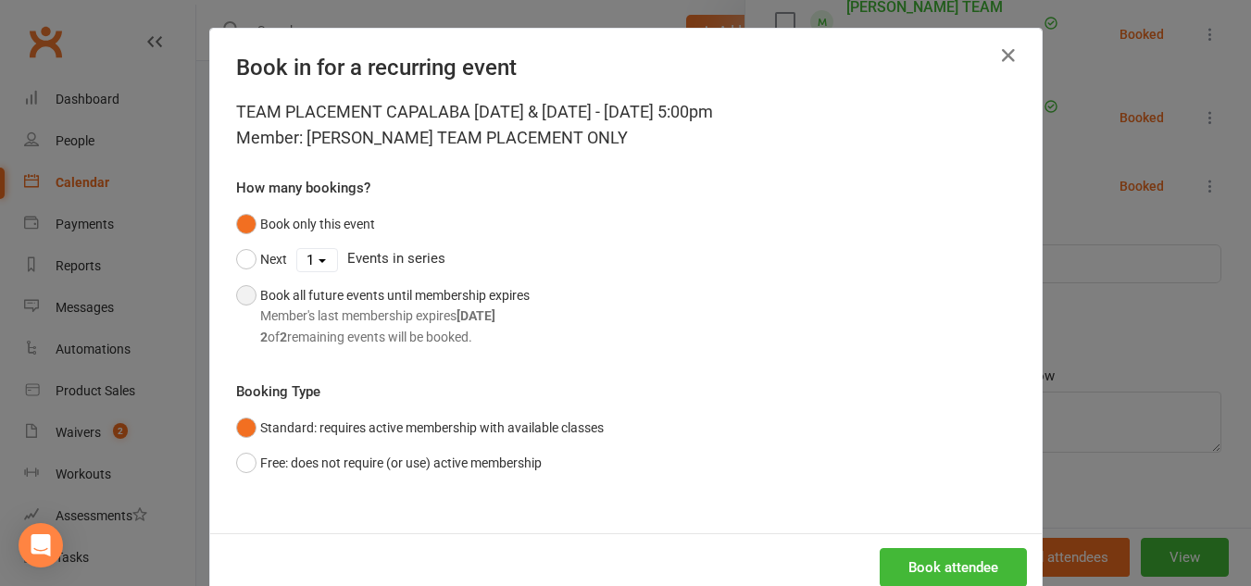
click at [236, 297] on button "Book all future events until membership expires Member's last membership expire…" at bounding box center [383, 316] width 294 height 77
click at [940, 573] on button "Book attendee" at bounding box center [953, 567] width 147 height 39
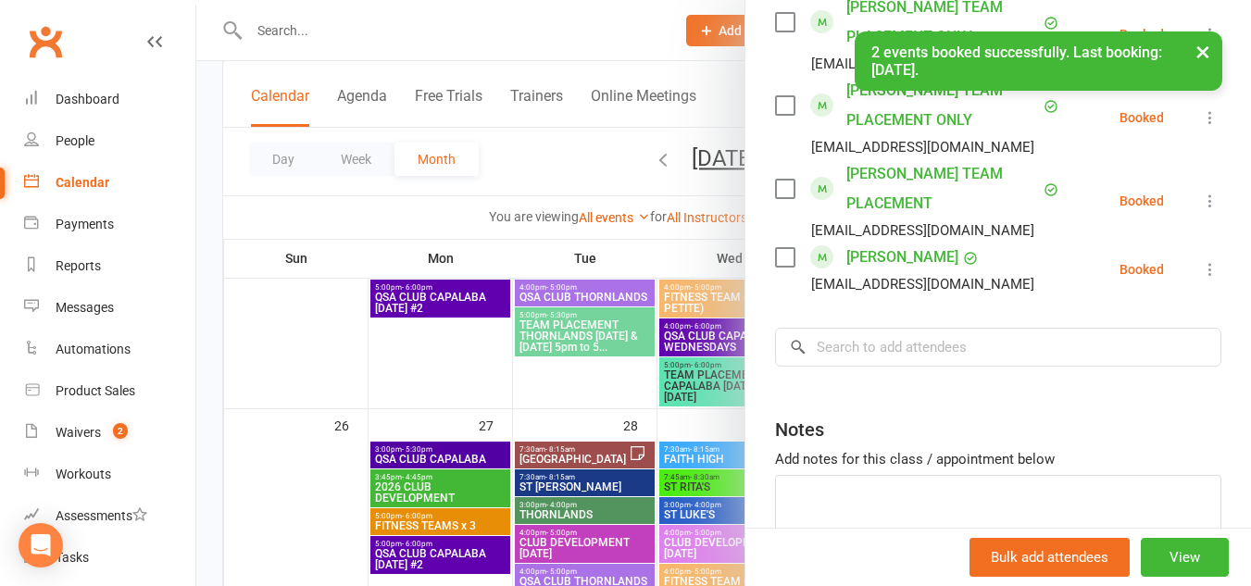
scroll to position [3201, 0]
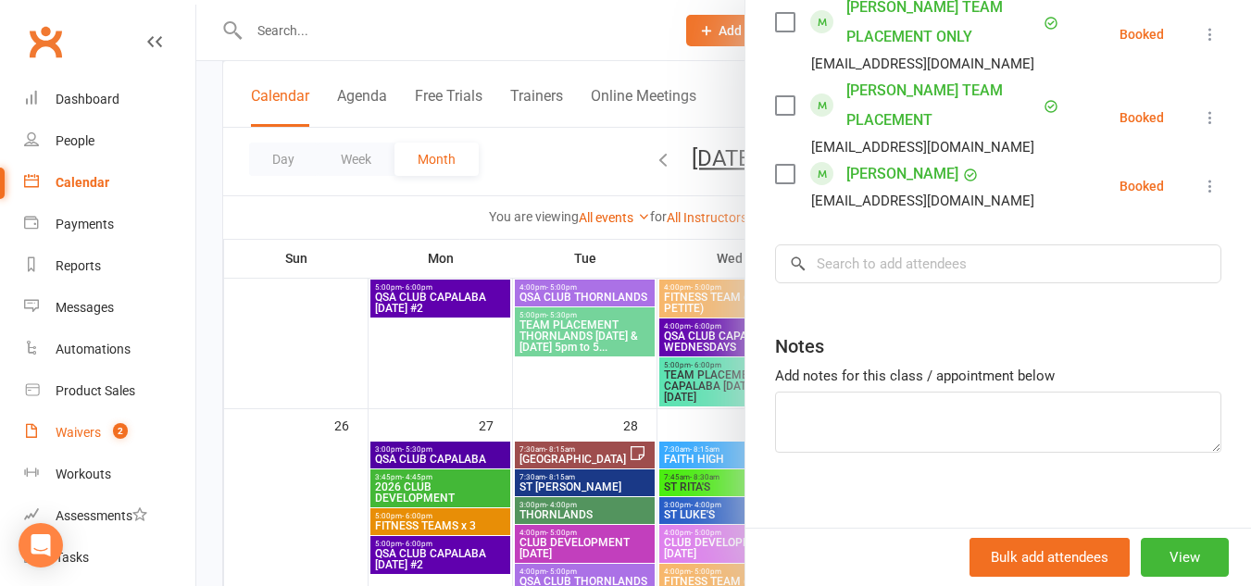
click at [90, 430] on div "Waivers" at bounding box center [78, 432] width 45 height 15
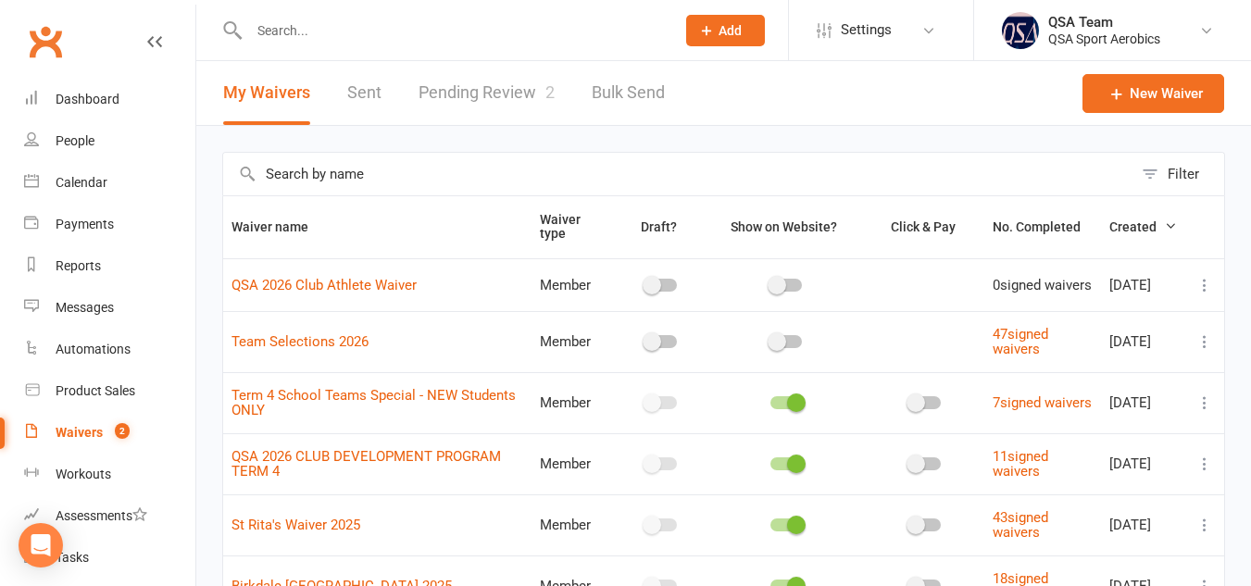
click at [482, 92] on link "Pending Review 2" at bounding box center [487, 93] width 136 height 64
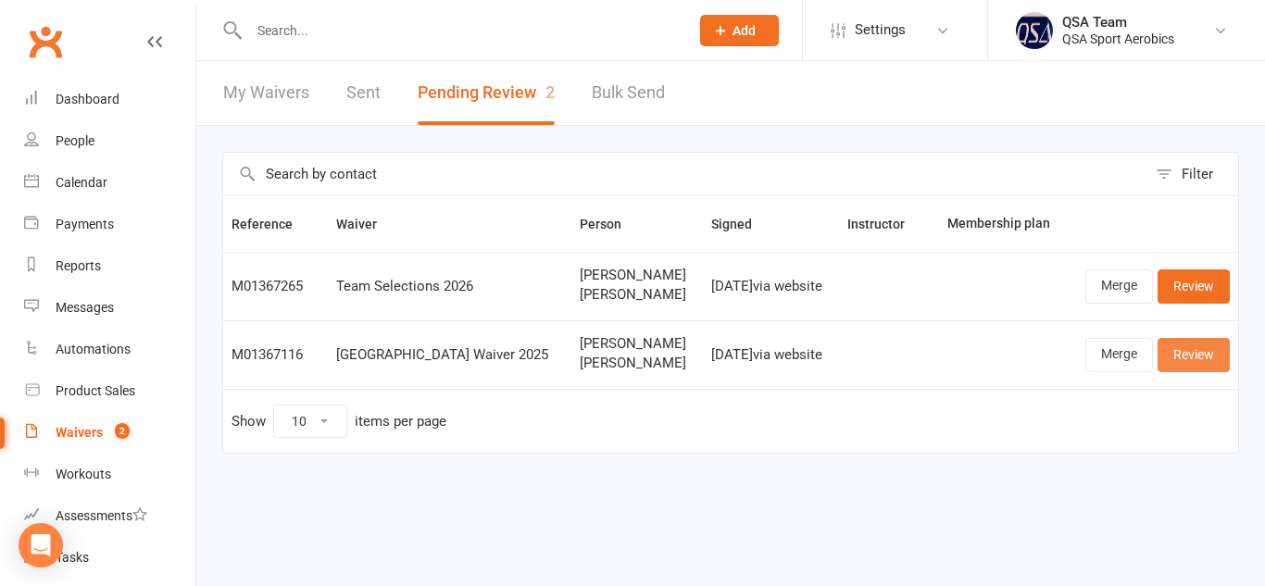
click at [1183, 360] on link "Review" at bounding box center [1194, 354] width 72 height 33
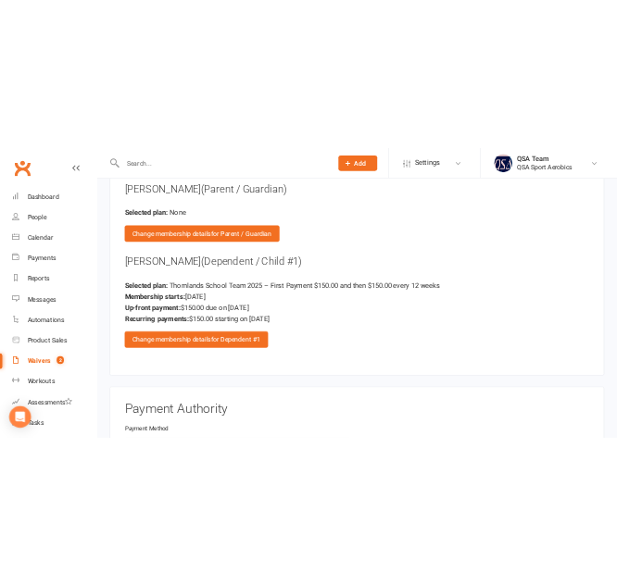
scroll to position [2076, 0]
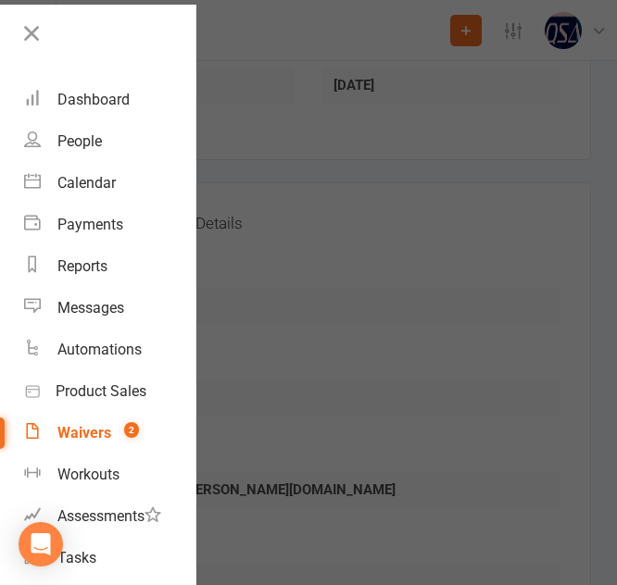
click at [401, 427] on div at bounding box center [308, 292] width 617 height 585
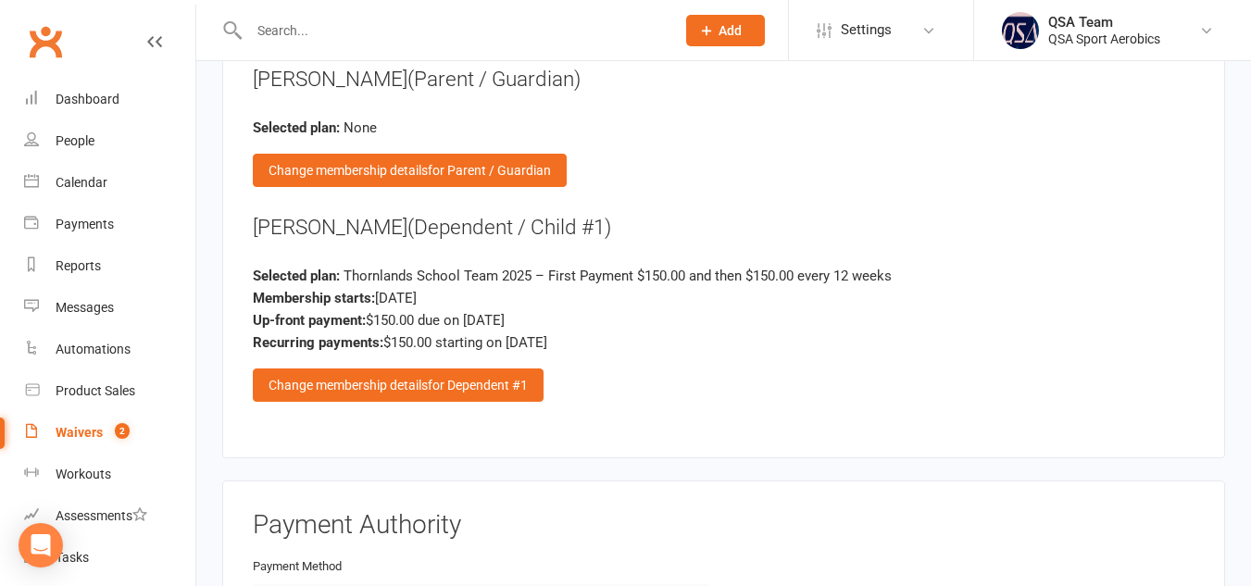
scroll to position [2082, 0]
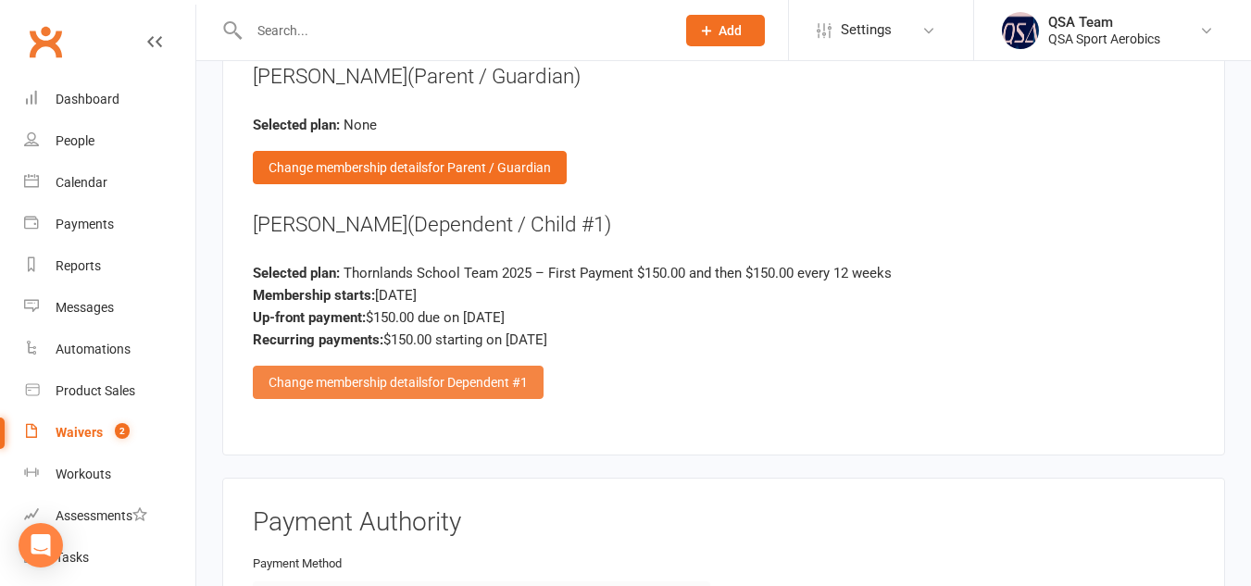
click at [521, 369] on div "Change membership details for Dependent #1" at bounding box center [398, 382] width 291 height 33
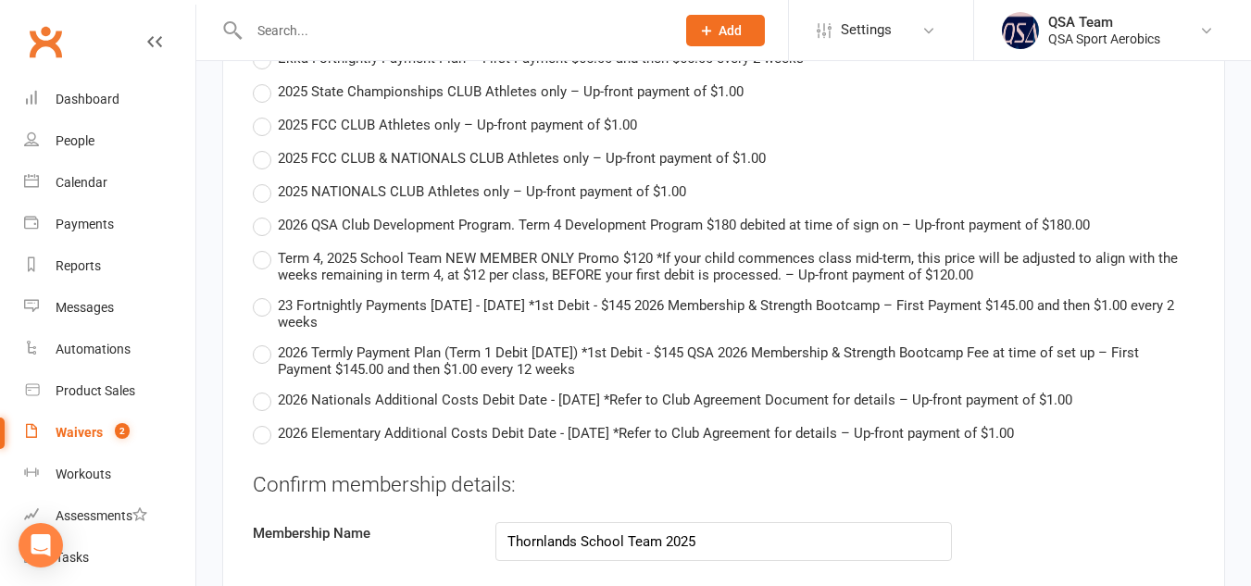
scroll to position [4264, 0]
click at [259, 261] on label "Term 4, 2025 School Team NEW MEMBER ONLY Promo $120 *If your child commences cl…" at bounding box center [724, 264] width 942 height 36
click at [259, 246] on input "Term 4, 2025 School Team NEW MEMBER ONLY Promo $120 *If your child commences cl…" at bounding box center [259, 246] width 12 height 0
type input "Term 4, 2025 School Team NEW MEMBER ONLY Promo $120 *If your child commences cl…"
type input "120"
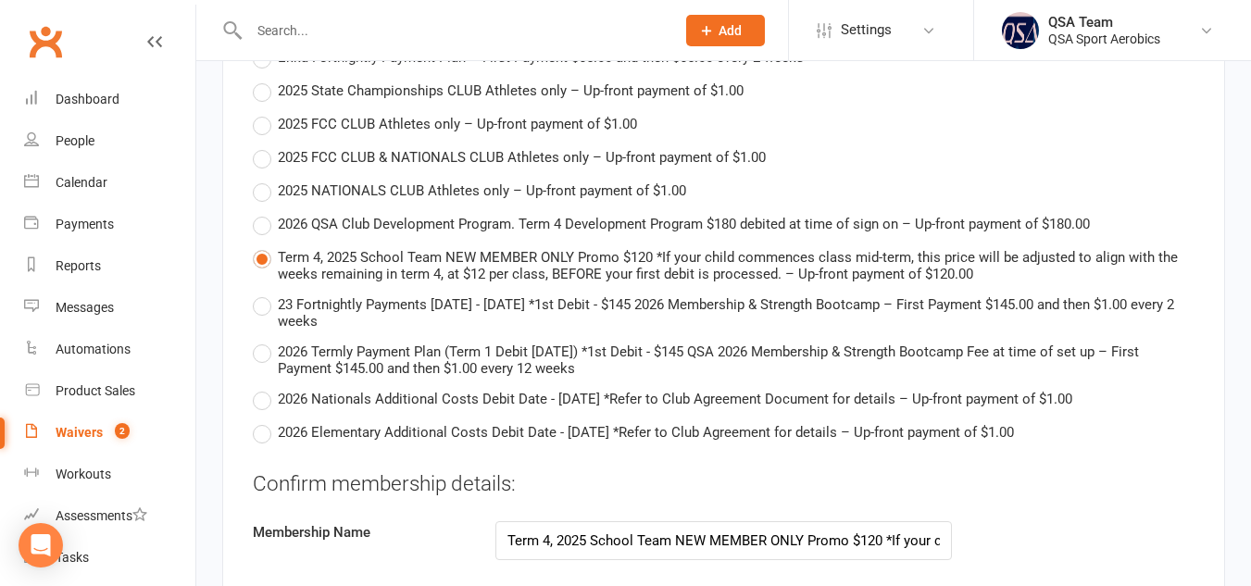
click at [1070, 530] on div "Membership Name Term 4, 2025 School Team NEW MEMBER ONLY Promo $120 *If your ch…" at bounding box center [724, 540] width 970 height 39
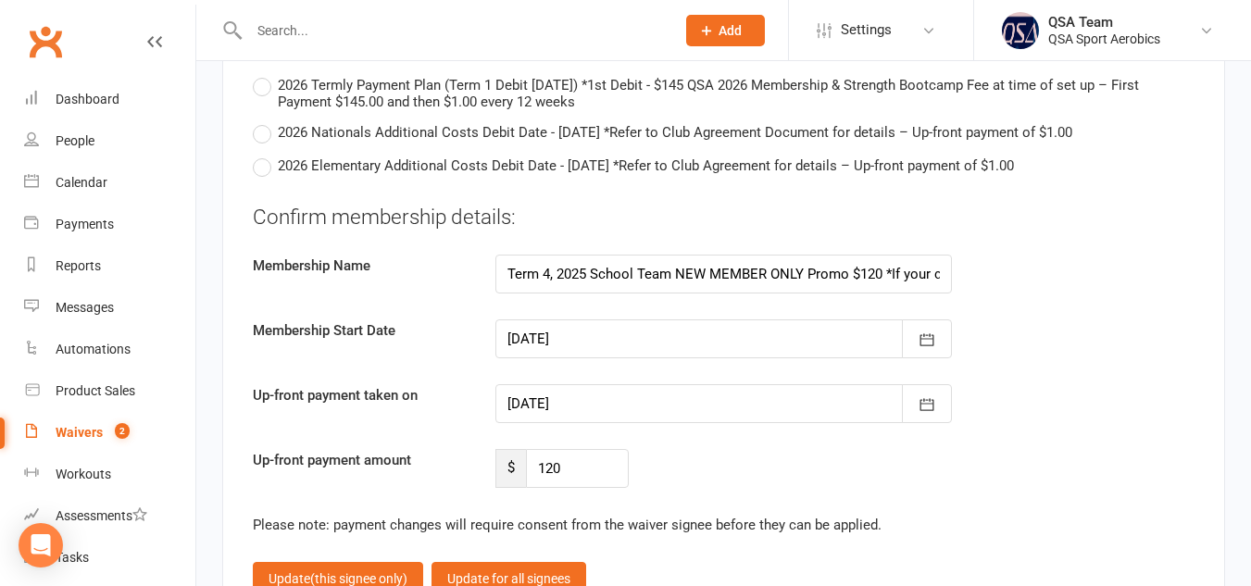
scroll to position [4537, 0]
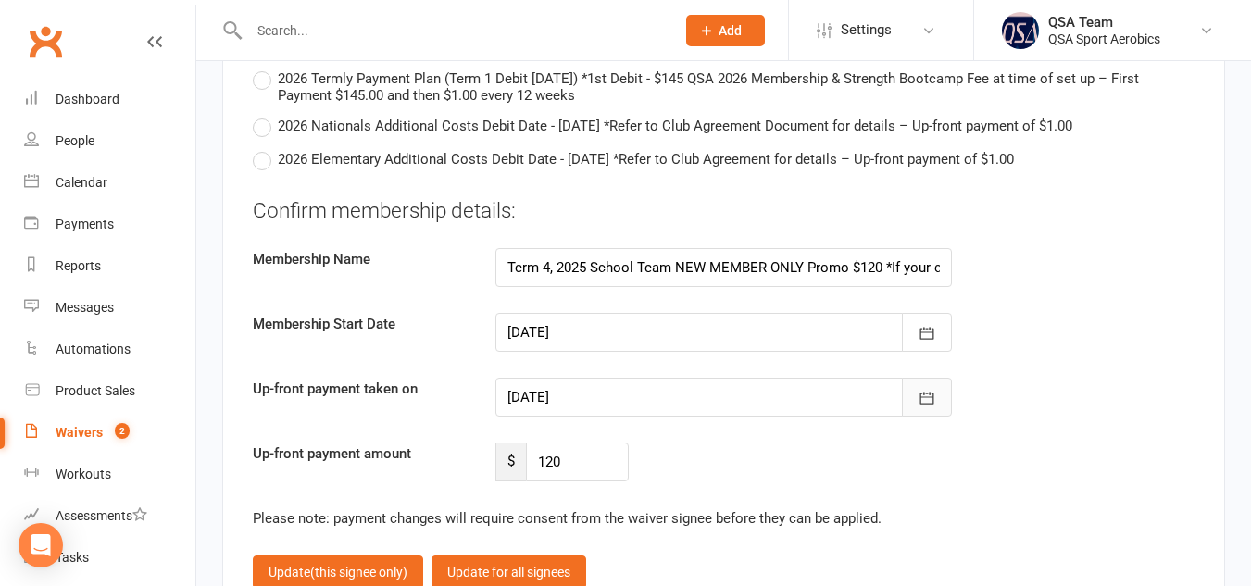
click at [926, 392] on icon "button" at bounding box center [927, 398] width 19 height 19
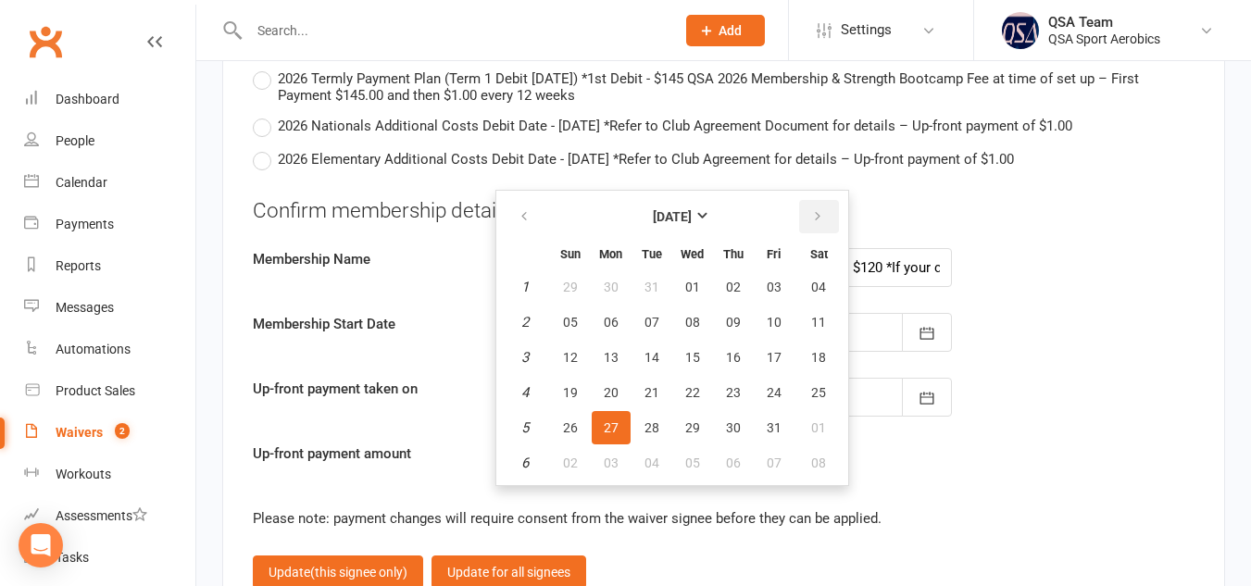
click at [820, 218] on icon "button" at bounding box center [817, 216] width 13 height 15
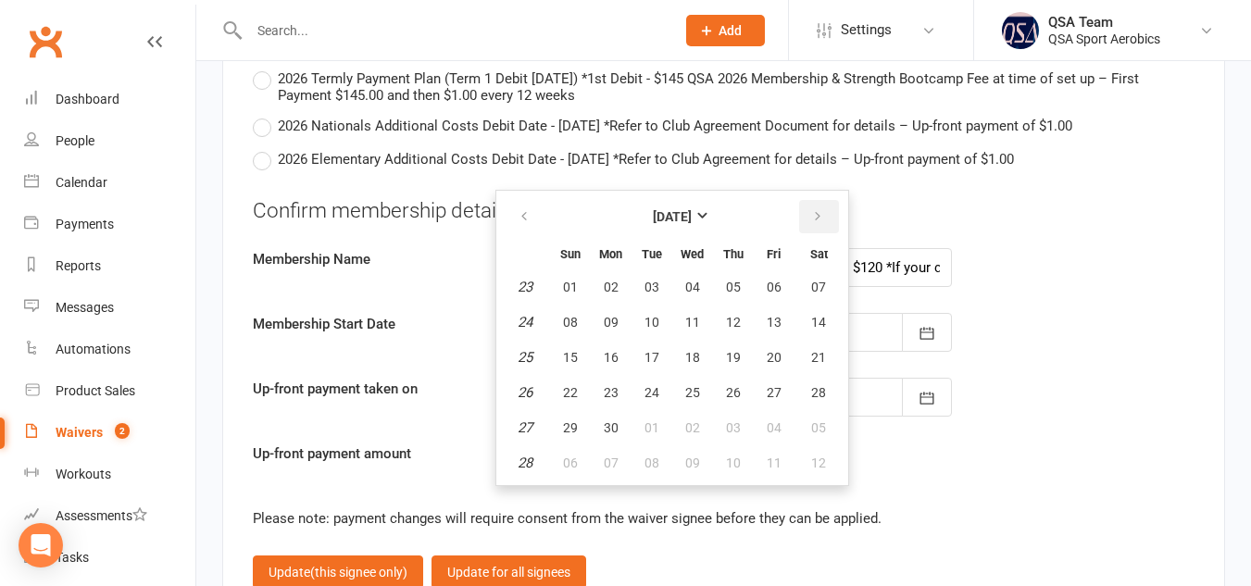
click at [820, 218] on icon "button" at bounding box center [817, 216] width 13 height 15
click at [811, 319] on span "11" at bounding box center [818, 322] width 15 height 15
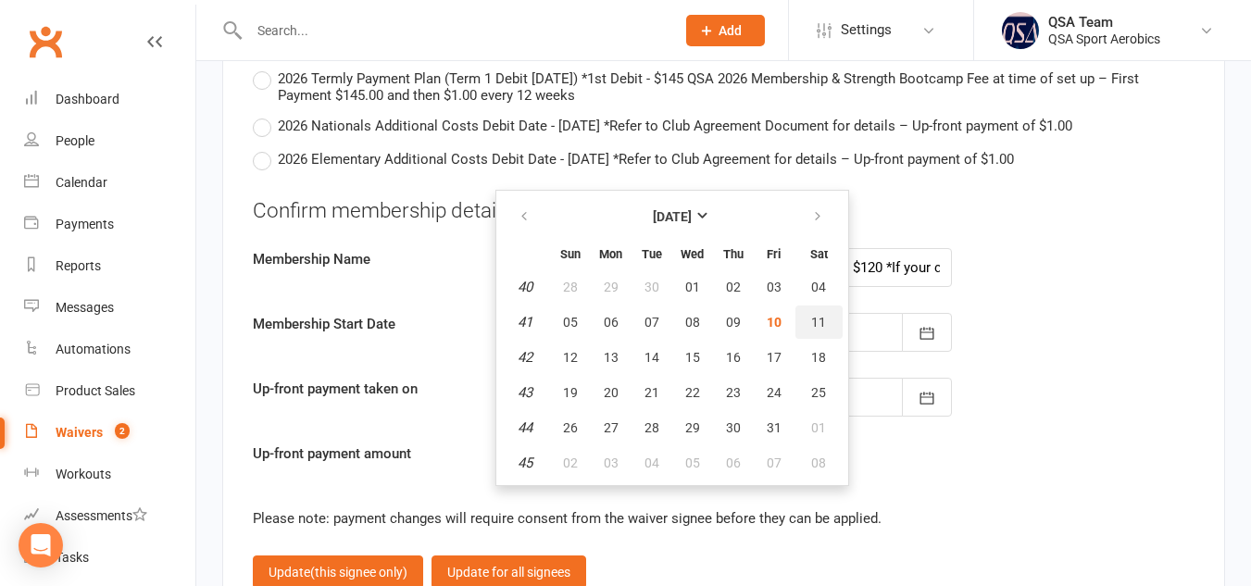
type input "[DATE]"
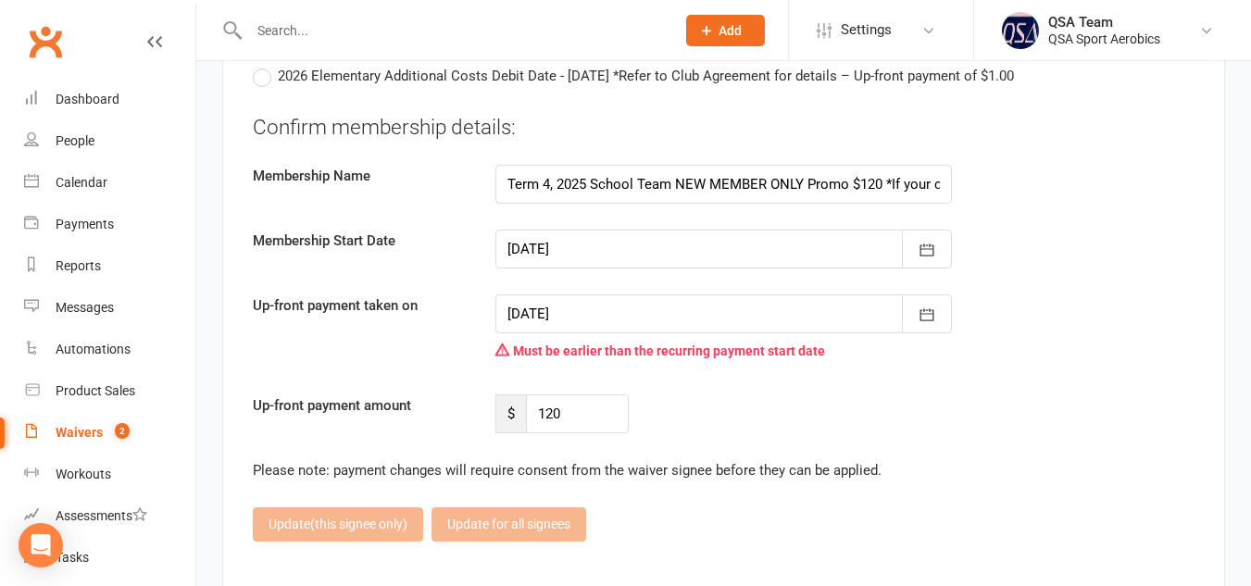
scroll to position [4622, 0]
click at [932, 256] on icon "button" at bounding box center [927, 249] width 19 height 19
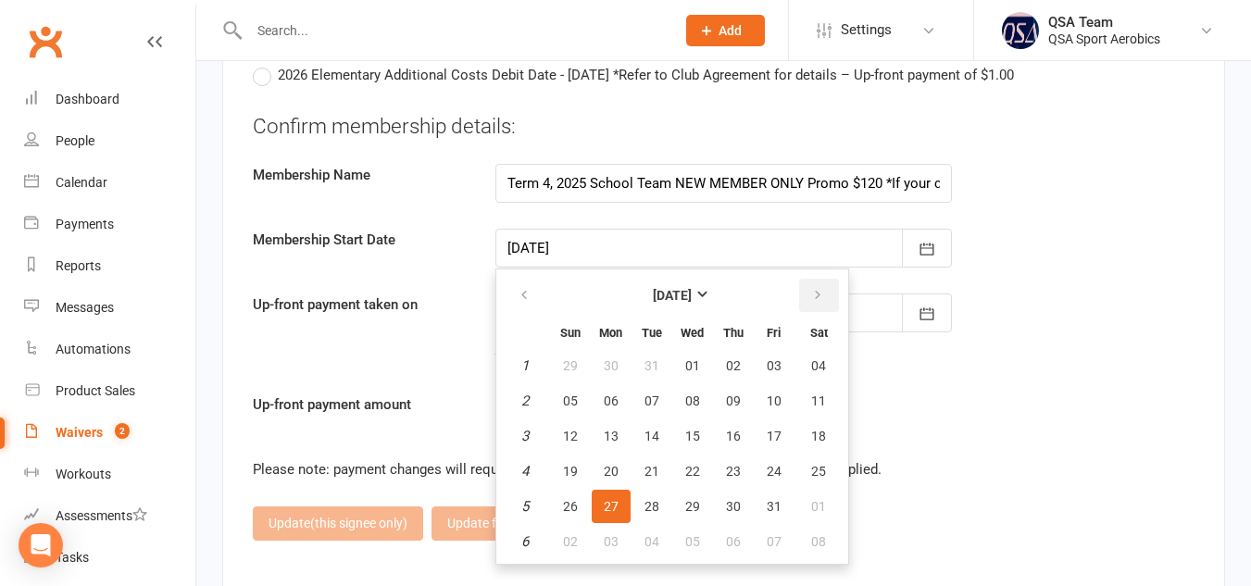
click at [802, 293] on button "button" at bounding box center [819, 295] width 40 height 33
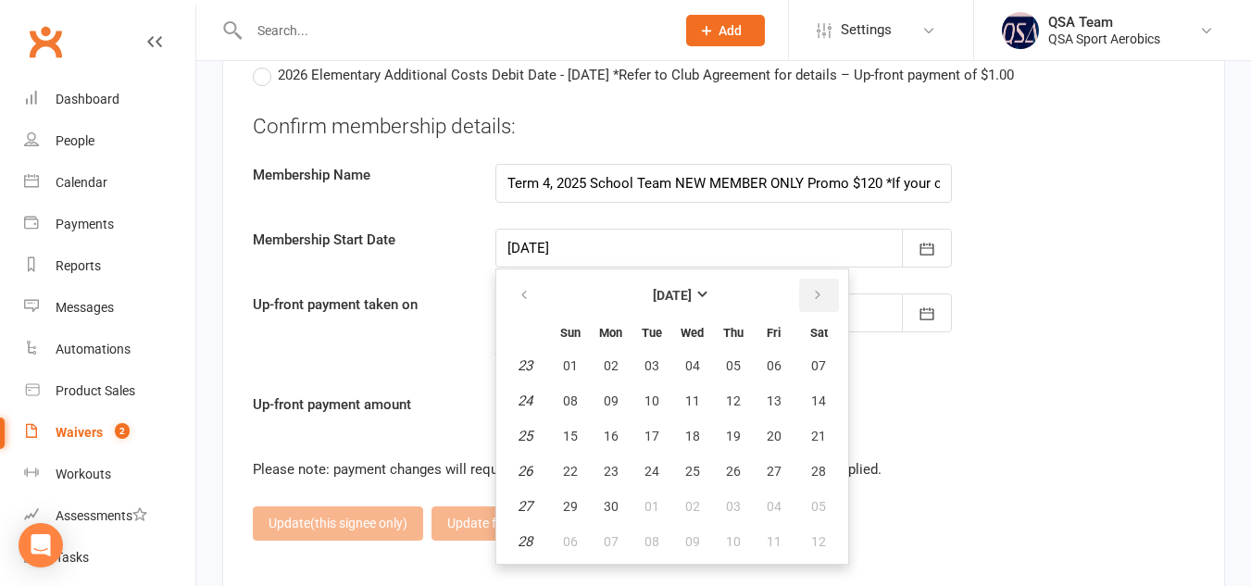
click at [802, 293] on button "button" at bounding box center [819, 295] width 40 height 33
click at [767, 399] on span "10" at bounding box center [774, 401] width 15 height 15
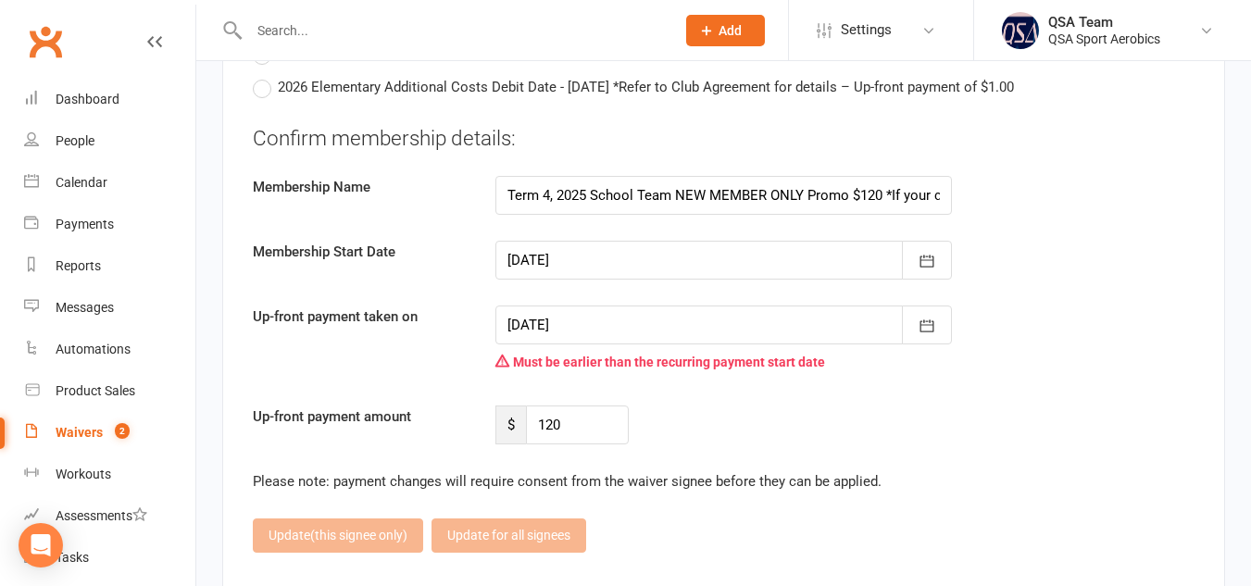
scroll to position [4611, 0]
click at [600, 203] on input "Term 4, 2025 School Team NEW MEMBER ONLY Promo $120 *If your child commences cl…" at bounding box center [723, 194] width 457 height 39
click at [921, 255] on icon "button" at bounding box center [927, 260] width 19 height 19
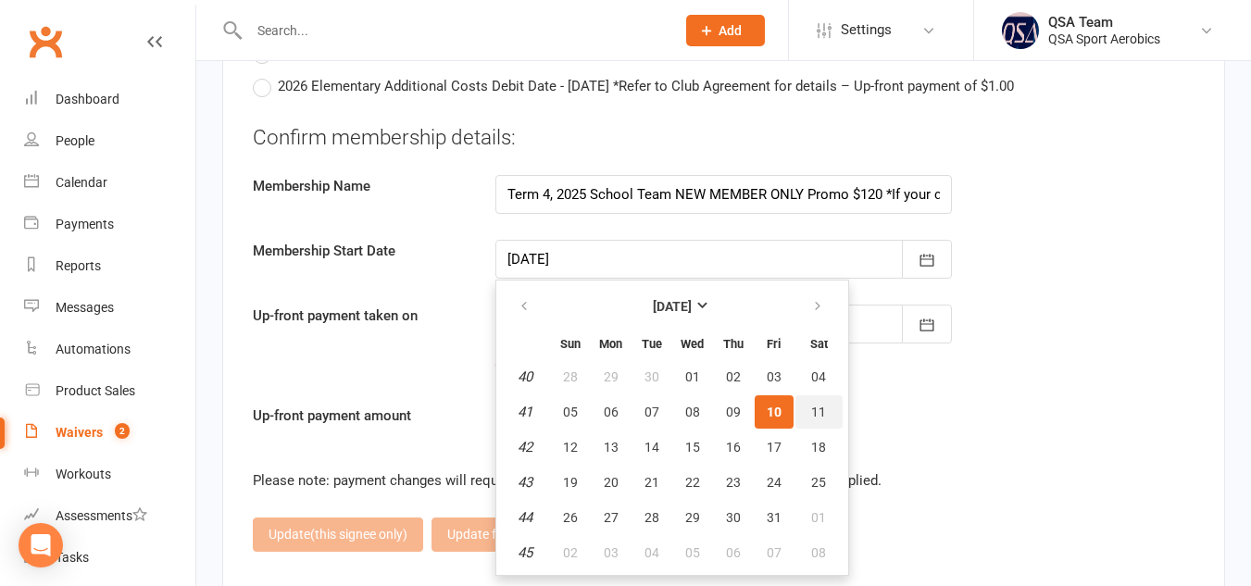
click at [806, 408] on button "11" at bounding box center [818, 411] width 47 height 33
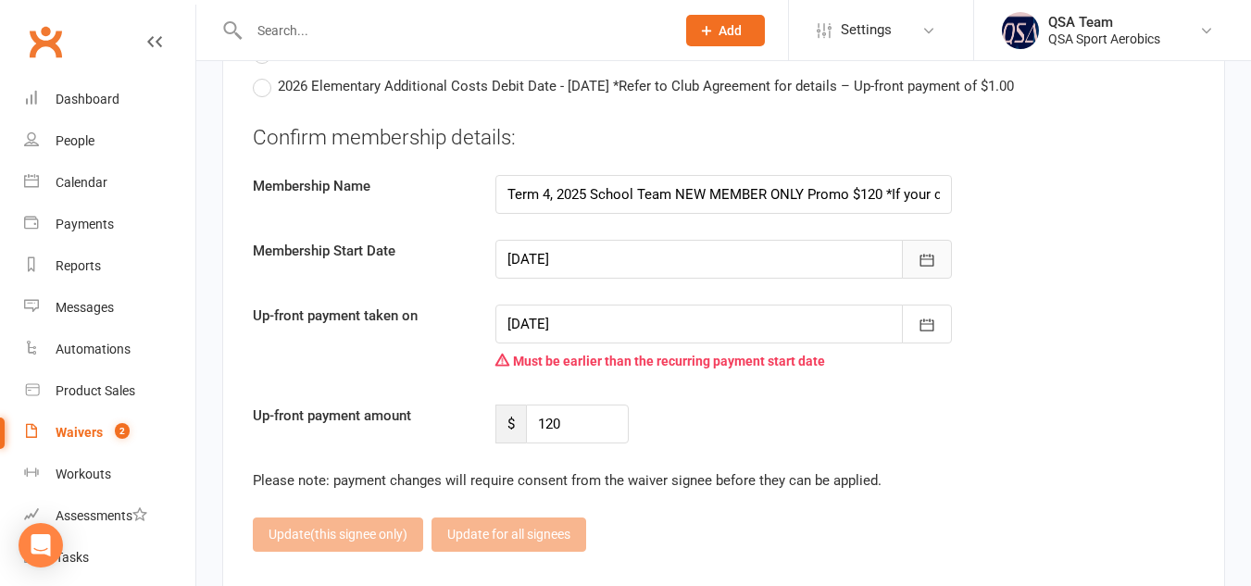
click at [928, 254] on icon "button" at bounding box center [927, 260] width 19 height 19
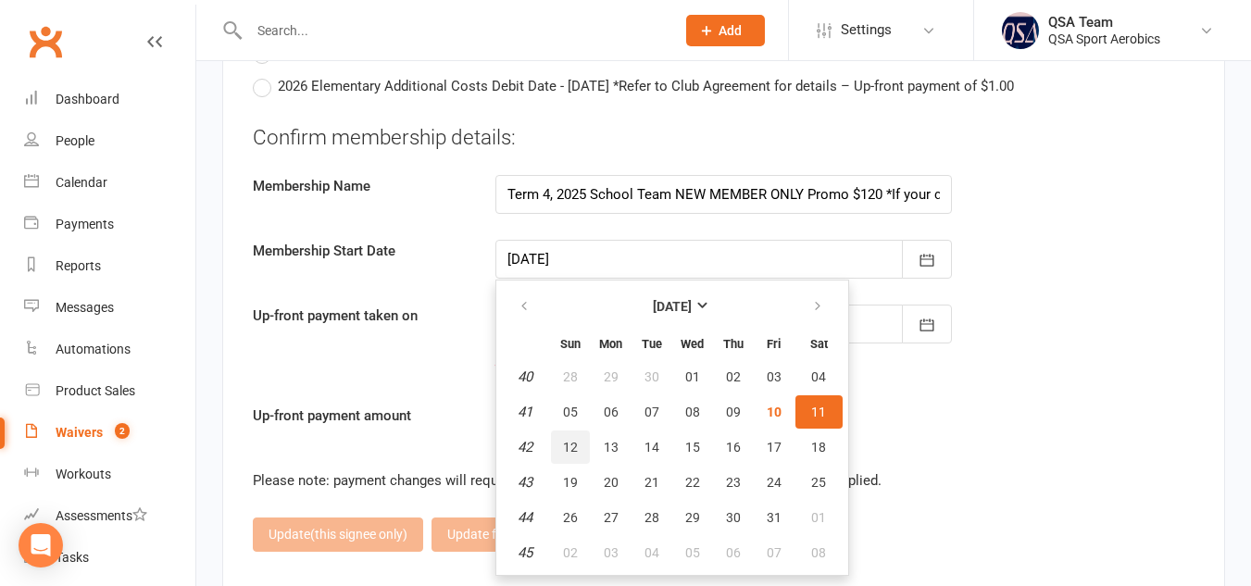
click at [555, 444] on button "12" at bounding box center [570, 447] width 39 height 33
type input "[DATE]"
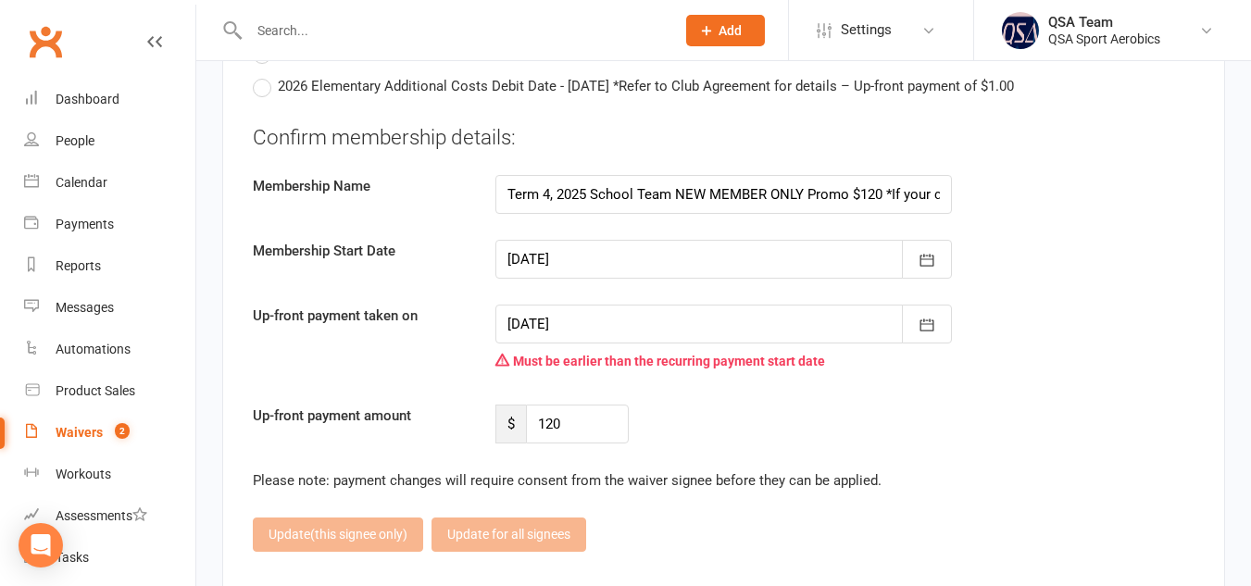
click at [1055, 429] on div "Up-front payment amount $ 120" at bounding box center [724, 424] width 970 height 39
click at [333, 536] on div "Update (this signee only) Update for all signees" at bounding box center [724, 534] width 942 height 33
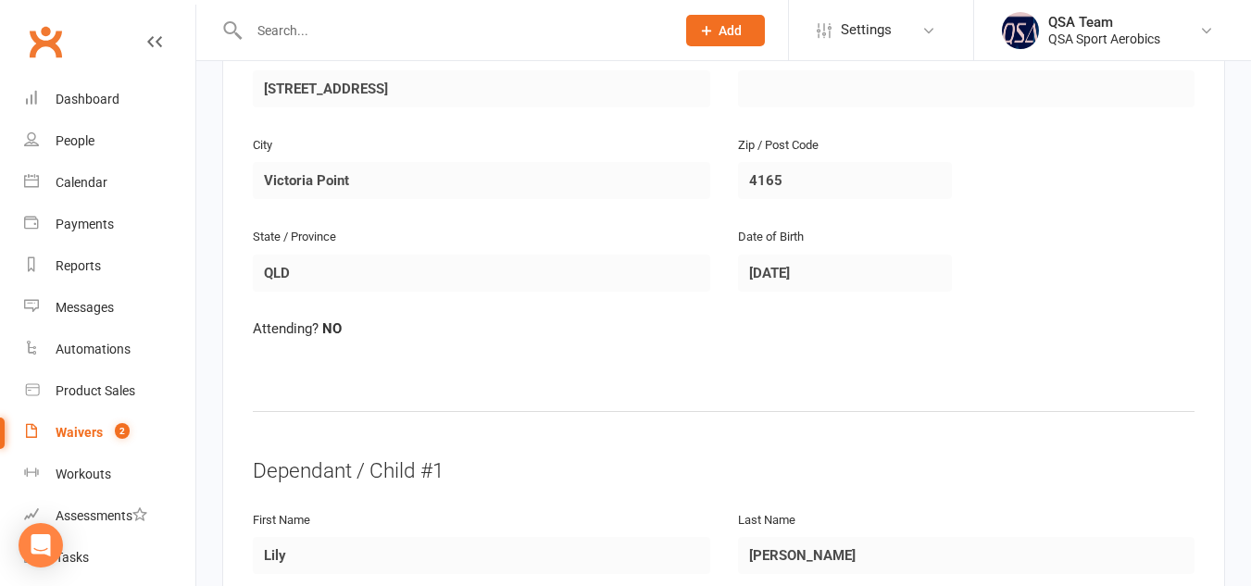
scroll to position [0, 0]
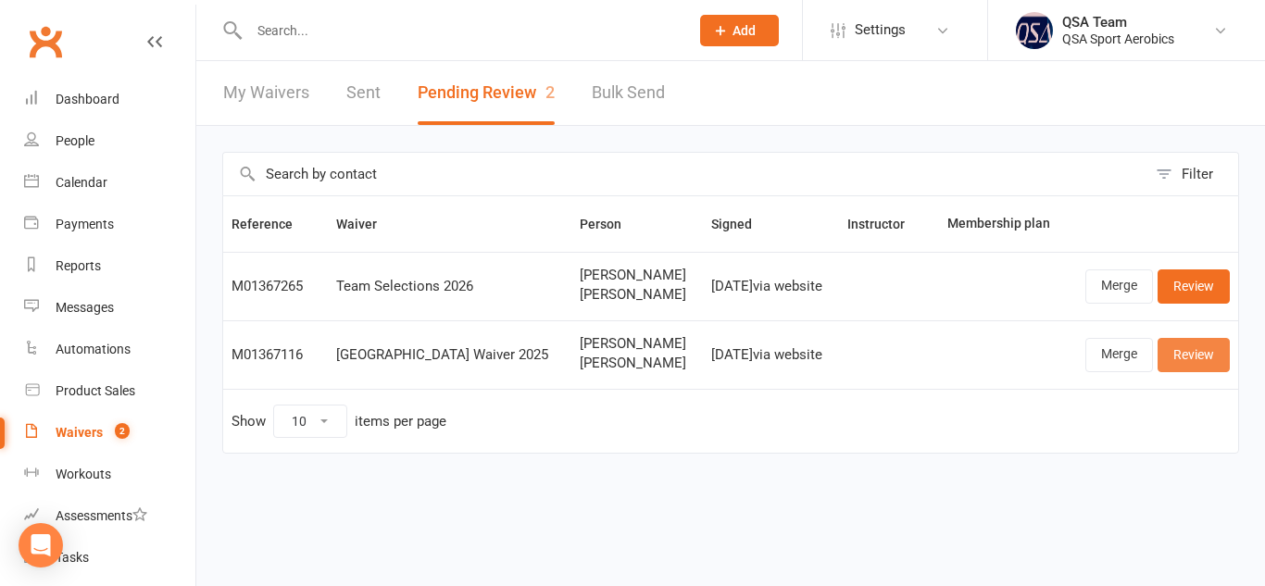
click at [1191, 352] on link "Review" at bounding box center [1194, 354] width 72 height 33
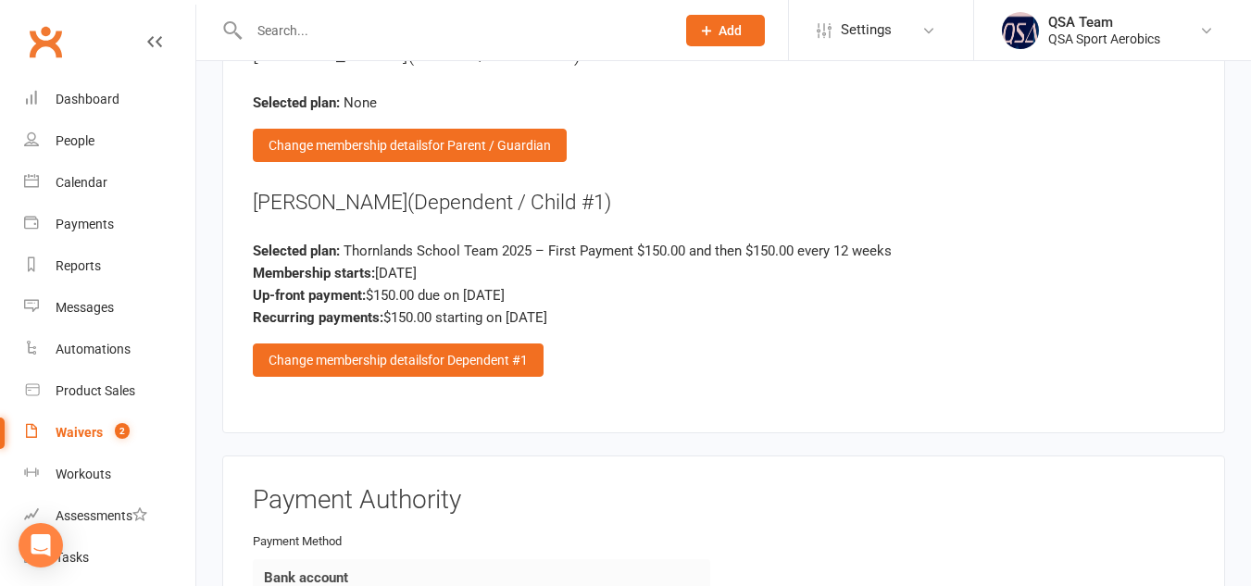
scroll to position [2096, 0]
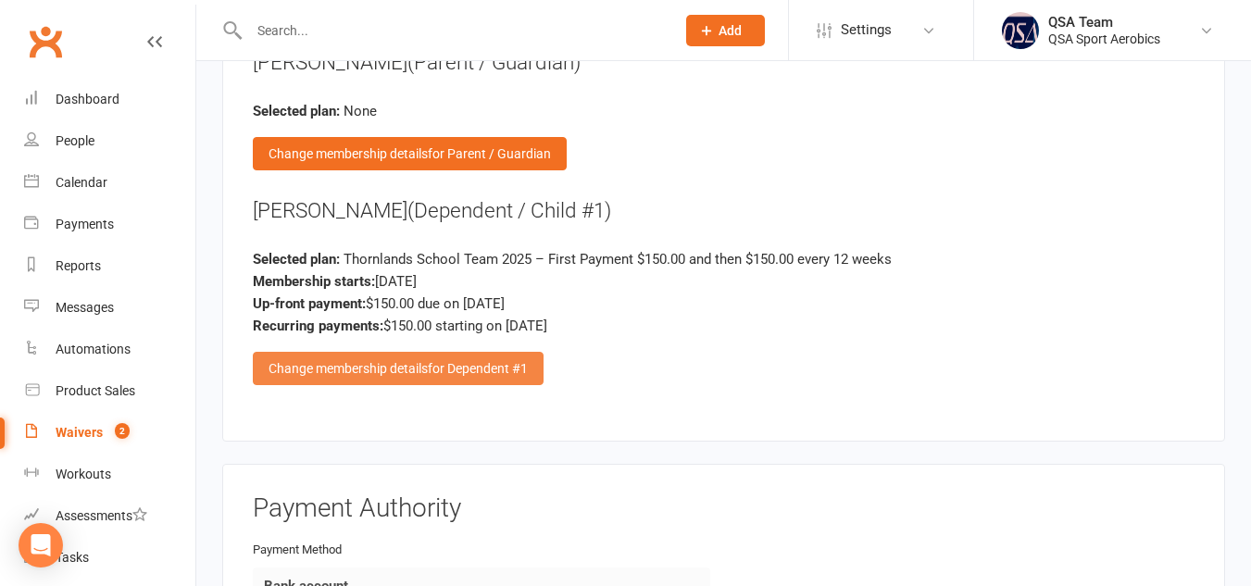
click at [430, 365] on span "for Dependent #1" at bounding box center [478, 368] width 100 height 15
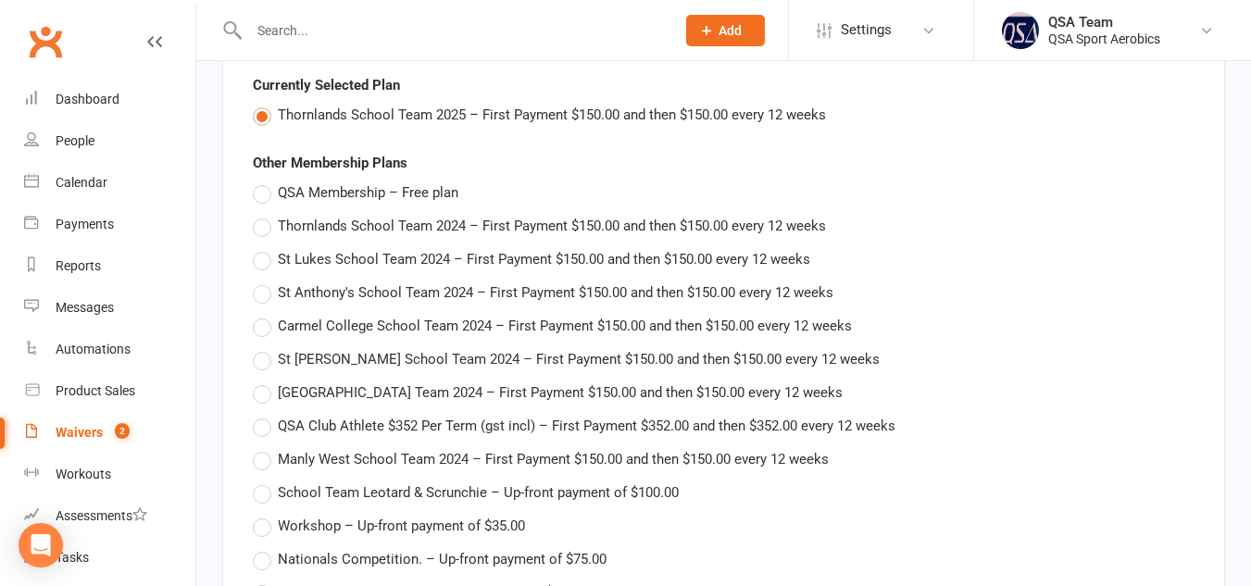
click at [263, 113] on label "Thornlands School Team 2025 – First Payment $150.00 and then $150.00 every 12 w…" at bounding box center [539, 115] width 573 height 22
click at [263, 104] on input "Thornlands School Team 2025 – First Payment $150.00 and then $150.00 every 12 w…" at bounding box center [259, 104] width 12 height 0
type input "150"
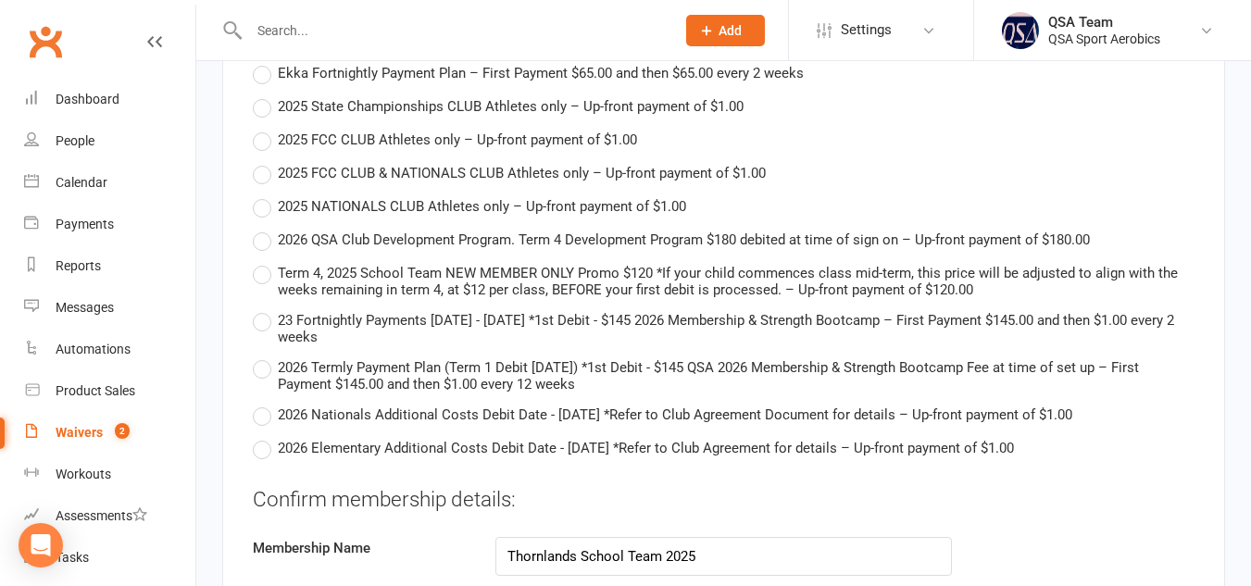
scroll to position [4256, 0]
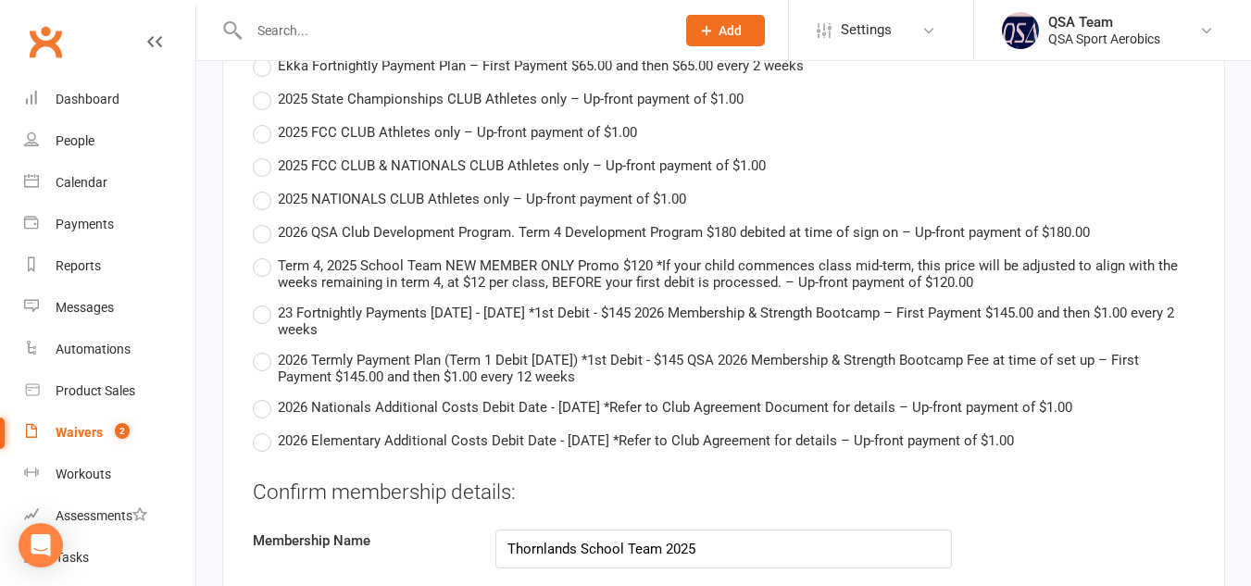
click at [267, 265] on label "Term 4, 2025 School Team NEW MEMBER ONLY Promo $120 *If your child commences cl…" at bounding box center [724, 273] width 942 height 36
click at [265, 255] on input "Term 4, 2025 School Team NEW MEMBER ONLY Promo $120 *If your child commences cl…" at bounding box center [259, 255] width 12 height 0
type input "Term 4, 2025 School Team NEW MEMBER ONLY Promo $120 *If your child commences cl…"
type input "120"
type input "[DATE]"
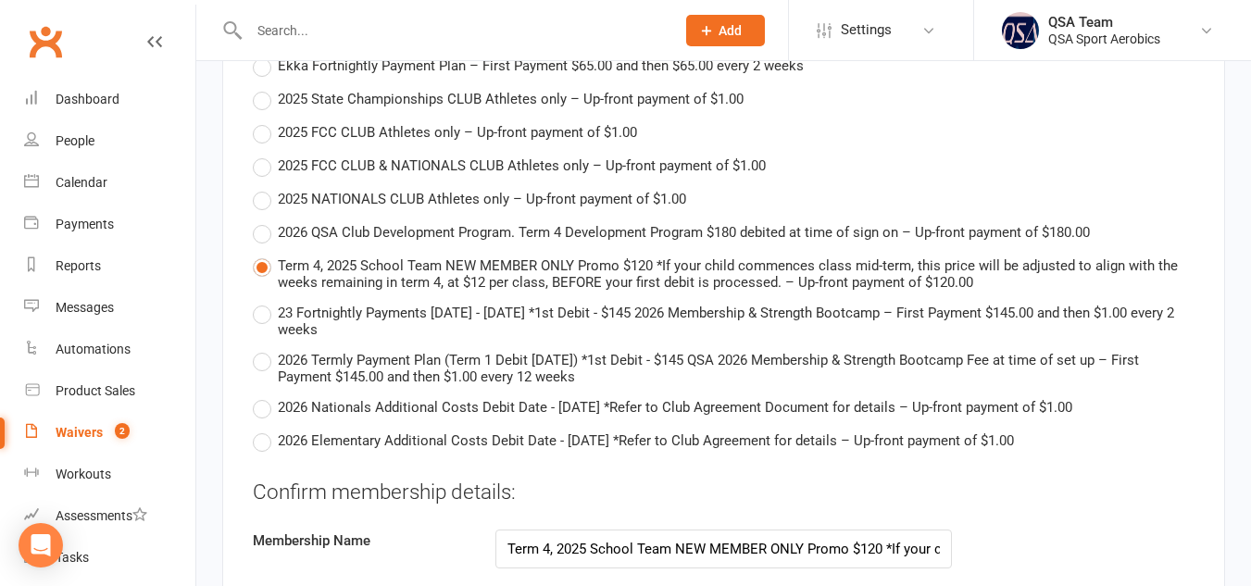
type input "[DATE]"
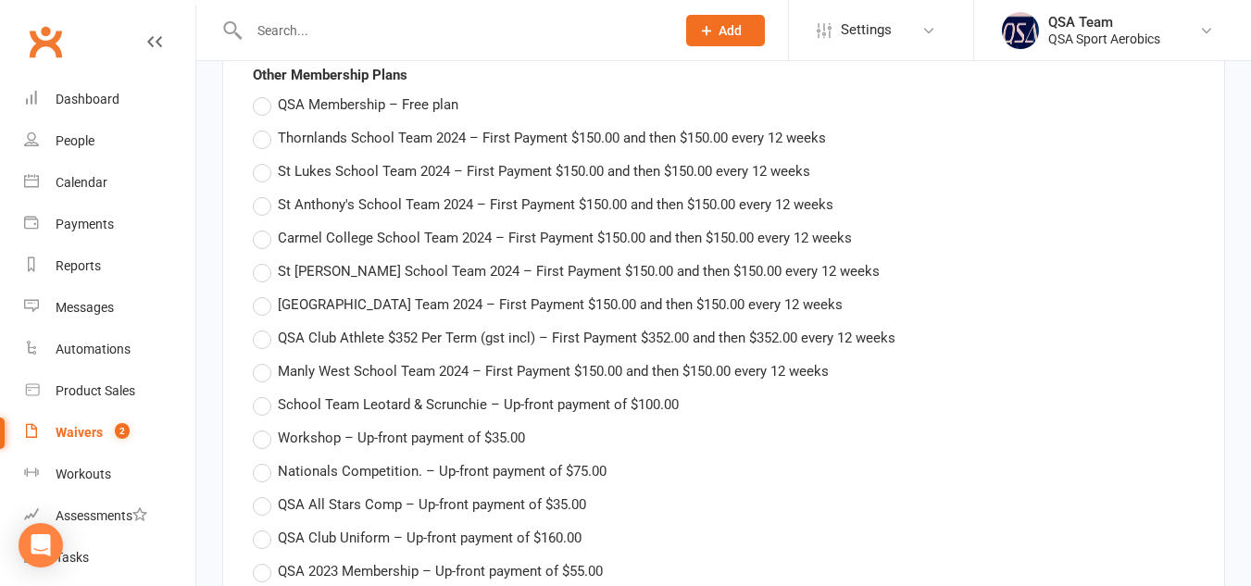
scroll to position [2185, 0]
click at [260, 268] on label "St [PERSON_NAME] School Team 2024 – First Payment $150.00 and then $150.00 ever…" at bounding box center [566, 269] width 627 height 22
click at [260, 258] on input "St [PERSON_NAME] School Team 2024 – First Payment $150.00 and then $150.00 ever…" at bounding box center [259, 258] width 12 height 0
type input "St [PERSON_NAME] School Team 2024"
type input "150"
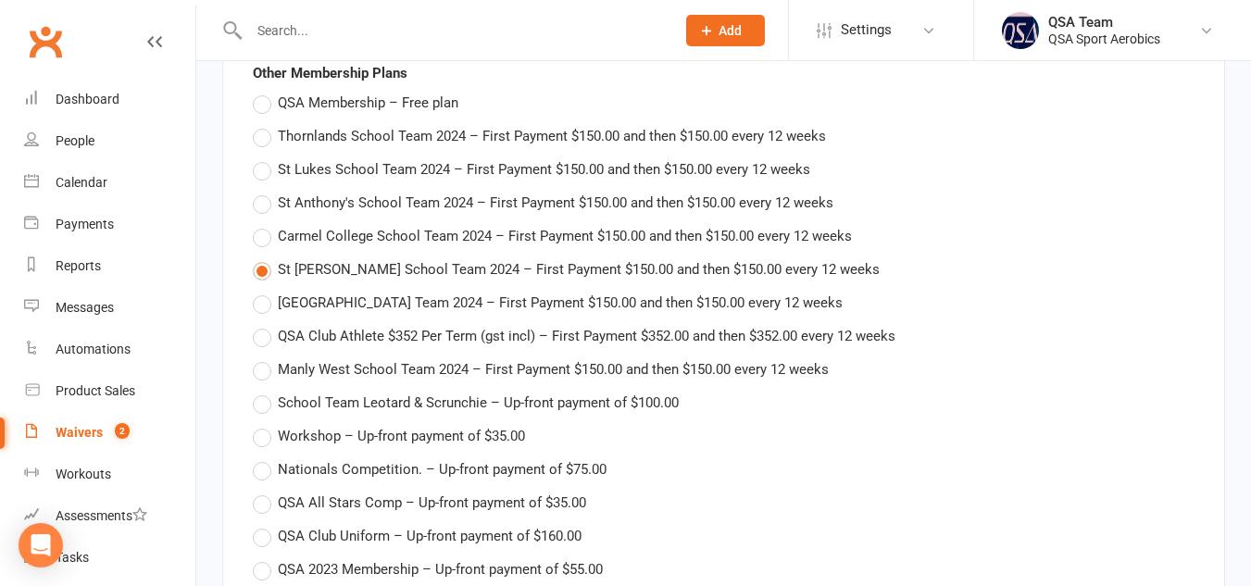
type input "[DATE]"
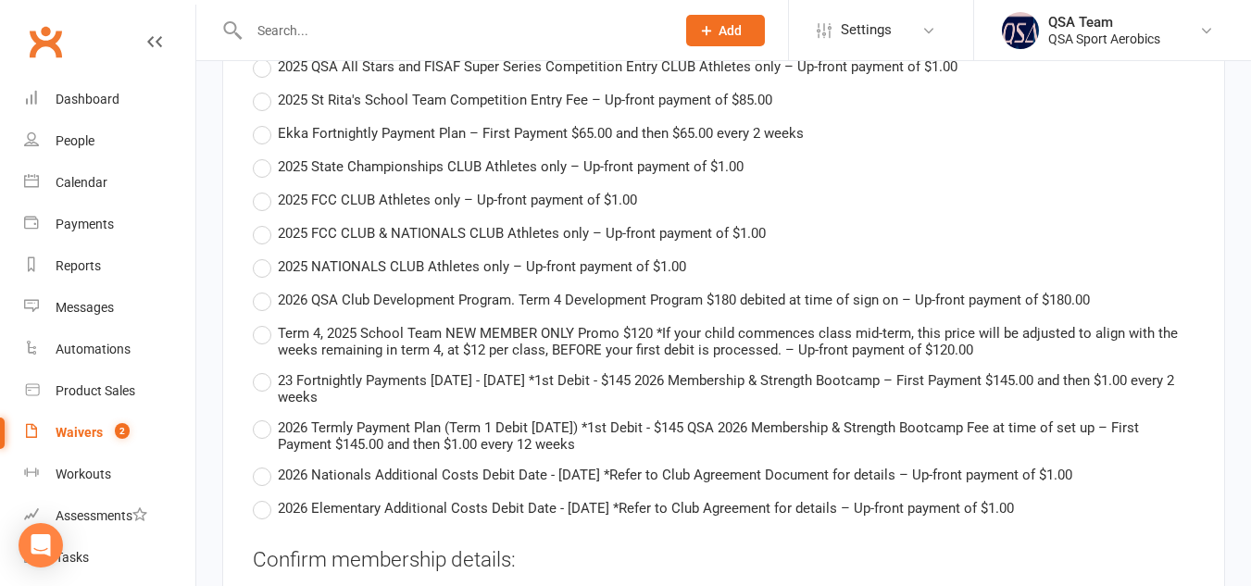
scroll to position [4247, 0]
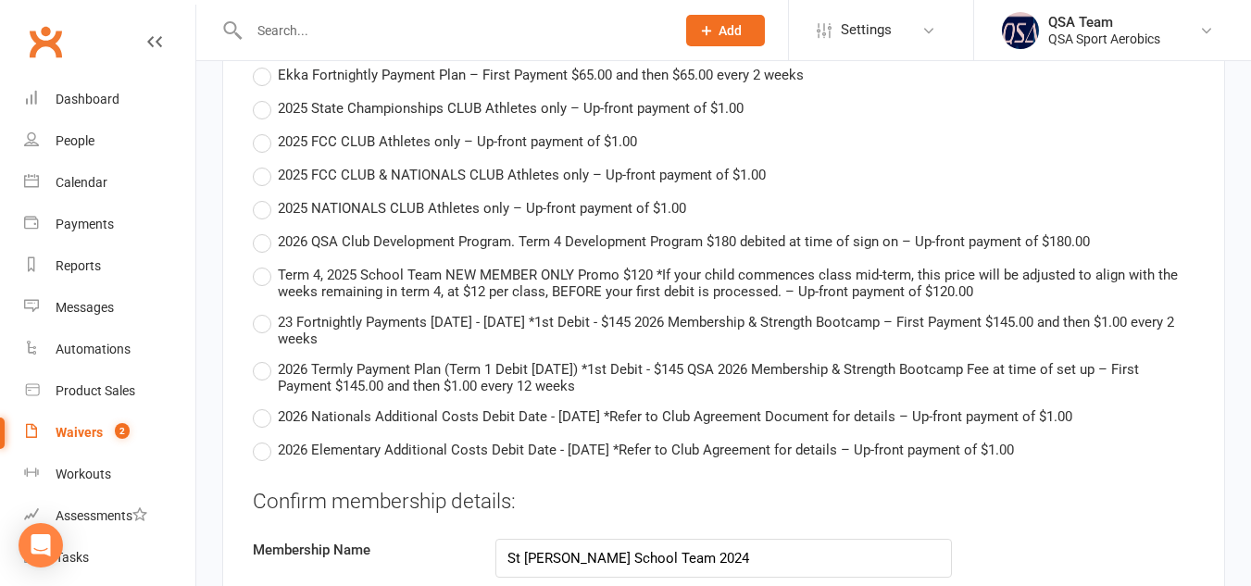
click at [259, 282] on label "Term 4, 2025 School Team NEW MEMBER ONLY Promo $120 *If your child commences cl…" at bounding box center [724, 282] width 942 height 36
click at [259, 264] on input "Term 4, 2025 School Team NEW MEMBER ONLY Promo $120 *If your child commences cl…" at bounding box center [259, 264] width 12 height 0
type input "Term 4, 2025 School Team NEW MEMBER ONLY Promo $120 *If your child commences cl…"
type input "120"
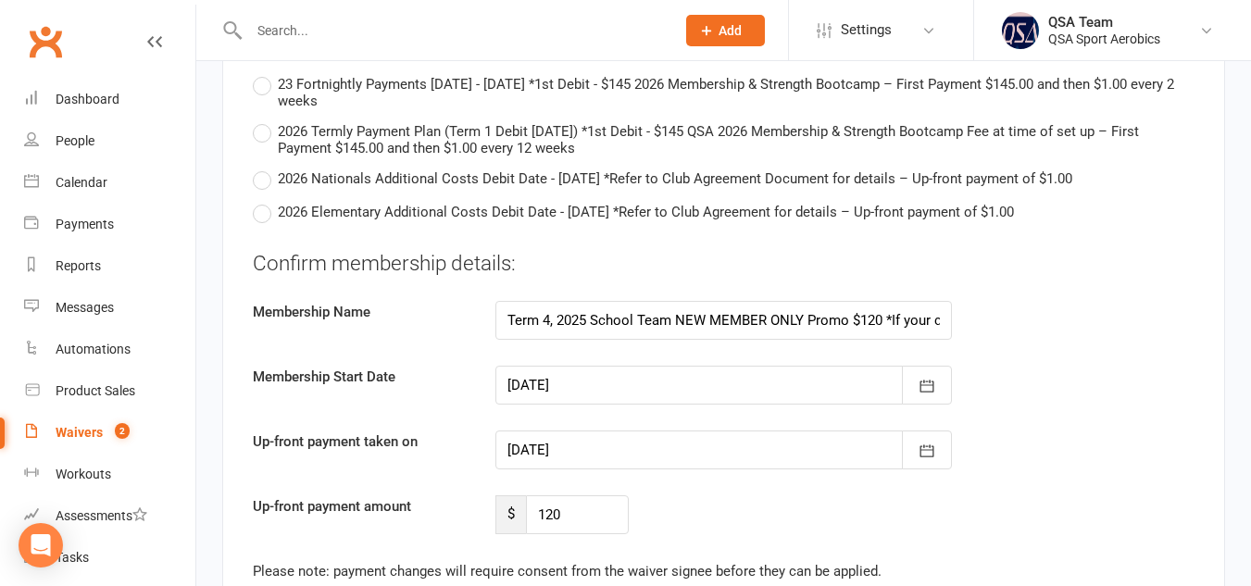
scroll to position [4510, 0]
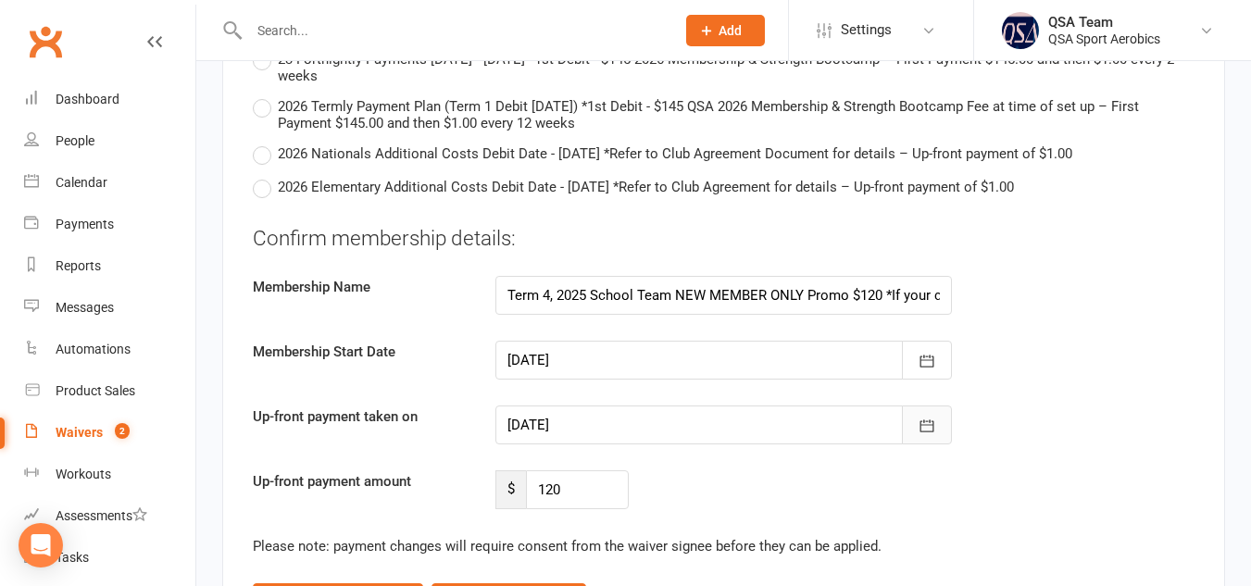
click at [928, 424] on icon "button" at bounding box center [927, 426] width 19 height 19
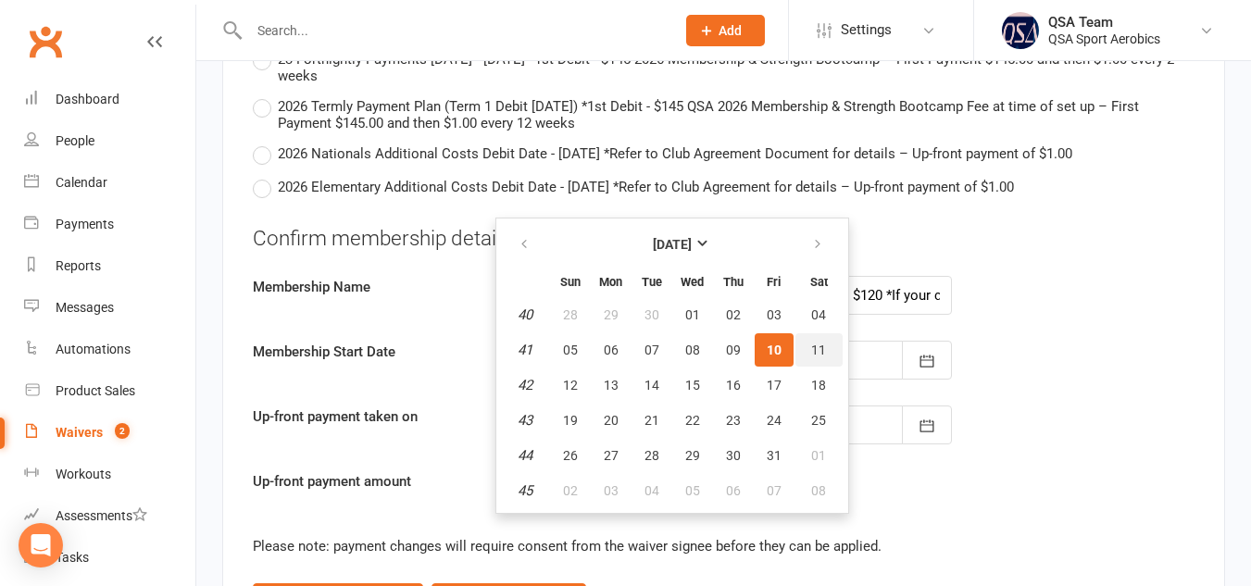
click at [806, 345] on button "11" at bounding box center [818, 349] width 47 height 33
type input "[DATE]"
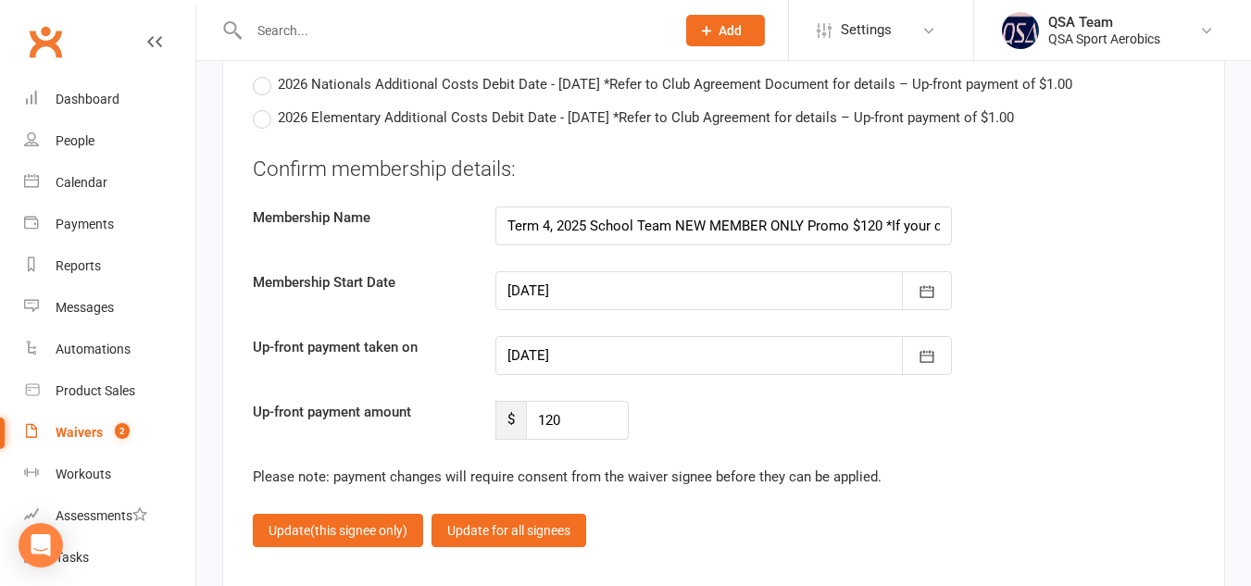
scroll to position [4580, 0]
click at [572, 417] on input "120" at bounding box center [578, 419] width 104 height 39
type input "108"
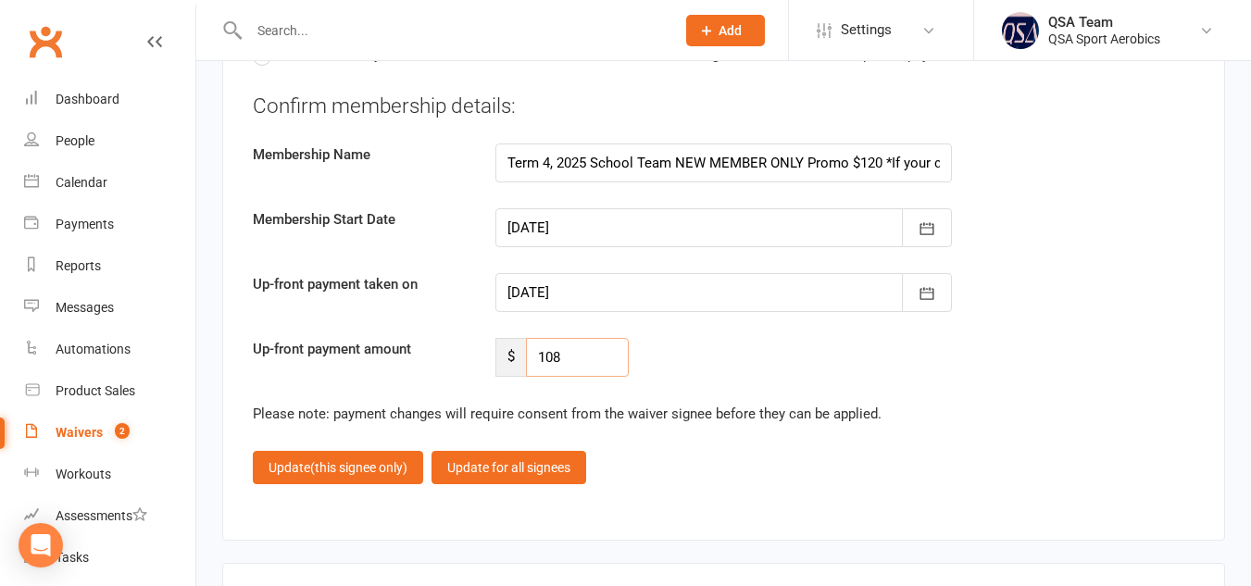
scroll to position [4643, 0]
click at [372, 459] on span "(this signee only)" at bounding box center [358, 466] width 97 height 15
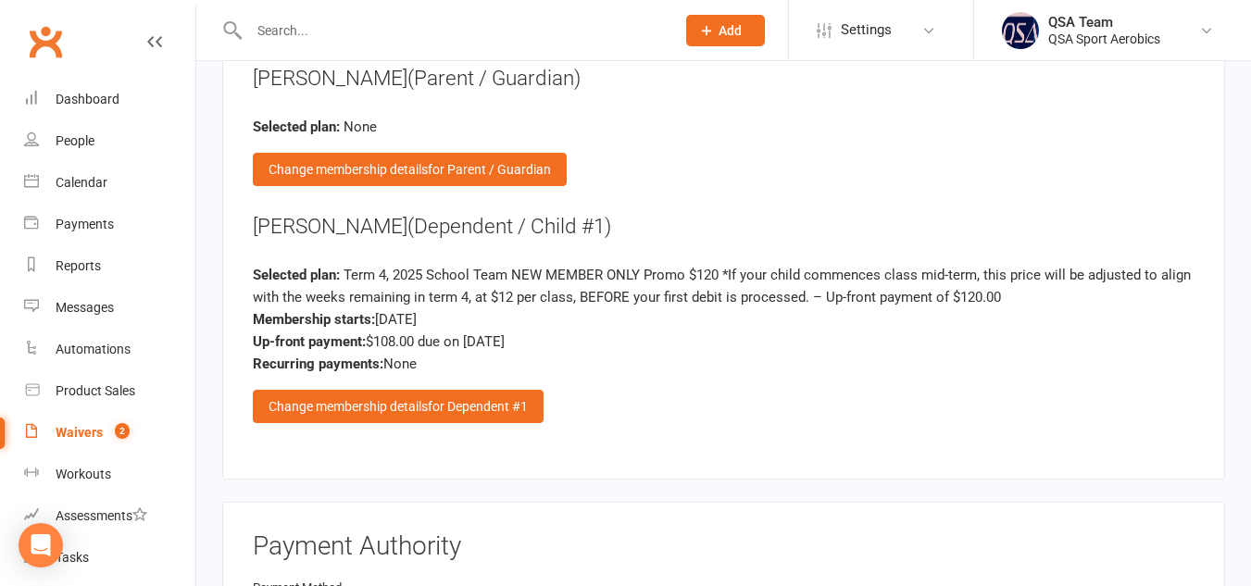
scroll to position [2749, 0]
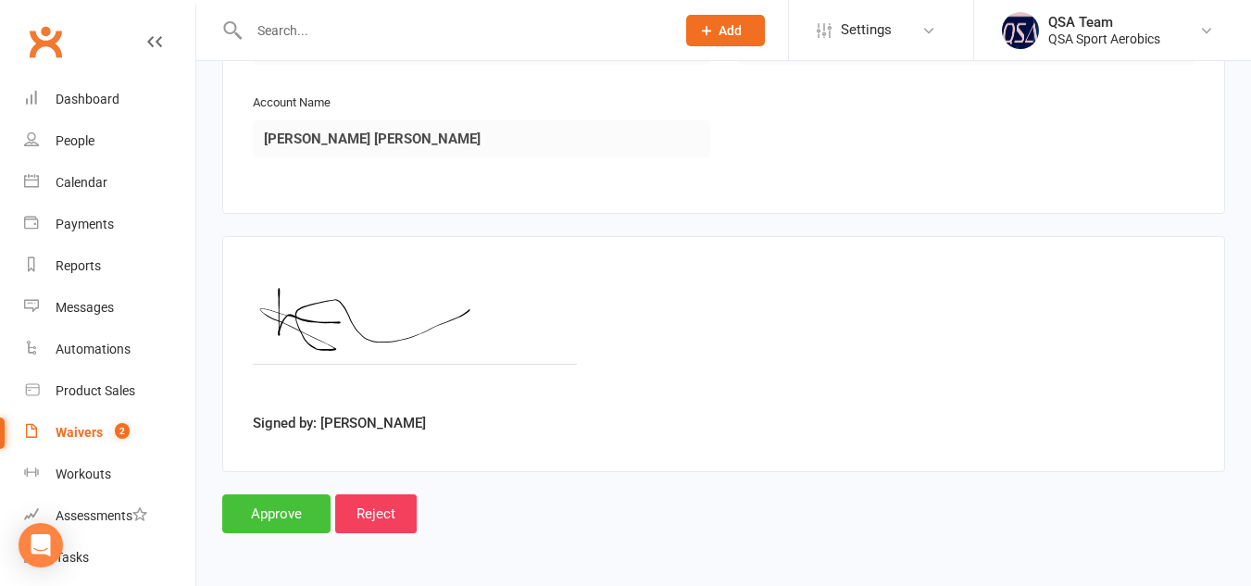
click at [260, 509] on input "Approve" at bounding box center [276, 513] width 108 height 39
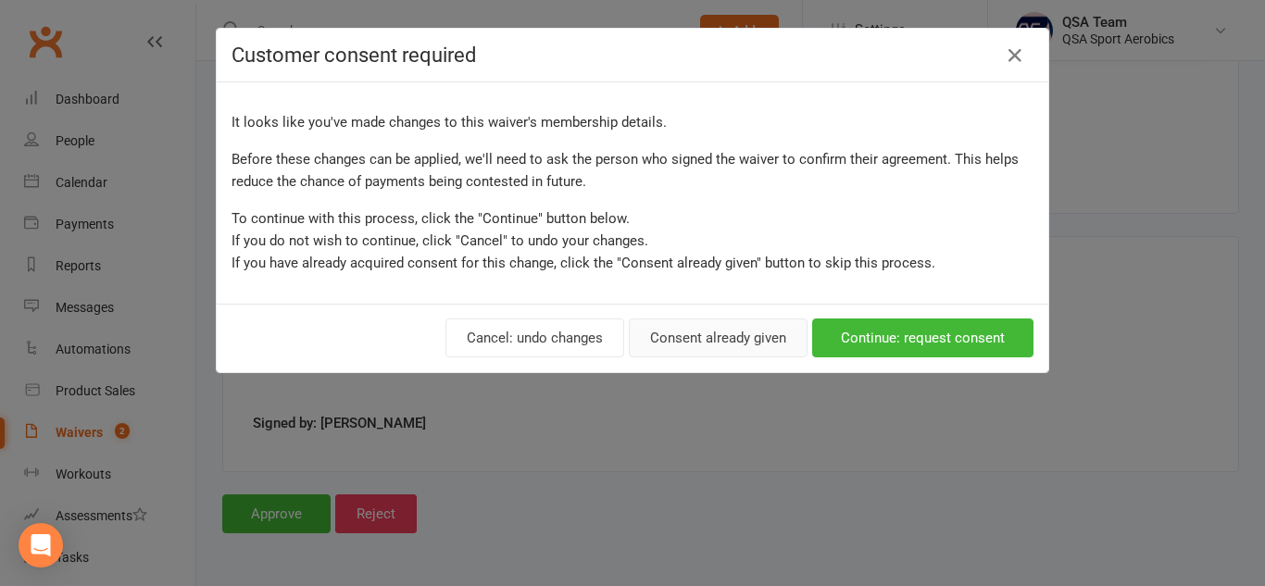
click at [732, 334] on button "Consent already given" at bounding box center [718, 338] width 179 height 39
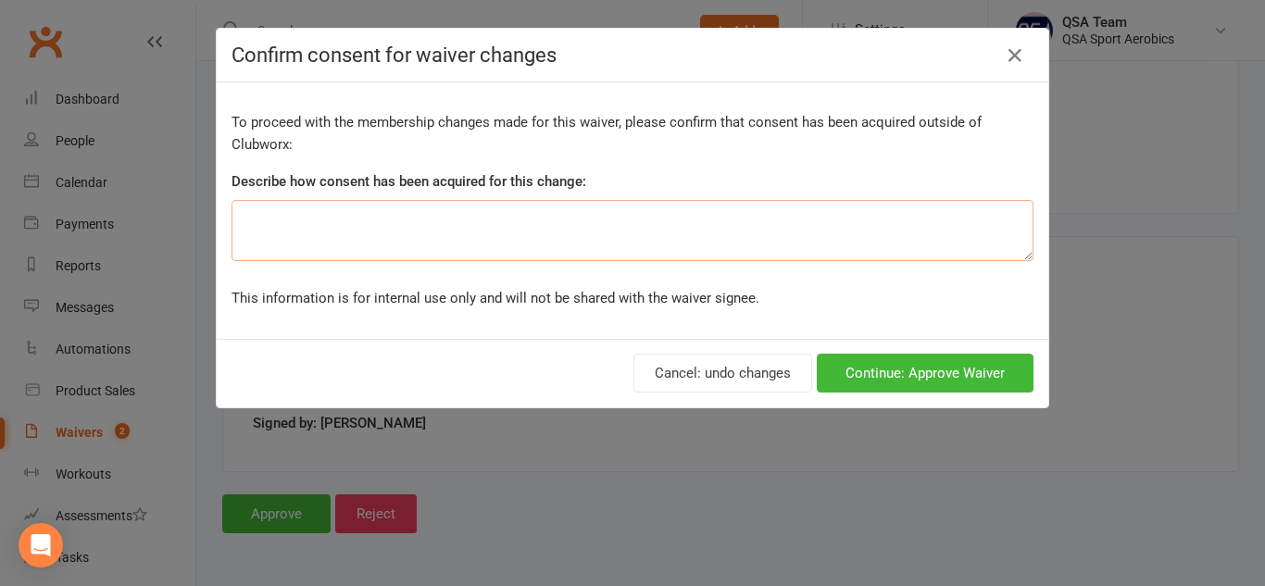
click at [481, 206] on textarea at bounding box center [633, 230] width 802 height 61
click at [329, 219] on textarea "Term 4 special ($42 cheaper than regular thornlands team waiver selected - assu…" at bounding box center [633, 230] width 802 height 61
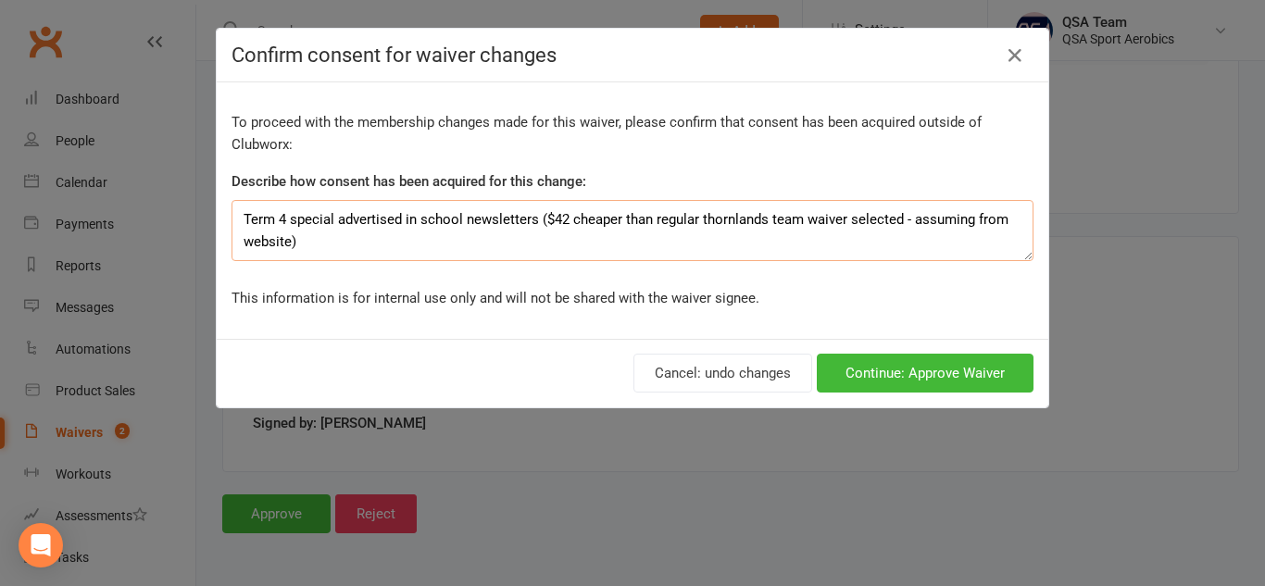
click at [965, 220] on textarea "Term 4 special advertised in school newsletters ($42 cheaper than regular thorn…" at bounding box center [633, 230] width 802 height 61
type textarea "Term 4 special advertised in school newsletters ($42 cheaper than regular thorn…"
click at [988, 376] on button "Continue: Approve Waiver" at bounding box center [925, 373] width 217 height 39
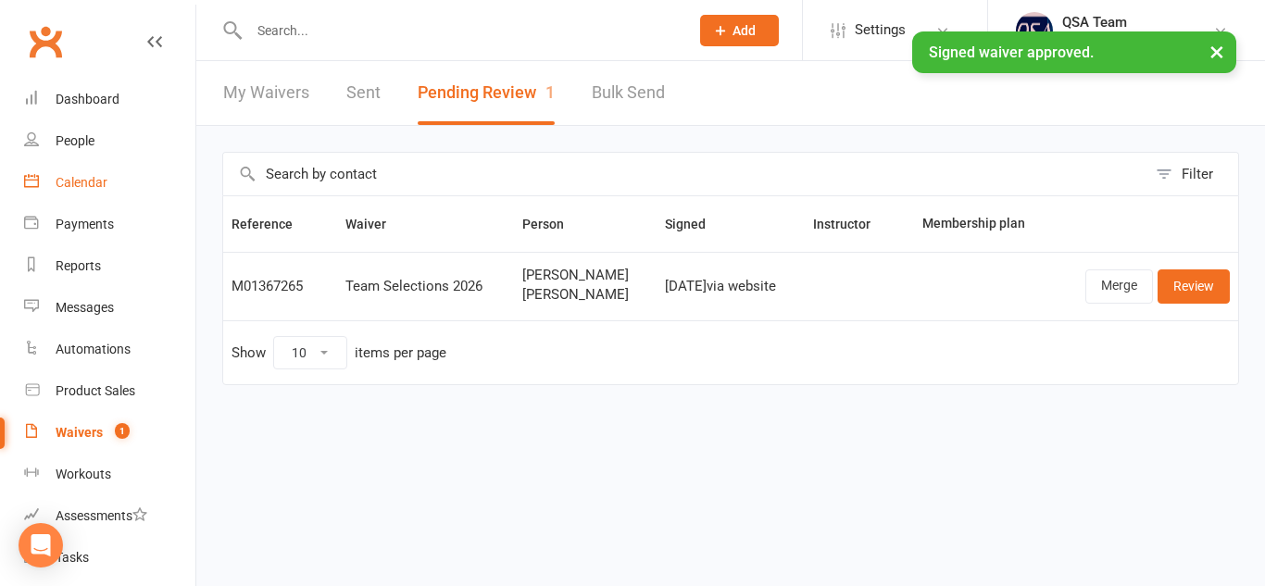
click at [99, 181] on div "Calendar" at bounding box center [82, 182] width 52 height 15
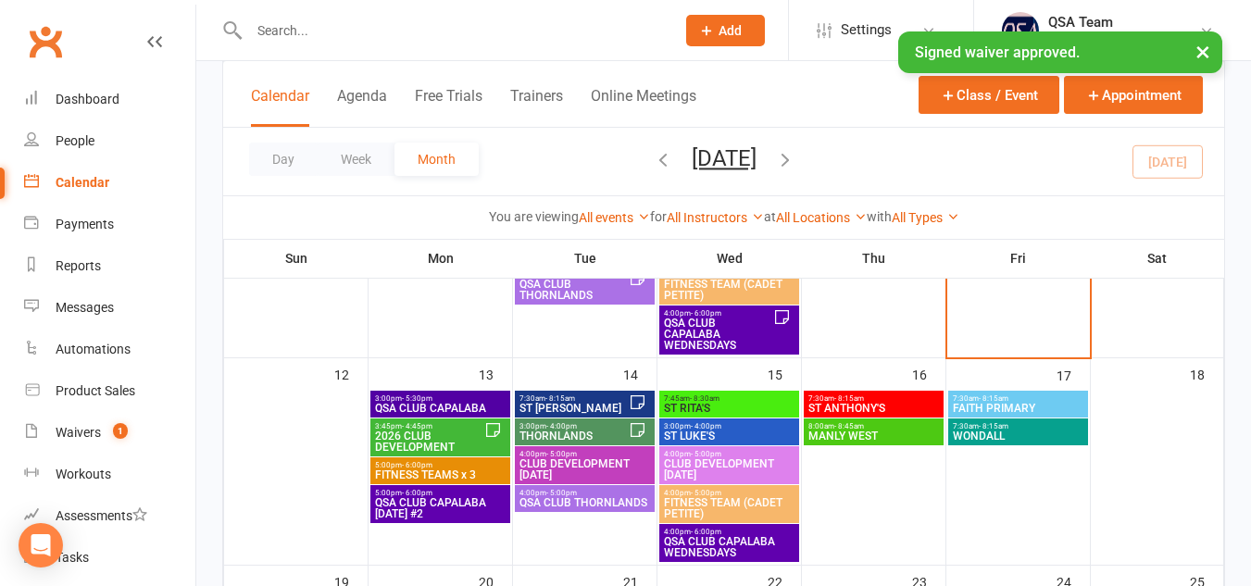
scroll to position [444, 0]
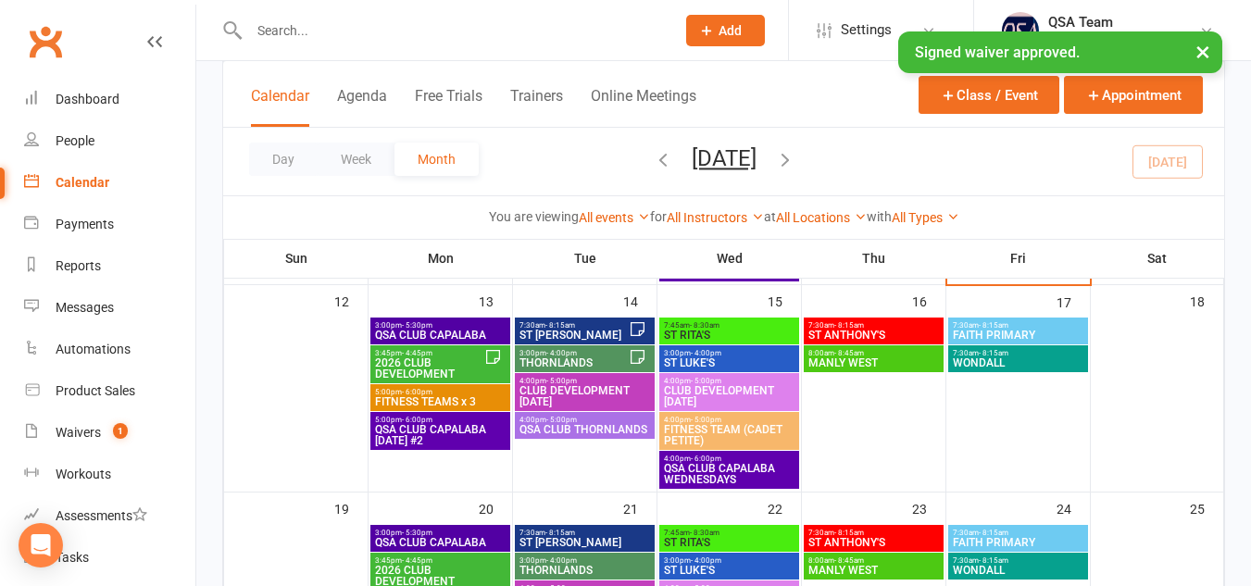
click at [595, 361] on span "THORNLANDS" at bounding box center [574, 362] width 110 height 11
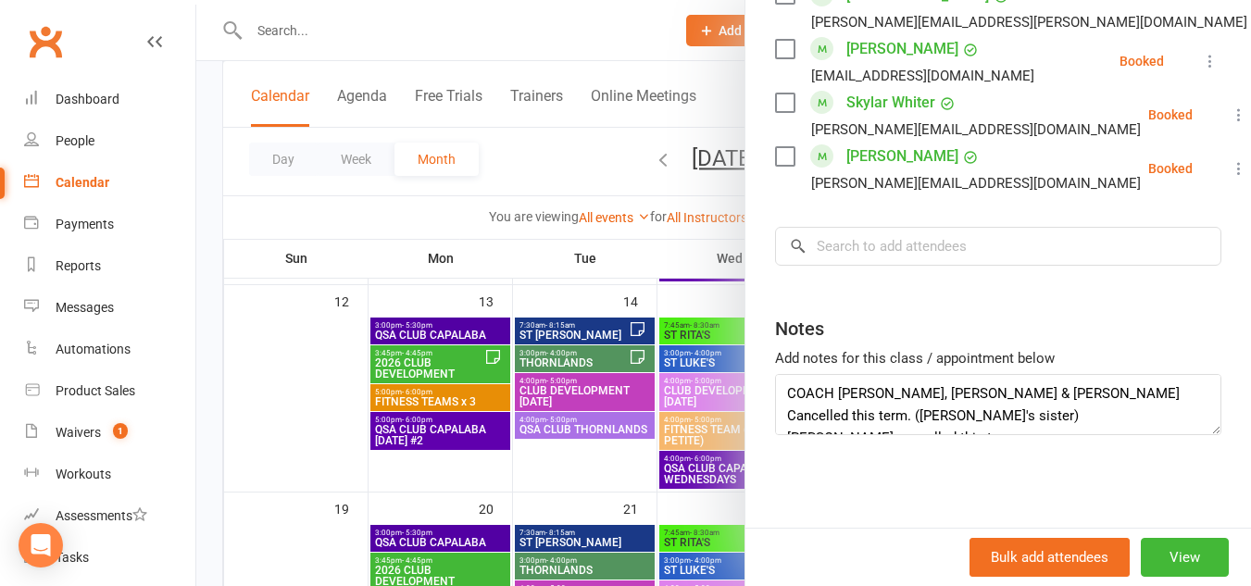
scroll to position [1194, 0]
click at [902, 250] on input "search" at bounding box center [998, 246] width 446 height 39
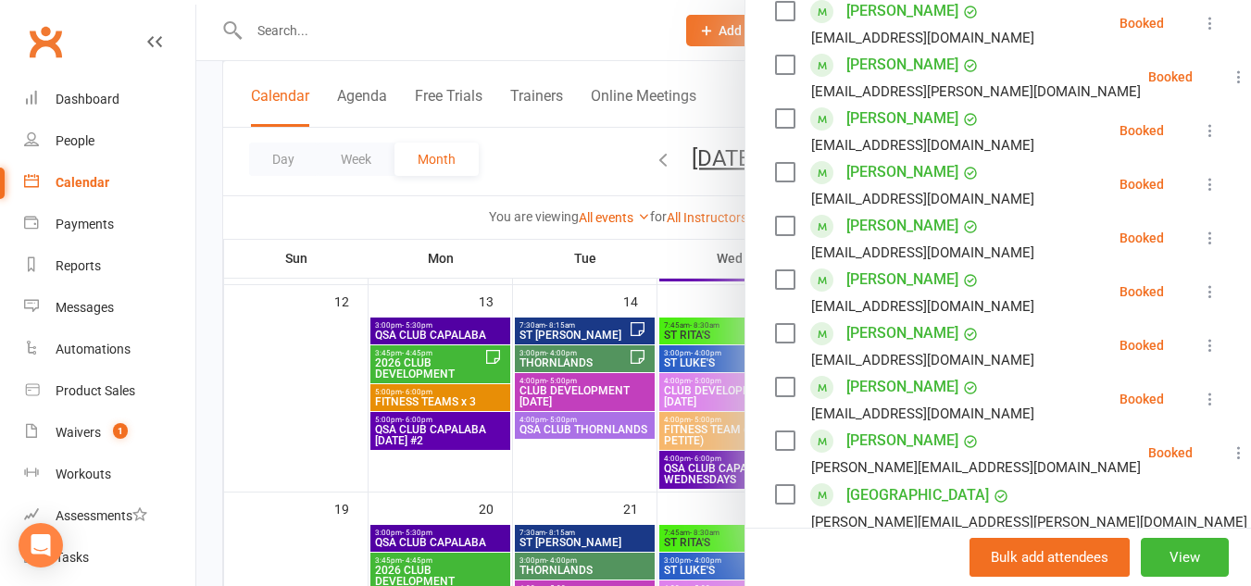
scroll to position [1208, 0]
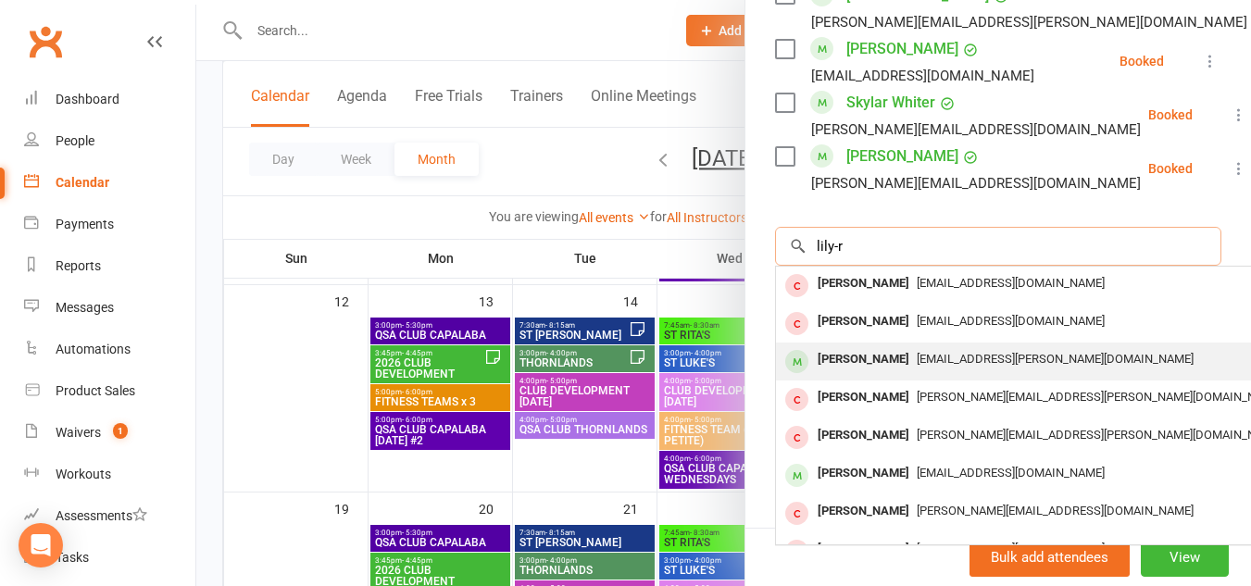
type input "lily-r"
click at [987, 352] on span "[EMAIL_ADDRESS][PERSON_NAME][DOMAIN_NAME]" at bounding box center [1055, 359] width 277 height 14
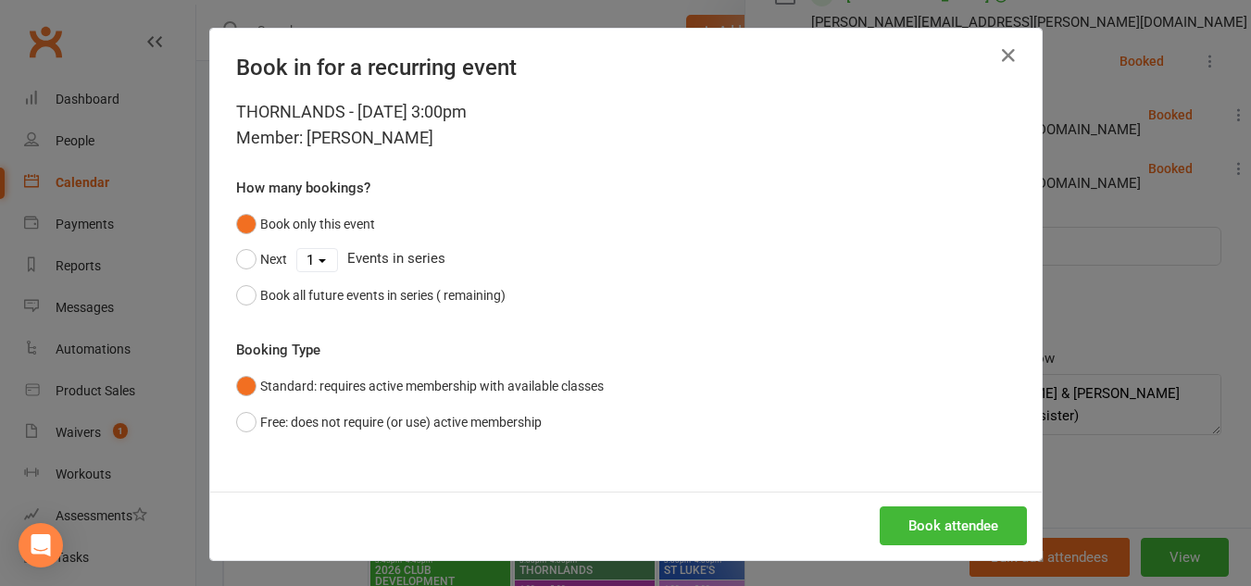
scroll to position [1194, 0]
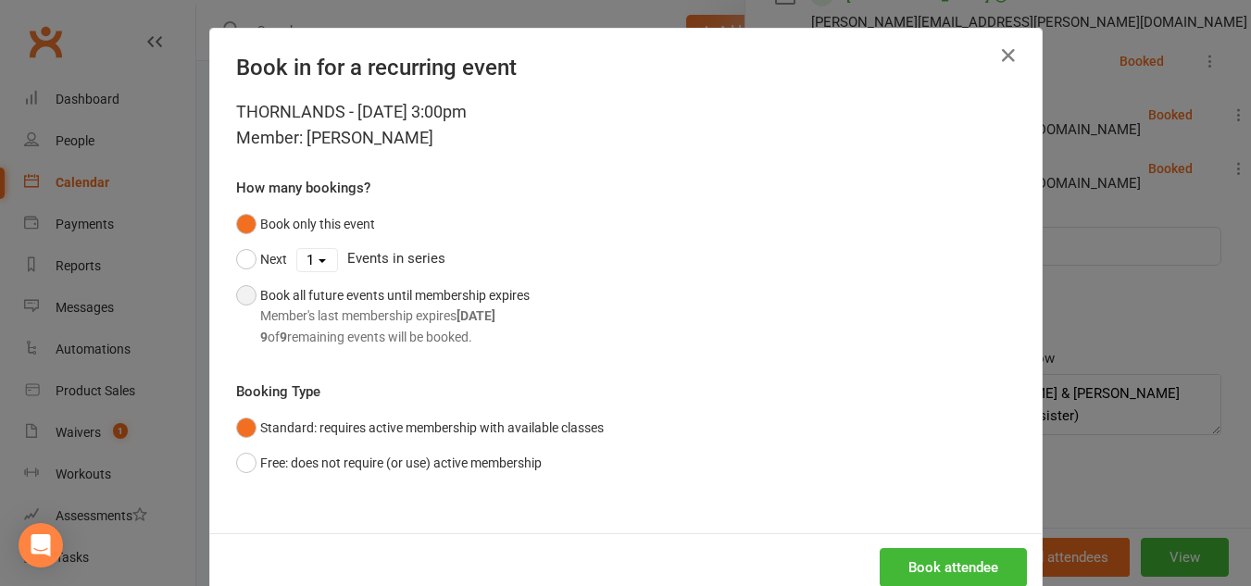
click at [238, 288] on button "Book all future events until membership expires Member's last membership expire…" at bounding box center [383, 316] width 294 height 77
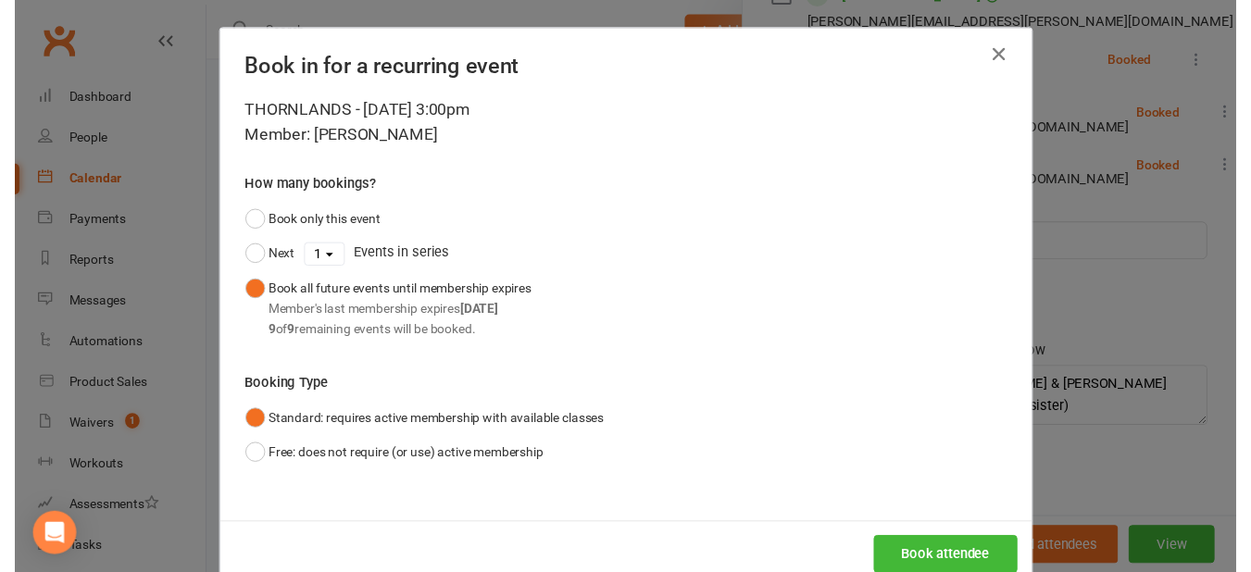
scroll to position [44, 0]
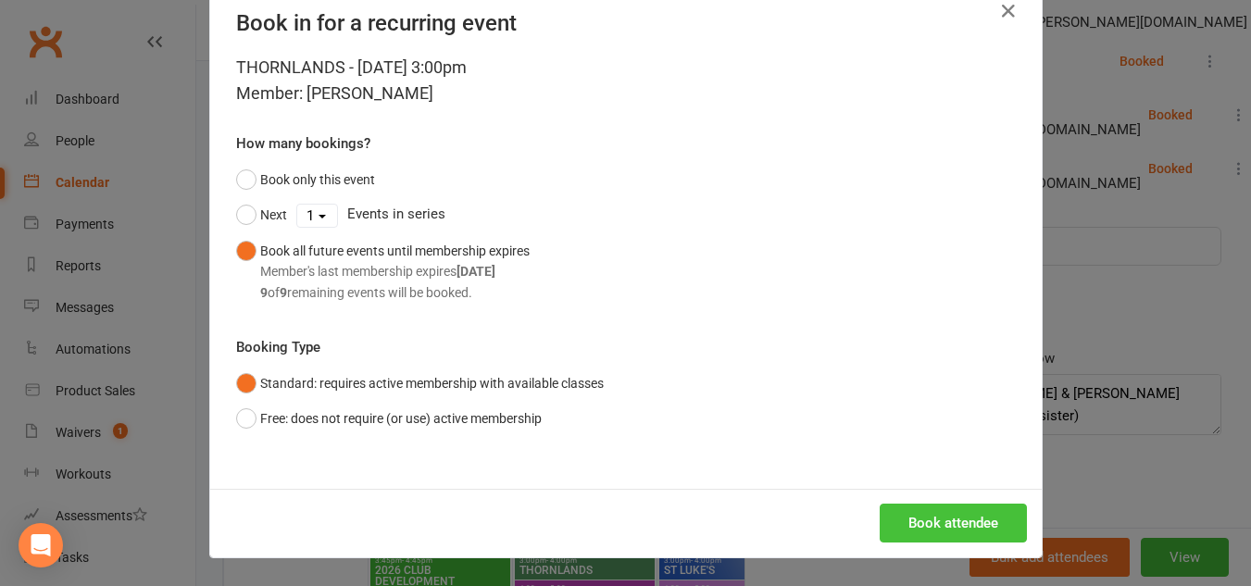
click at [937, 519] on button "Book attendee" at bounding box center [953, 523] width 147 height 39
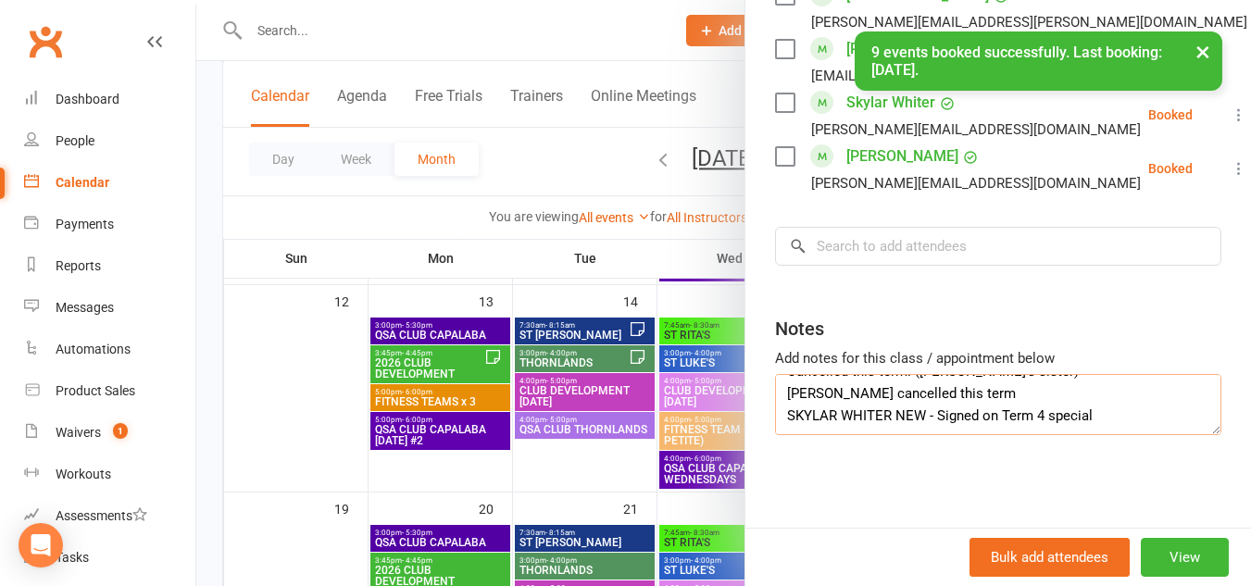
click at [1119, 416] on textarea "COACH [PERSON_NAME], [PERSON_NAME] & [PERSON_NAME] Cancelled this term. ([PERSO…" at bounding box center [998, 404] width 446 height 61
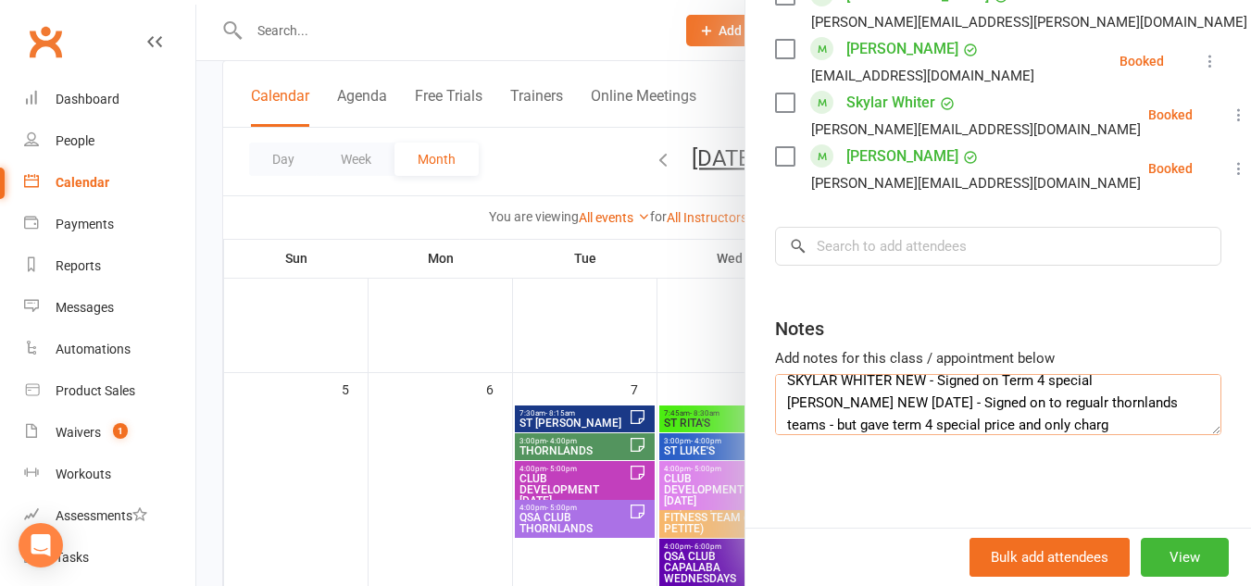
scroll to position [102, 0]
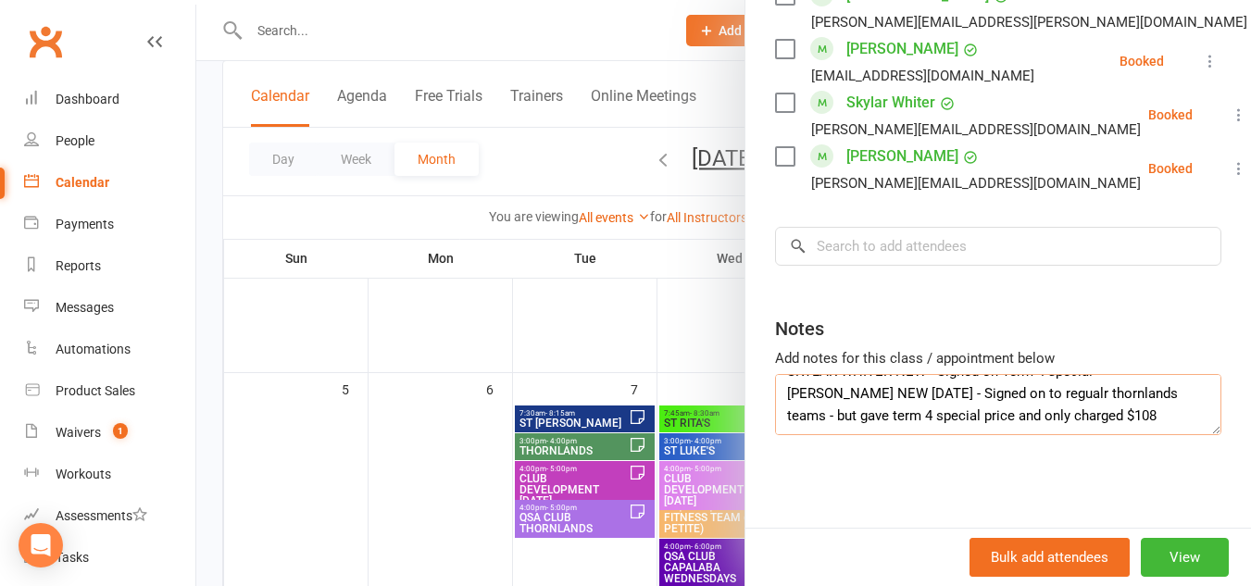
click at [786, 401] on textarea "COACH [PERSON_NAME], [PERSON_NAME] & [PERSON_NAME] Cancelled this term. ([PERSO…" at bounding box center [998, 404] width 446 height 61
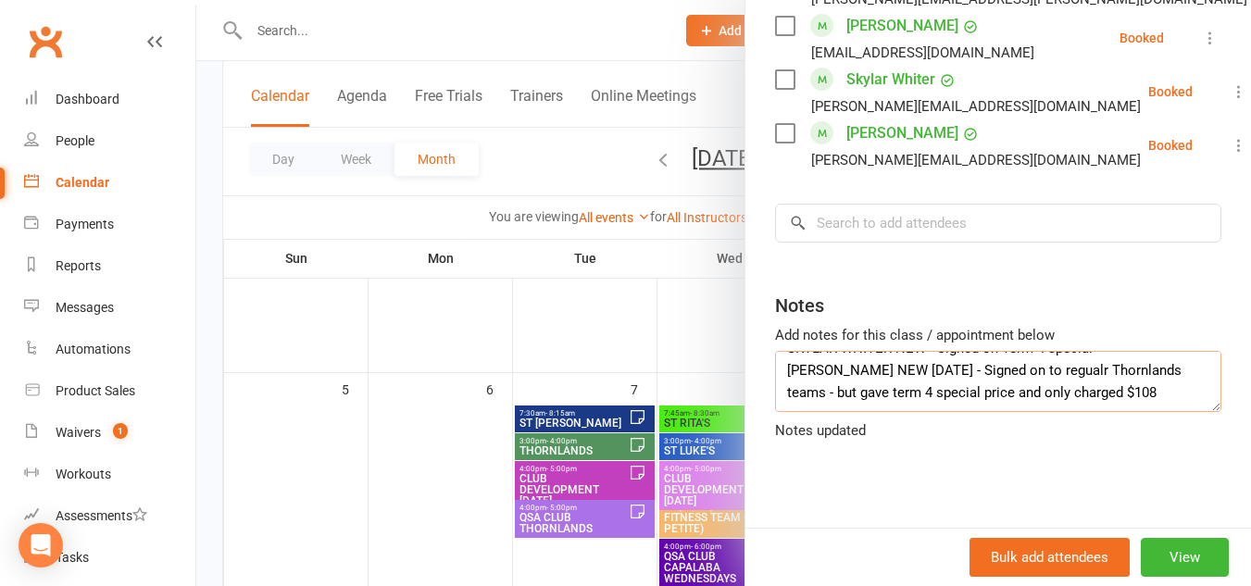
click at [1124, 377] on textarea "COACH [PERSON_NAME], [PERSON_NAME] & [PERSON_NAME] Cancelled this term. ([PERSO…" at bounding box center [998, 381] width 446 height 61
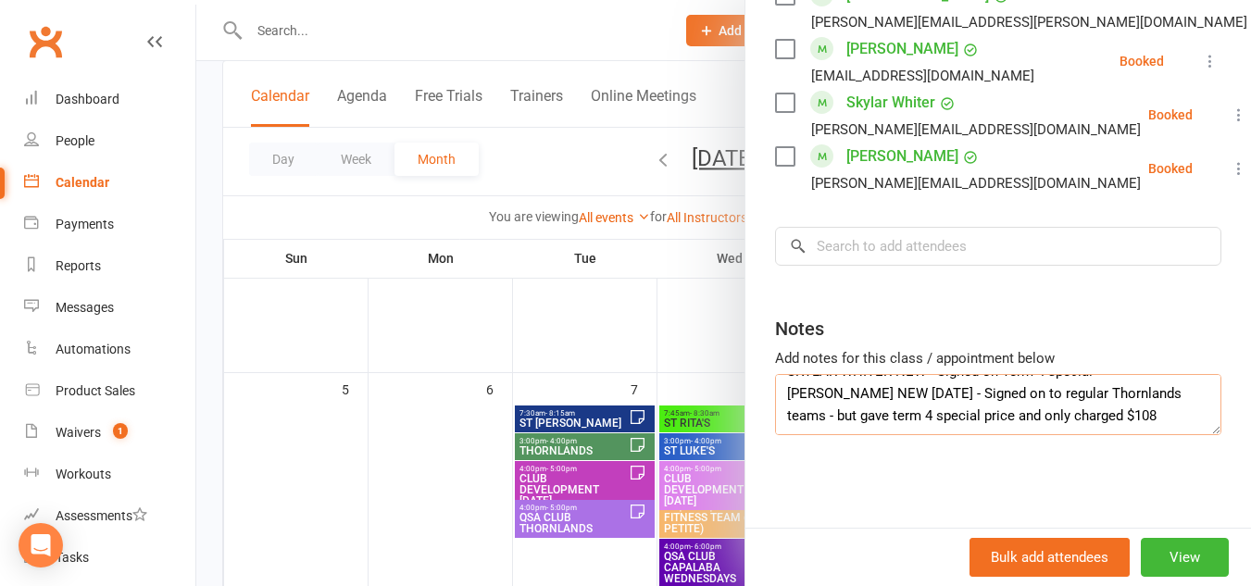
scroll to position [111, 0]
click at [962, 423] on textarea "COACH [PERSON_NAME], [PERSON_NAME] & [PERSON_NAME] Cancelled this term. ([PERSO…" at bounding box center [998, 404] width 446 height 61
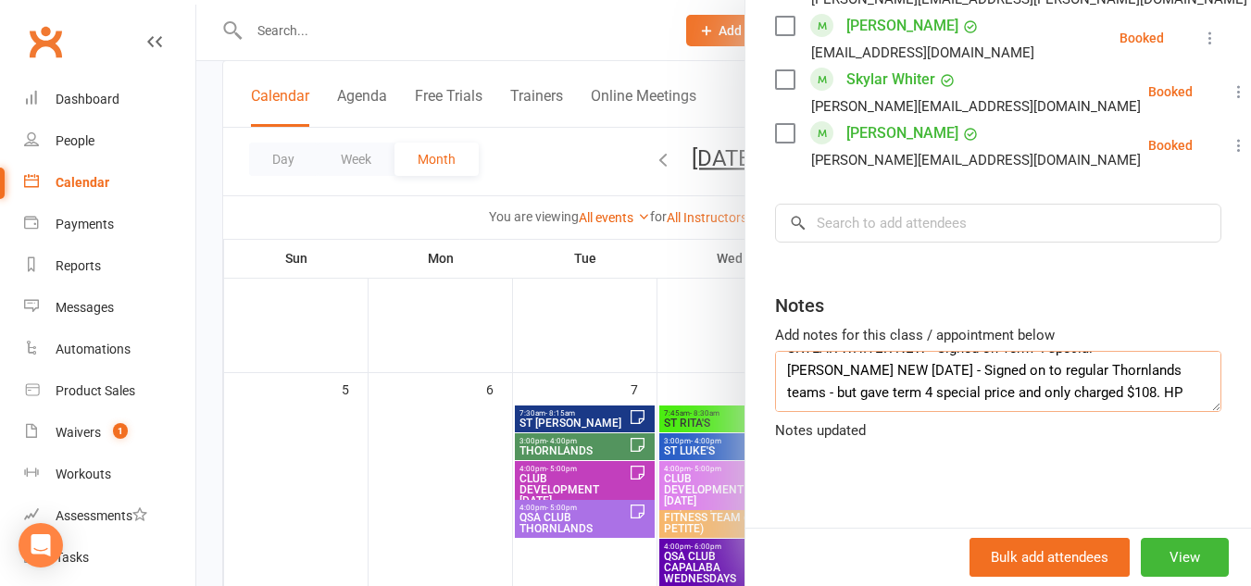
click at [862, 412] on textarea "COACH [PERSON_NAME], [PERSON_NAME] & [PERSON_NAME] Cancelled this term. ([PERSO…" at bounding box center [998, 381] width 446 height 61
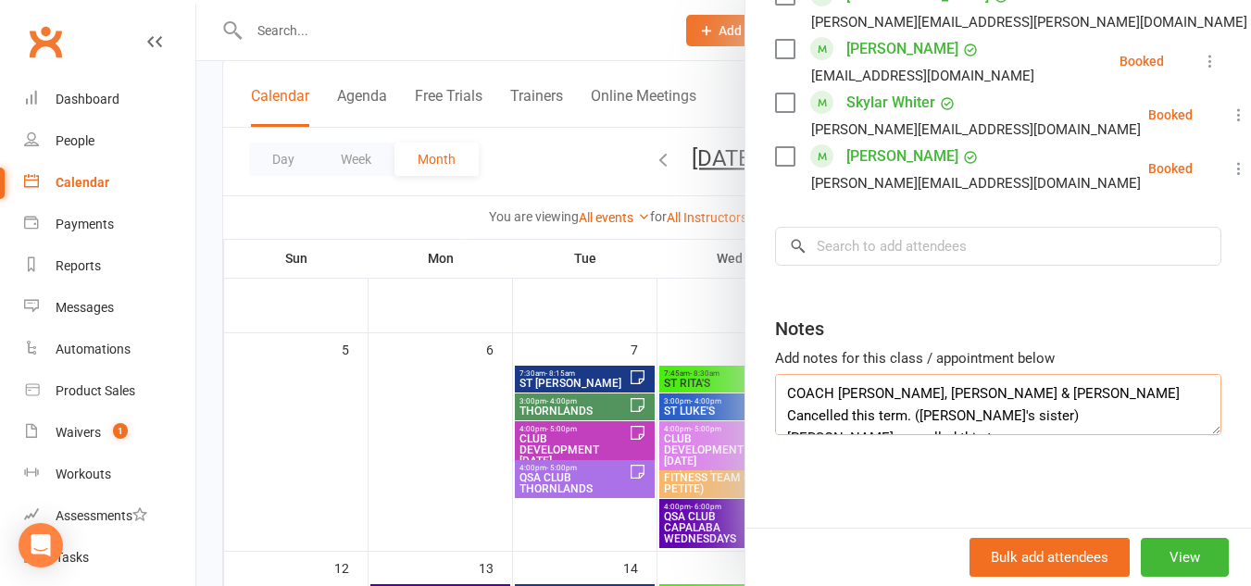
scroll to position [179, 0]
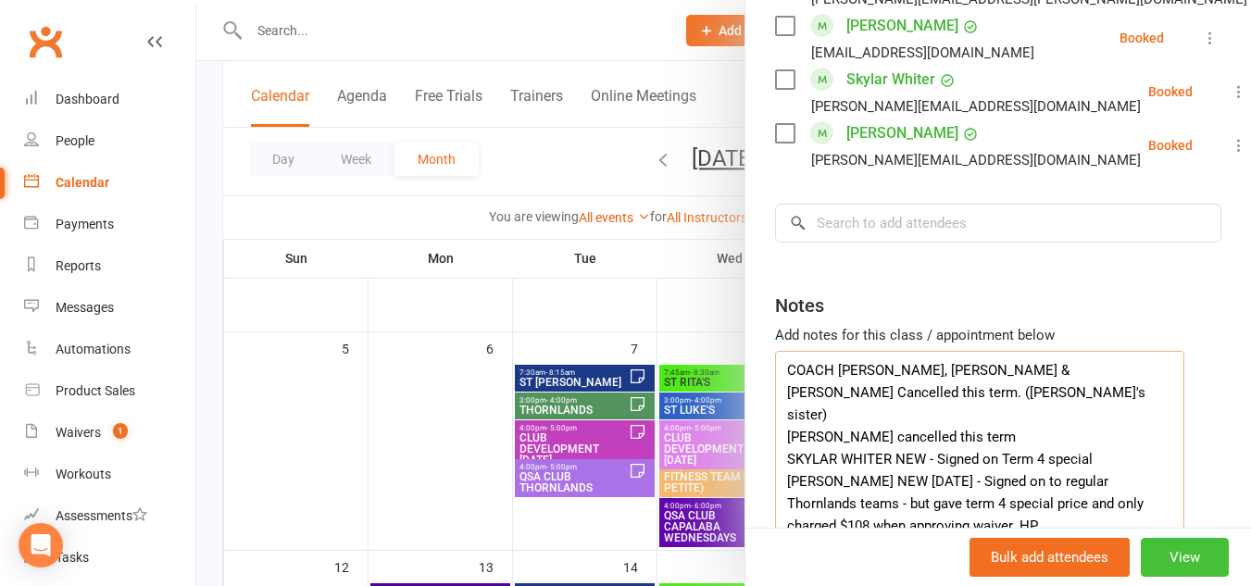
drag, startPoint x: 1183, startPoint y: 432, endPoint x: 1168, endPoint y: 576, distance: 145.3
click at [1168, 576] on div "THORNLANDS Class kiosk mode Roll call 3:00 PM - 4:00 PM, [DATE] with QSA Team a…" at bounding box center [998, 293] width 507 height 586
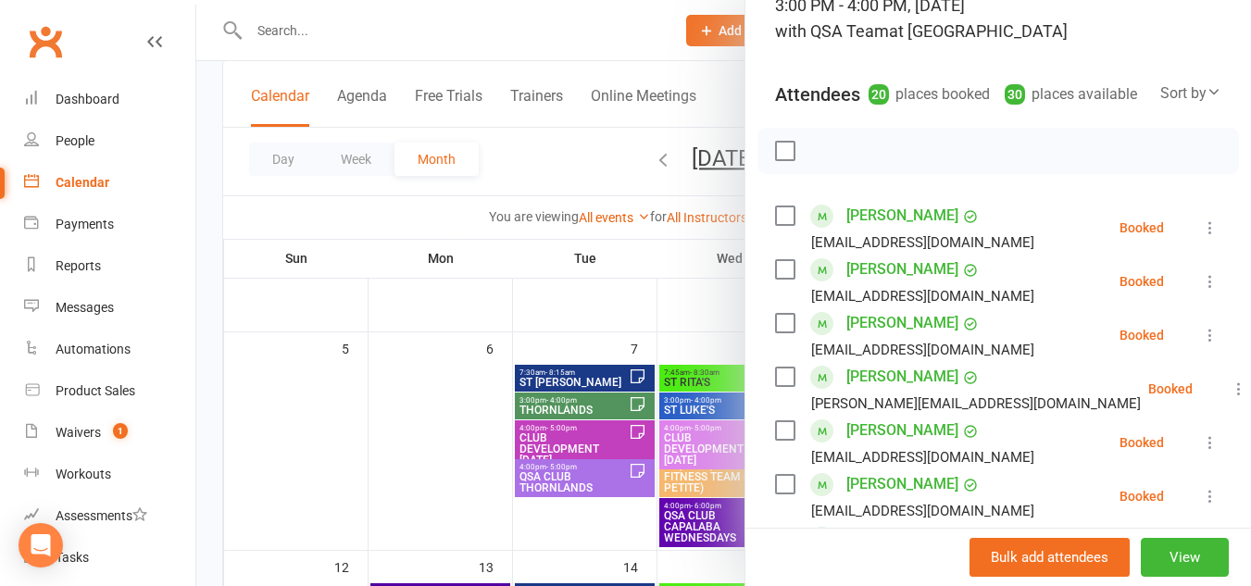
scroll to position [0, 0]
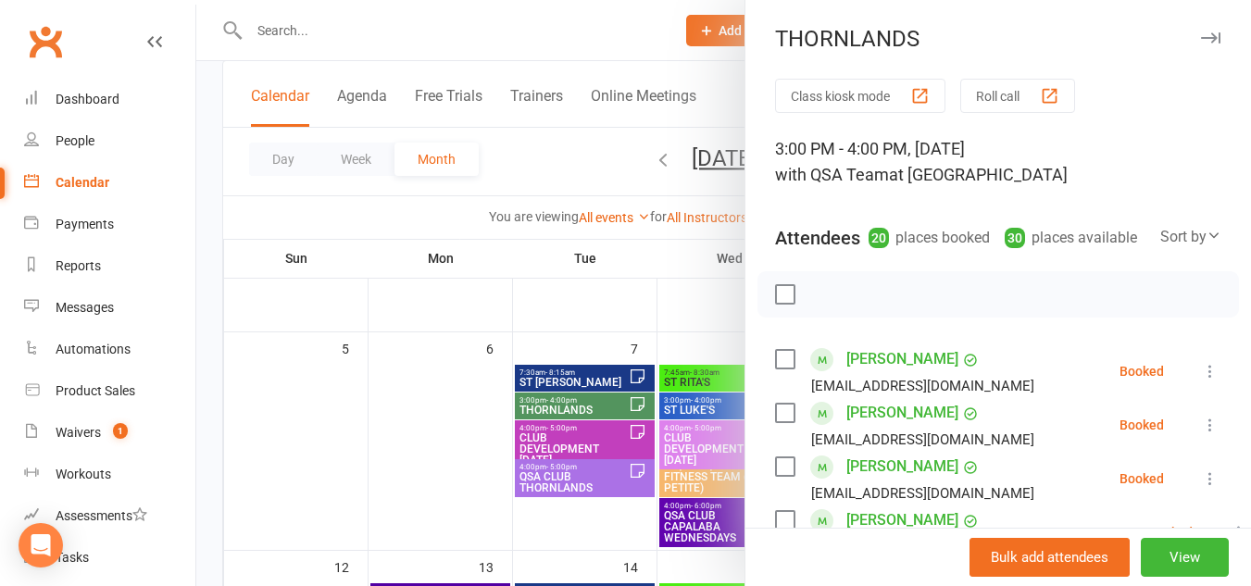
type textarea "COACH [PERSON_NAME], [PERSON_NAME] & [PERSON_NAME] Cancelled this term. ([PERSO…"
click at [1201, 42] on icon "button" at bounding box center [1210, 37] width 19 height 11
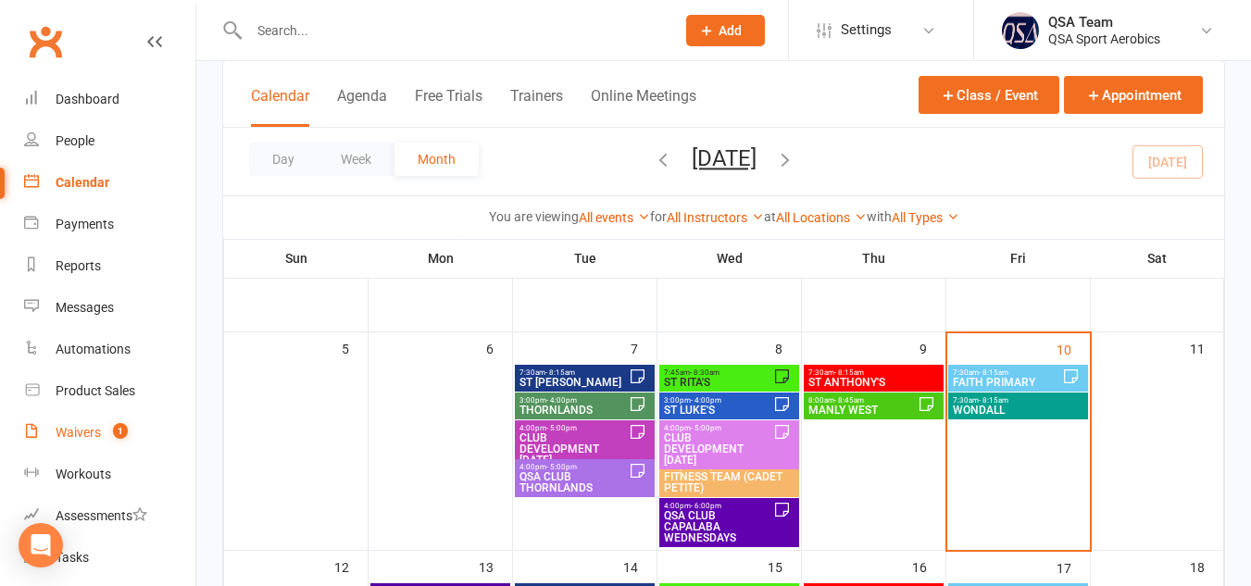
click at [73, 425] on div "Waivers" at bounding box center [78, 432] width 45 height 15
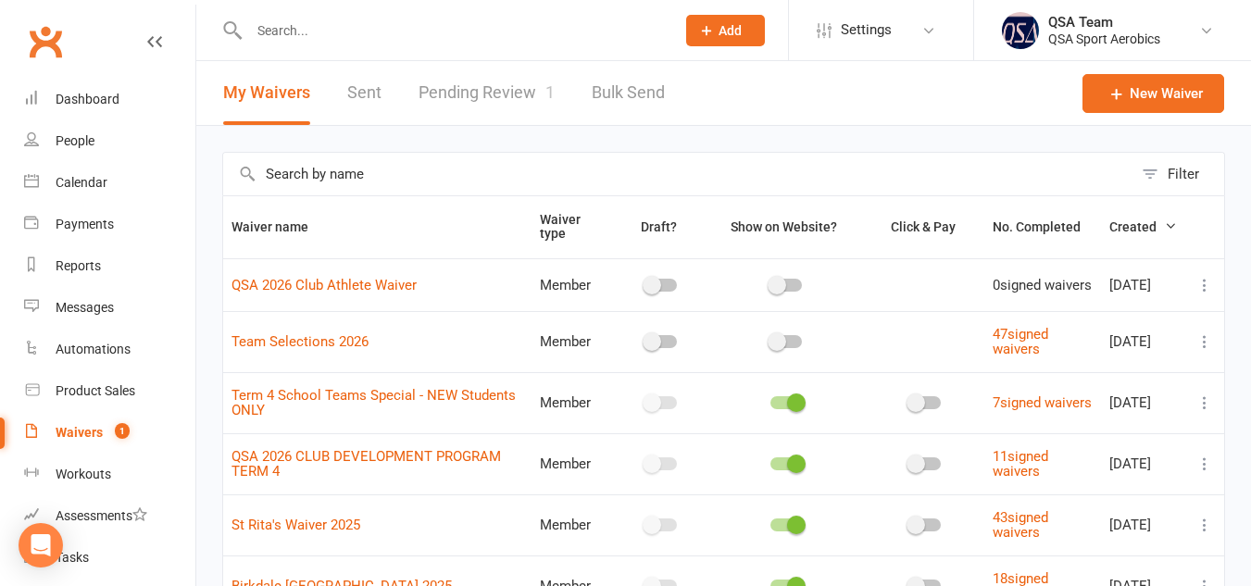
click at [494, 105] on link "Pending Review 1" at bounding box center [487, 93] width 136 height 64
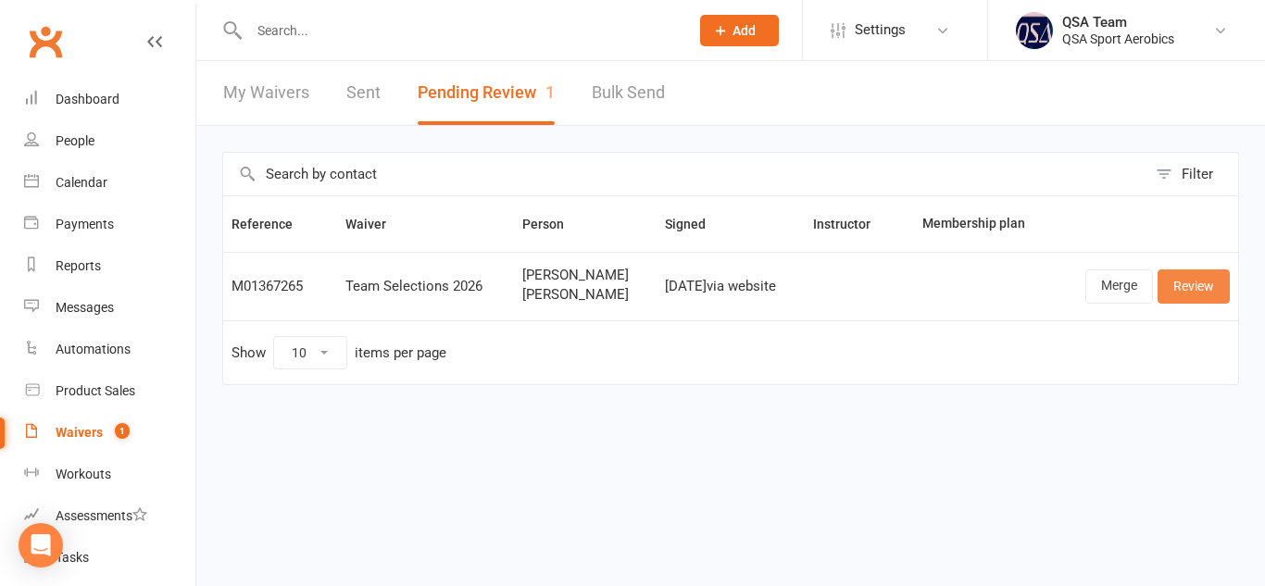
click at [1203, 284] on link "Review" at bounding box center [1194, 285] width 72 height 33
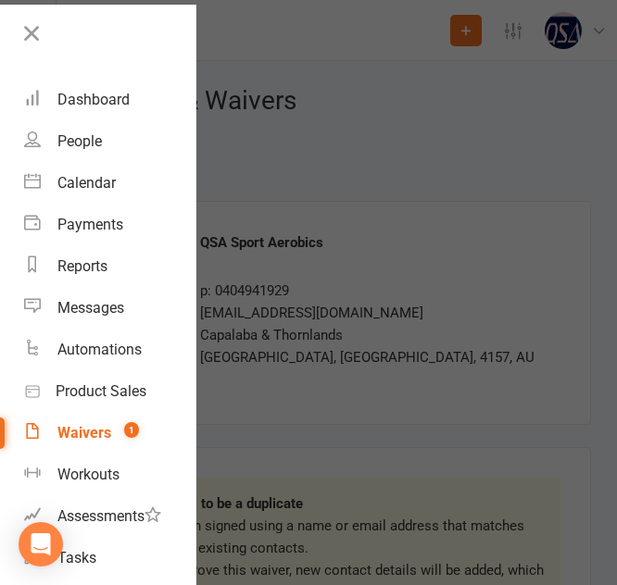
click at [492, 286] on div at bounding box center [308, 292] width 617 height 585
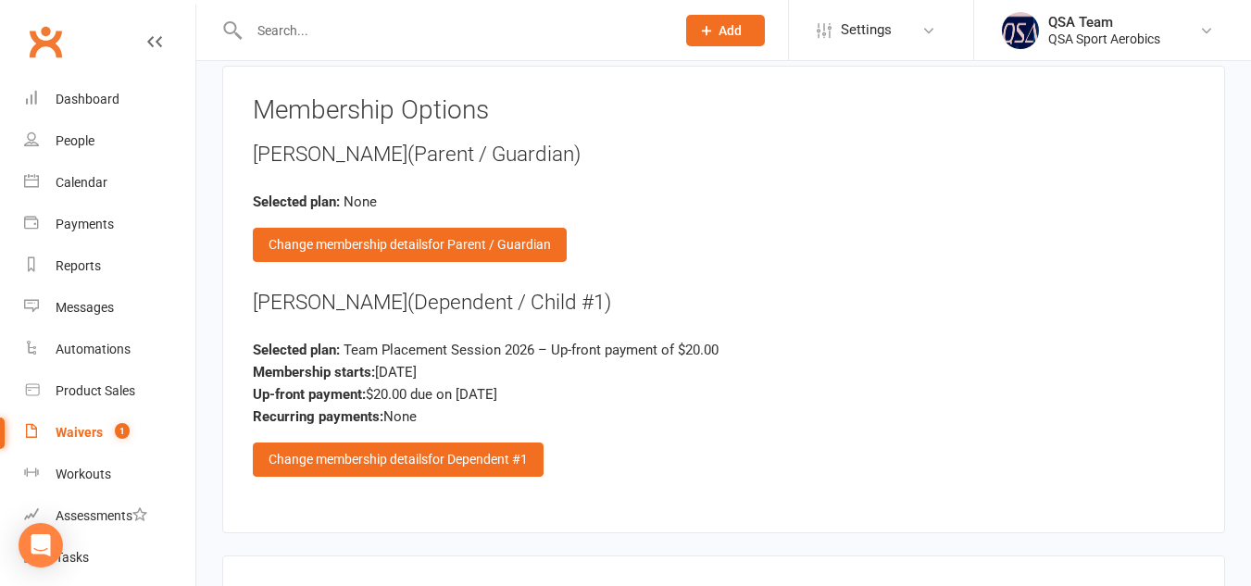
scroll to position [2424, 0]
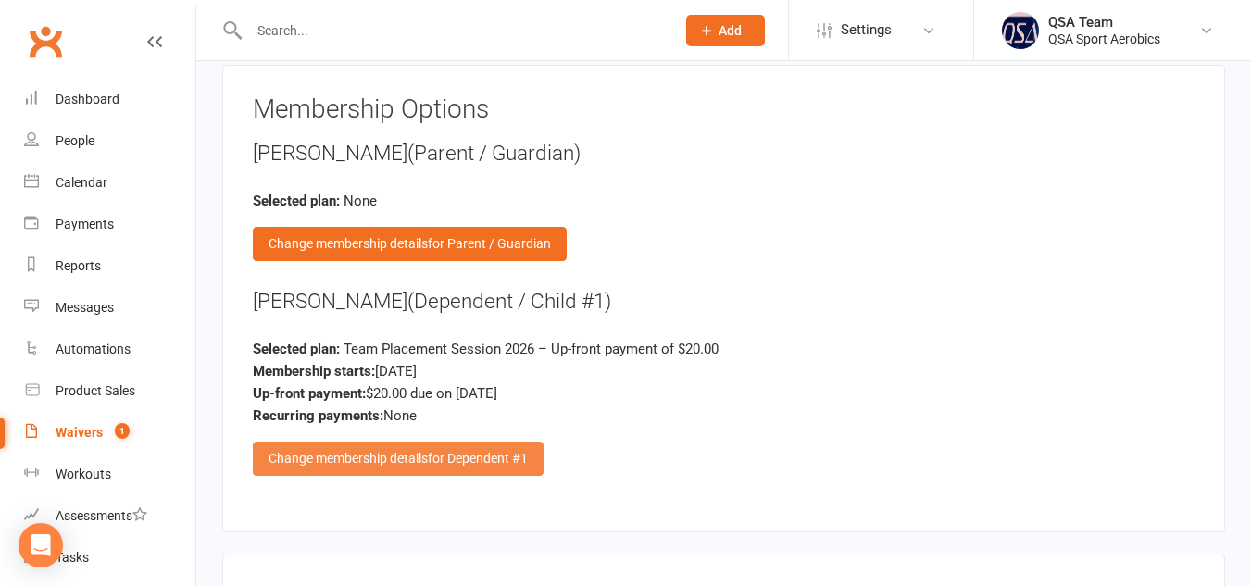
click at [450, 451] on span "for Dependent #1" at bounding box center [478, 458] width 100 height 15
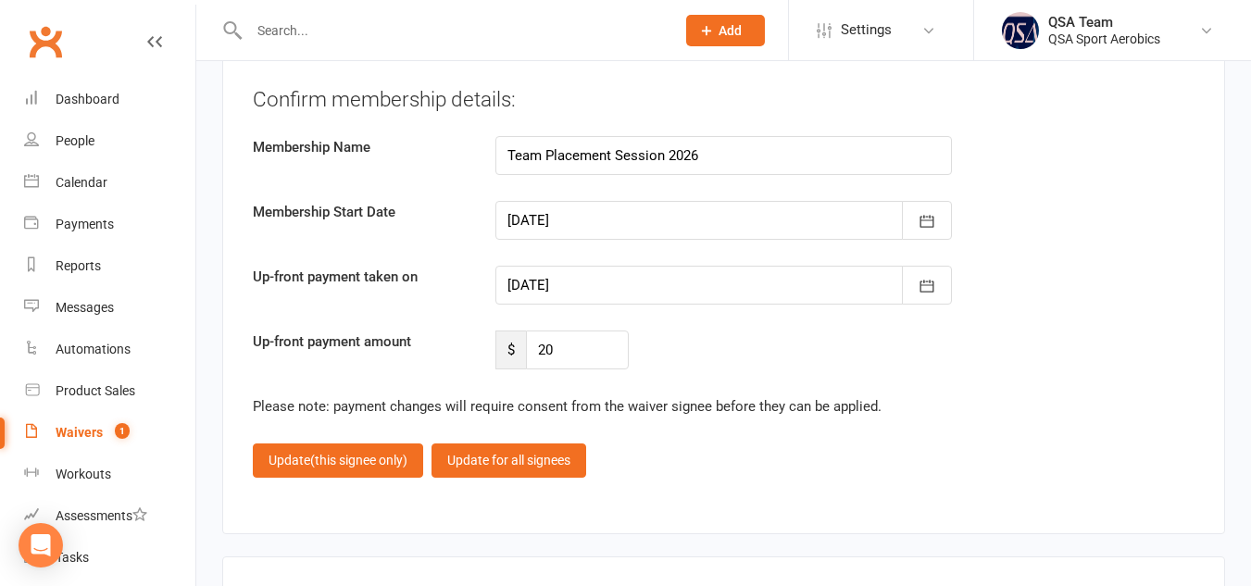
scroll to position [5069, 0]
click at [932, 276] on icon "button" at bounding box center [927, 285] width 19 height 19
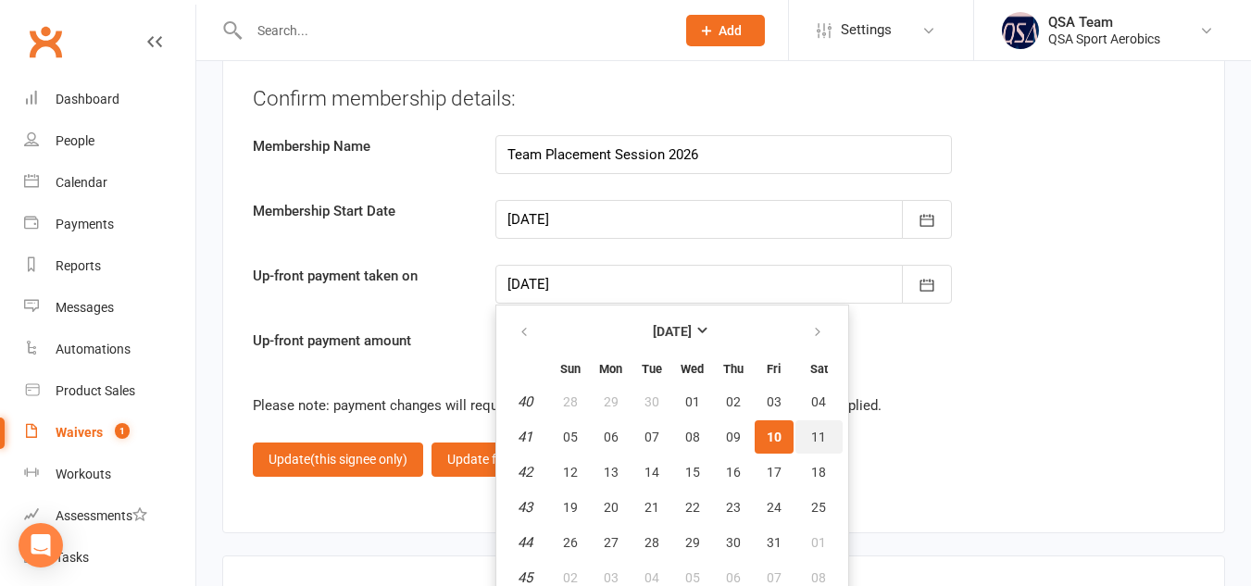
click at [817, 430] on span "11" at bounding box center [818, 437] width 15 height 15
type input "[DATE]"
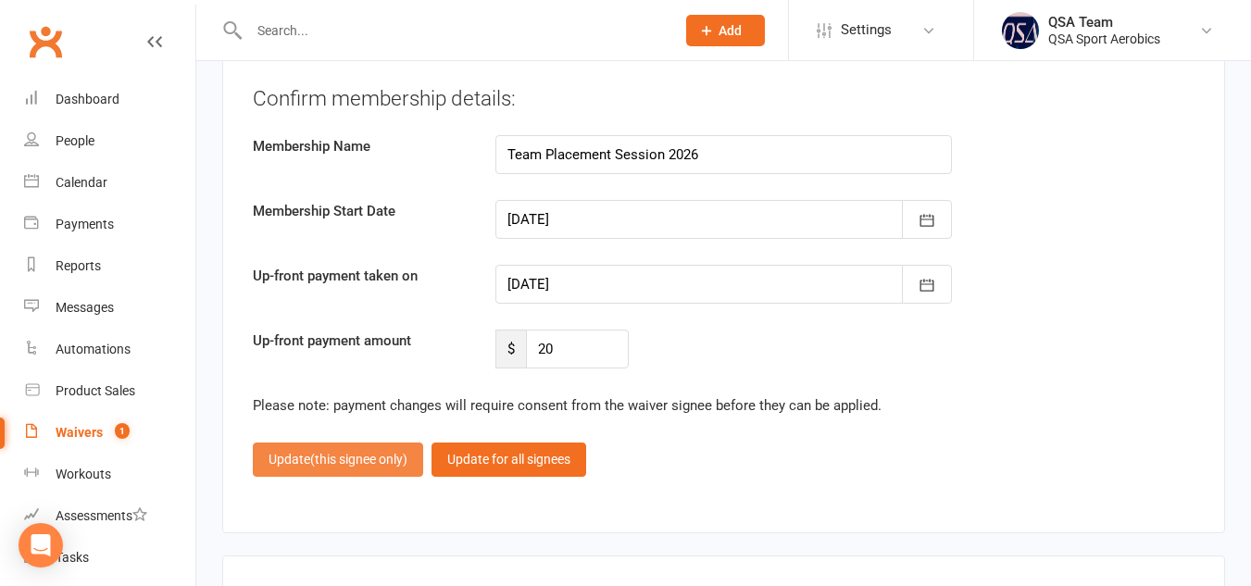
click at [335, 452] on span "(this signee only)" at bounding box center [358, 459] width 97 height 15
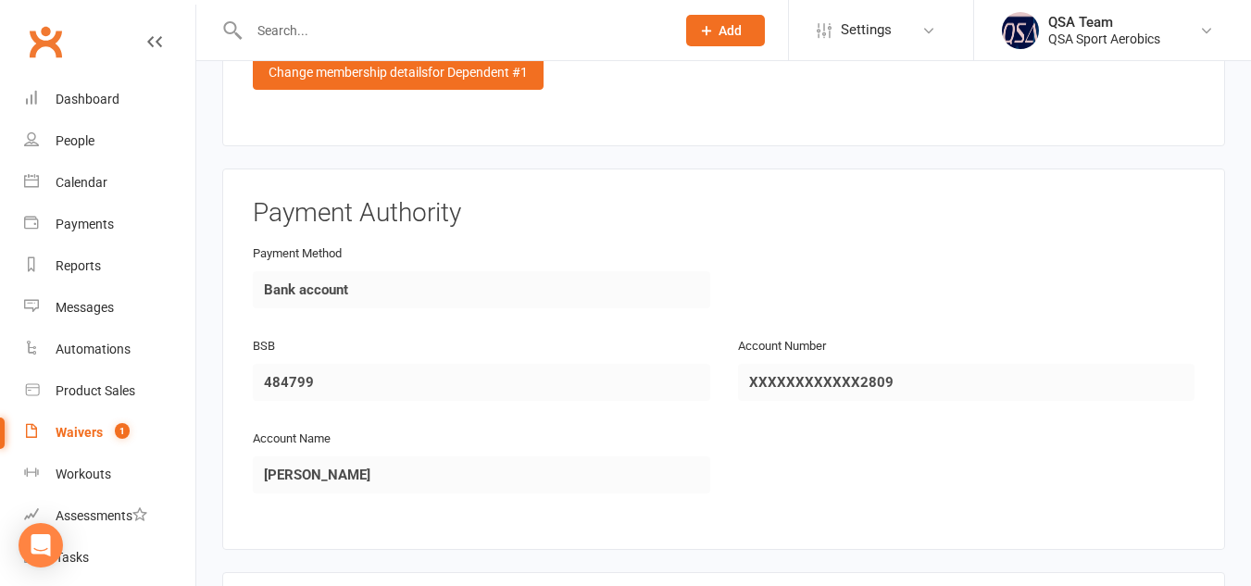
scroll to position [3102, 0]
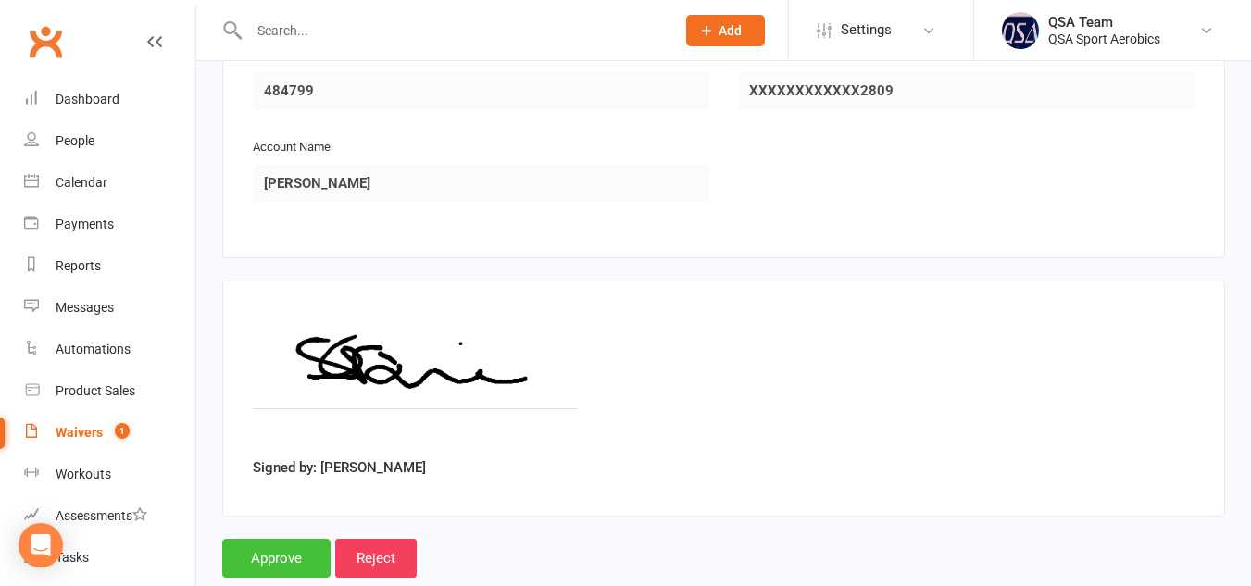
click at [270, 539] on input "Approve" at bounding box center [276, 558] width 108 height 39
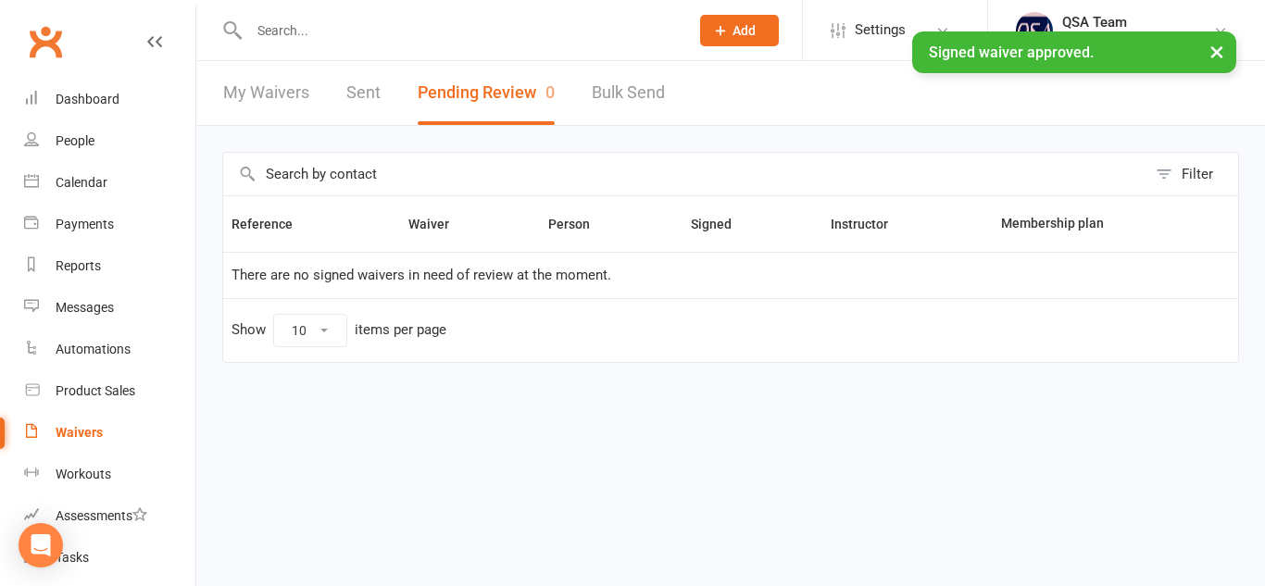
click at [293, 27] on input "text" at bounding box center [460, 31] width 432 height 26
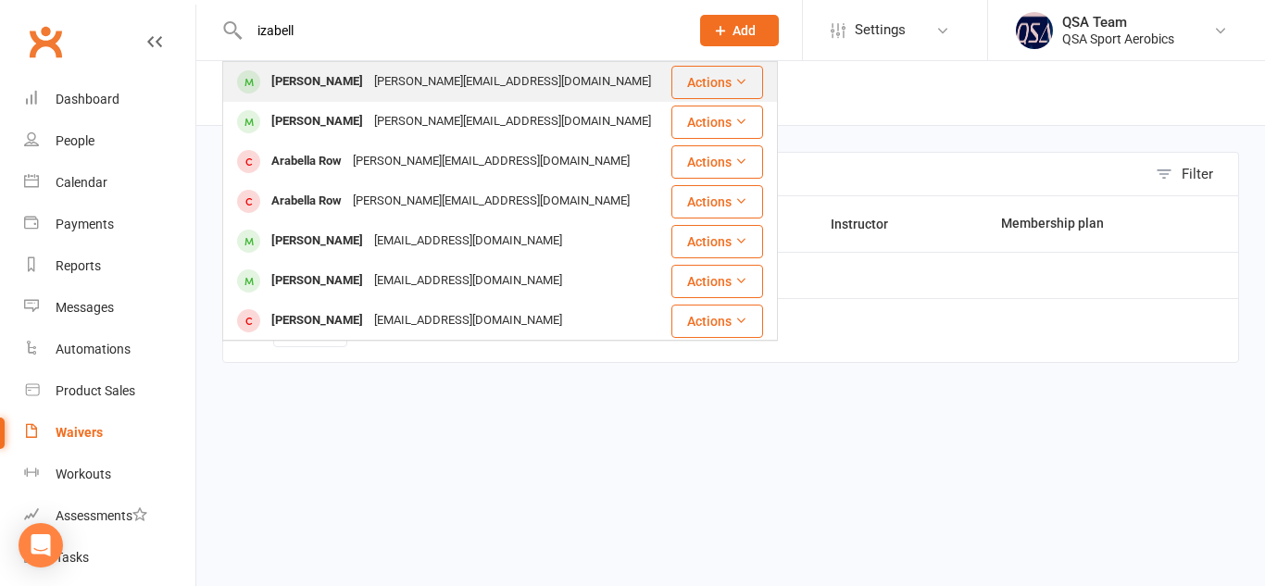
type input "izabell"
click at [369, 88] on div "[PERSON_NAME][EMAIL_ADDRESS][DOMAIN_NAME]" at bounding box center [513, 82] width 288 height 27
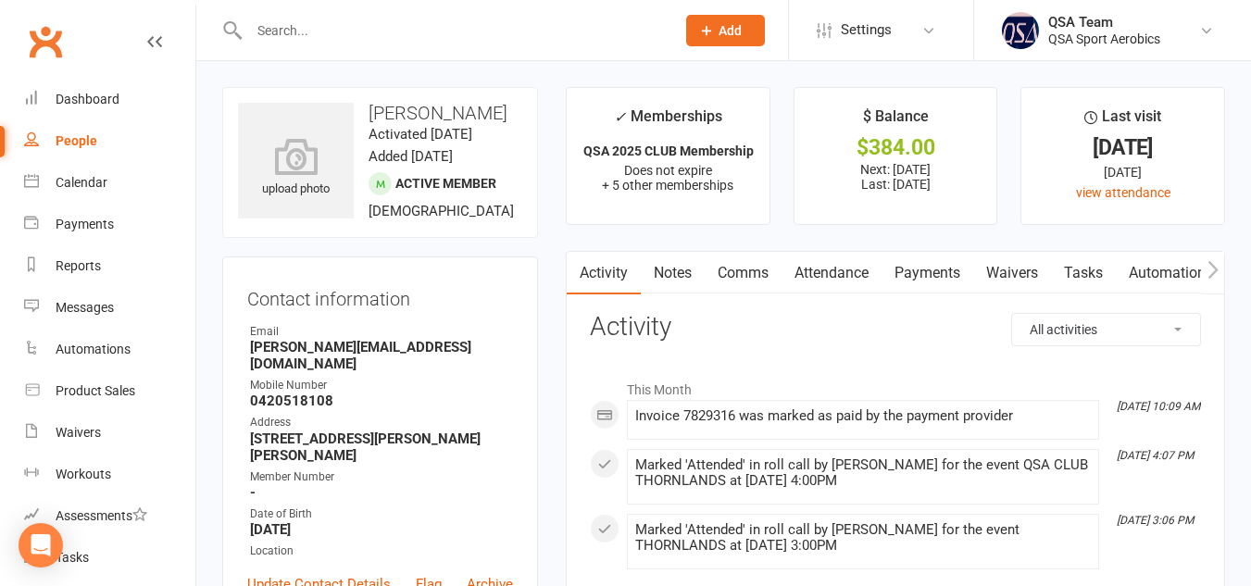
click at [304, 29] on input "text" at bounding box center [453, 31] width 419 height 26
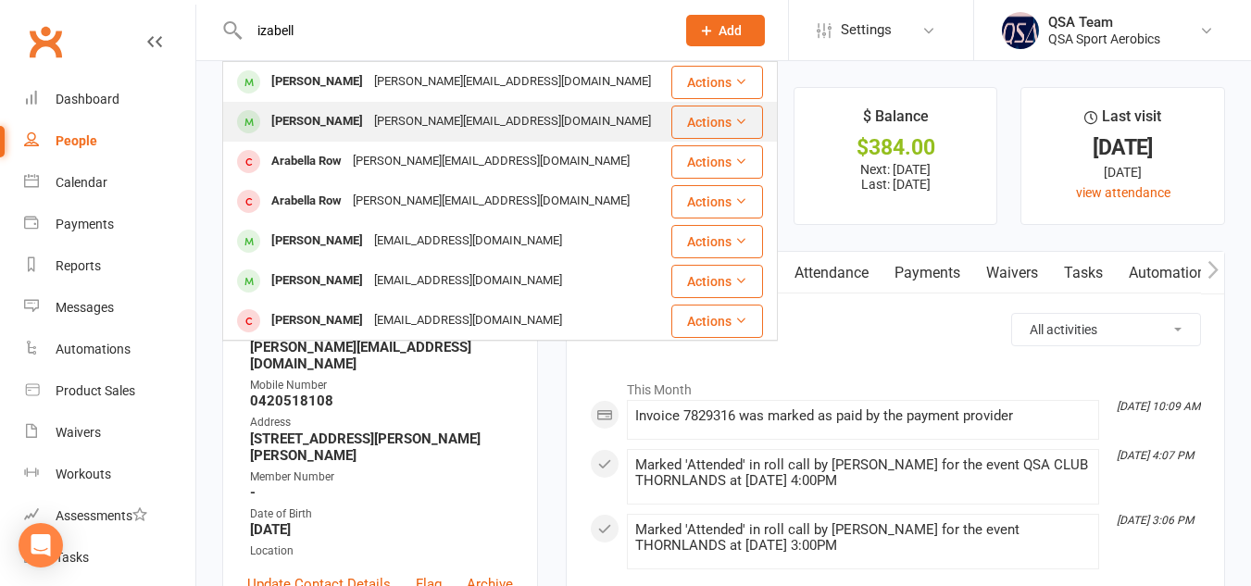
type input "izabell"
click at [326, 119] on div "[PERSON_NAME]" at bounding box center [317, 121] width 103 height 27
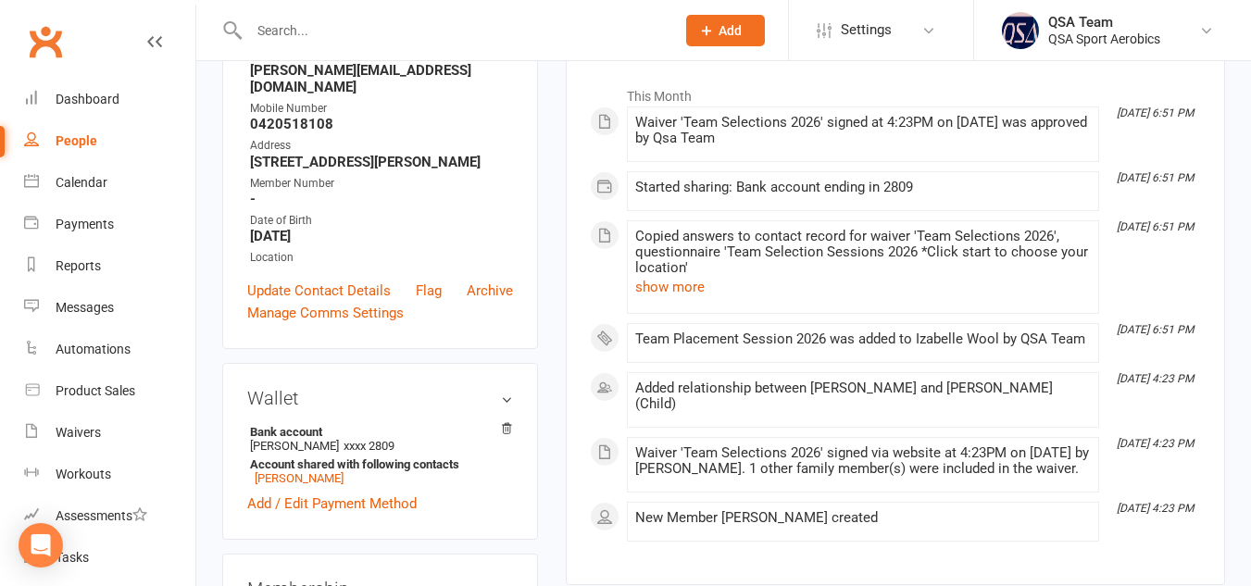
scroll to position [278, 0]
click at [339, 298] on link "Update Contact Details" at bounding box center [319, 290] width 144 height 22
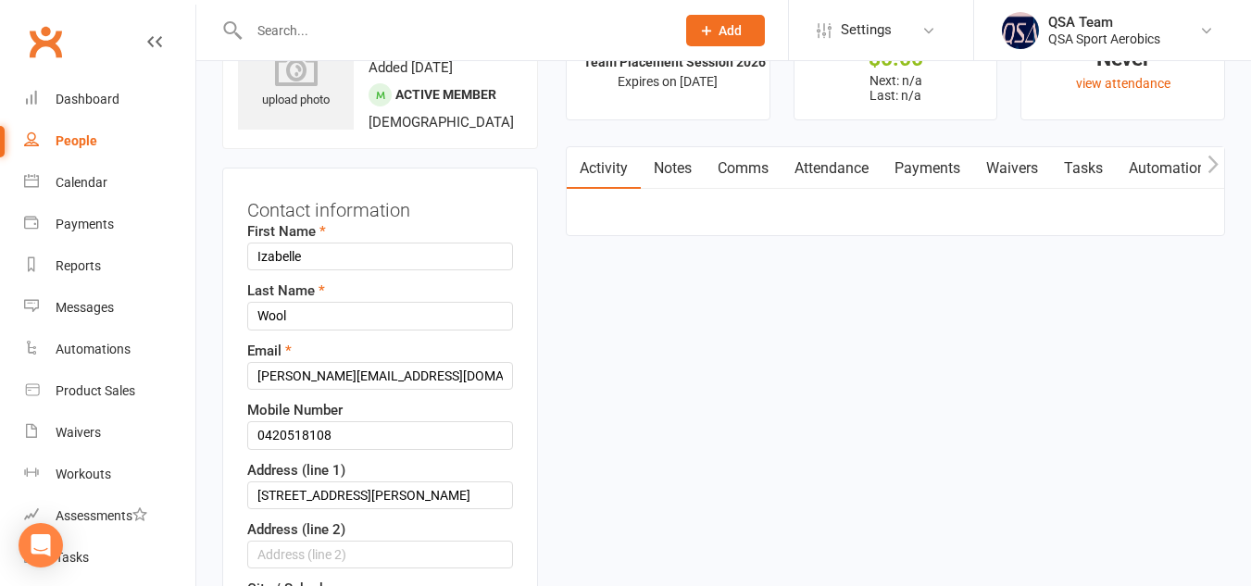
scroll to position [87, 0]
click at [364, 326] on input "Wool" at bounding box center [380, 318] width 266 height 28
paste input "TEAM PLACEMENT ONLY"
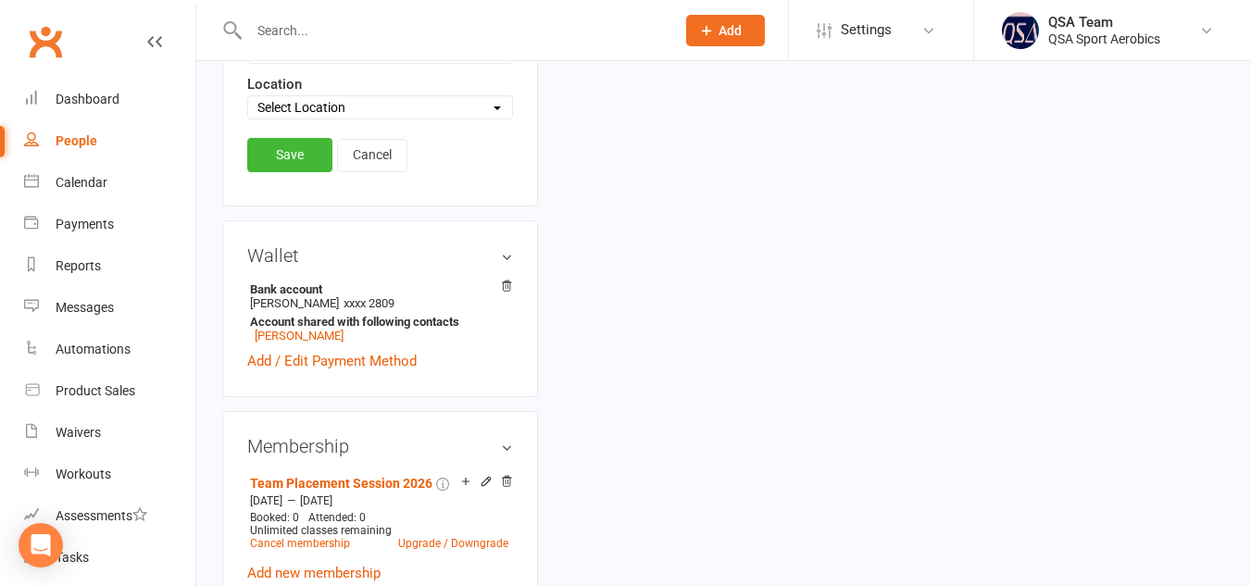
scroll to position [969, 0]
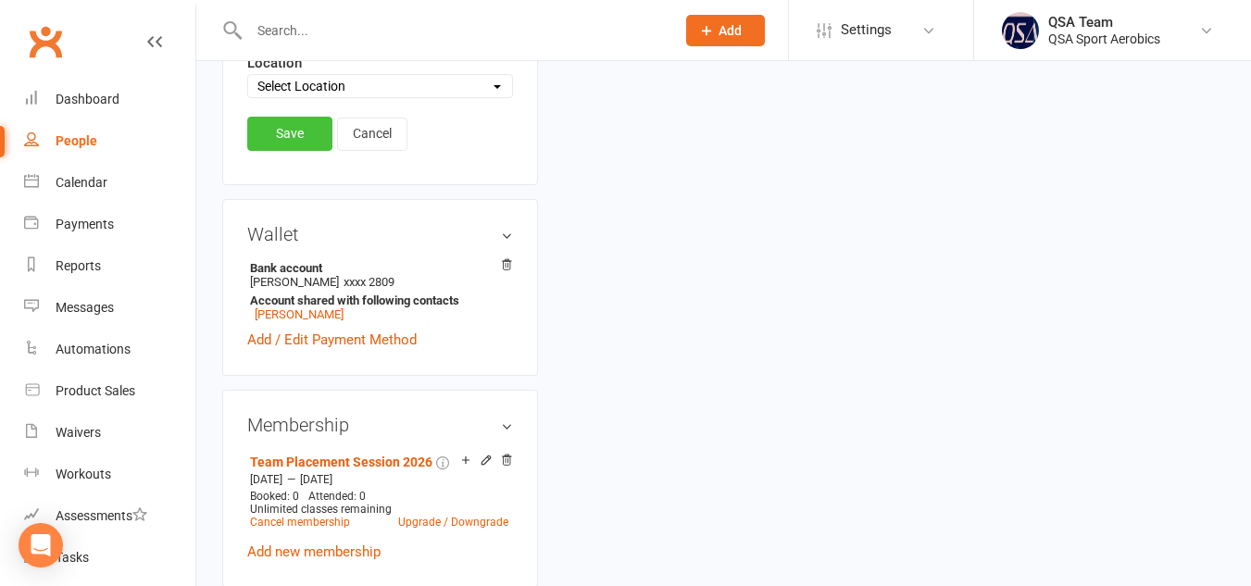
type input "Wool TEAM PLACEMENT ONLY"
click at [277, 150] on link "Save" at bounding box center [289, 133] width 85 height 33
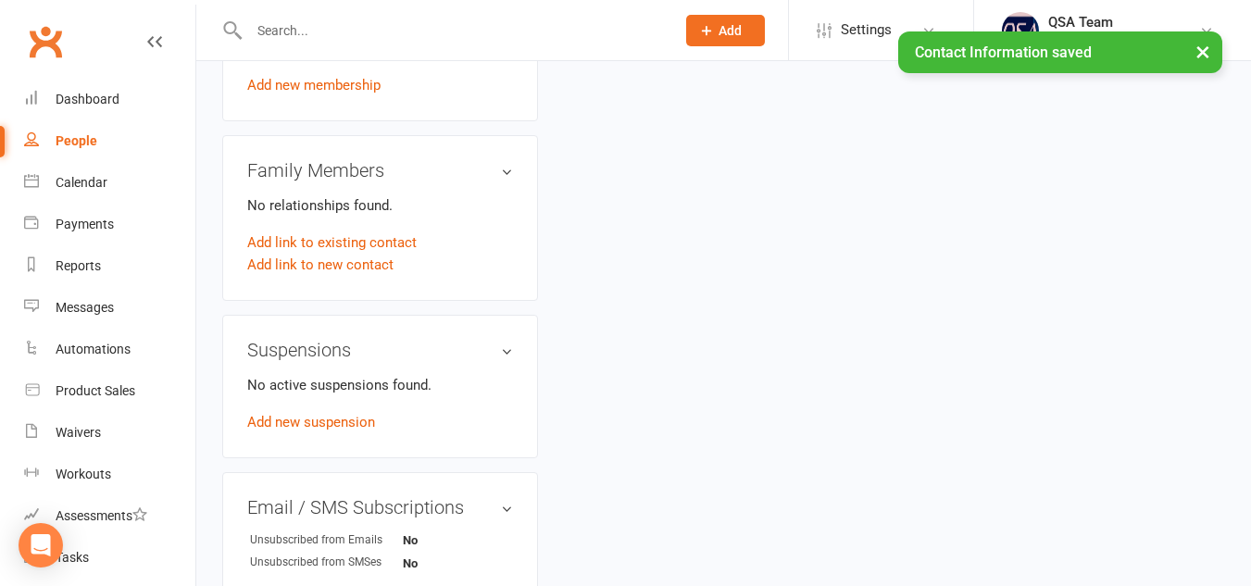
scroll to position [1030, 0]
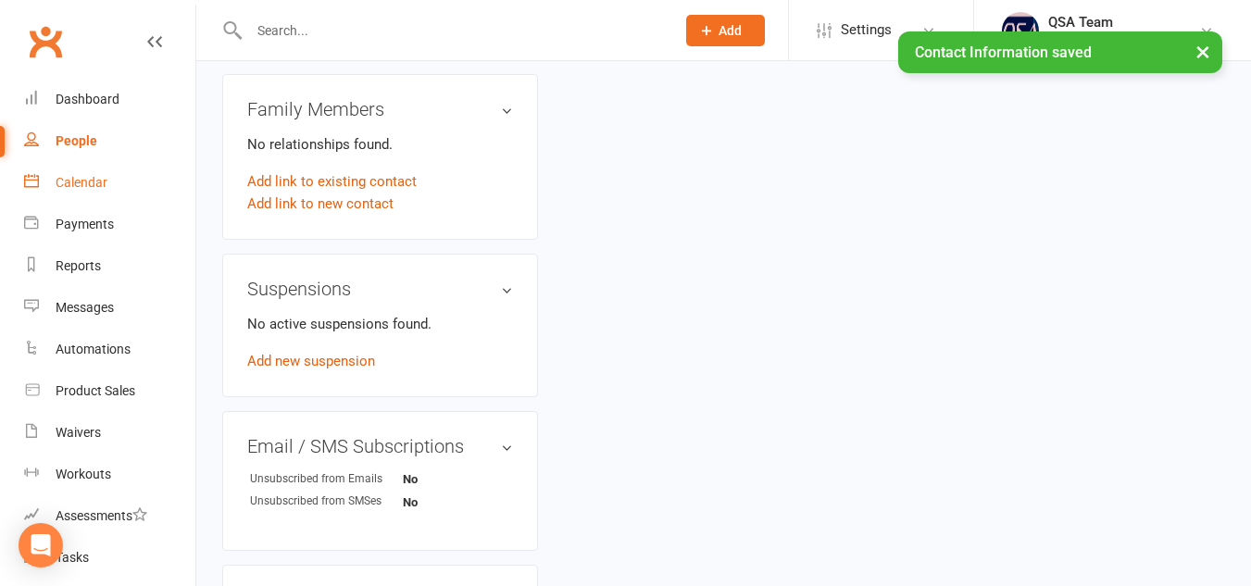
click at [96, 169] on link "Calendar" at bounding box center [109, 183] width 171 height 42
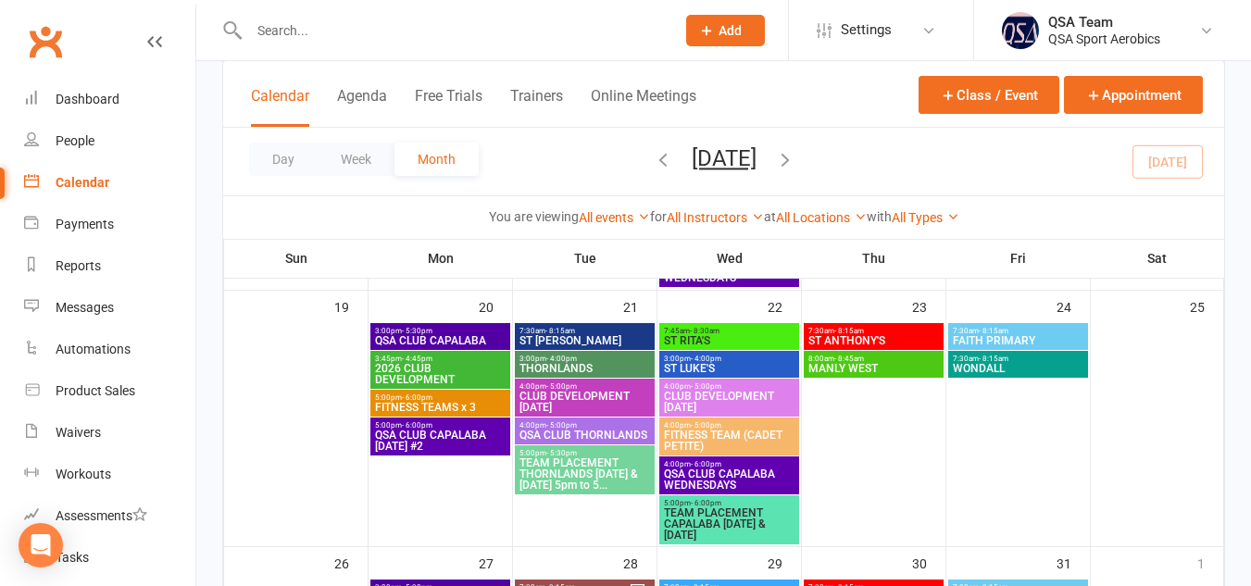
scroll to position [647, 0]
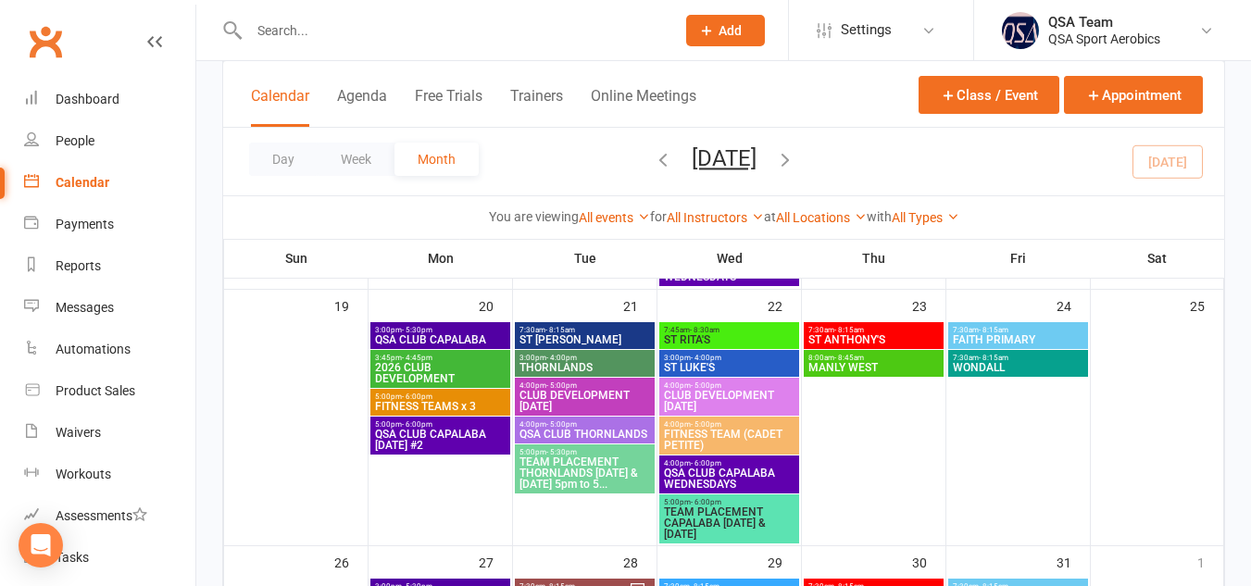
click at [564, 469] on span "TEAM PLACEMENT THORNLANDS [DATE] & [DATE] 5pm to 5..." at bounding box center [585, 473] width 132 height 33
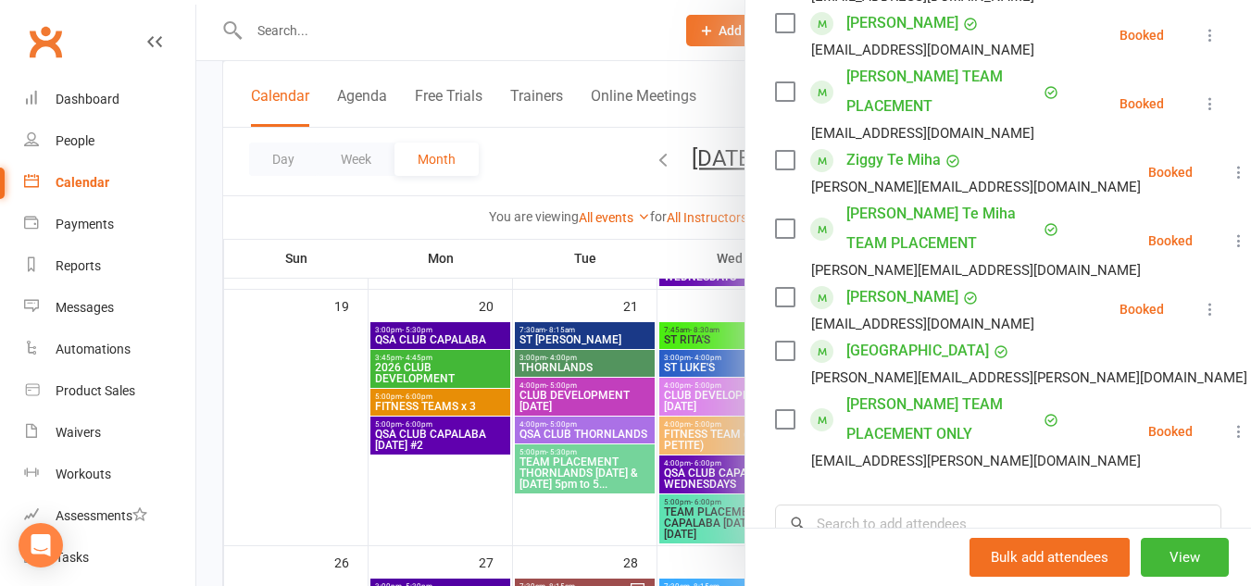
scroll to position [829, 0]
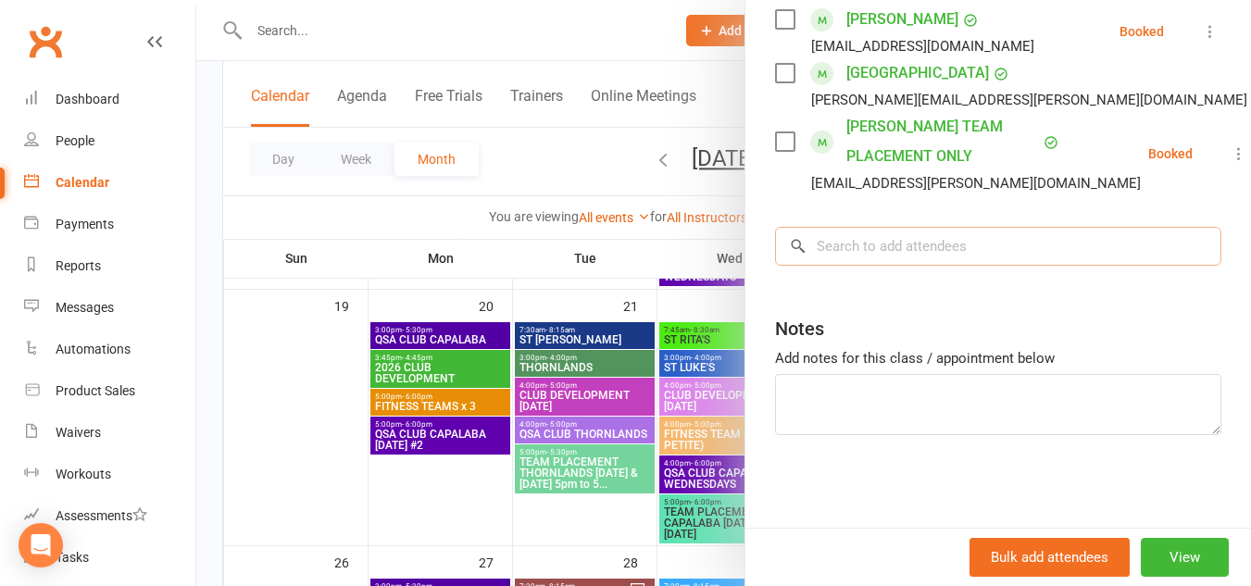
click at [906, 237] on input "search" at bounding box center [998, 246] width 446 height 39
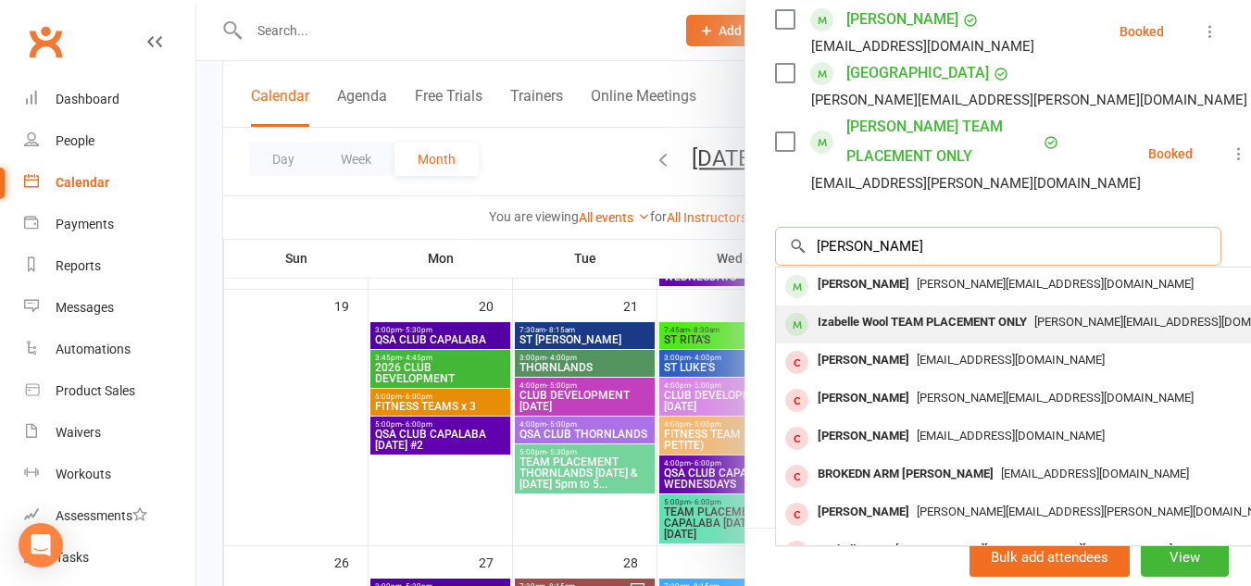
type input "[PERSON_NAME]"
click at [932, 319] on div "Izabelle Wool TEAM PLACEMENT ONLY" at bounding box center [922, 322] width 224 height 27
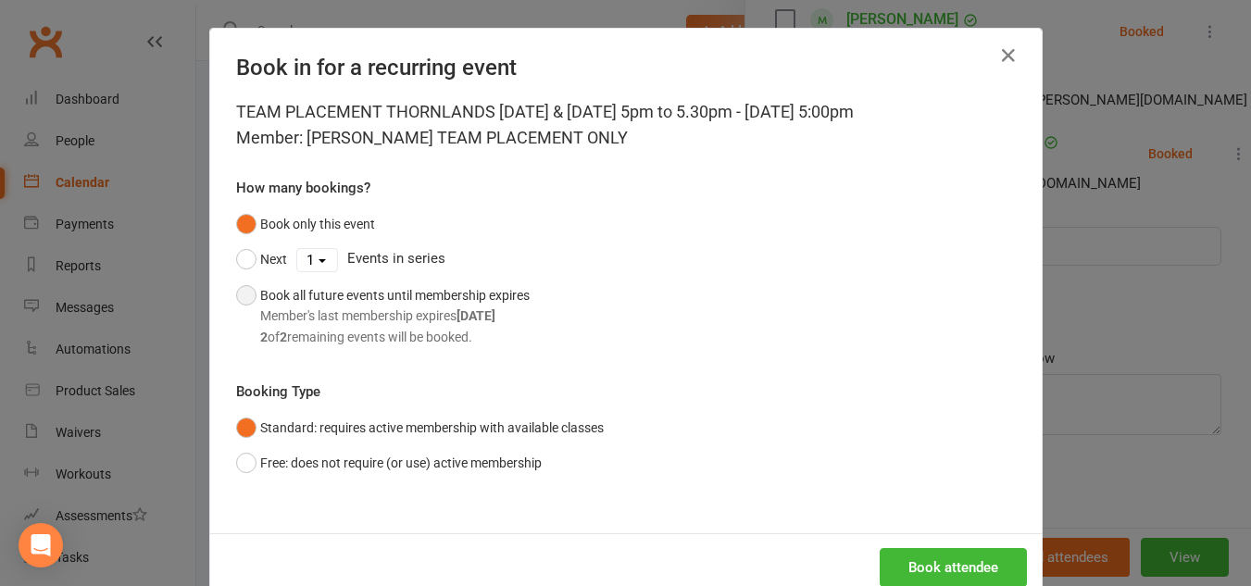
click at [237, 296] on button "Book all future events until membership expires Member's last membership expire…" at bounding box center [383, 316] width 294 height 77
click at [965, 557] on button "Book attendee" at bounding box center [953, 567] width 147 height 39
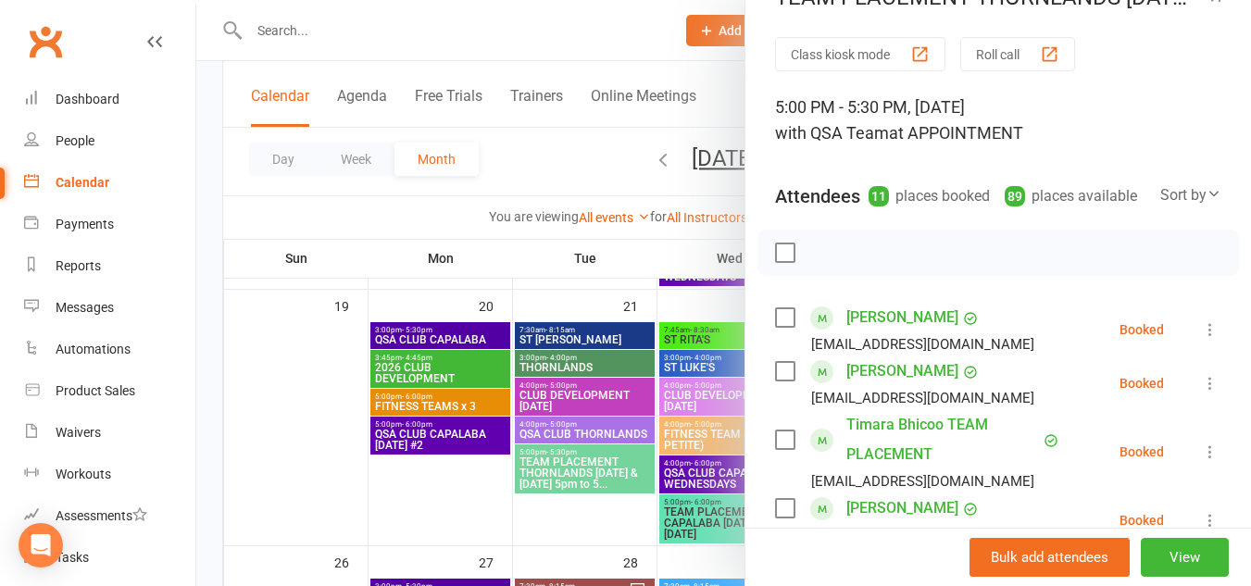
scroll to position [0, 0]
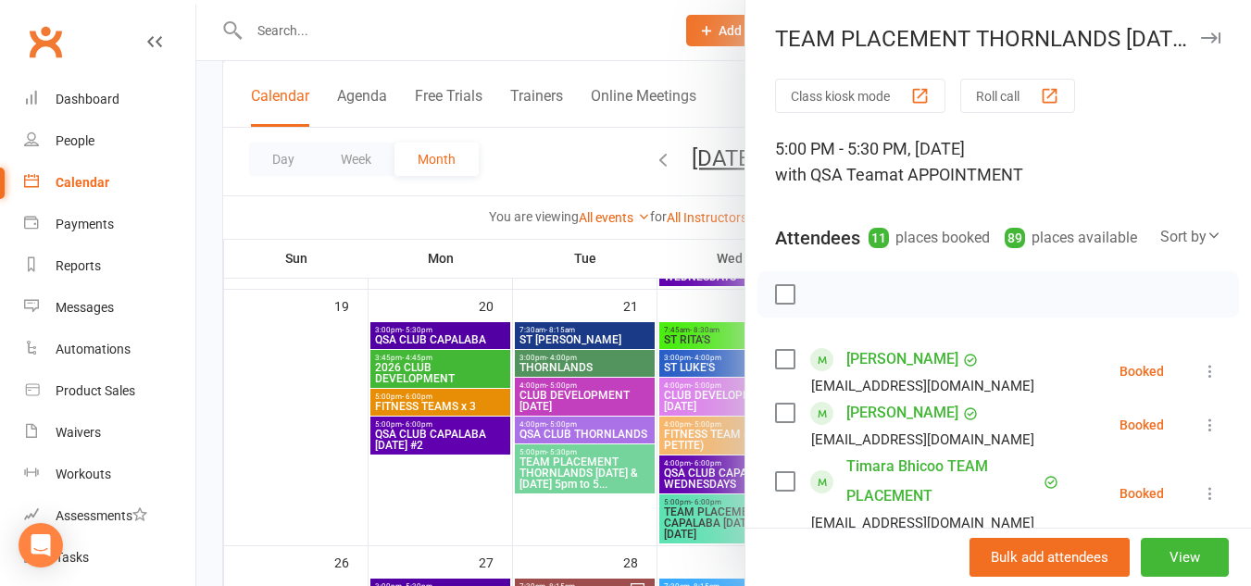
click at [1190, 58] on div "TEAM PLACEMENT THORNLANDS [DATE] & [DATE] 5pm to 5... Class kiosk mode Roll cal…" at bounding box center [998, 293] width 507 height 586
click at [1201, 36] on icon "button" at bounding box center [1210, 37] width 19 height 11
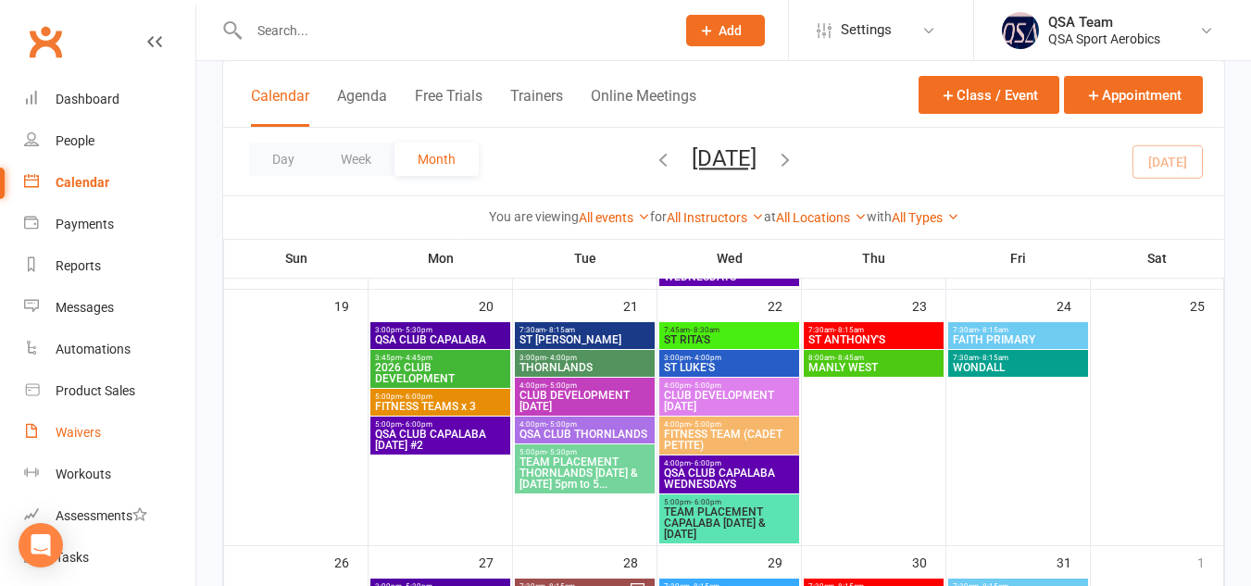
click at [87, 438] on div "Waivers" at bounding box center [78, 432] width 45 height 15
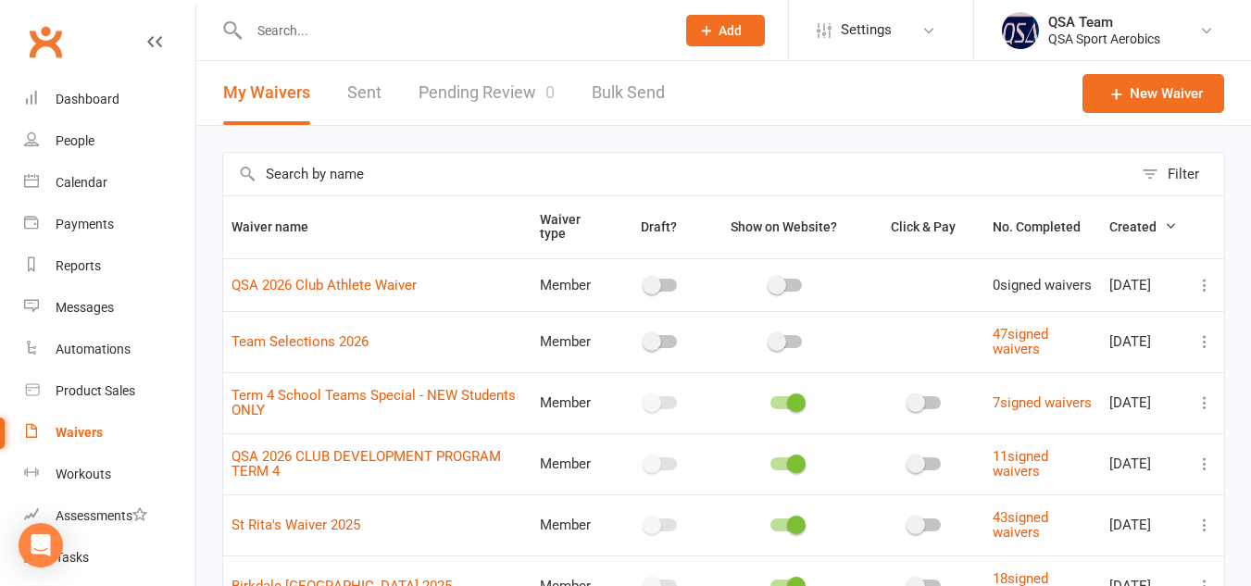
click at [525, 88] on link "Pending Review 0" at bounding box center [487, 93] width 136 height 64
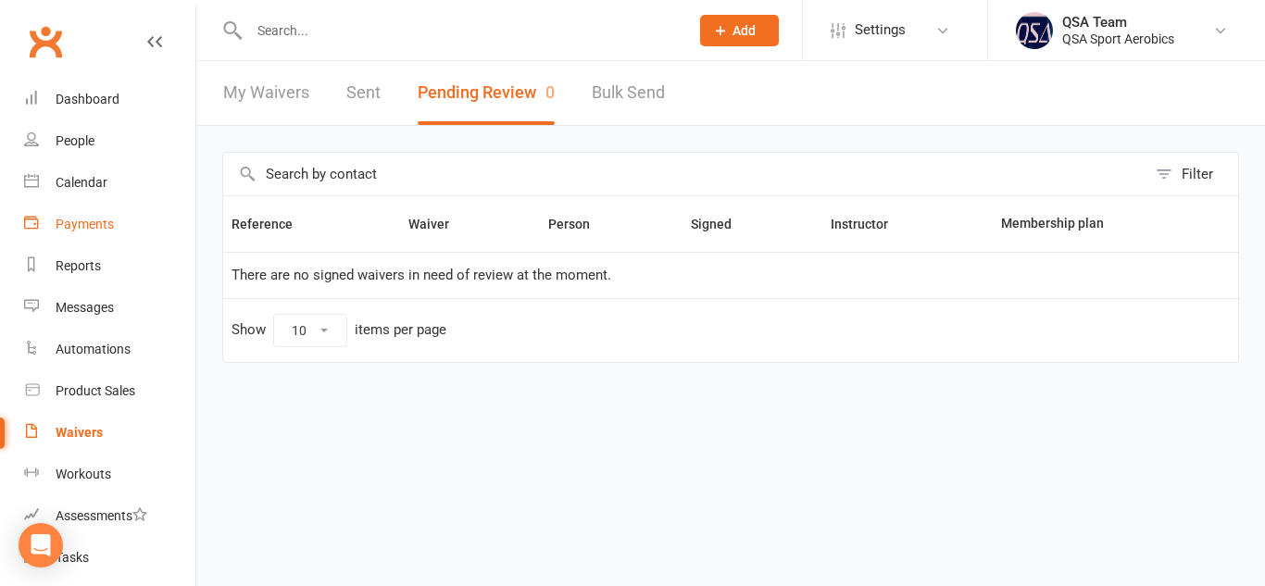
click at [91, 208] on link "Payments" at bounding box center [109, 225] width 171 height 42
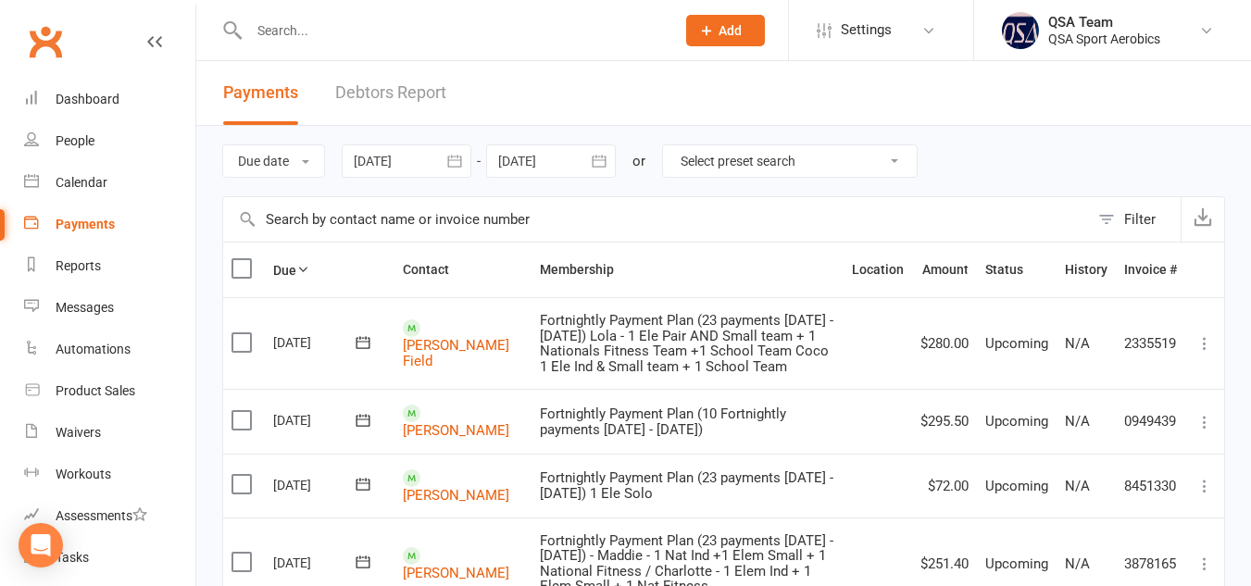
click at [458, 167] on icon "button" at bounding box center [454, 161] width 14 height 12
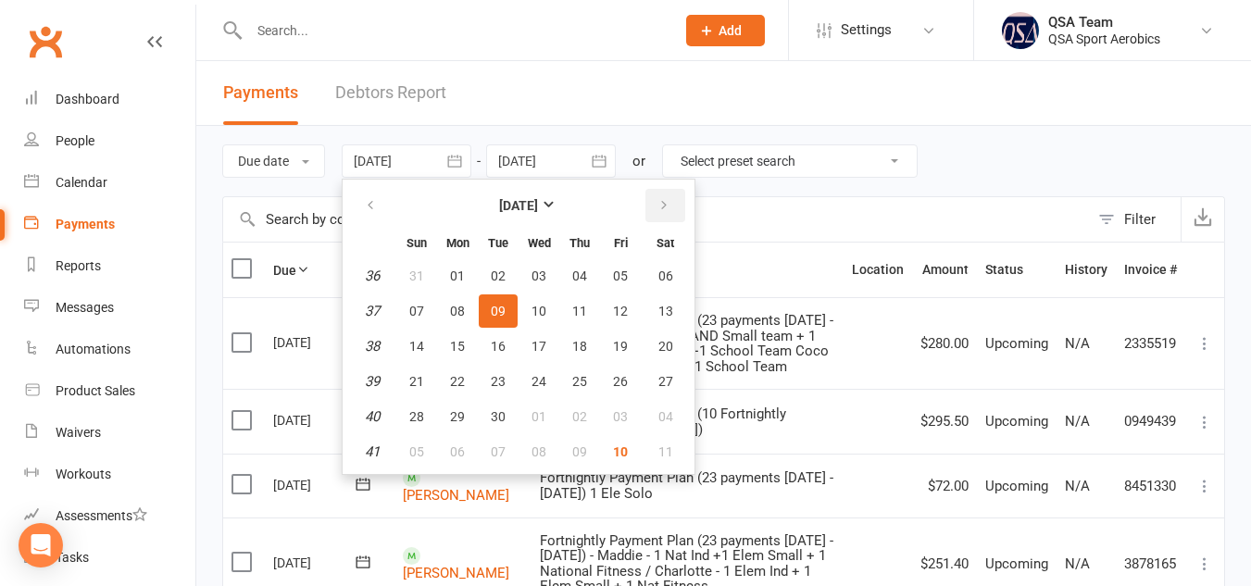
click at [666, 205] on icon "button" at bounding box center [663, 205] width 13 height 15
click at [619, 313] on span "10" at bounding box center [620, 311] width 15 height 15
type input "[DATE]"
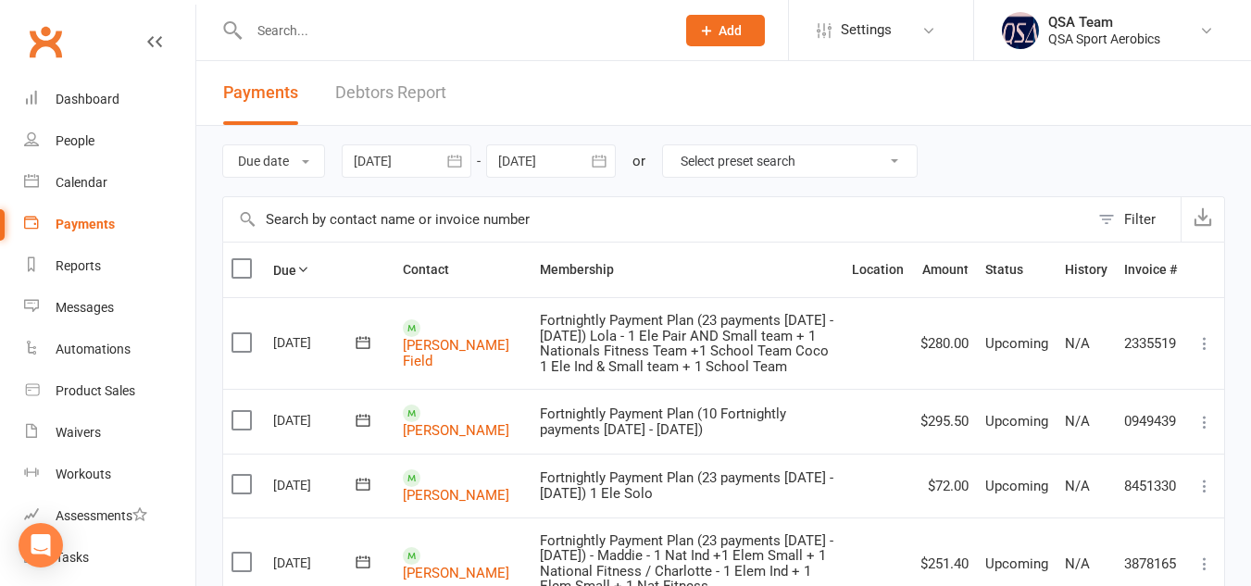
click at [599, 169] on icon "button" at bounding box center [599, 161] width 19 height 19
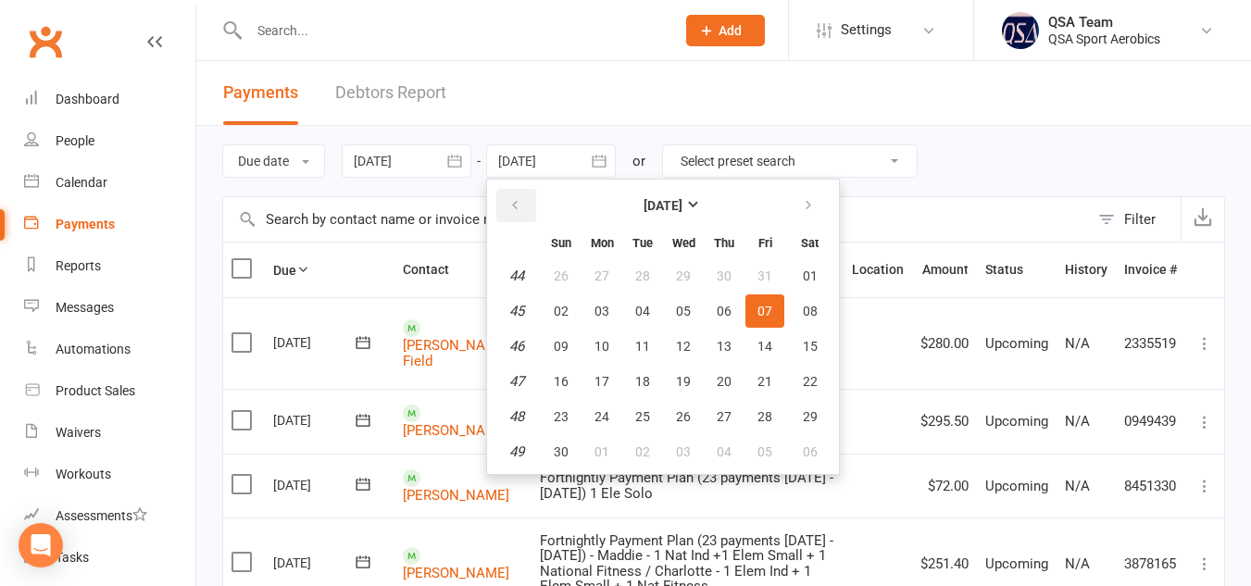
click at [515, 205] on icon "button" at bounding box center [514, 205] width 13 height 15
click at [814, 348] on span "18" at bounding box center [810, 346] width 15 height 15
type input "[DATE]"
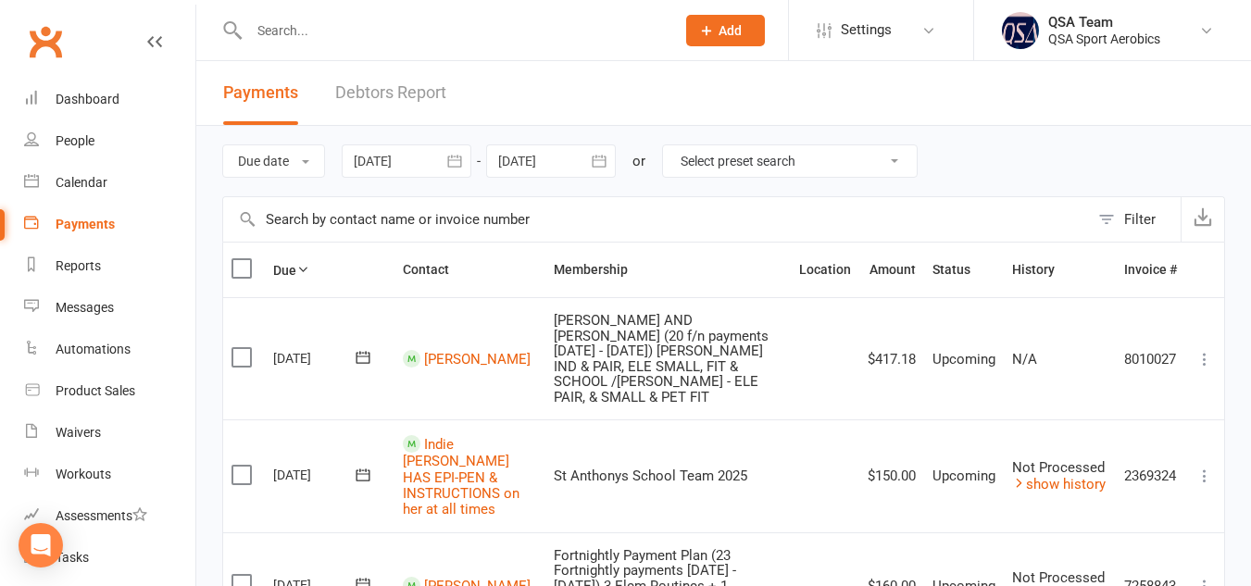
click at [460, 160] on icon "button" at bounding box center [454, 161] width 14 height 12
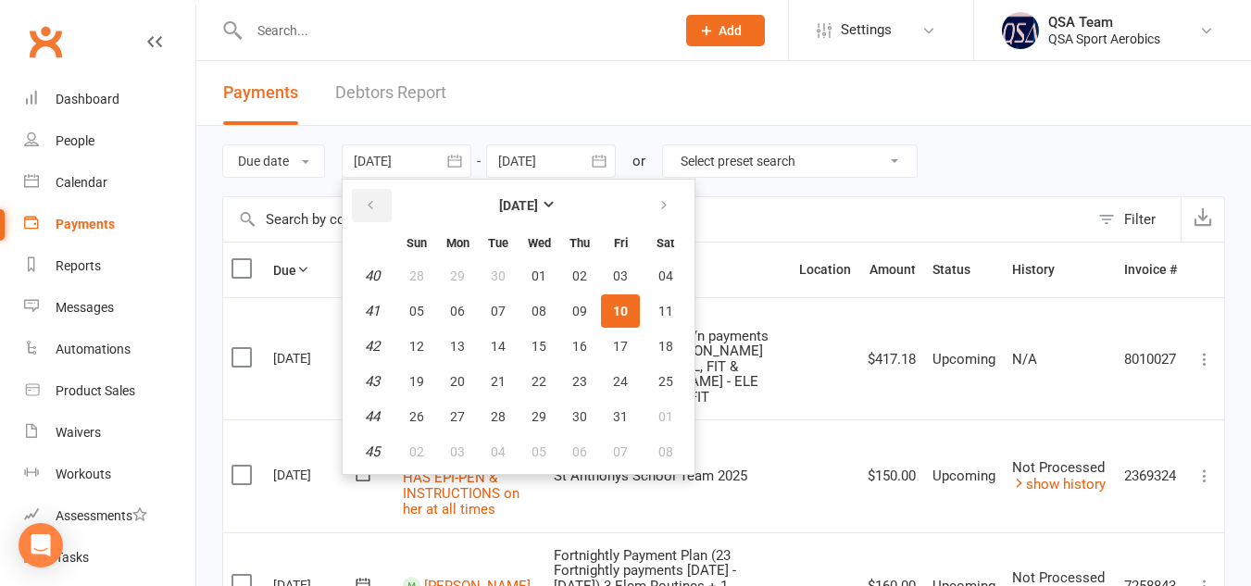
click at [371, 209] on icon "button" at bounding box center [370, 205] width 13 height 15
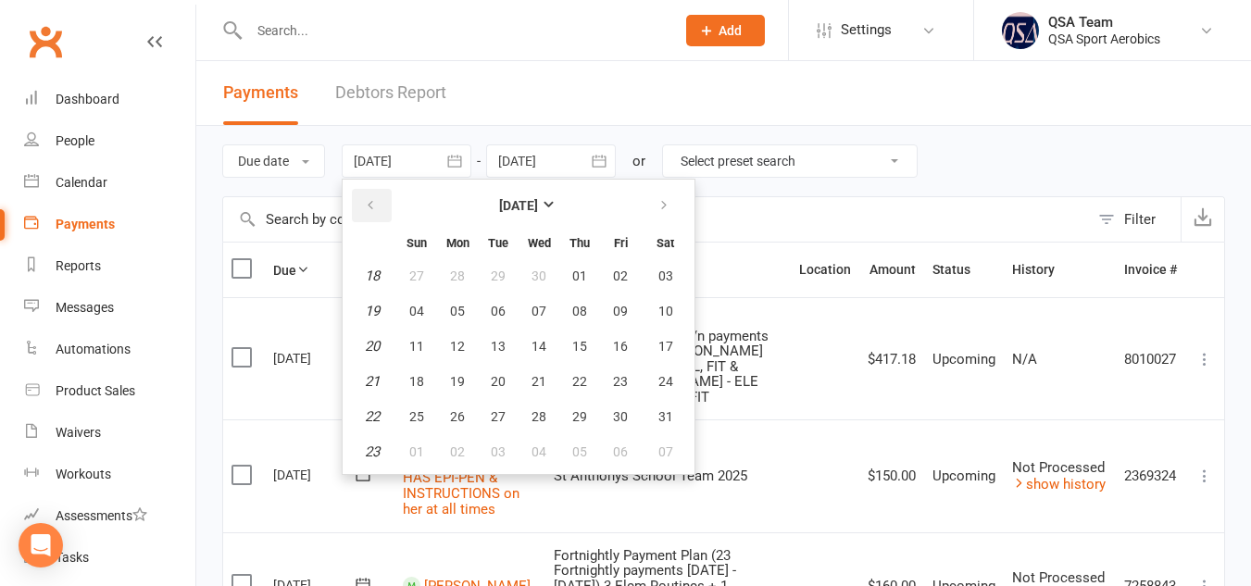
click at [371, 209] on icon "button" at bounding box center [370, 205] width 13 height 15
click at [528, 276] on button "01" at bounding box center [538, 275] width 39 height 33
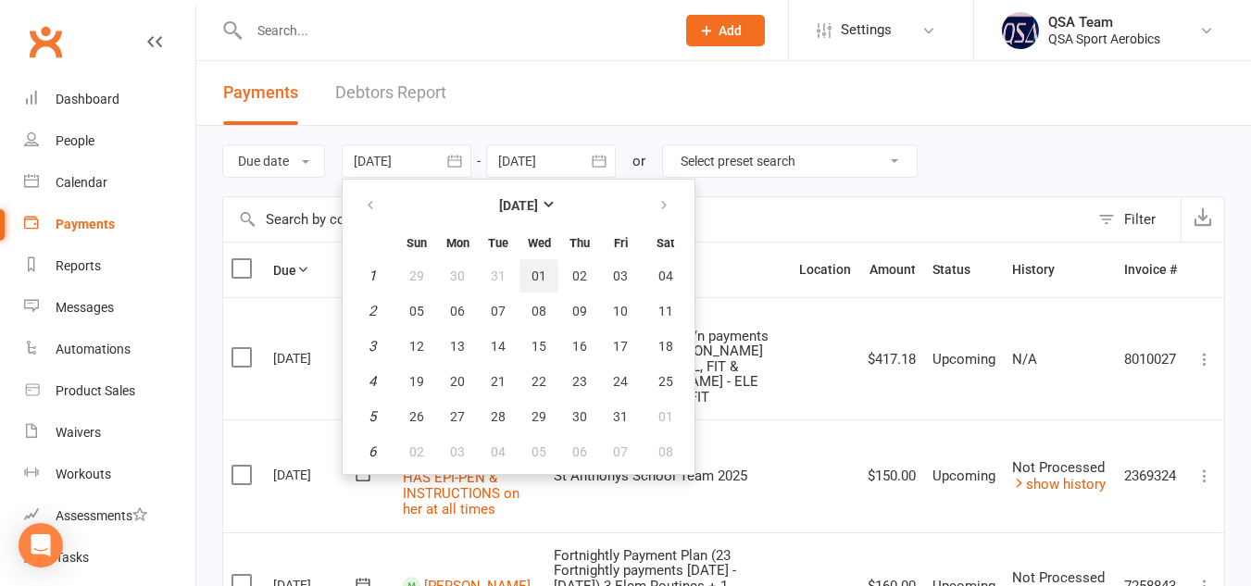
type input "[DATE]"
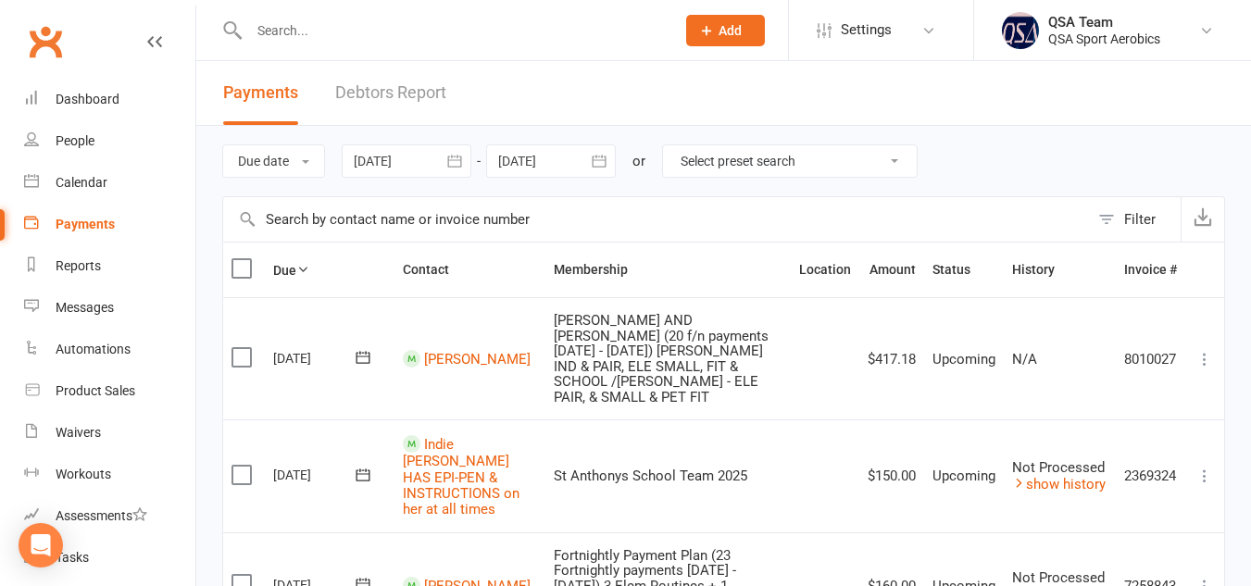
click at [599, 164] on icon "button" at bounding box center [599, 161] width 19 height 19
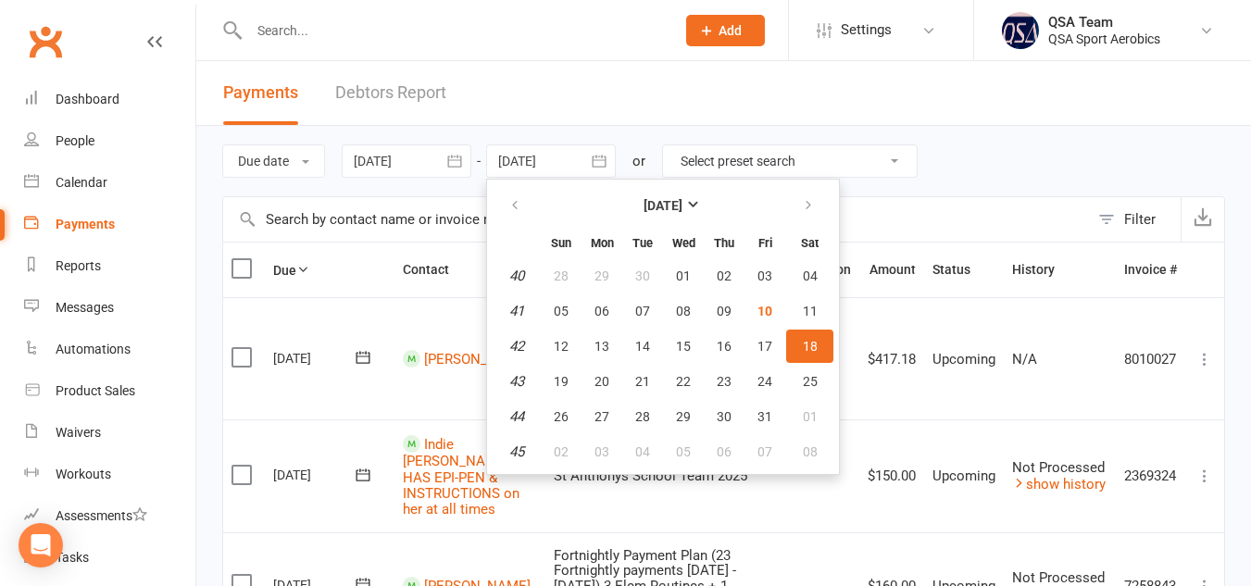
click at [599, 164] on icon "button" at bounding box center [599, 161] width 19 height 19
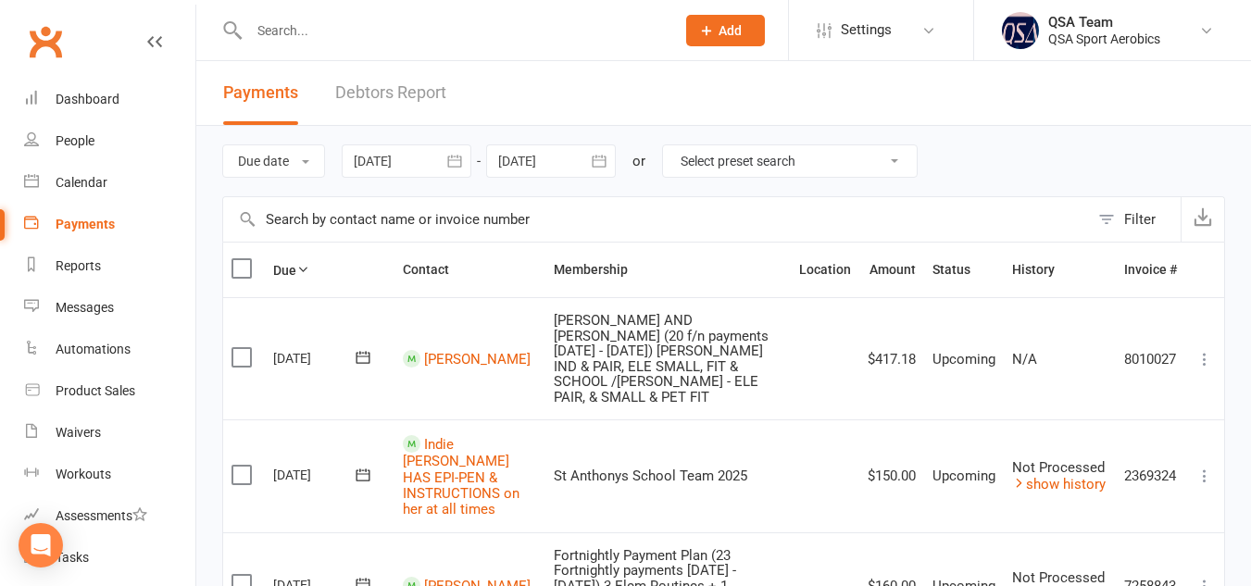
click at [728, 158] on select "Select preset search All failures All skipped payments All pending payments Suc…" at bounding box center [790, 160] width 254 height 31
click at [306, 158] on button "Due date" at bounding box center [273, 160] width 103 height 33
click at [344, 220] on input "text" at bounding box center [656, 219] width 866 height 44
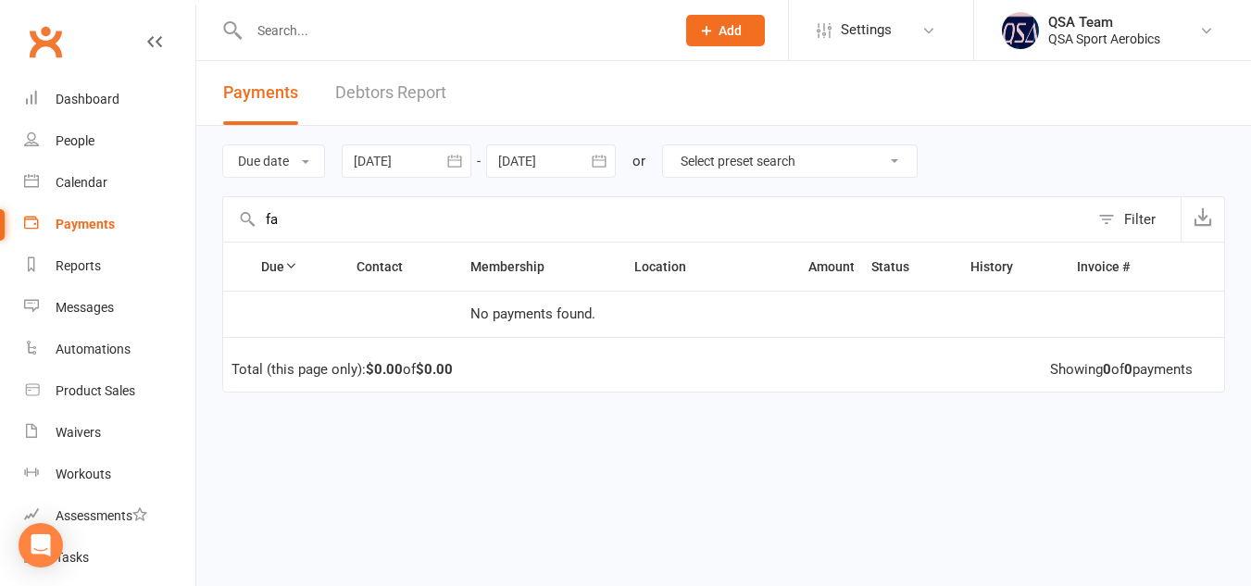
type input "f"
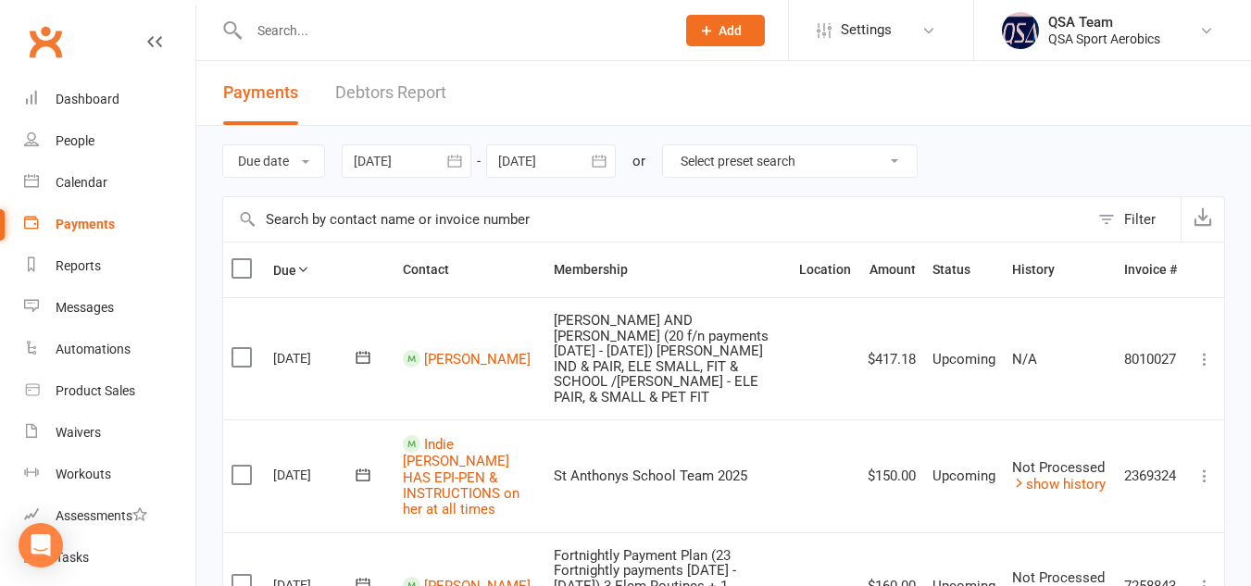
click at [1100, 213] on button "Filter" at bounding box center [1135, 219] width 92 height 44
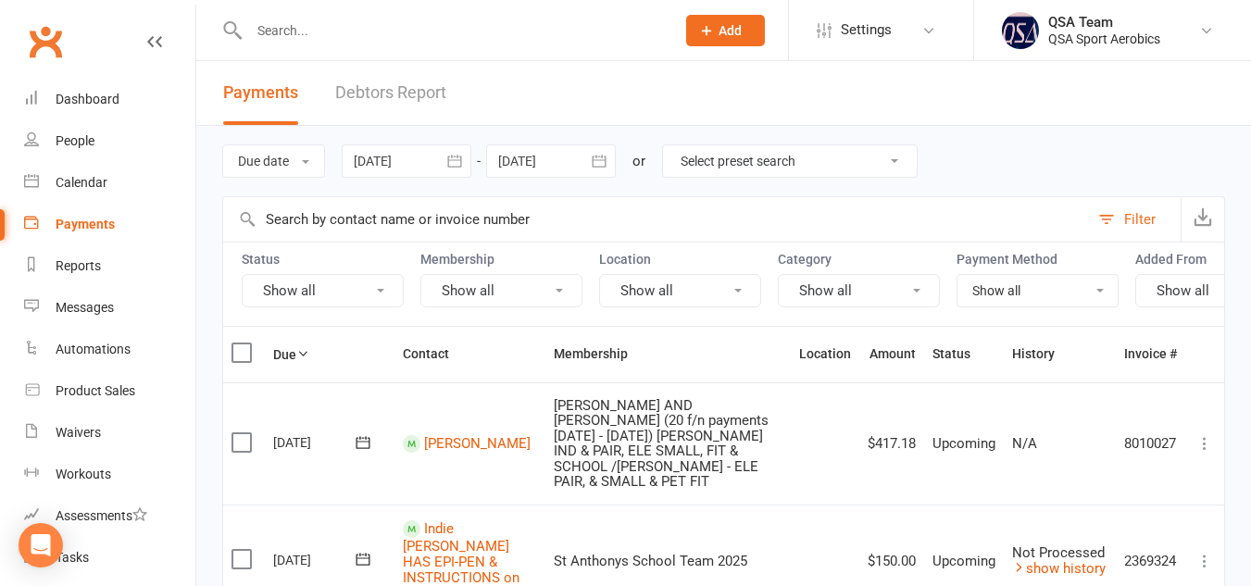
click at [555, 289] on button "Show all" at bounding box center [501, 290] width 162 height 33
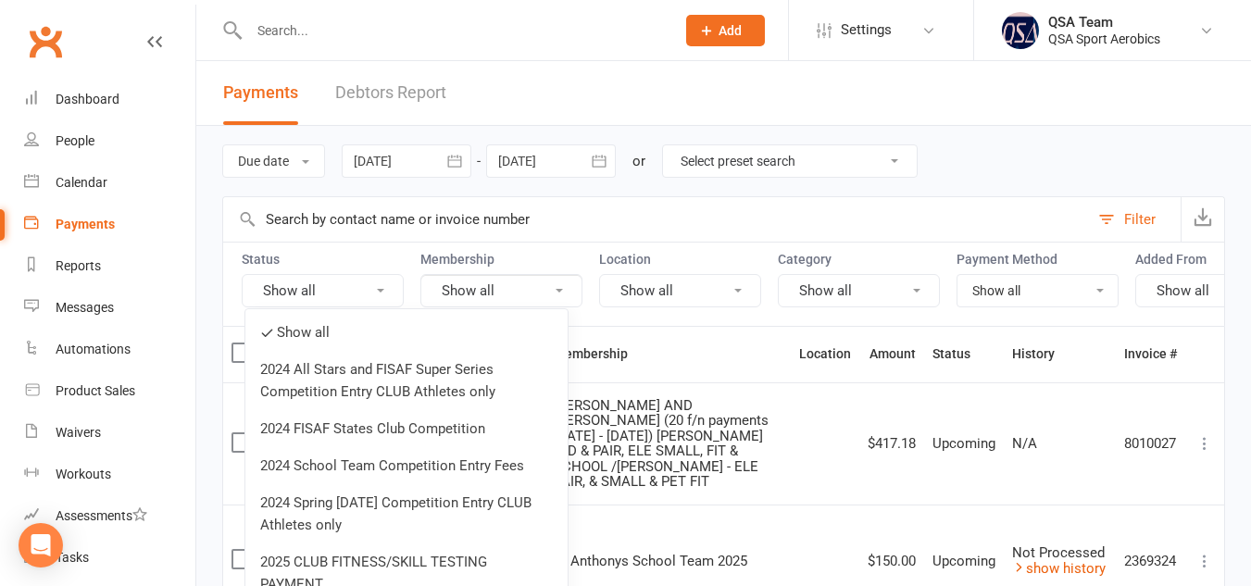
click at [554, 282] on button "Show all" at bounding box center [501, 290] width 162 height 33
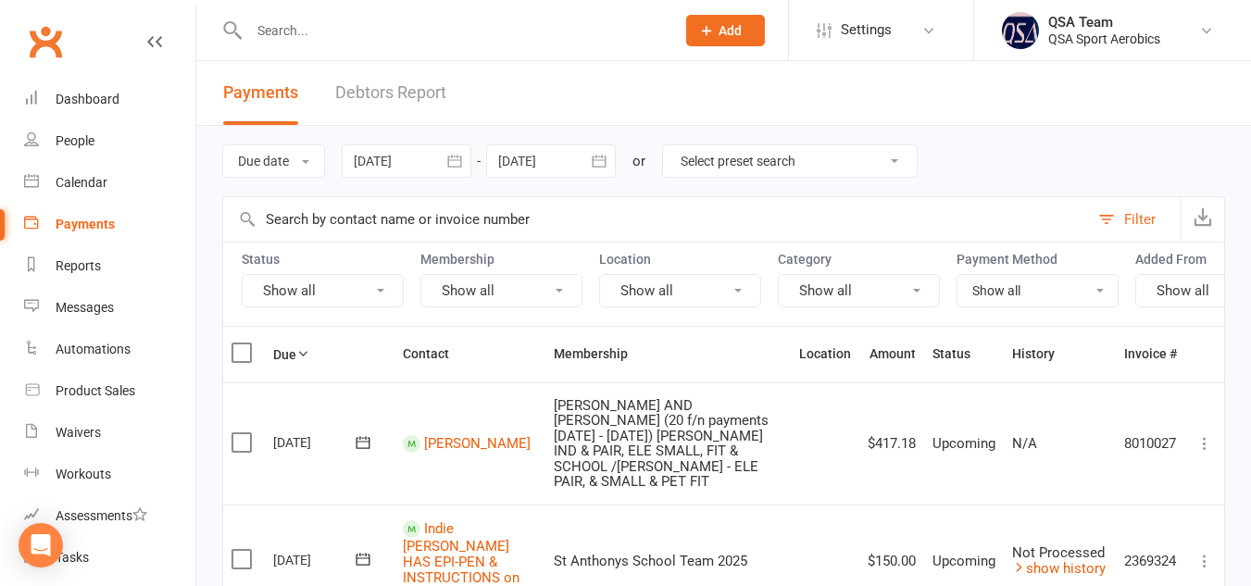
click at [401, 275] on button "Show all" at bounding box center [323, 290] width 162 height 33
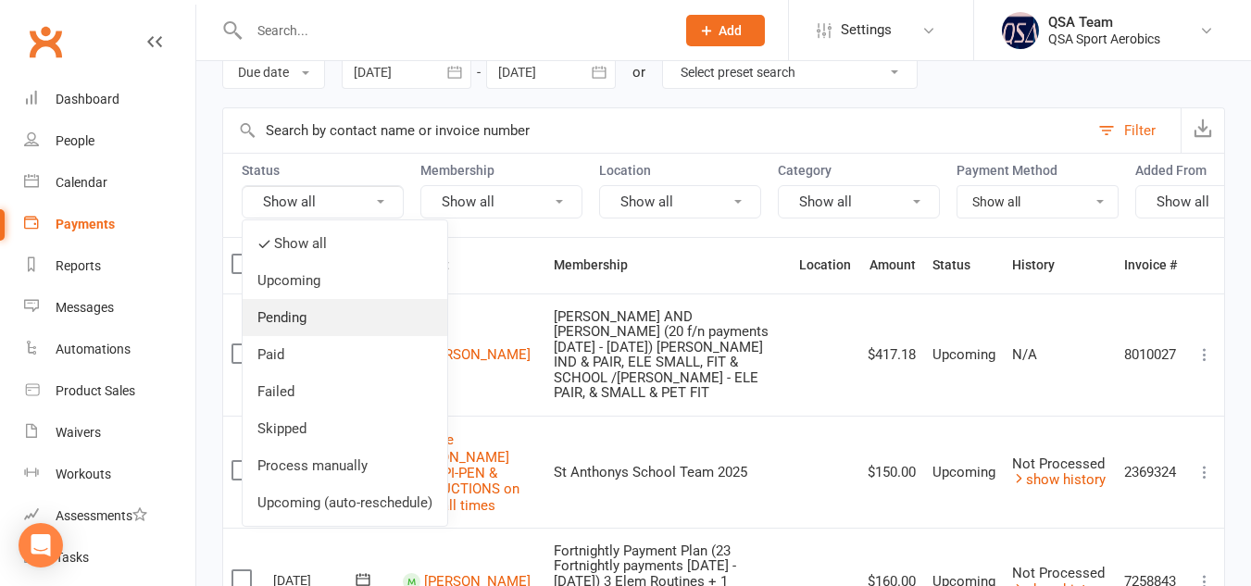
scroll to position [90, 0]
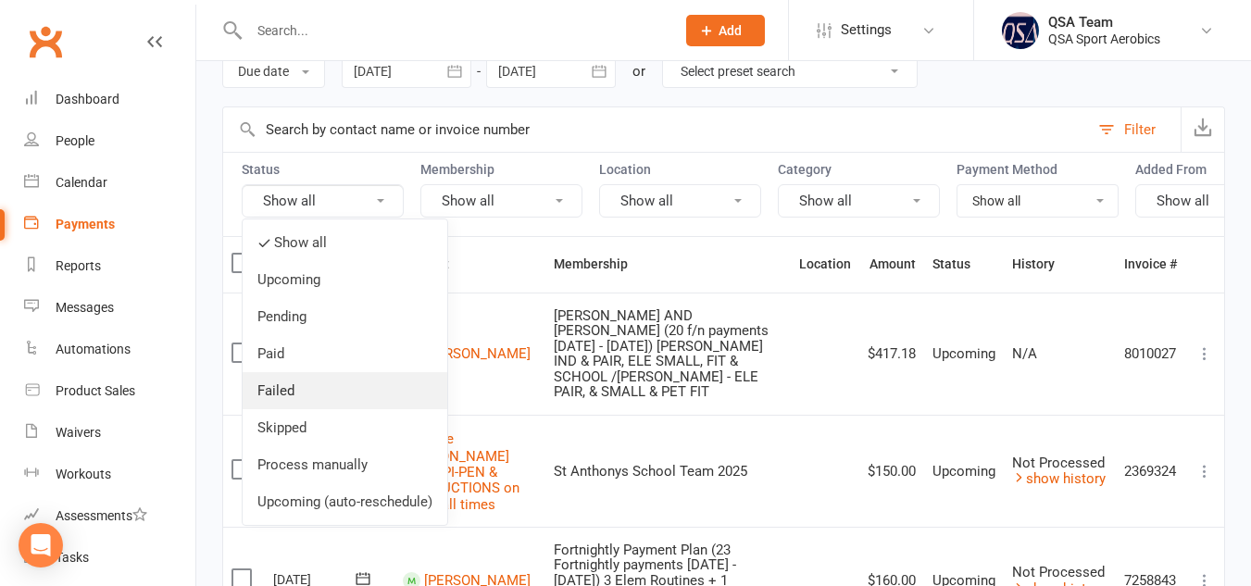
click at [311, 389] on link "Failed" at bounding box center [345, 390] width 205 height 37
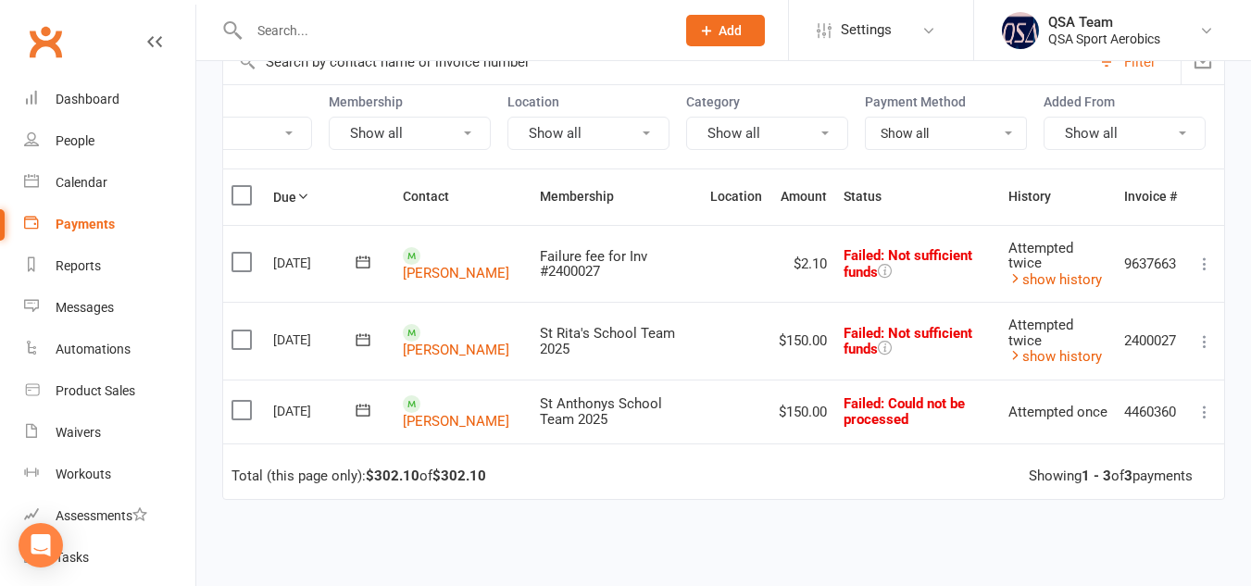
scroll to position [0, 0]
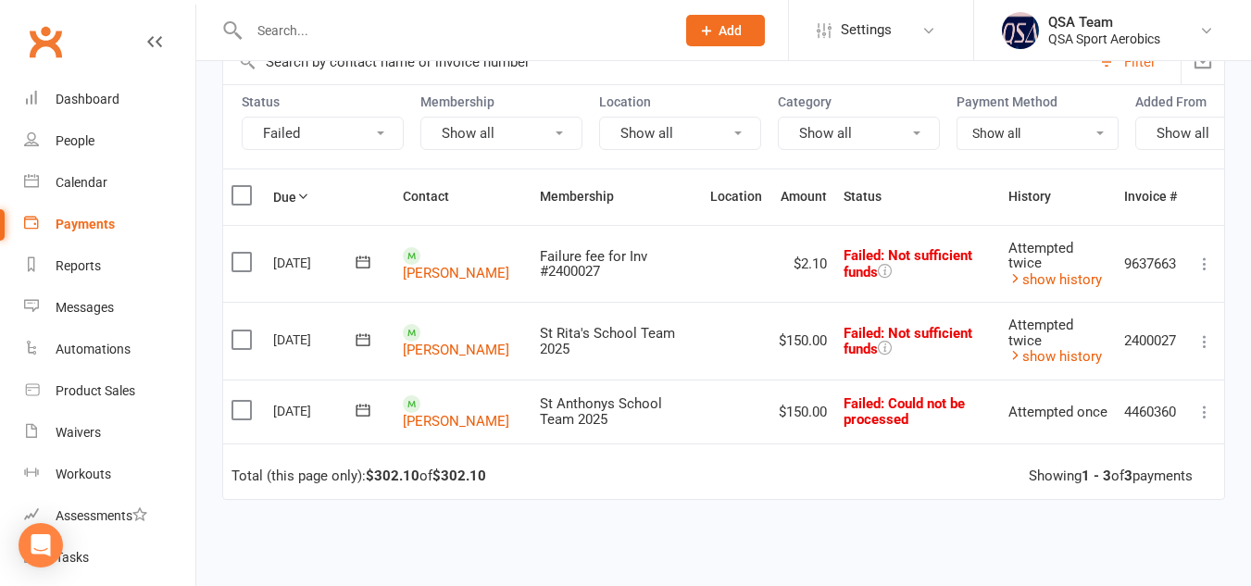
click at [381, 134] on icon at bounding box center [380, 133] width 7 height 4
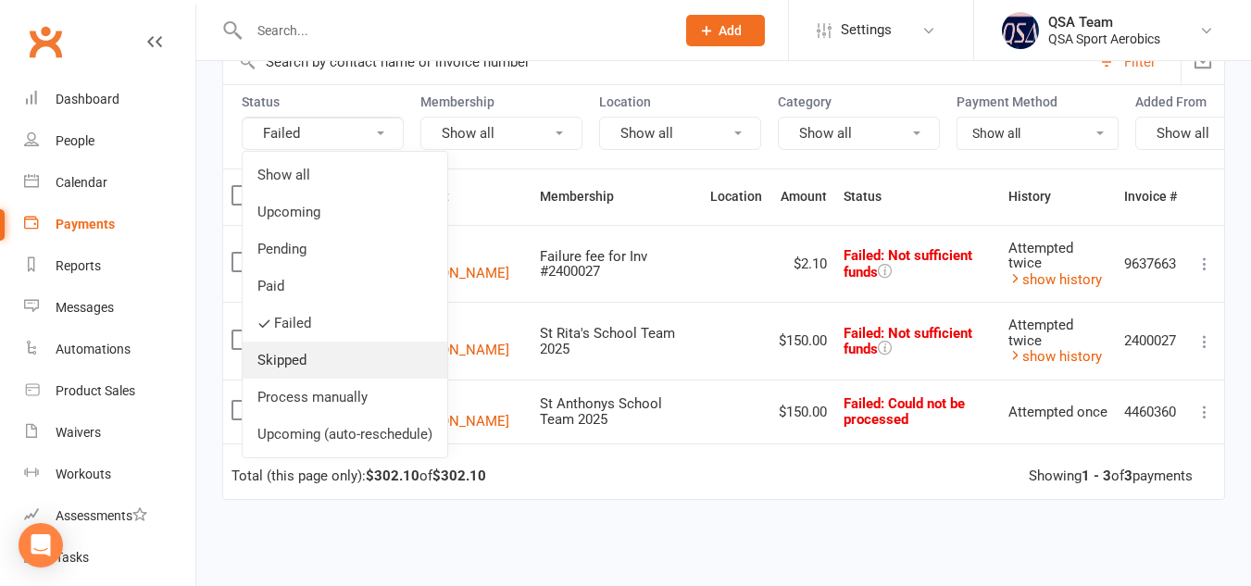
click at [309, 358] on link "Skipped" at bounding box center [345, 360] width 205 height 37
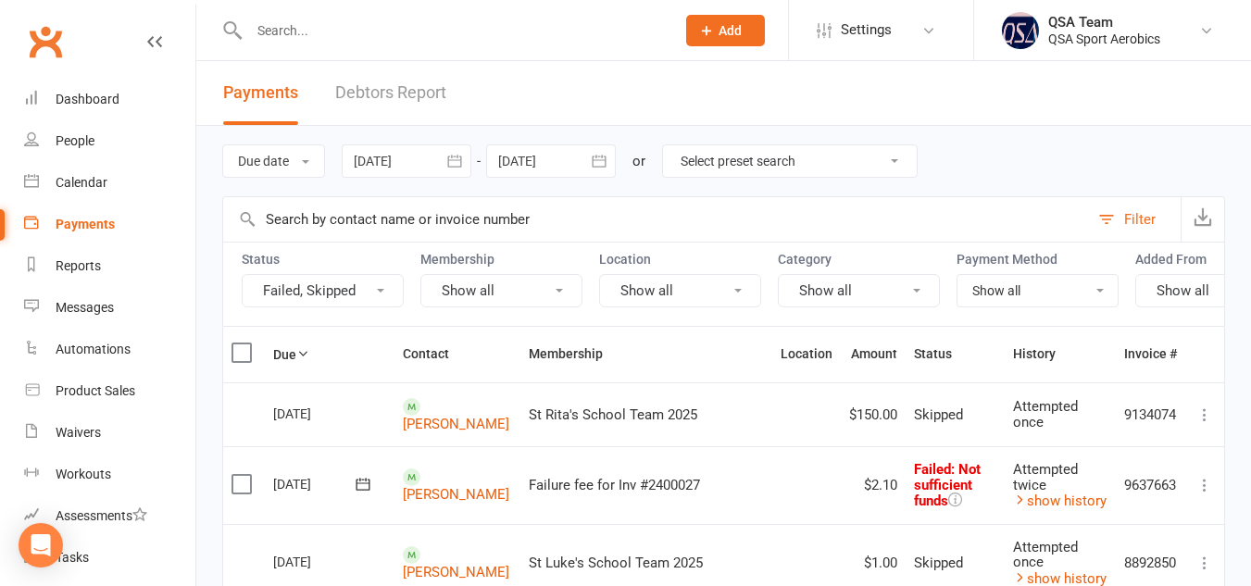
click at [527, 218] on input "text" at bounding box center [656, 219] width 866 height 44
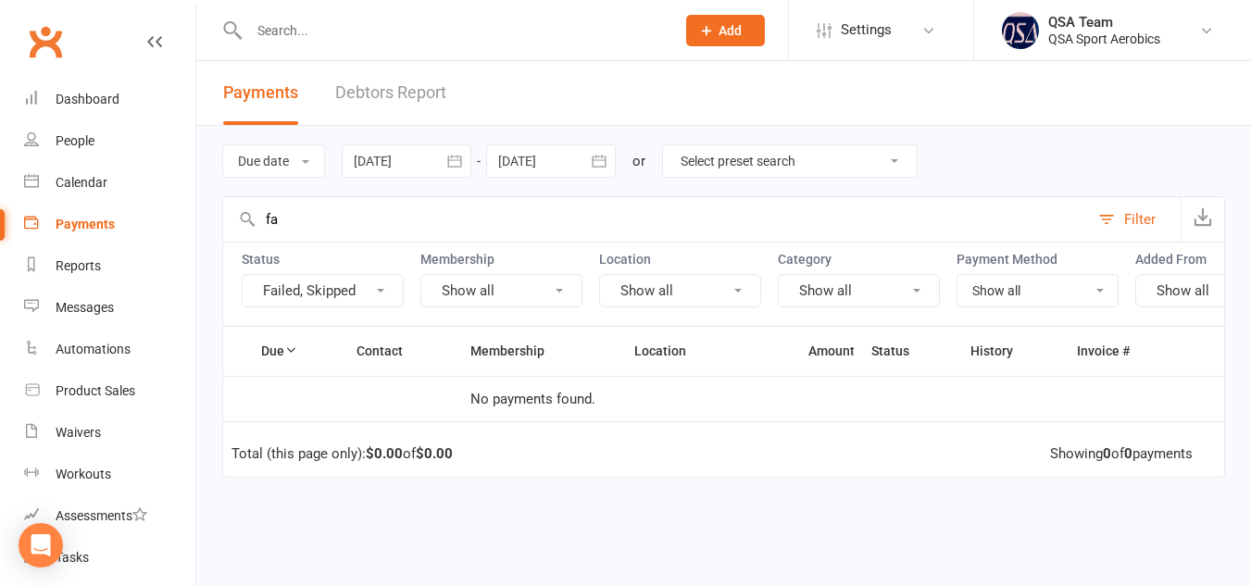
type input "f"
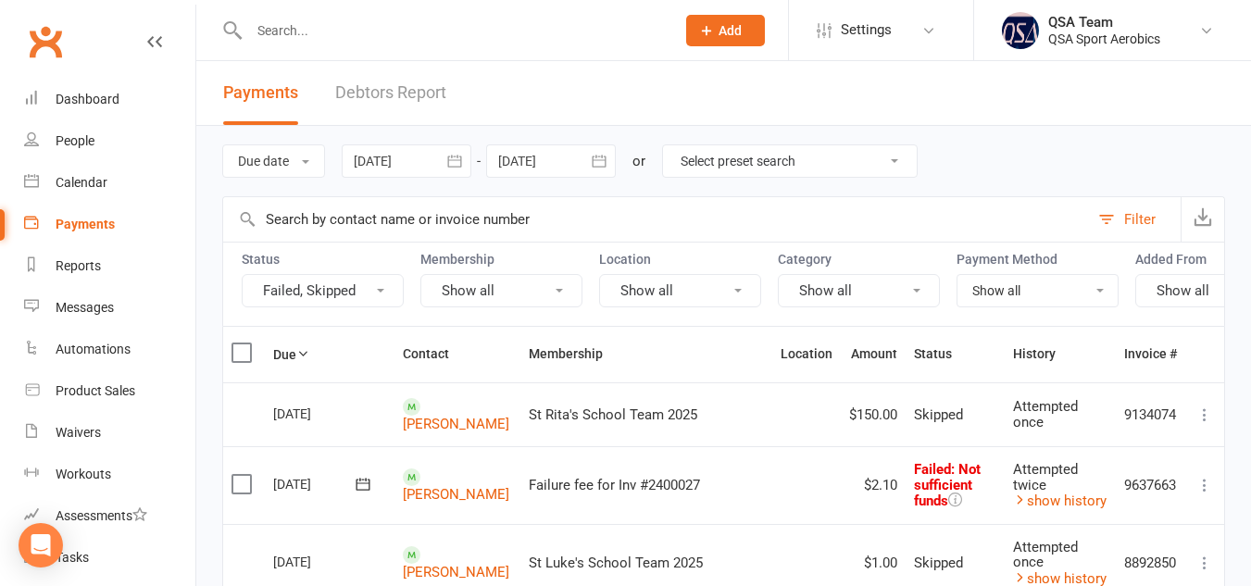
click at [382, 283] on button "Failed, Skipped" at bounding box center [323, 290] width 162 height 33
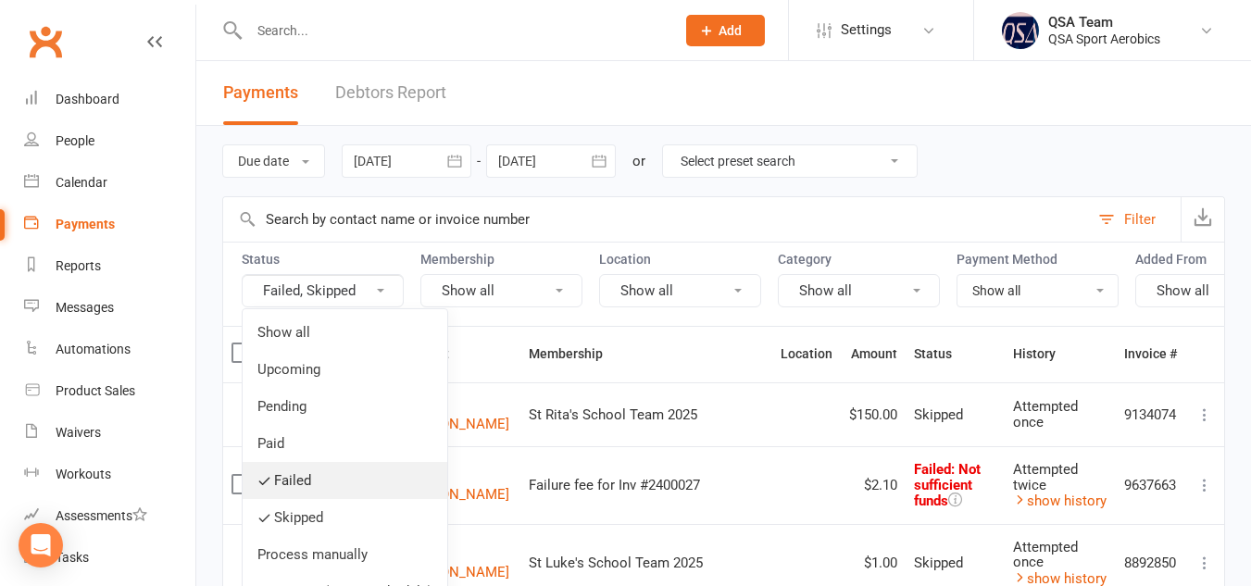
click at [297, 476] on link "Failed" at bounding box center [345, 480] width 205 height 37
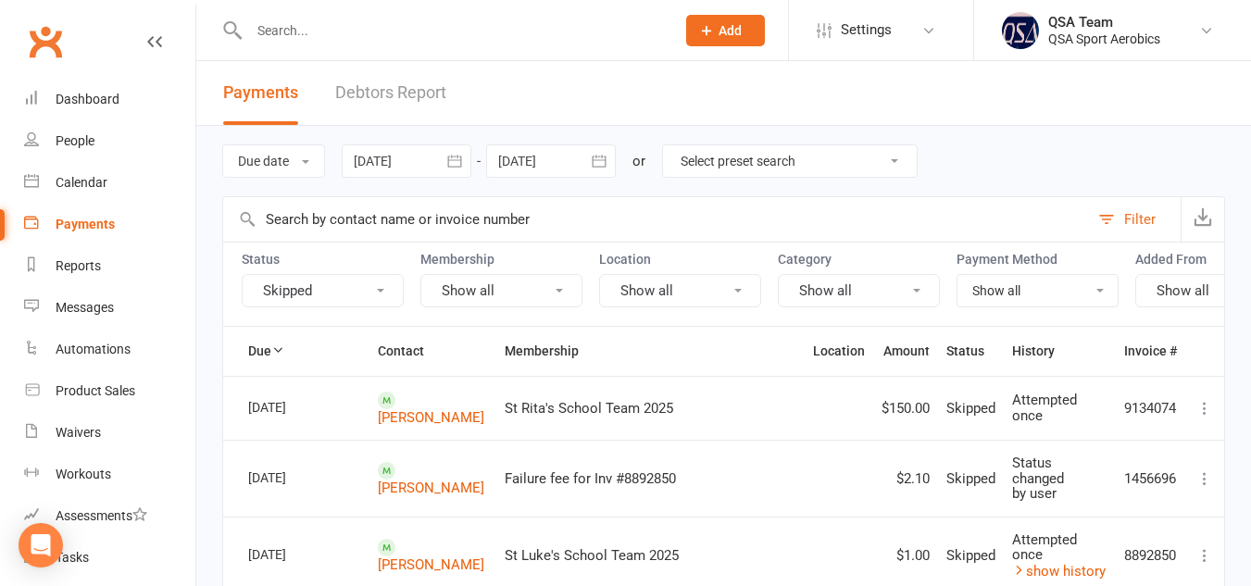
click at [384, 287] on button "Skipped" at bounding box center [323, 290] width 162 height 33
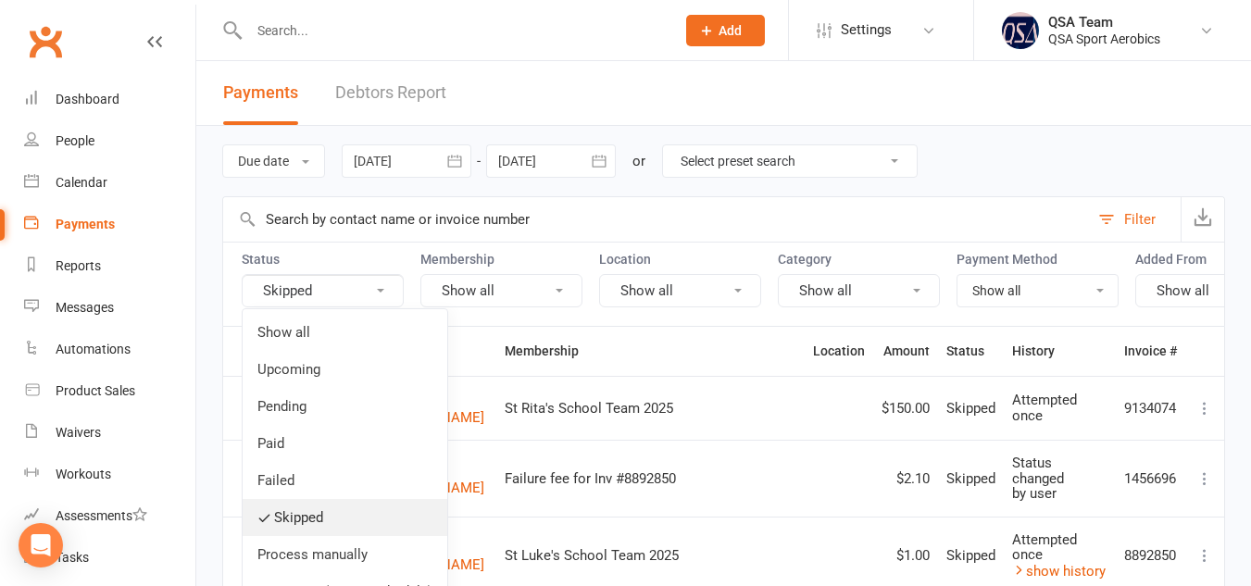
click at [311, 514] on link "Skipped" at bounding box center [345, 517] width 205 height 37
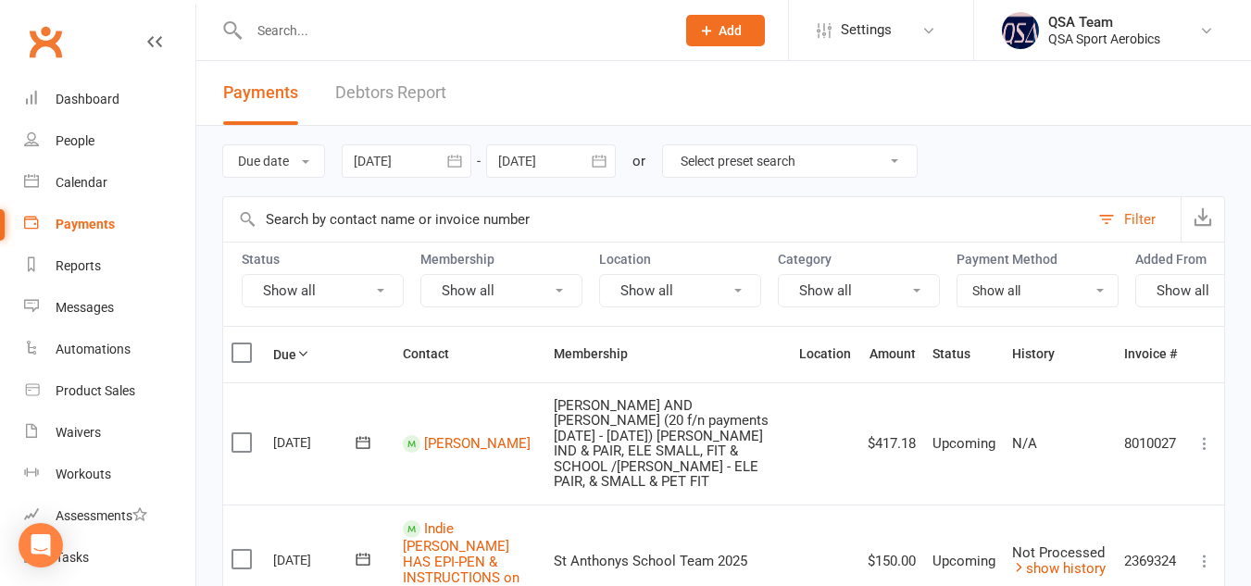
click at [571, 291] on button "Show all" at bounding box center [501, 290] width 162 height 33
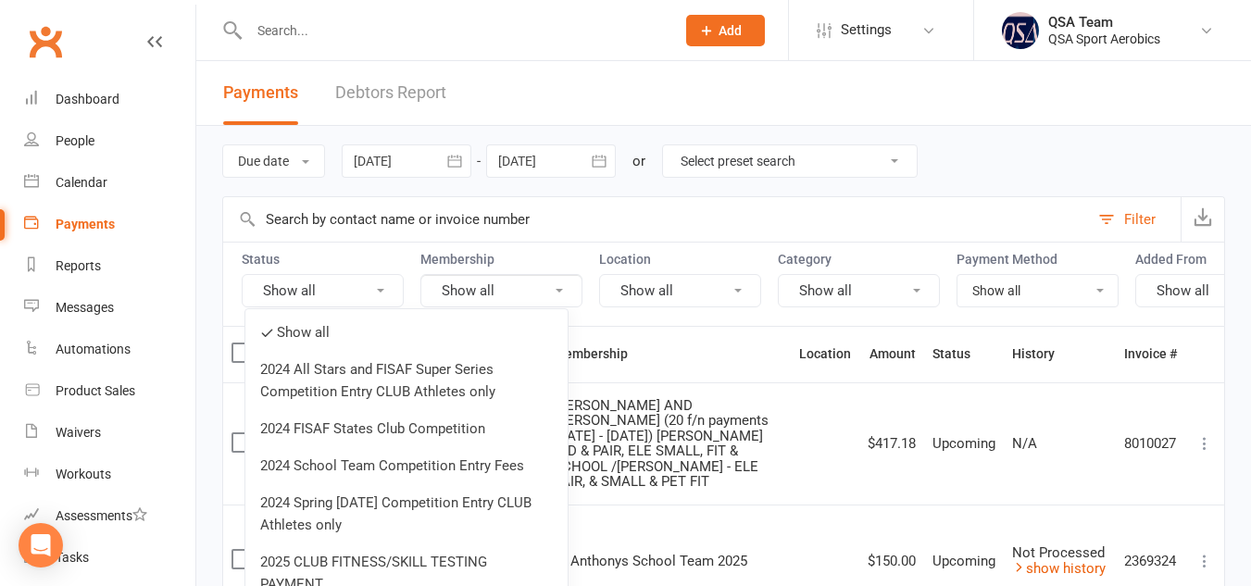
click at [971, 181] on div "Due date Due date Date paid Date failed Date settled [DATE] [DATE] Sun Mon Tue …" at bounding box center [723, 161] width 1003 height 70
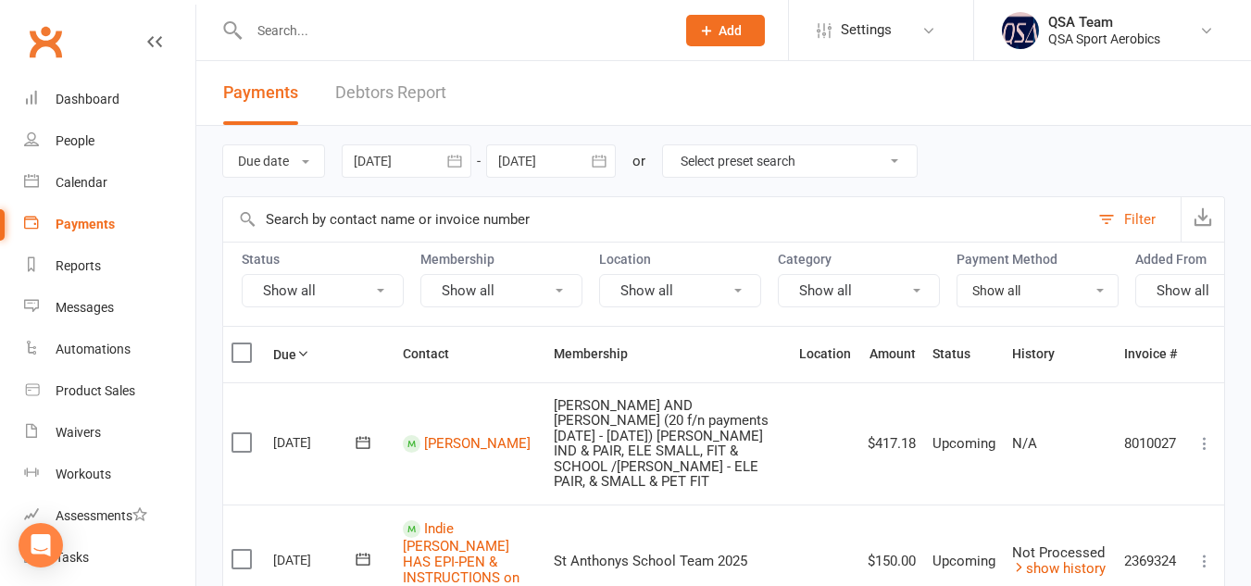
click at [913, 288] on button "Show all" at bounding box center [859, 290] width 162 height 33
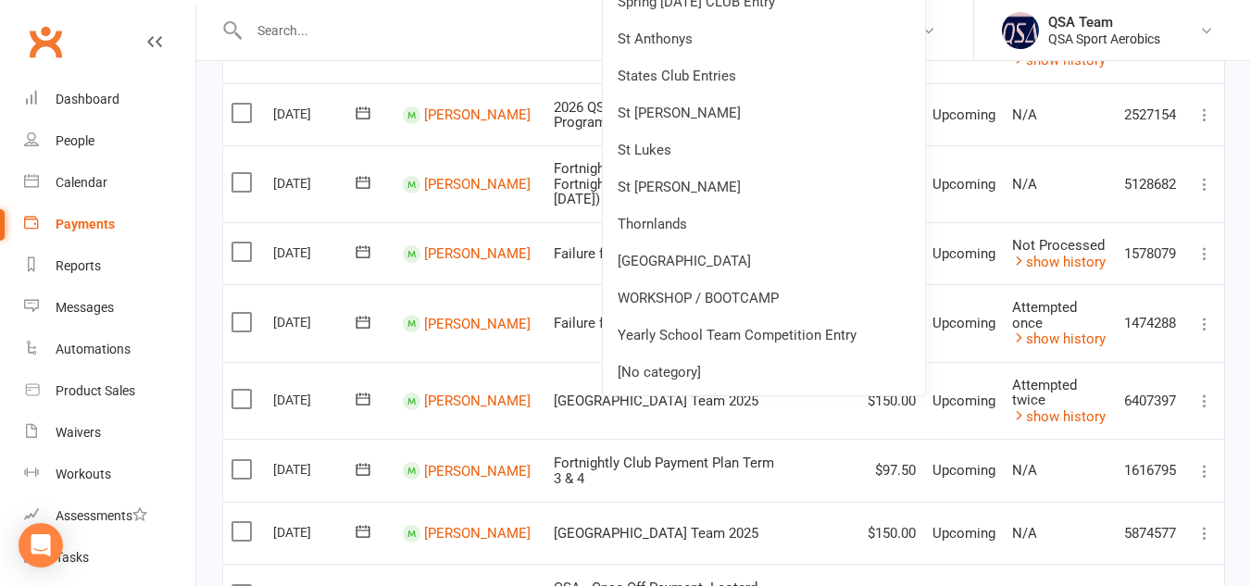
scroll to position [1295, 0]
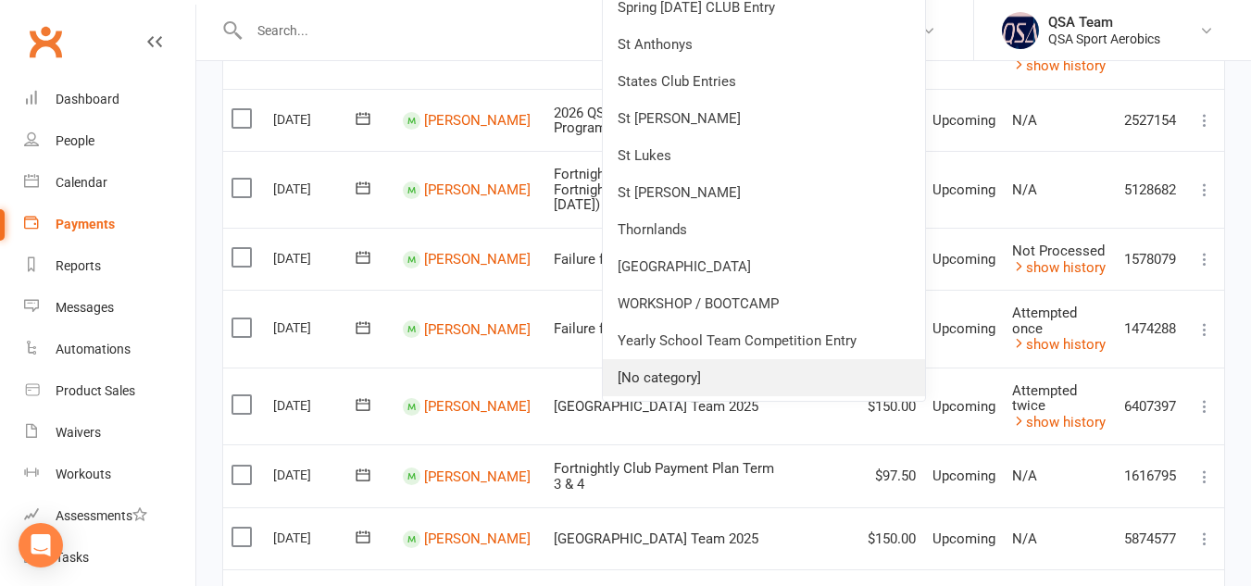
click at [823, 391] on link "[No category]" at bounding box center [764, 377] width 322 height 37
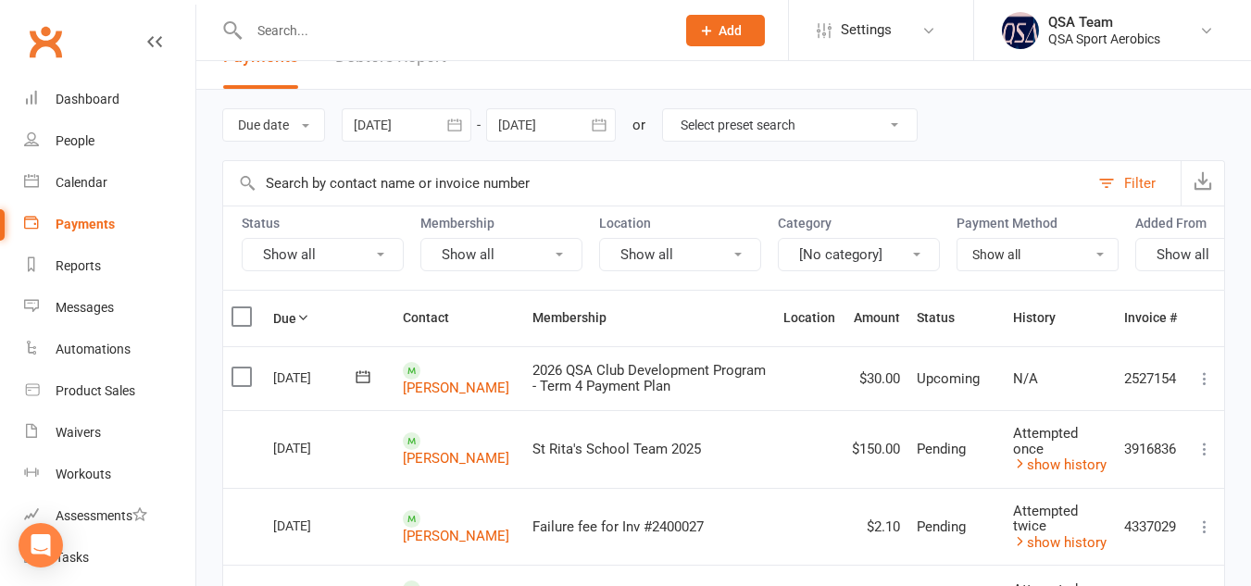
scroll to position [0, 0]
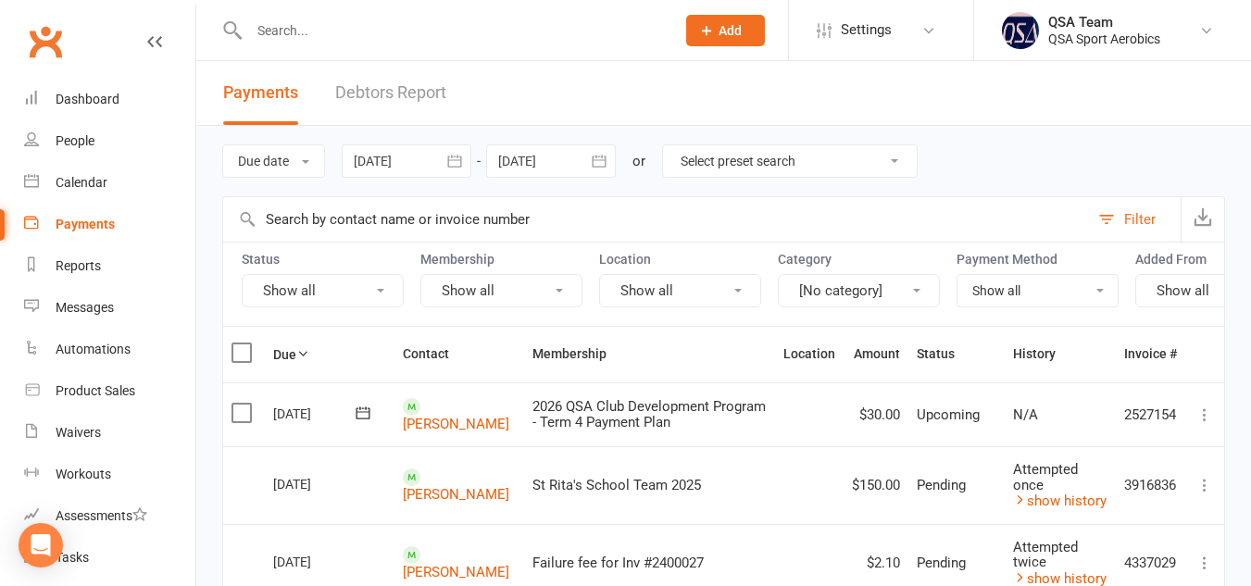
click at [1104, 290] on select "Show all No payment method Bank Account Credit Card" at bounding box center [1037, 290] width 160 height 31
select select "no_payment_method"
click at [957, 275] on select "Show all No payment method Bank Account Credit Card" at bounding box center [1037, 290] width 160 height 31
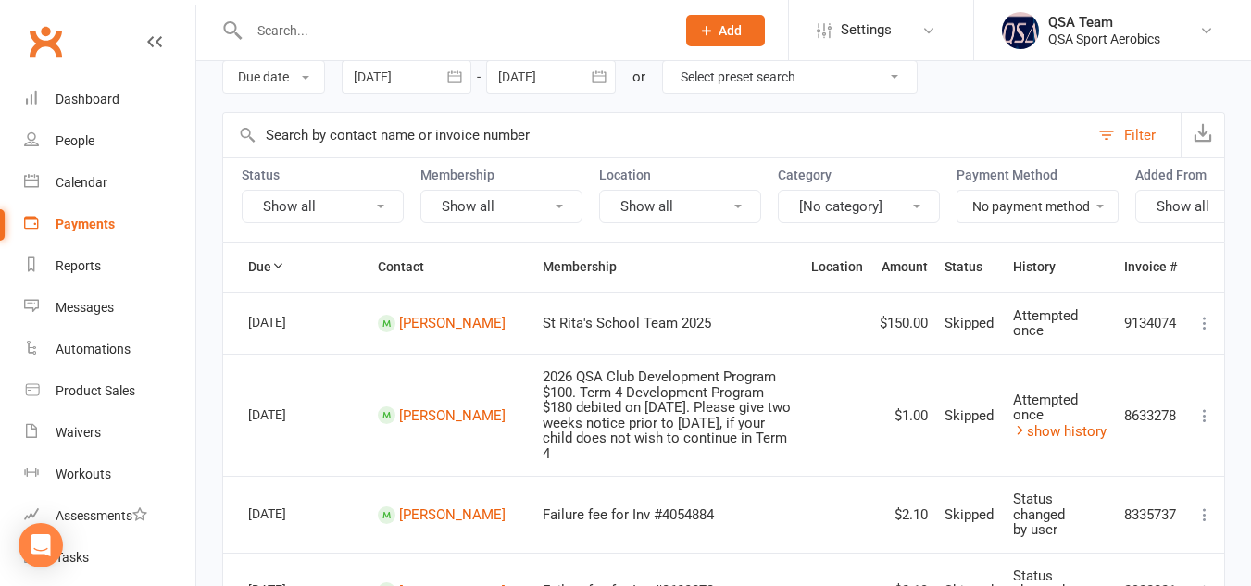
scroll to position [85, 0]
click at [482, 331] on link "[PERSON_NAME]" at bounding box center [452, 322] width 106 height 17
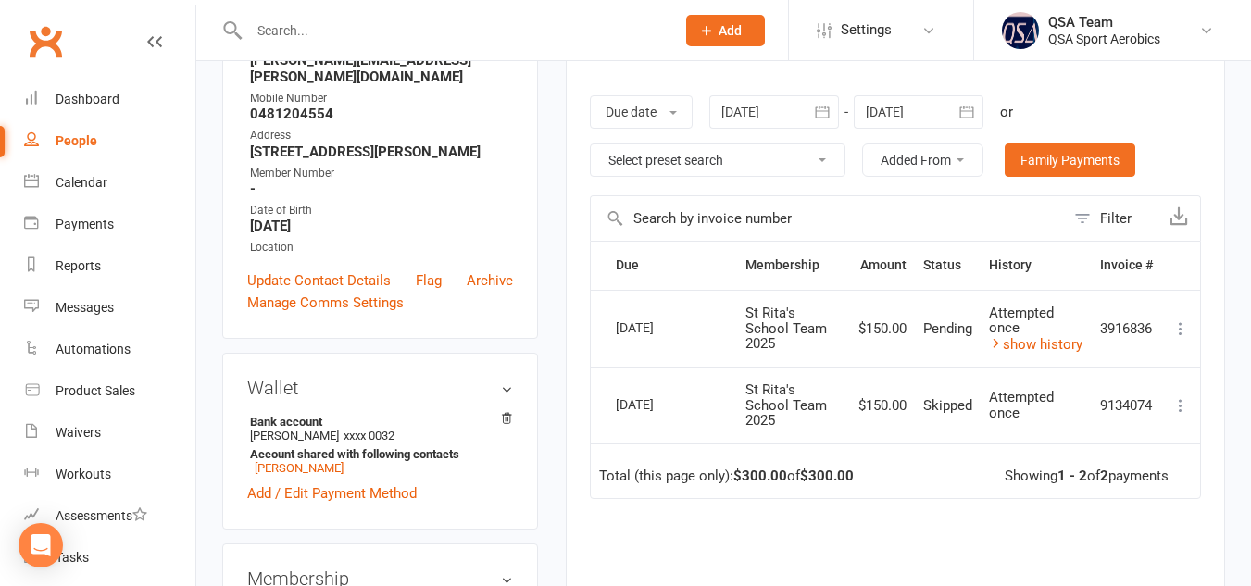
scroll to position [314, 0]
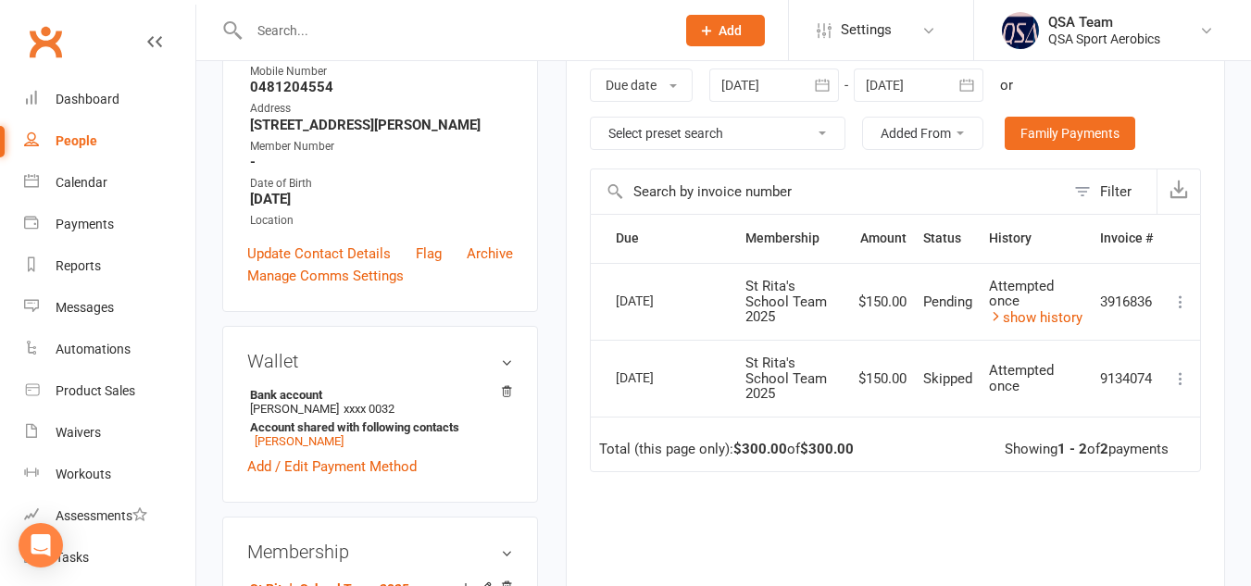
select select "no_payment_method"
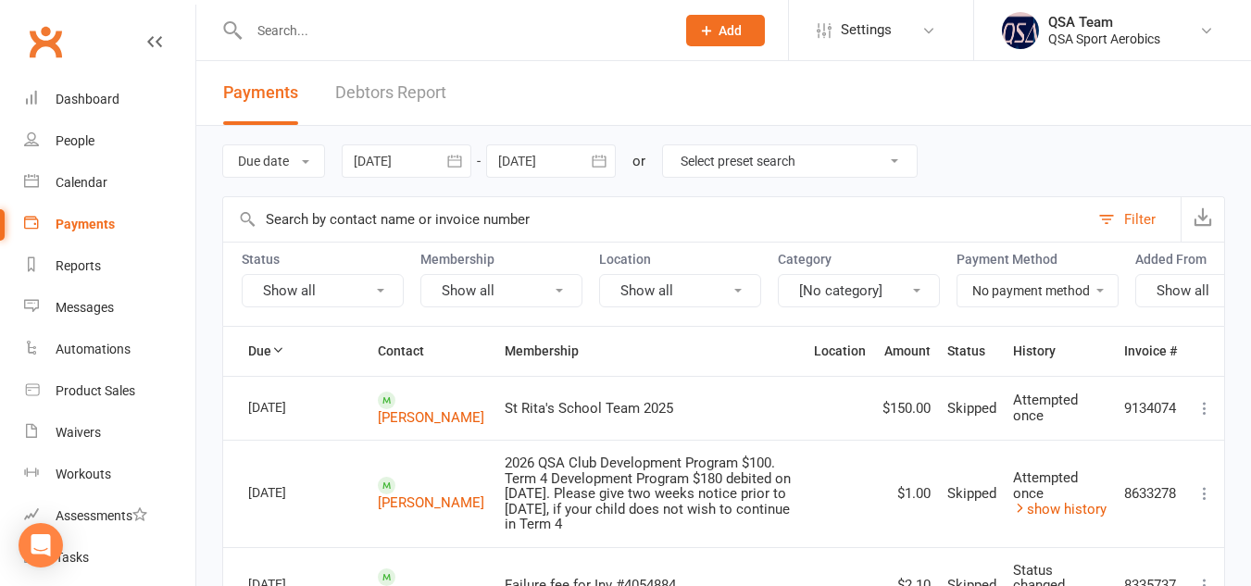
click at [914, 294] on button "[No category]" at bounding box center [859, 290] width 162 height 33
click at [1099, 294] on select "Show all No payment method Bank Account Credit Card" at bounding box center [1037, 290] width 160 height 31
click at [1182, 284] on button "Show all" at bounding box center [1216, 290] width 162 height 33
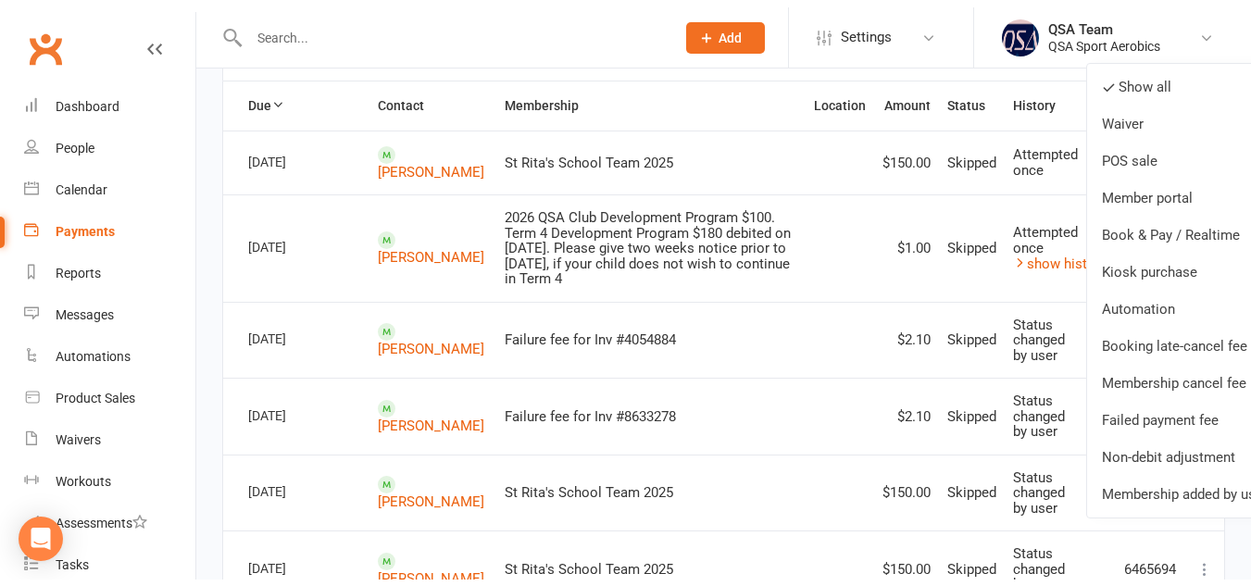
scroll to position [257, 0]
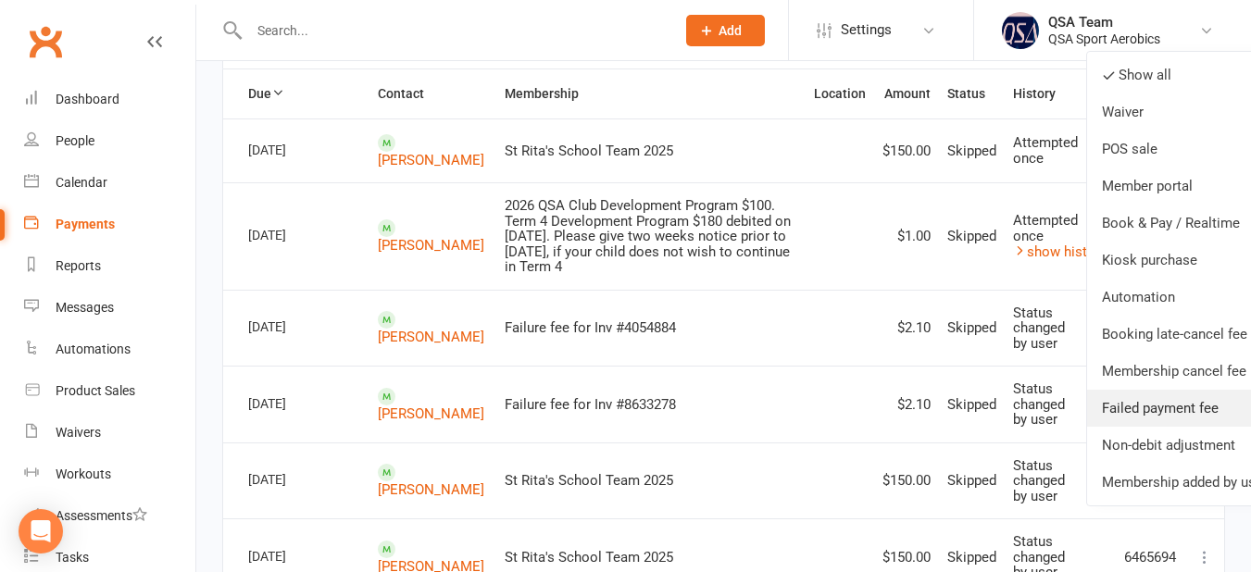
click at [1173, 408] on link "Failed payment fee" at bounding box center [1184, 408] width 195 height 37
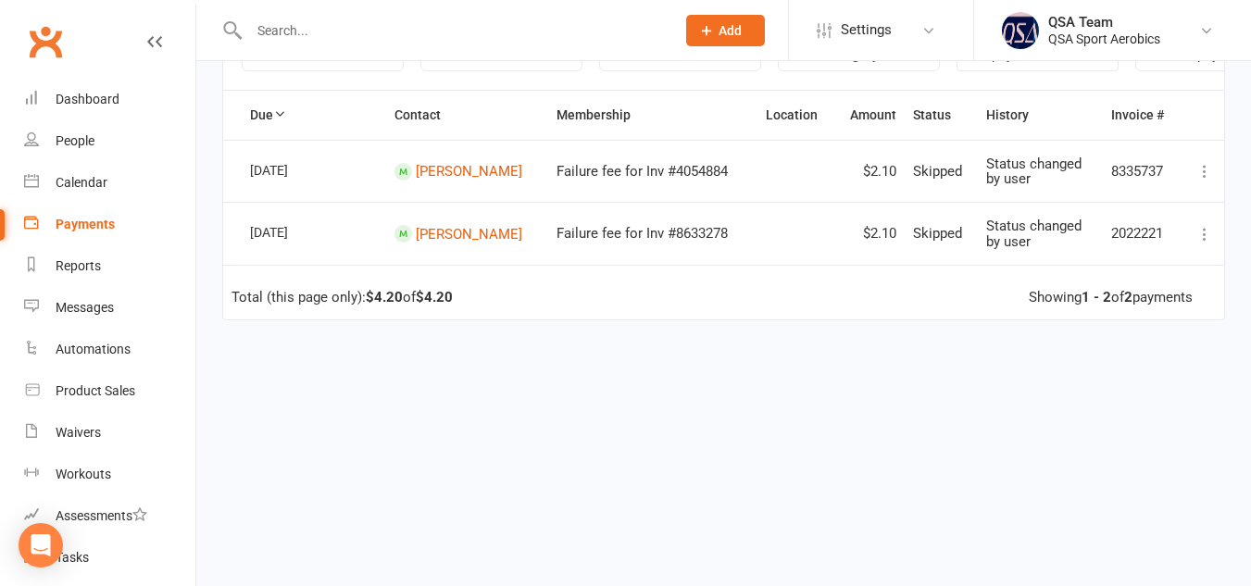
scroll to position [0, 0]
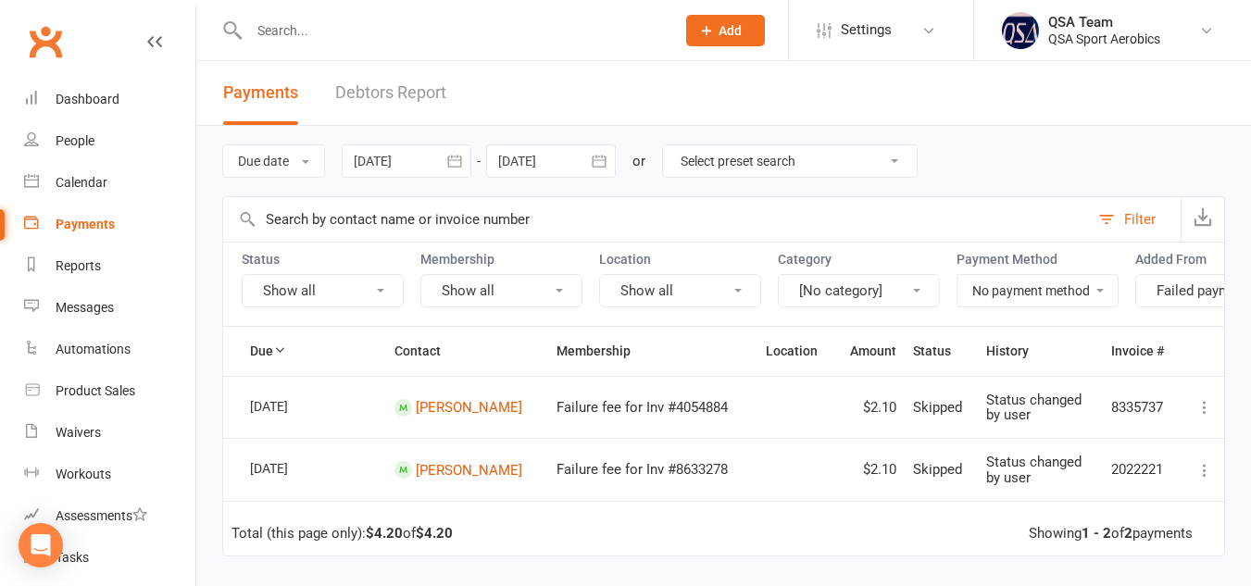
click at [997, 294] on select "Show all No payment method Bank Account Credit Card" at bounding box center [1037, 290] width 160 height 31
select select
click at [957, 275] on select "Show all No payment method Bank Account Credit Card" at bounding box center [1037, 290] width 160 height 31
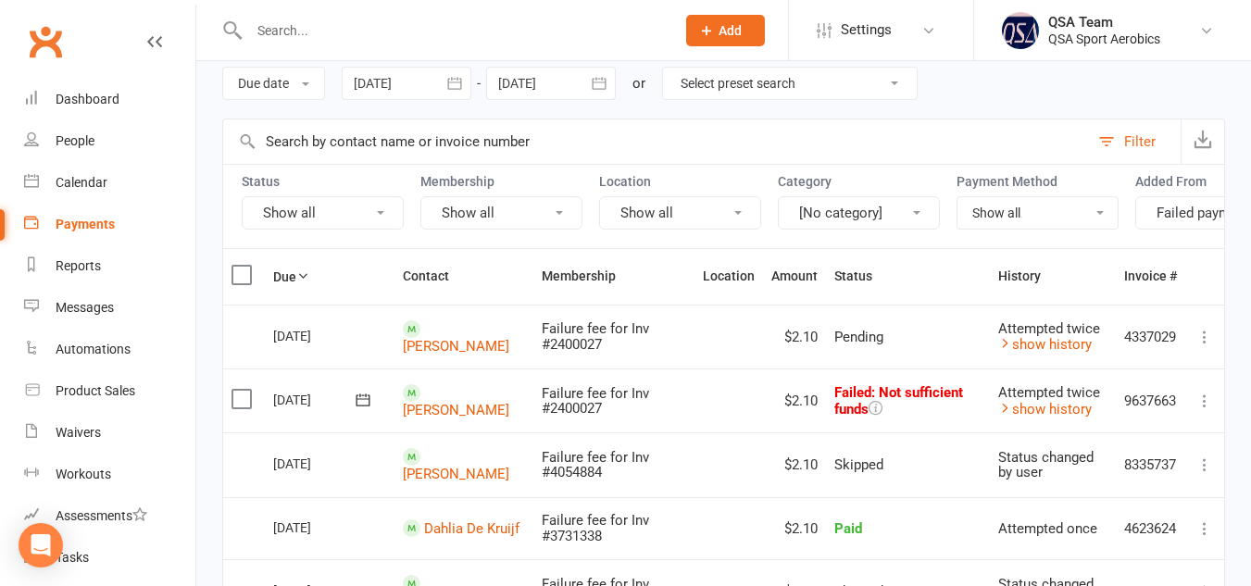
scroll to position [80, 0]
click at [882, 209] on button "[No category]" at bounding box center [859, 210] width 162 height 33
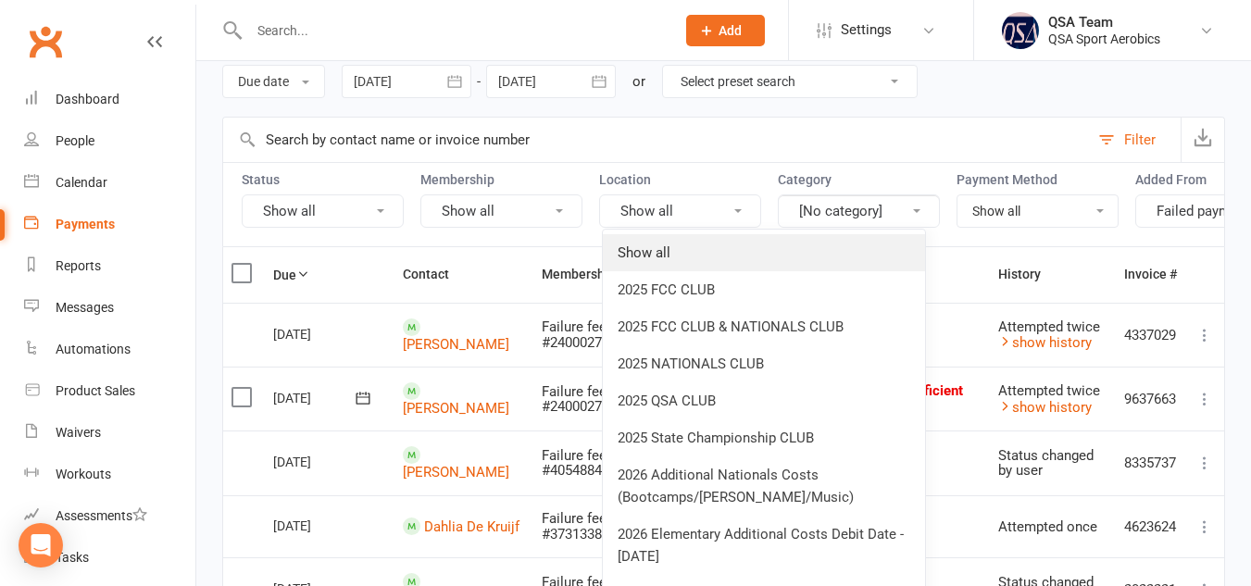
click at [760, 253] on link "Show all" at bounding box center [764, 252] width 322 height 37
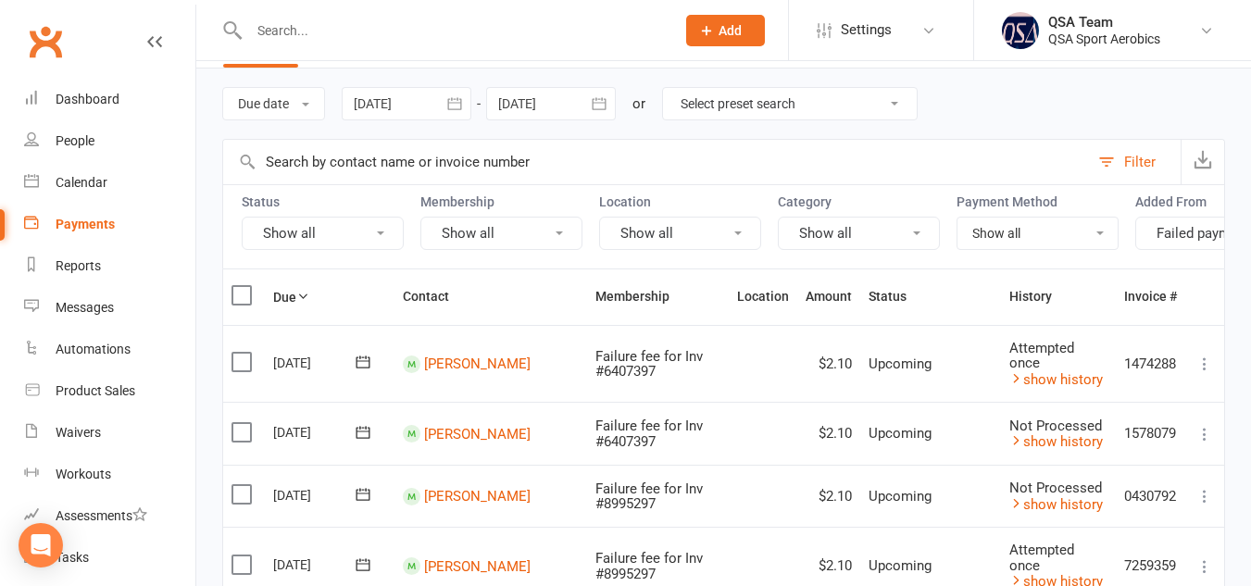
scroll to position [0, 0]
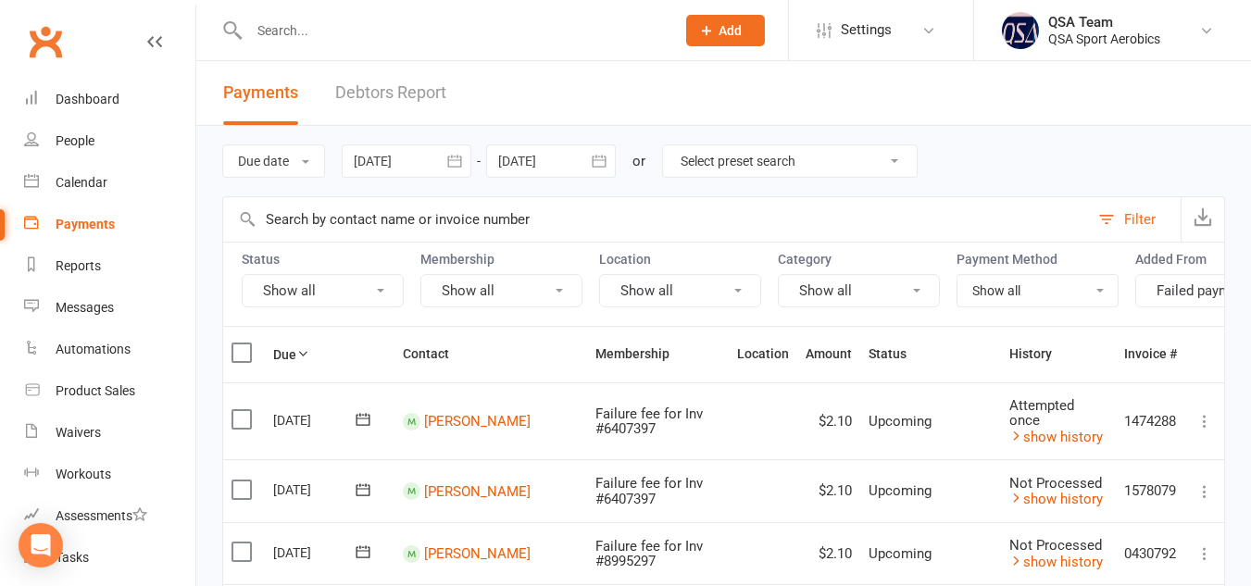
click at [451, 159] on icon "button" at bounding box center [454, 161] width 14 height 12
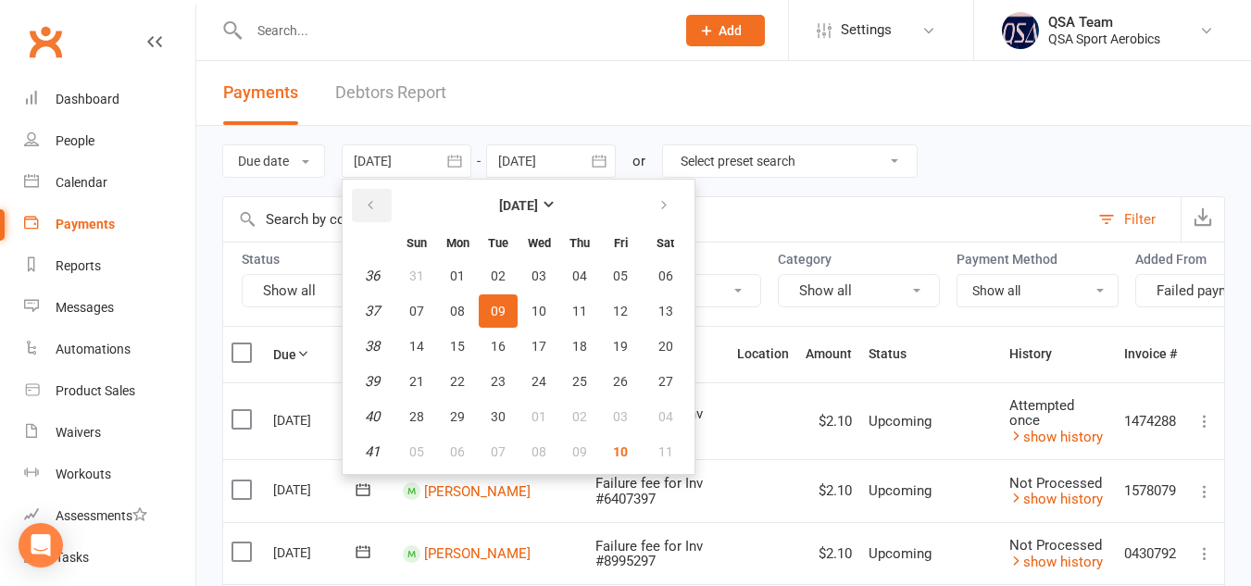
click at [369, 196] on button "button" at bounding box center [372, 205] width 40 height 33
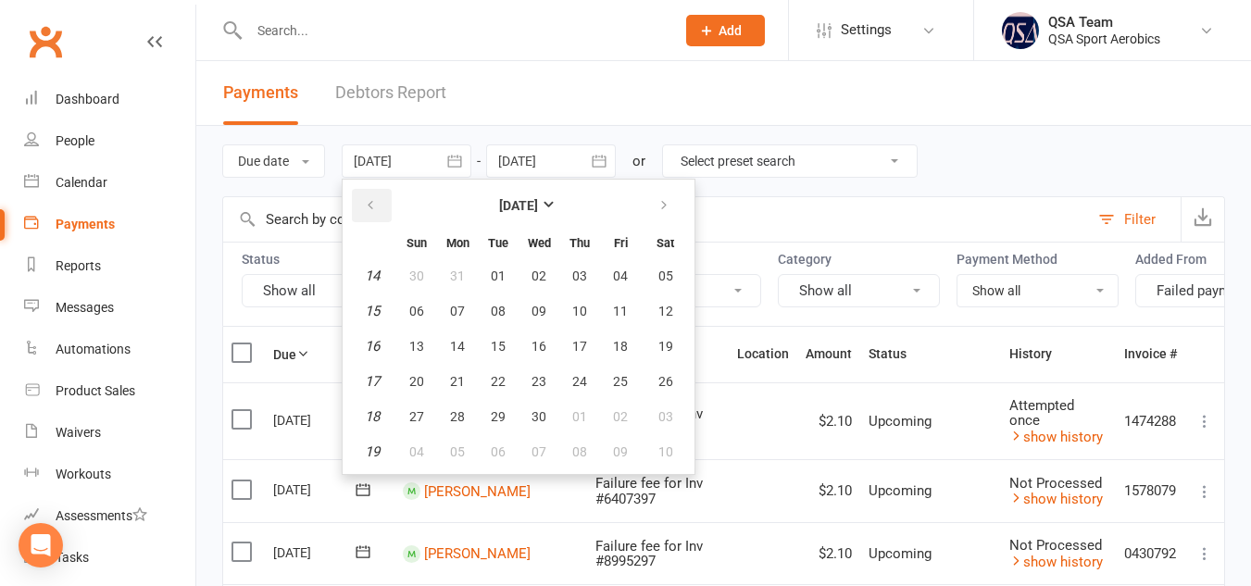
click at [369, 196] on button "button" at bounding box center [372, 205] width 40 height 33
click at [546, 272] on span "01" at bounding box center [539, 276] width 15 height 15
type input "[DATE]"
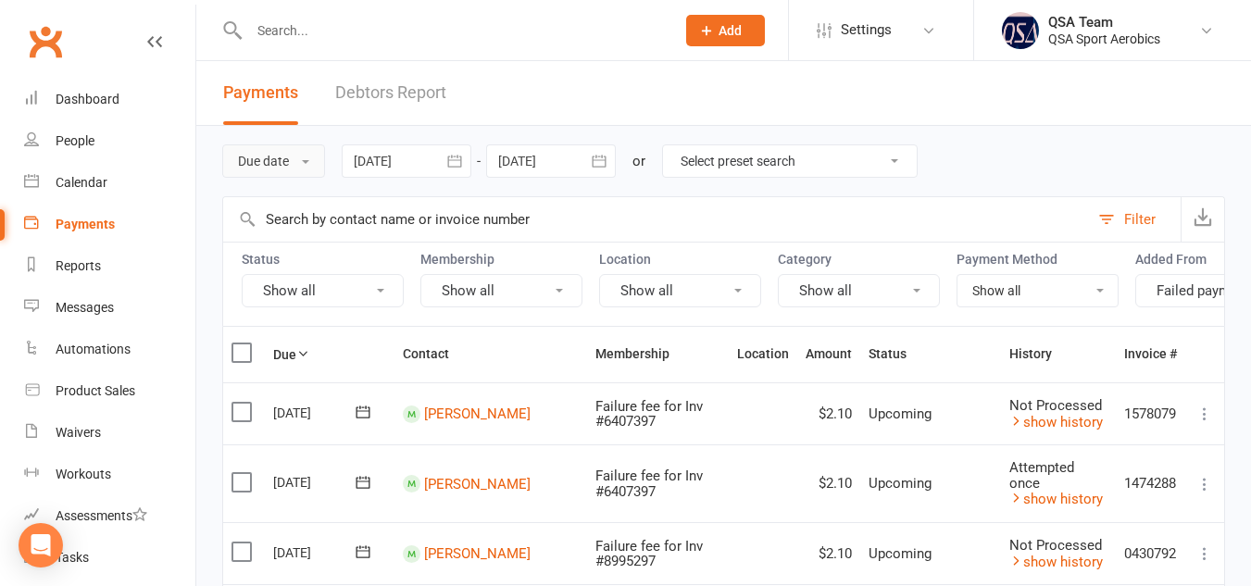
click at [313, 159] on button "Due date" at bounding box center [273, 160] width 103 height 33
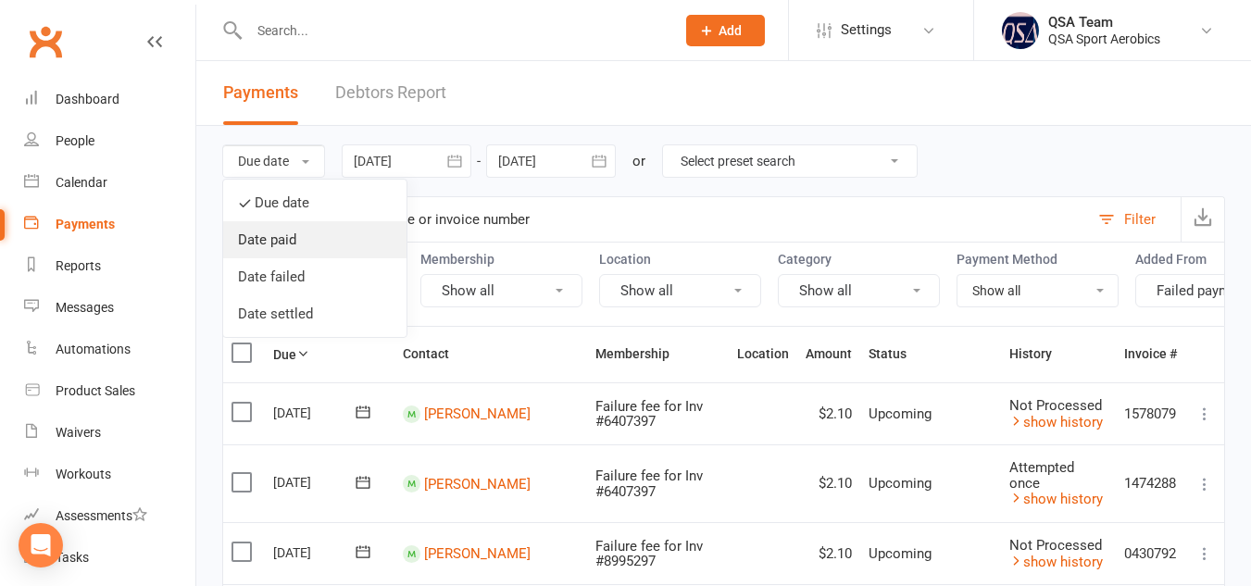
click at [293, 228] on link "Date paid" at bounding box center [314, 239] width 183 height 37
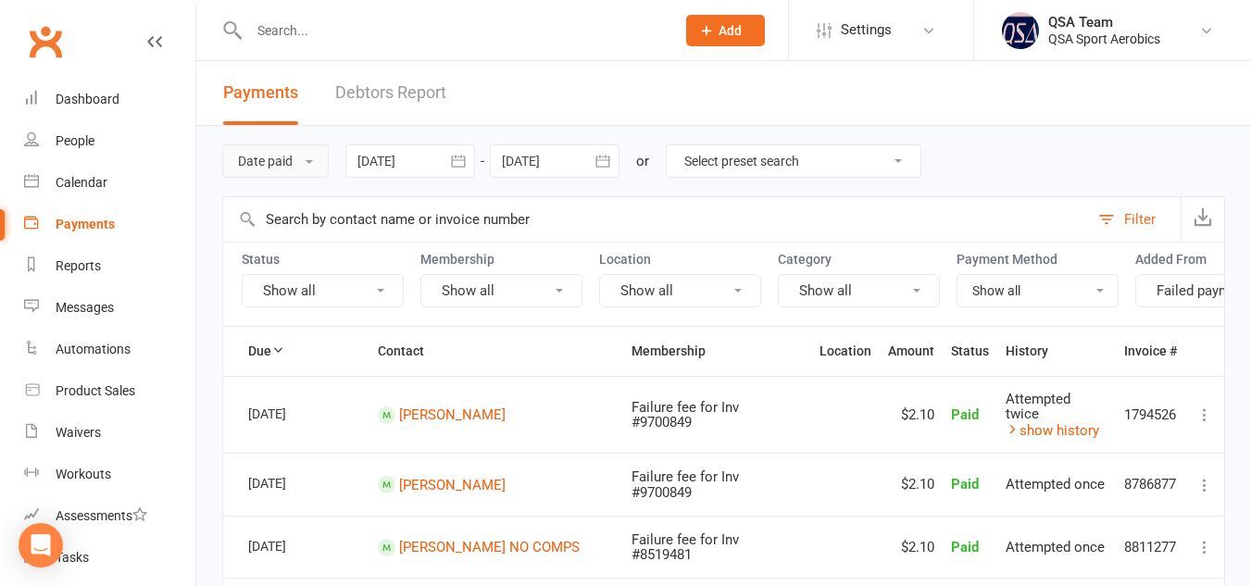
click at [313, 157] on button "Date paid" at bounding box center [275, 160] width 106 height 33
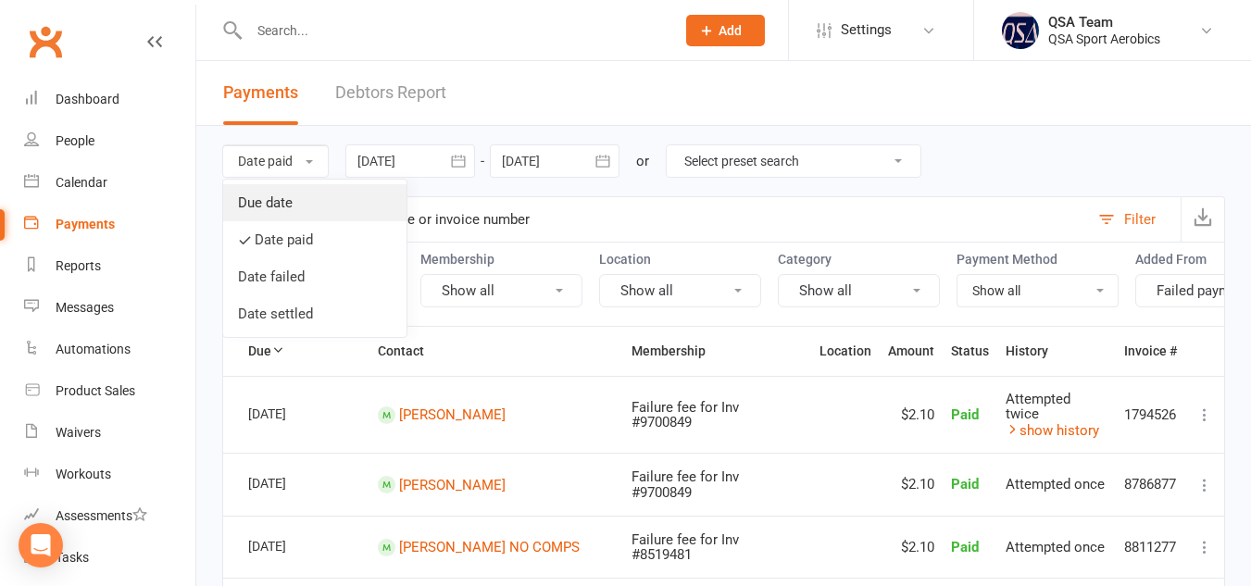
click at [281, 198] on link "Due date" at bounding box center [314, 202] width 183 height 37
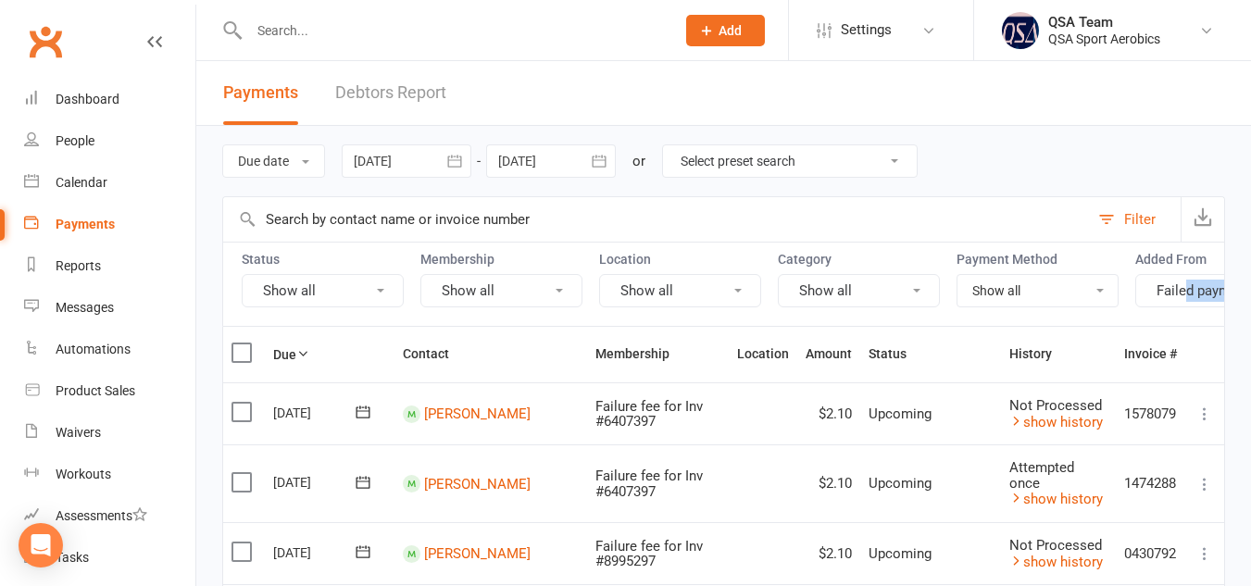
click at [1183, 303] on div "Status Show all Membership Show all Location Show all Category Show all Payment…" at bounding box center [723, 284] width 1003 height 84
click at [1183, 303] on button "Failed payment ..." at bounding box center [1216, 290] width 162 height 33
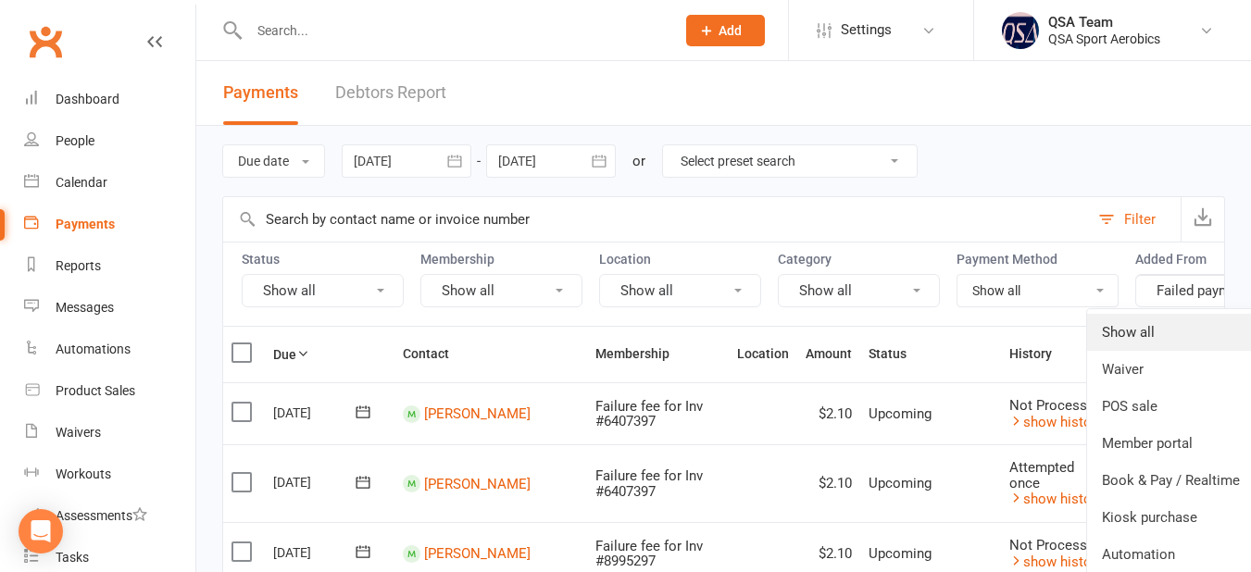
click at [1155, 326] on link "Show all" at bounding box center [1184, 332] width 195 height 37
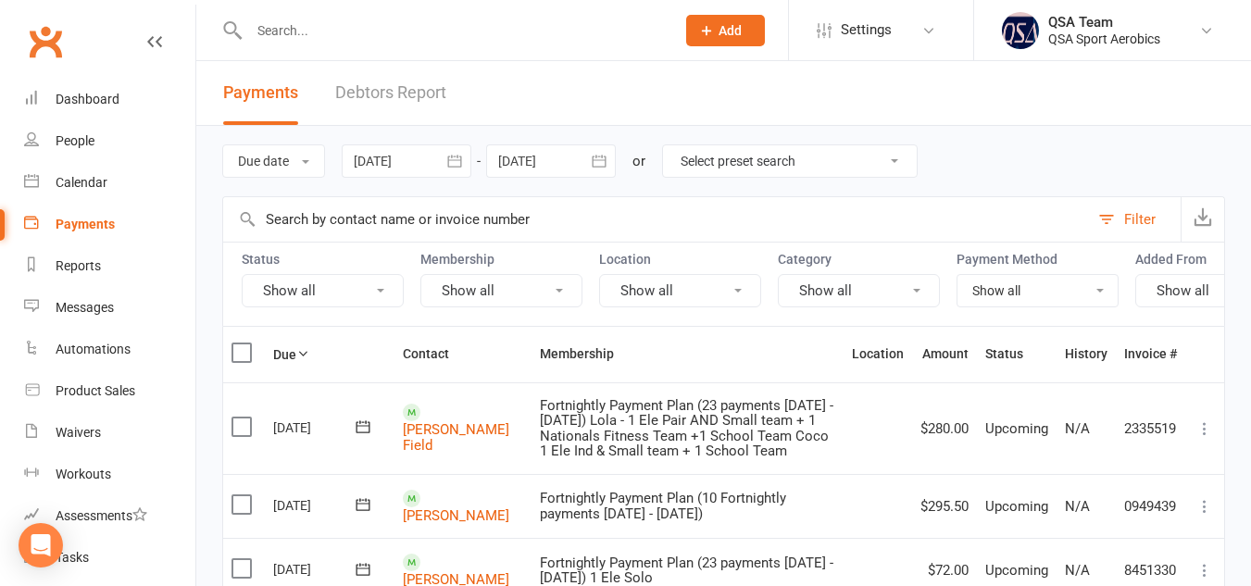
click at [1120, 214] on button "Filter" at bounding box center [1135, 219] width 92 height 44
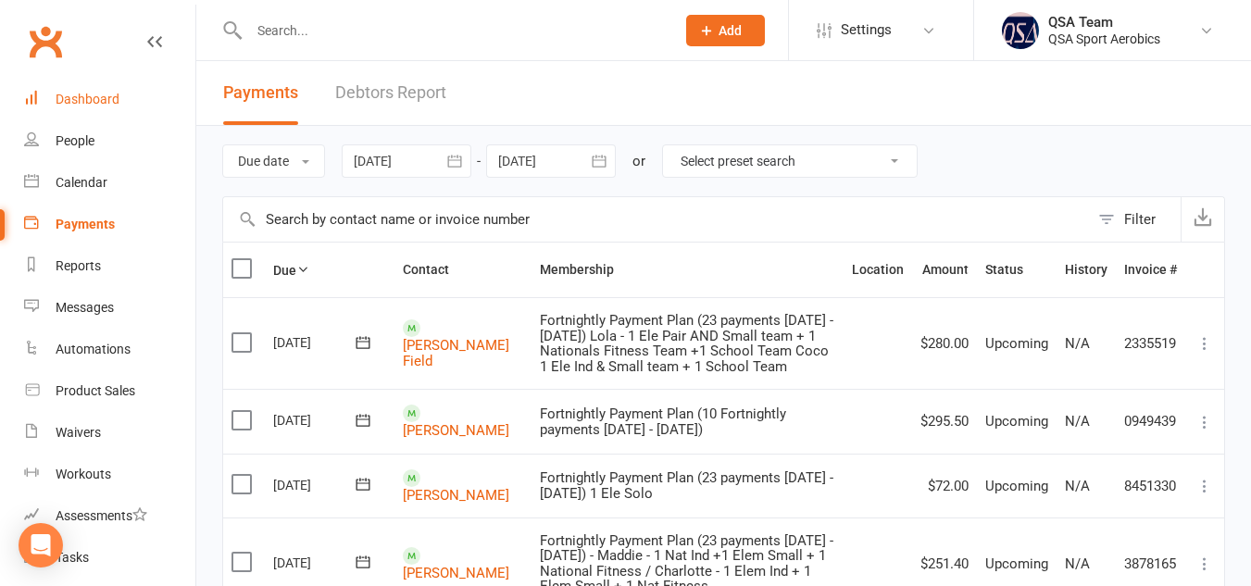
click at [114, 96] on div "Dashboard" at bounding box center [88, 99] width 64 height 15
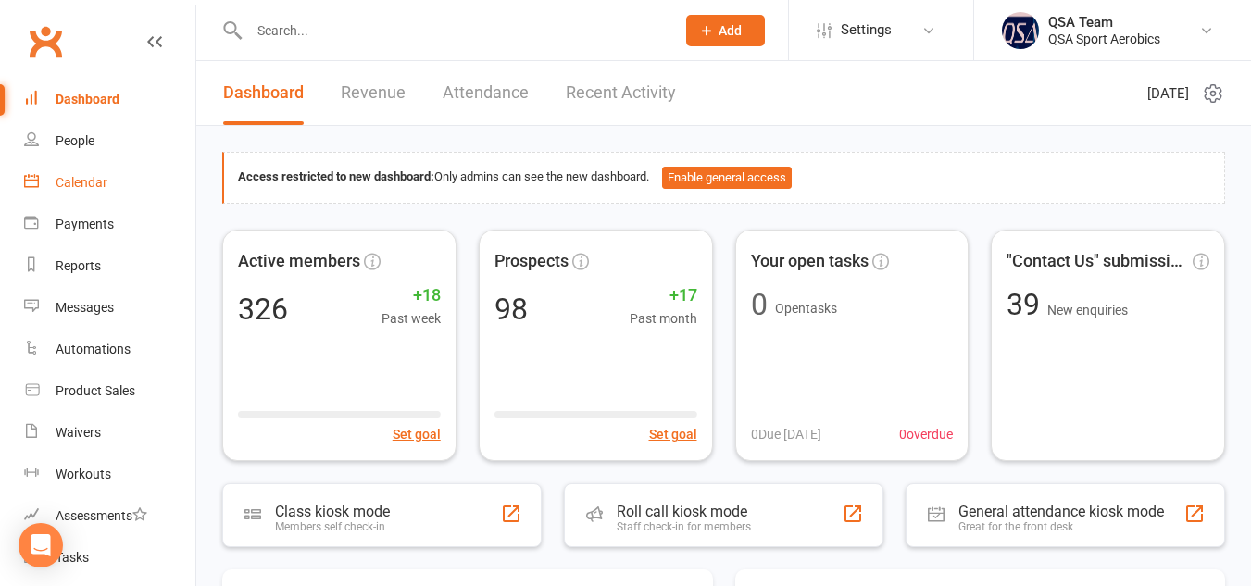
click at [90, 185] on div "Calendar" at bounding box center [82, 182] width 52 height 15
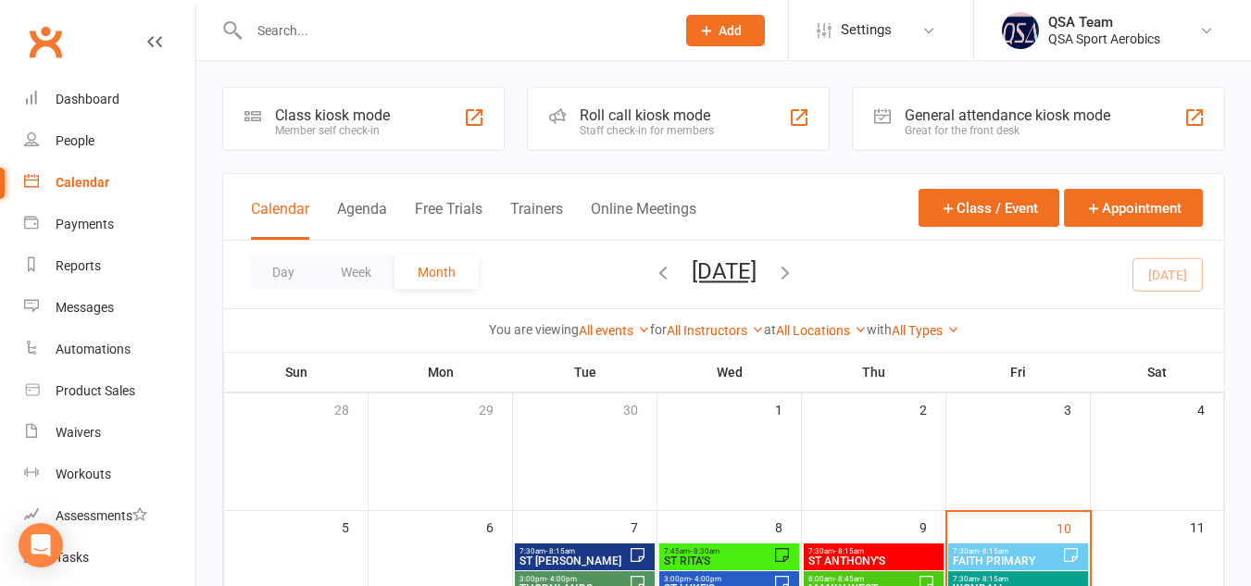
scroll to position [179, 0]
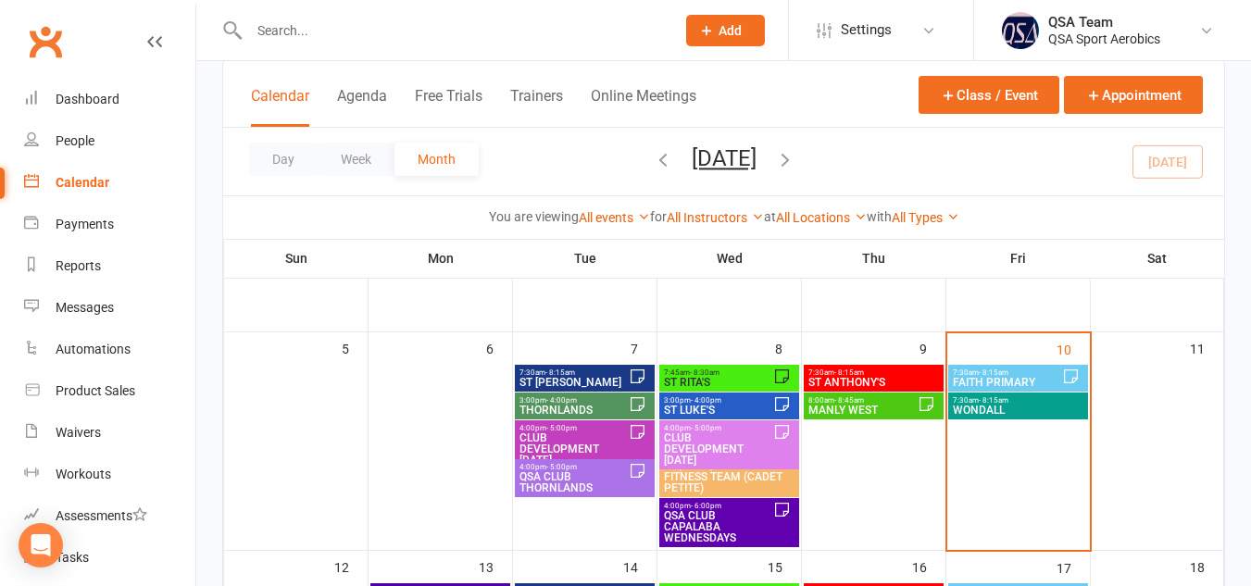
click at [1056, 404] on span "7:30am - 8:15am" at bounding box center [1018, 400] width 132 height 8
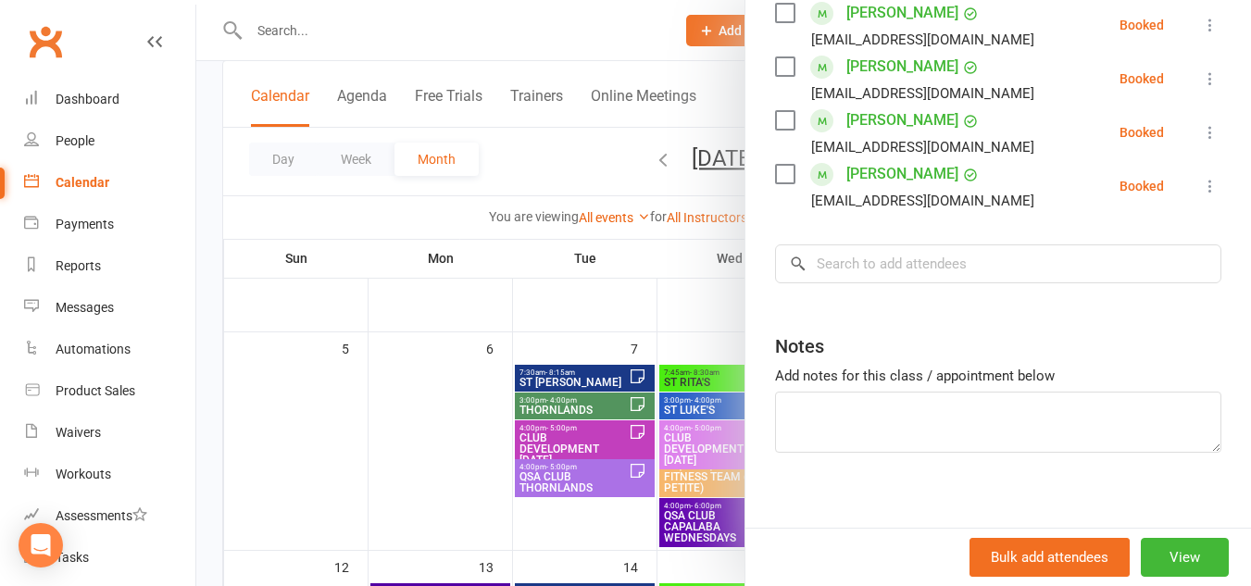
scroll to position [831, 0]
click at [982, 427] on textarea at bounding box center [998, 421] width 446 height 61
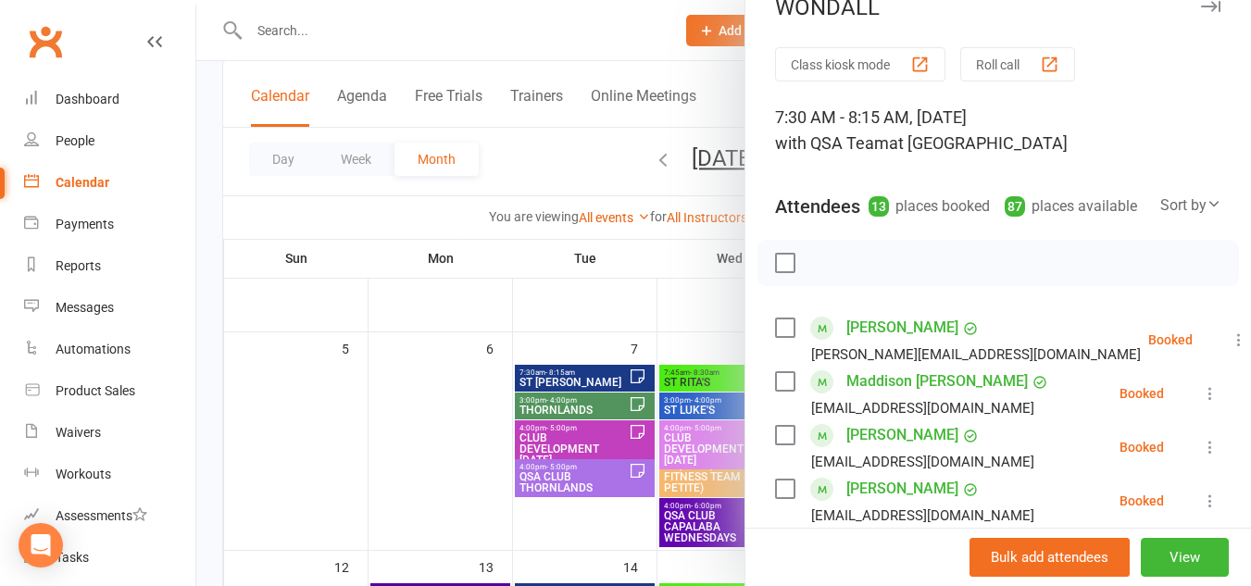
scroll to position [0, 0]
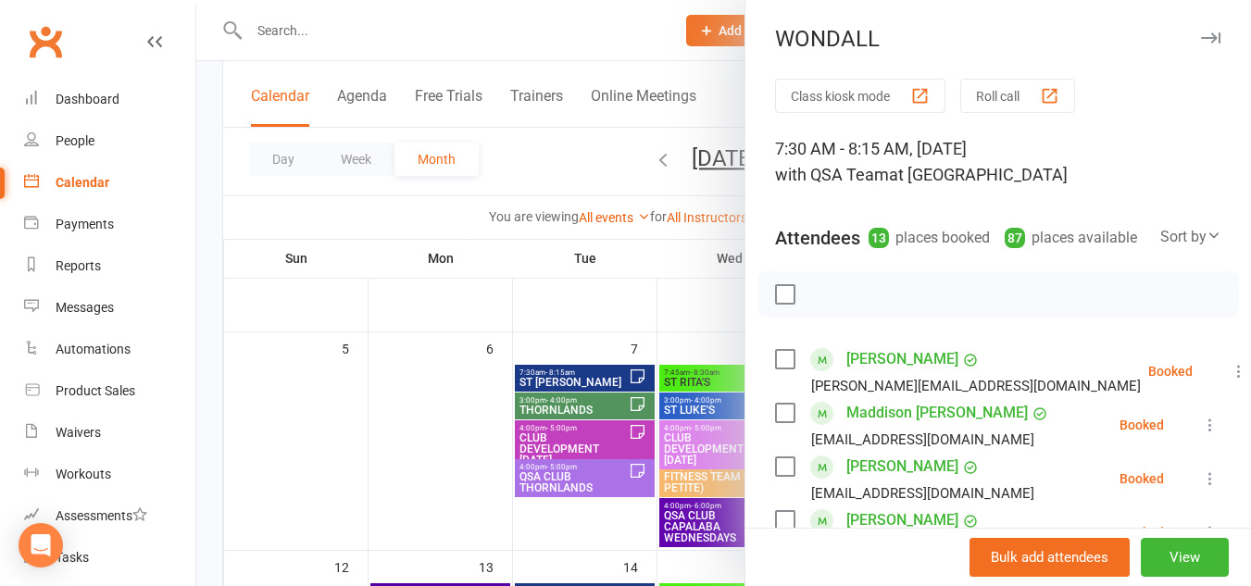
type textarea "COACH [PERSON_NAME] only"
click at [1201, 40] on icon "button" at bounding box center [1210, 37] width 19 height 11
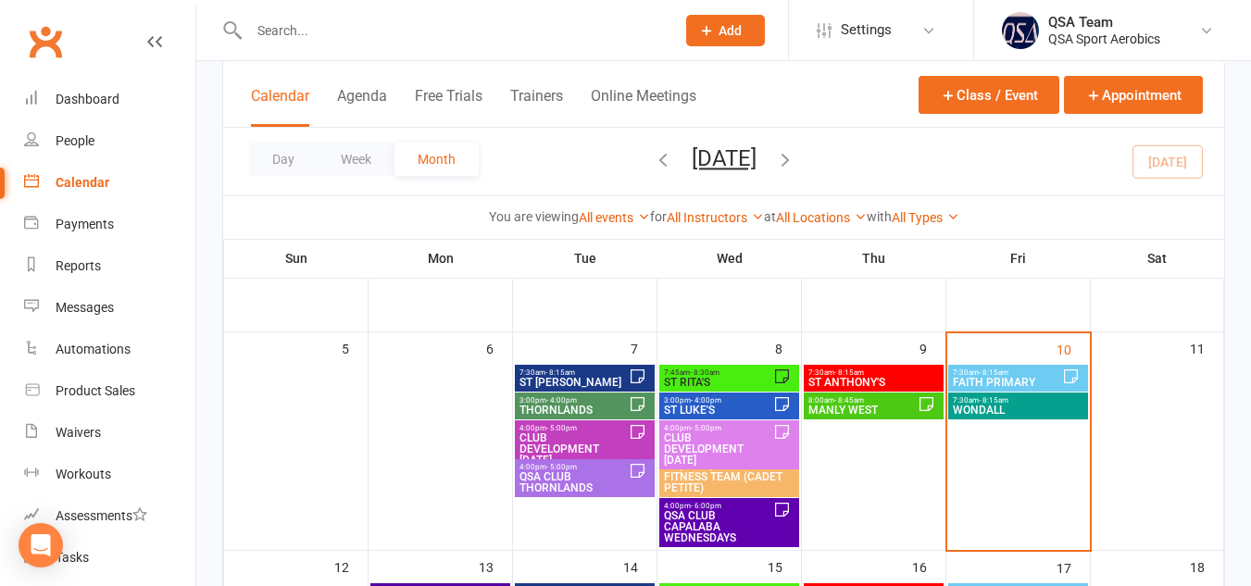
click at [1000, 379] on span "FAITH PRIMARY" at bounding box center [1007, 382] width 110 height 11
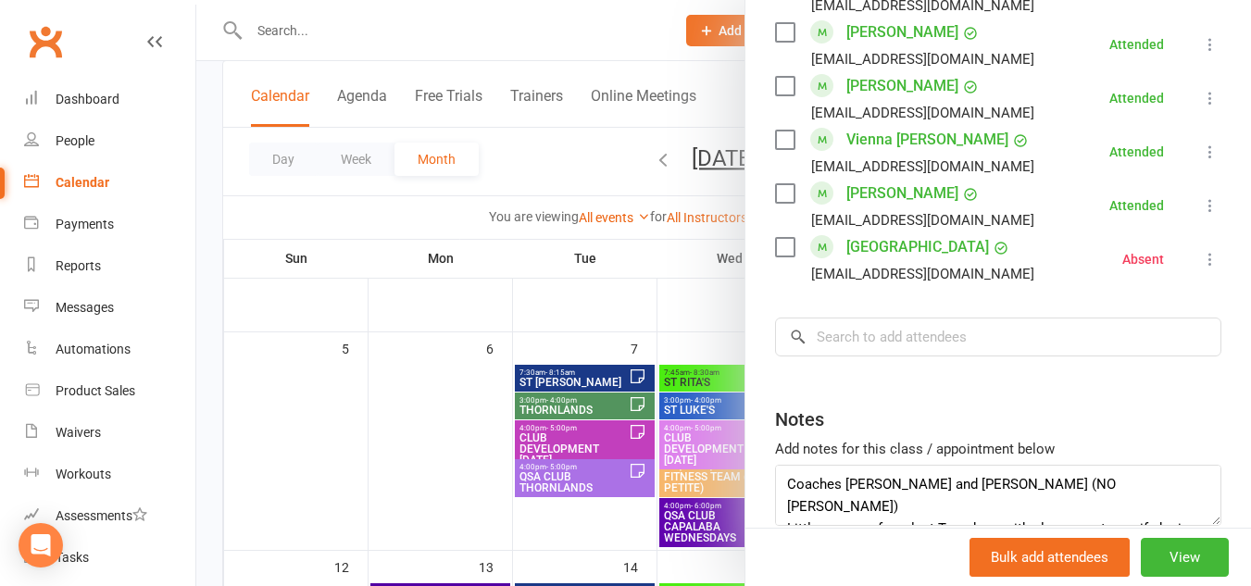
scroll to position [1976, 0]
drag, startPoint x: 1183, startPoint y: 431, endPoint x: 1183, endPoint y: 507, distance: 75.9
click at [1183, 507] on textarea "Coaches [PERSON_NAME] and [PERSON_NAME] (NO [PERSON_NAME]) Little new one from …" at bounding box center [988, 525] width 426 height 121
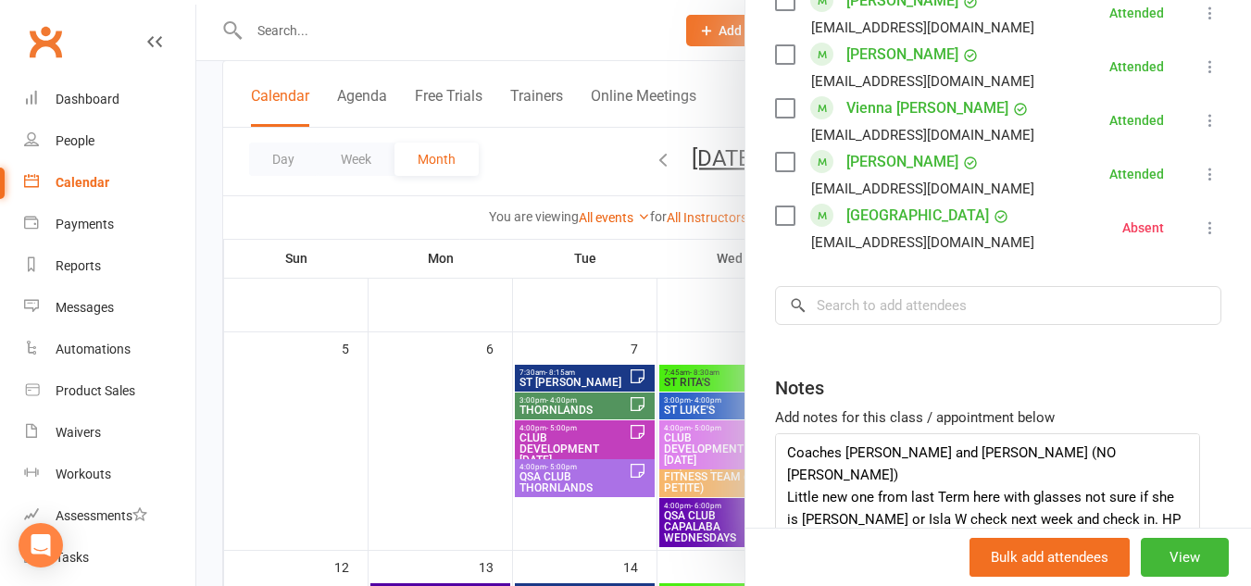
scroll to position [2023, 0]
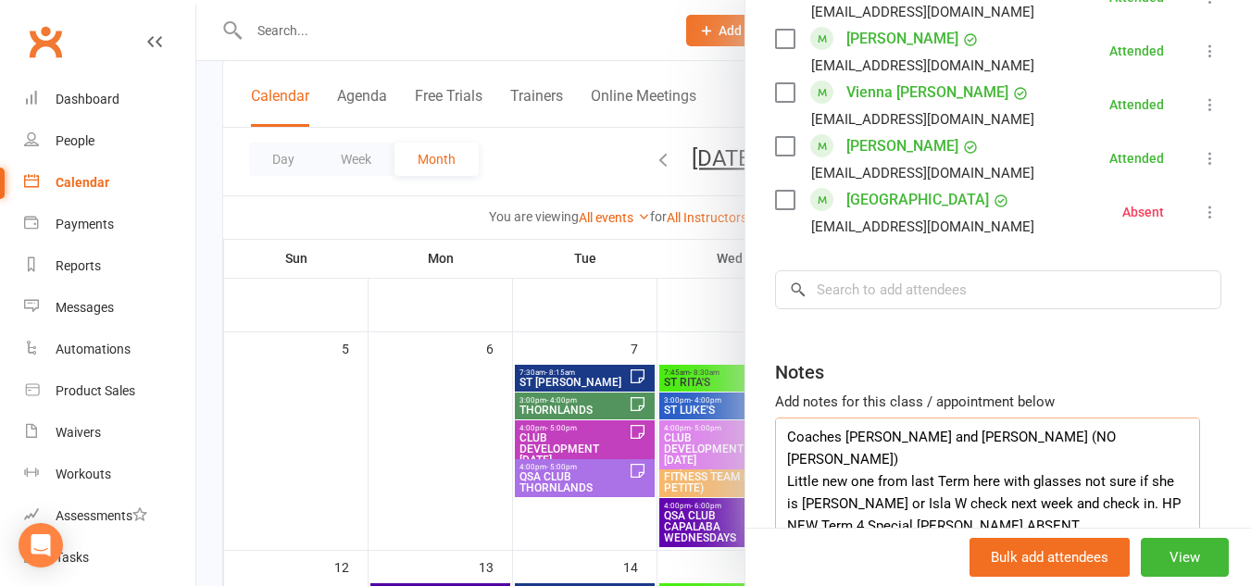
click at [1078, 418] on textarea "Coaches [PERSON_NAME] and [PERSON_NAME] (NO [PERSON_NAME]) Little new one from …" at bounding box center [987, 486] width 425 height 137
click at [1076, 418] on textarea "Coaches [PERSON_NAME] and [PERSON_NAME] (NO [PERSON_NAME]) Little new one from …" at bounding box center [987, 486] width 425 height 137
click at [1144, 418] on textarea "Coaches [PERSON_NAME] and [PERSON_NAME] (NO [PERSON_NAME]) Little new one from …" at bounding box center [987, 486] width 425 height 137
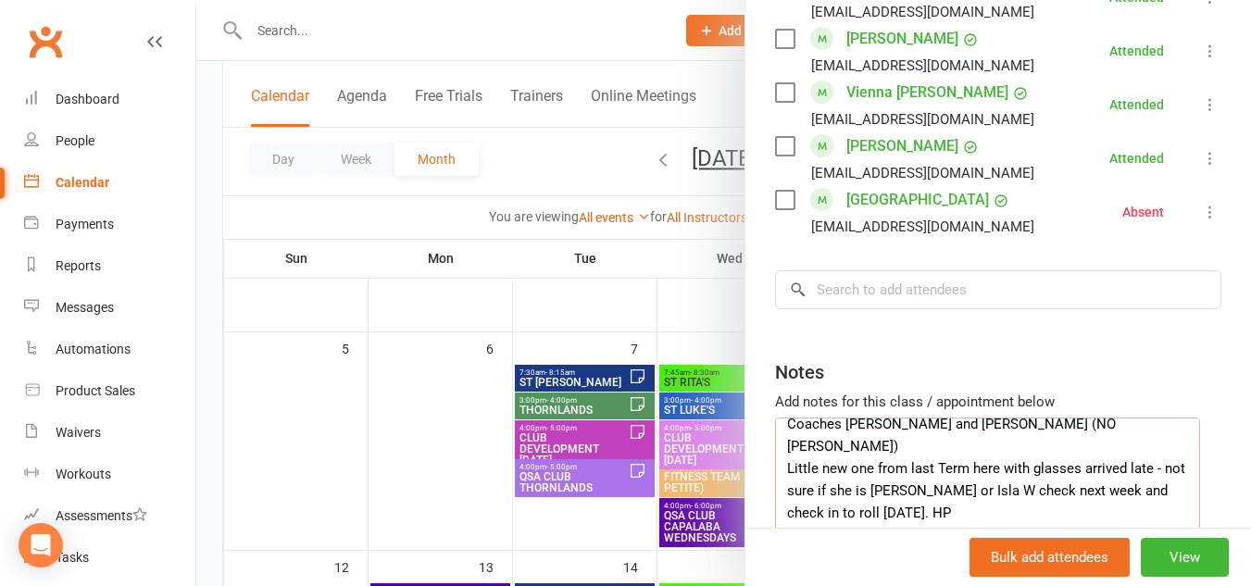
drag, startPoint x: 1137, startPoint y: 441, endPoint x: 876, endPoint y: 367, distance: 271.4
click at [876, 418] on textarea "Coaches [PERSON_NAME] and [PERSON_NAME] (NO [PERSON_NAME]) Little new one from …" at bounding box center [987, 486] width 425 height 137
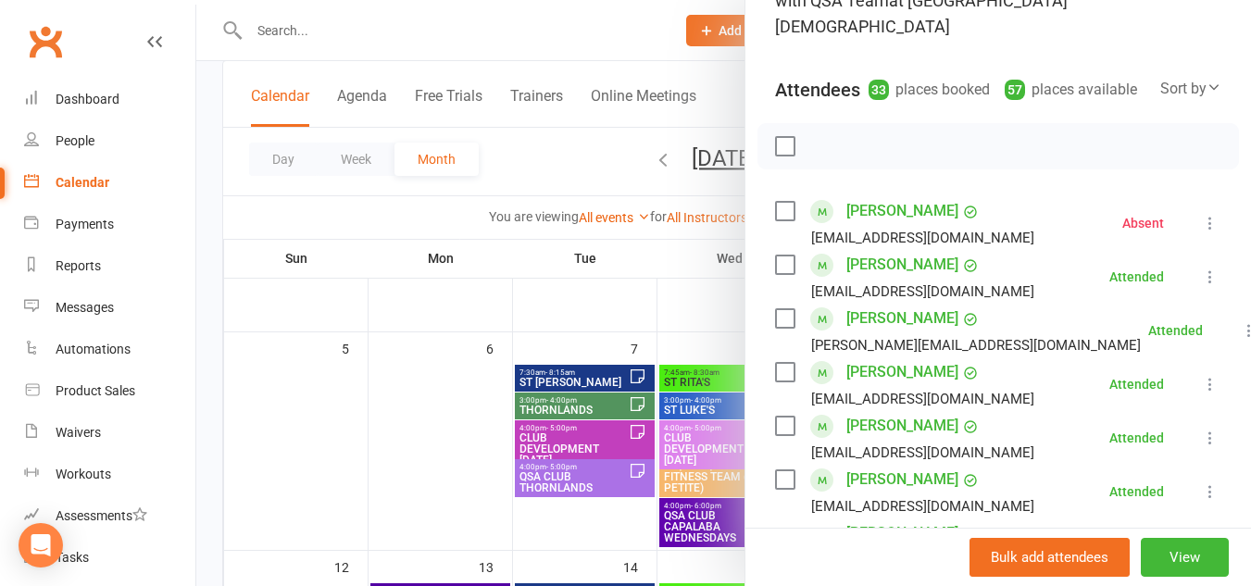
scroll to position [0, 0]
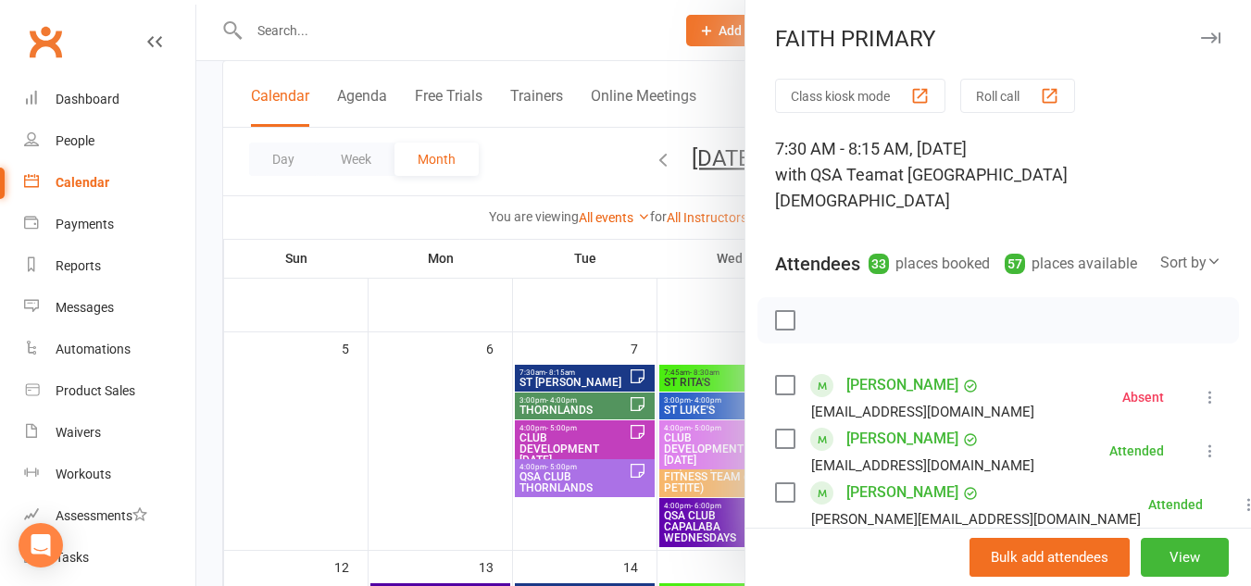
type textarea "Coaches [PERSON_NAME] and [PERSON_NAME] (NO [PERSON_NAME]) Little new one from …"
click at [1201, 39] on icon "button" at bounding box center [1210, 37] width 19 height 11
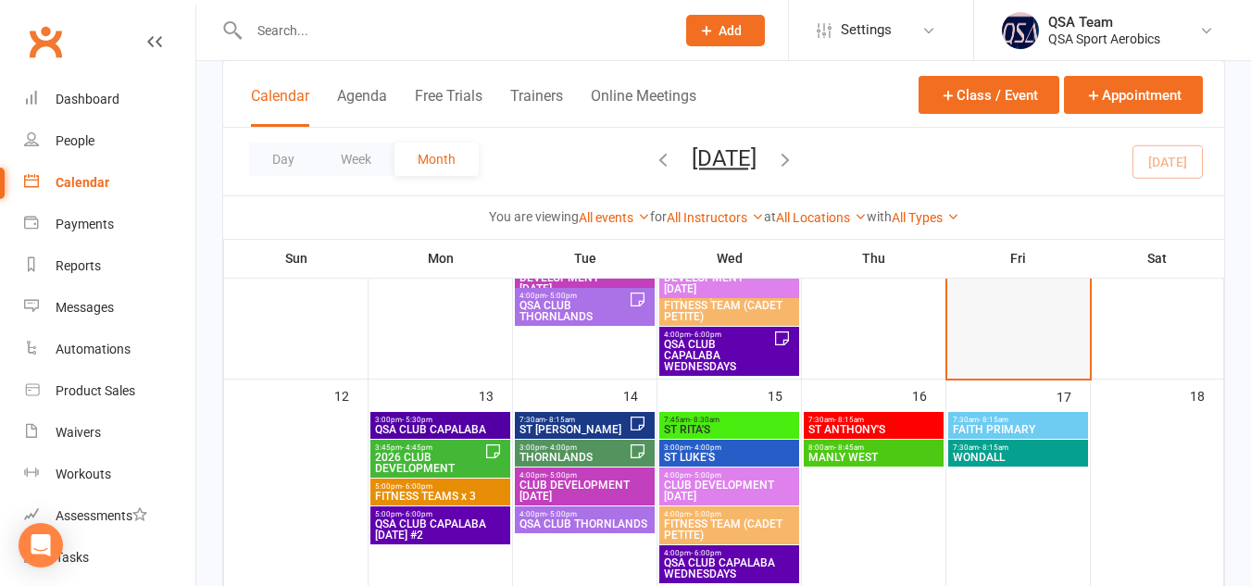
scroll to position [407, 0]
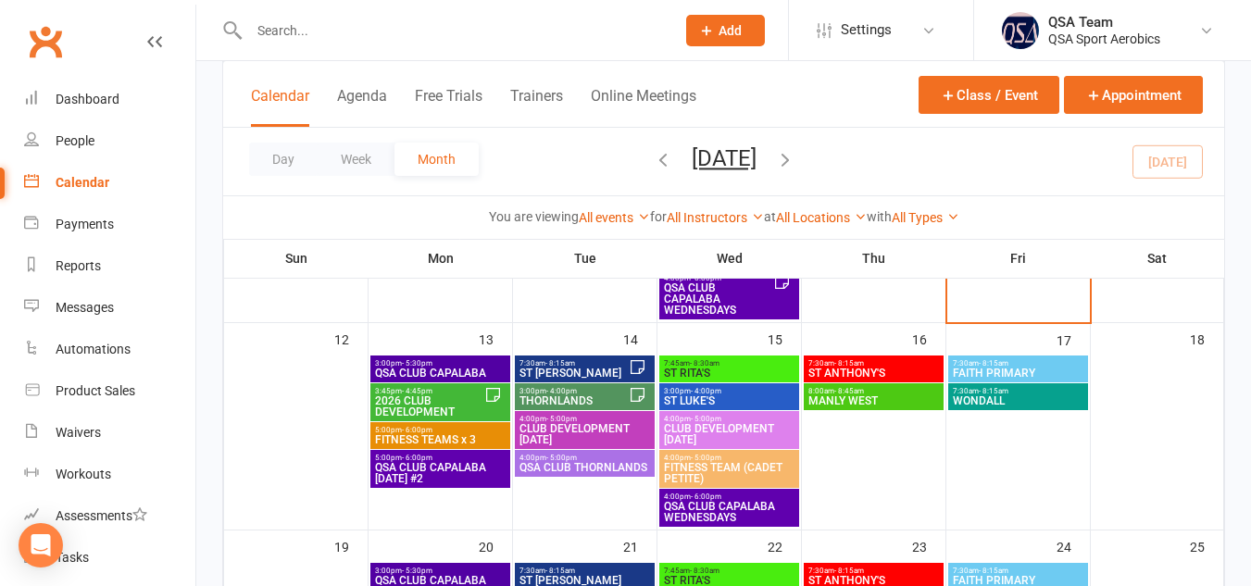
click at [400, 396] on span "2026 CLUB DEVELOPMENT" at bounding box center [429, 406] width 110 height 22
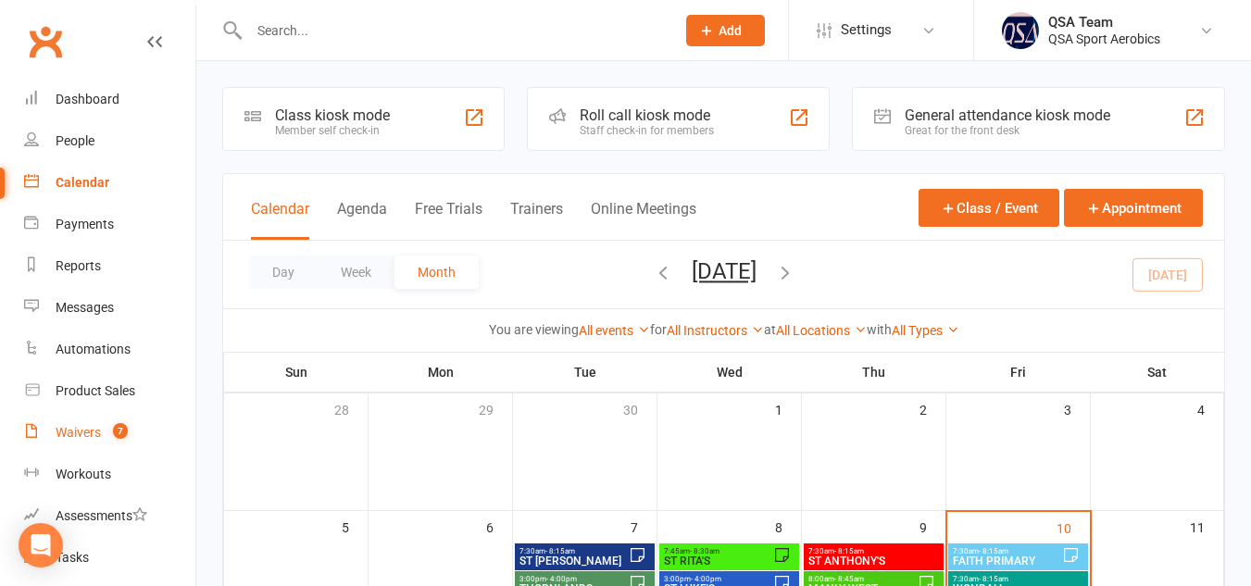
click at [94, 416] on link "Waivers 7" at bounding box center [109, 433] width 171 height 42
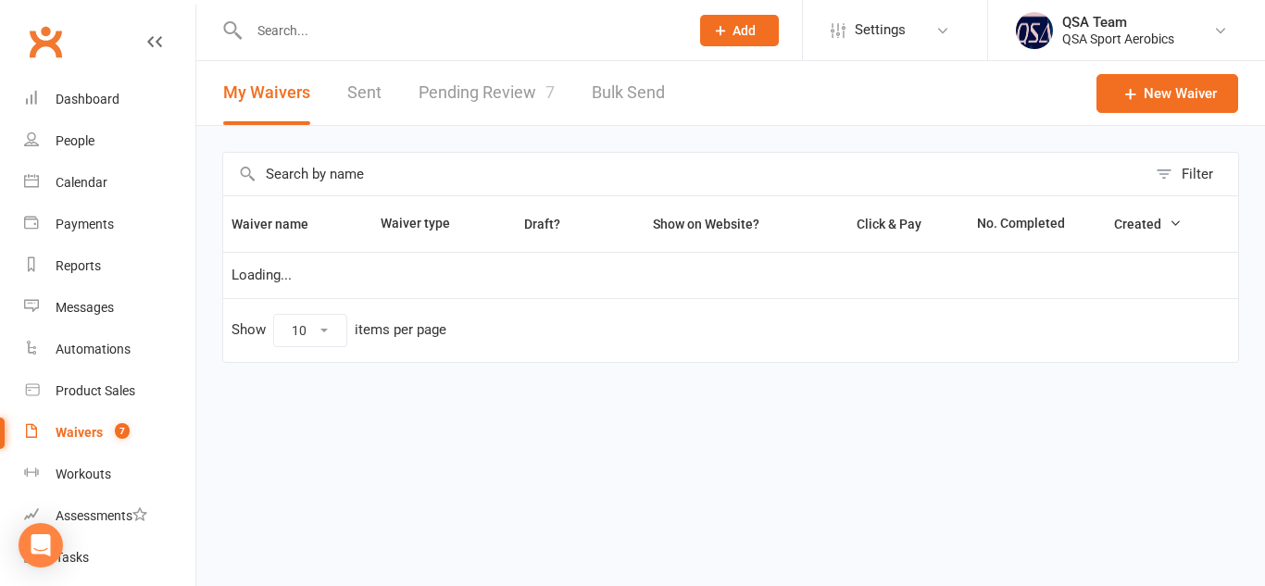
click at [486, 95] on link "Pending Review 7" at bounding box center [487, 93] width 136 height 64
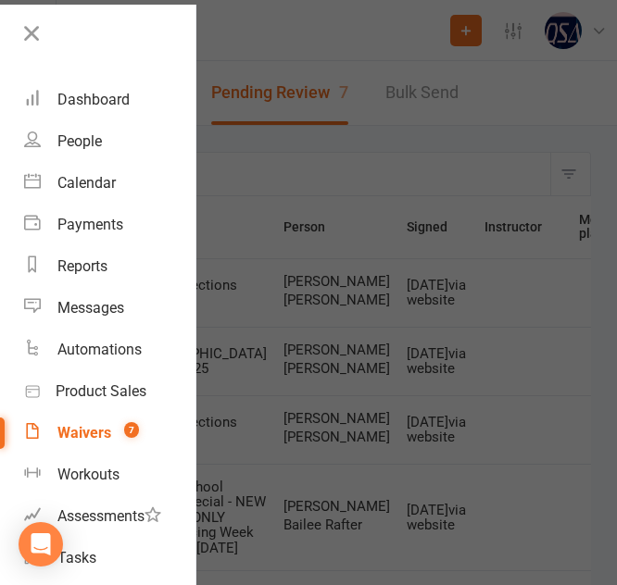
click at [405, 209] on div at bounding box center [308, 292] width 617 height 585
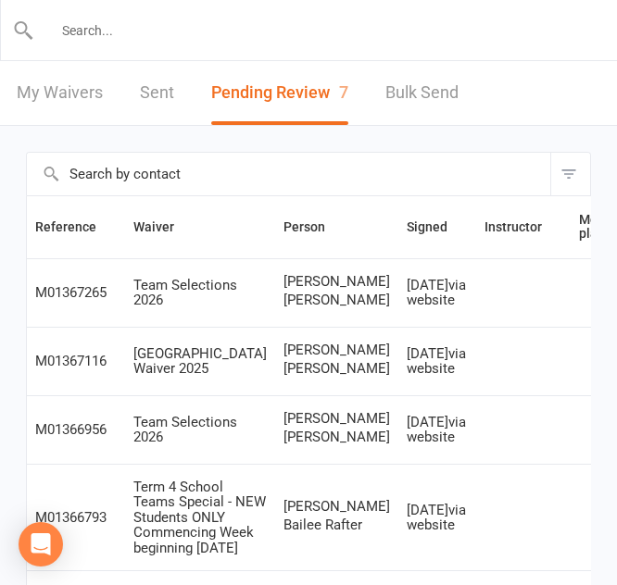
click at [157, 26] on input "text" at bounding box center [309, 31] width 550 height 26
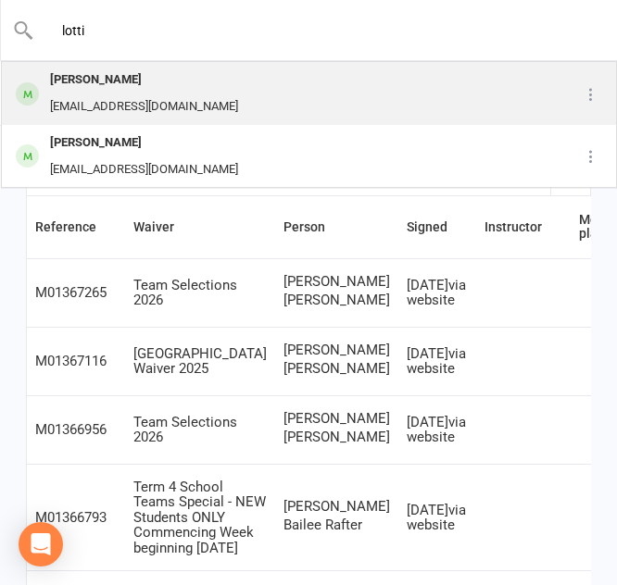
type input "lotti"
click at [92, 88] on div "[PERSON_NAME]" at bounding box center [143, 80] width 199 height 27
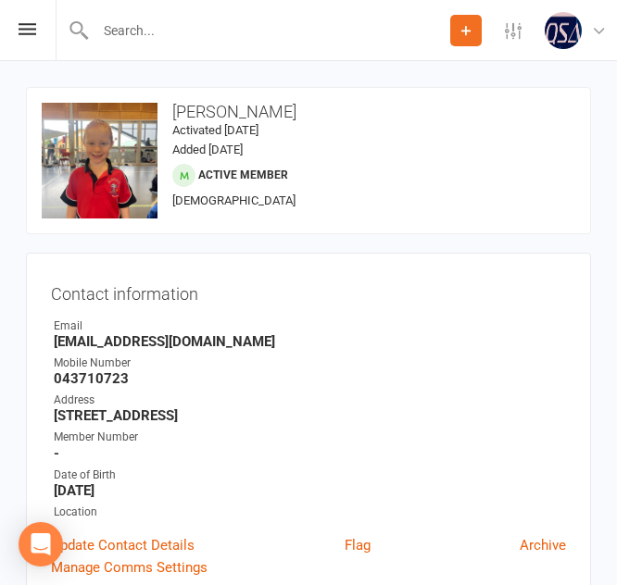
click at [184, 34] on input "text" at bounding box center [270, 31] width 360 height 26
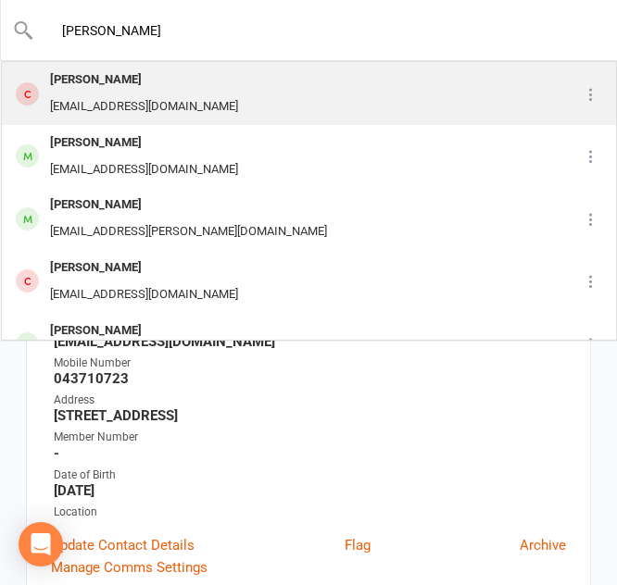
type input "[PERSON_NAME]"
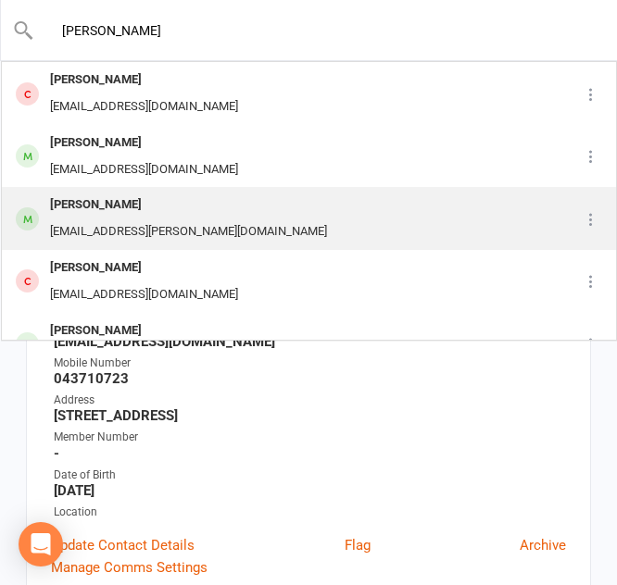
click at [161, 210] on div "[PERSON_NAME]" at bounding box center [188, 205] width 288 height 27
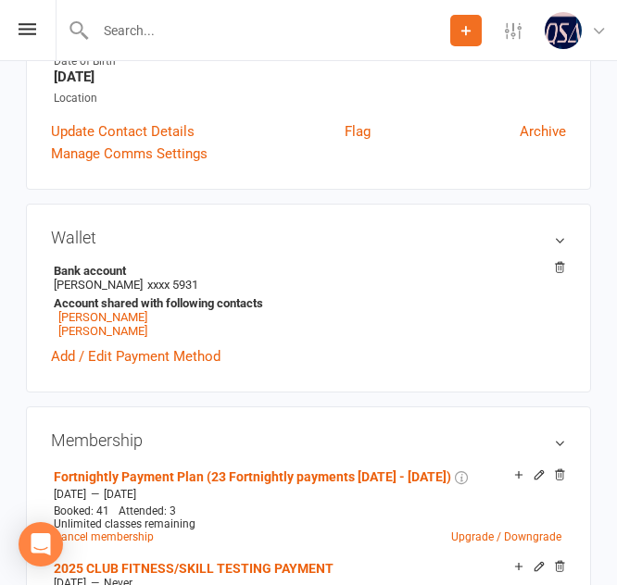
scroll to position [450, 0]
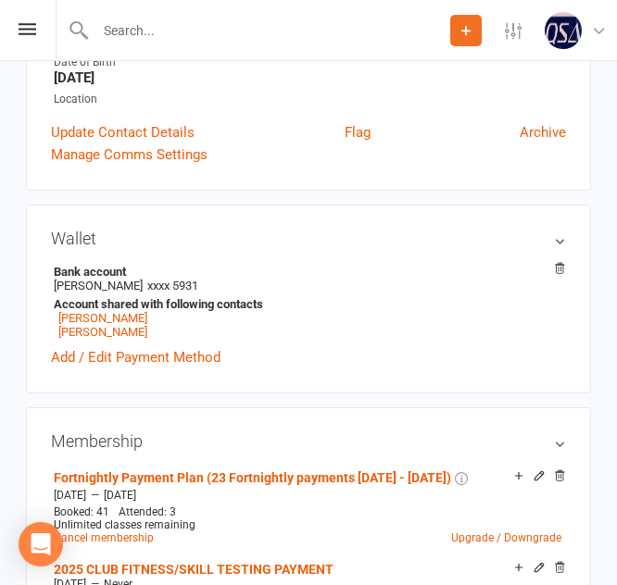
click at [454, 144] on div "Manage Comms Settings" at bounding box center [308, 155] width 515 height 22
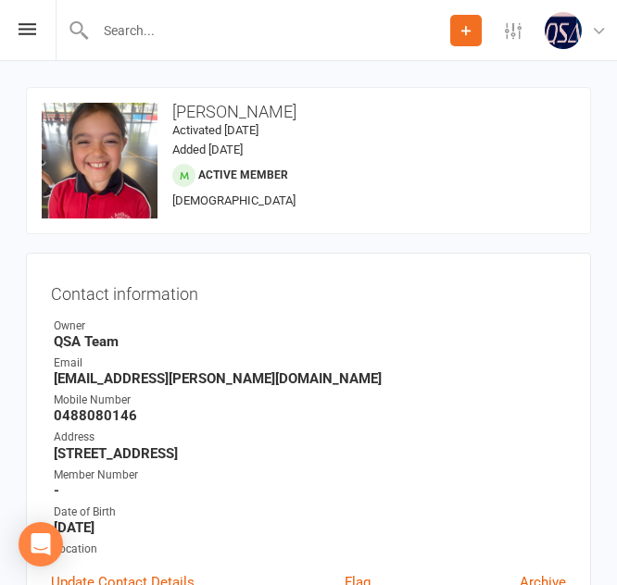
click at [188, 42] on input "text" at bounding box center [270, 31] width 360 height 26
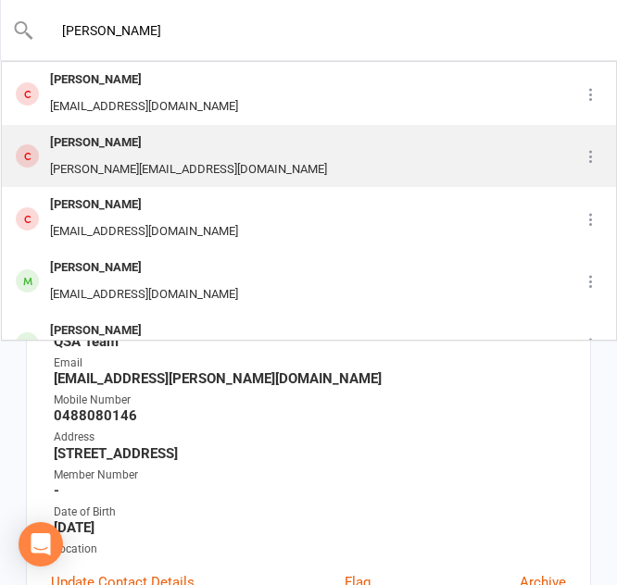
scroll to position [95, 0]
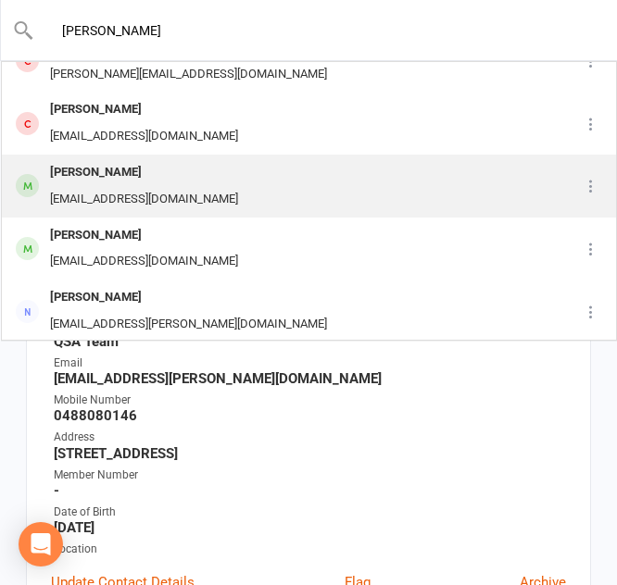
type input "[PERSON_NAME]"
click at [133, 182] on div "[PERSON_NAME]" at bounding box center [143, 172] width 199 height 27
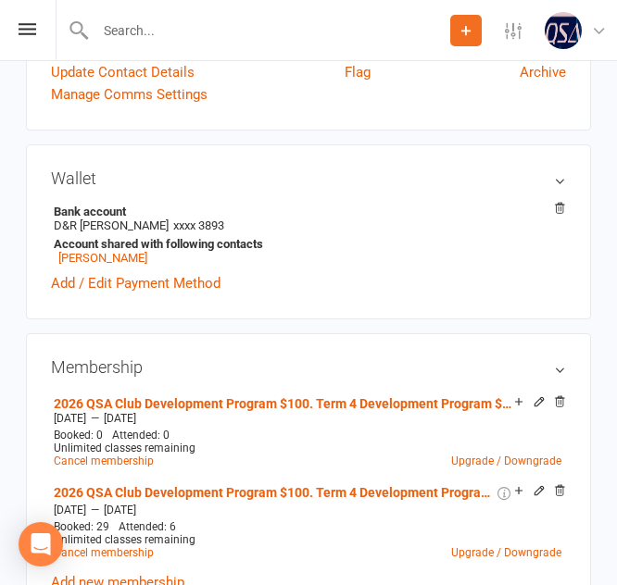
scroll to position [474, 0]
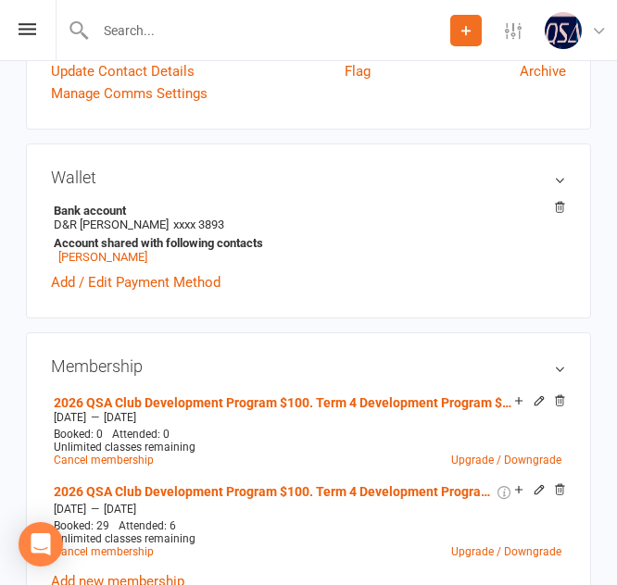
click at [139, 30] on input "text" at bounding box center [270, 31] width 360 height 26
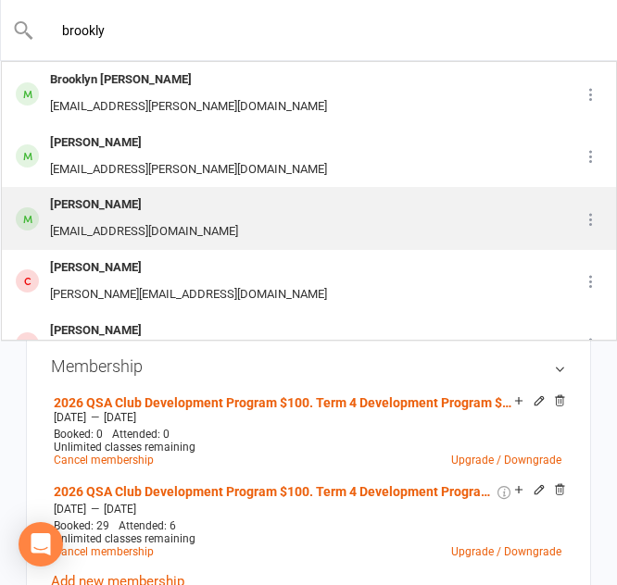
type input "brookly"
click at [169, 213] on div "[PERSON_NAME]" at bounding box center [143, 205] width 199 height 27
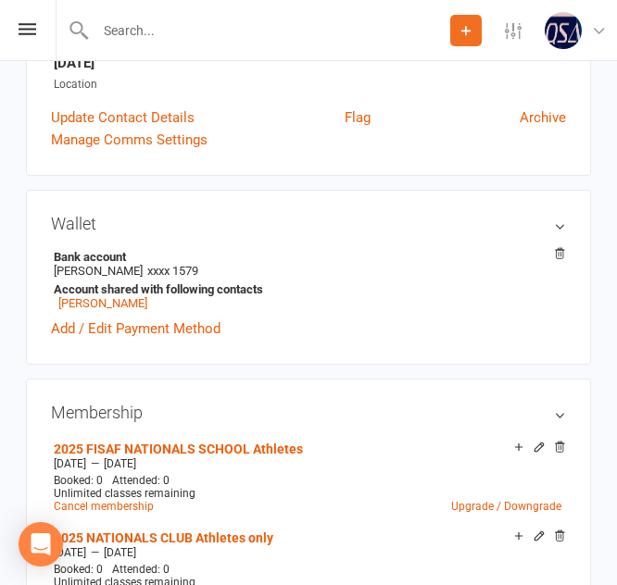
scroll to position [429, 0]
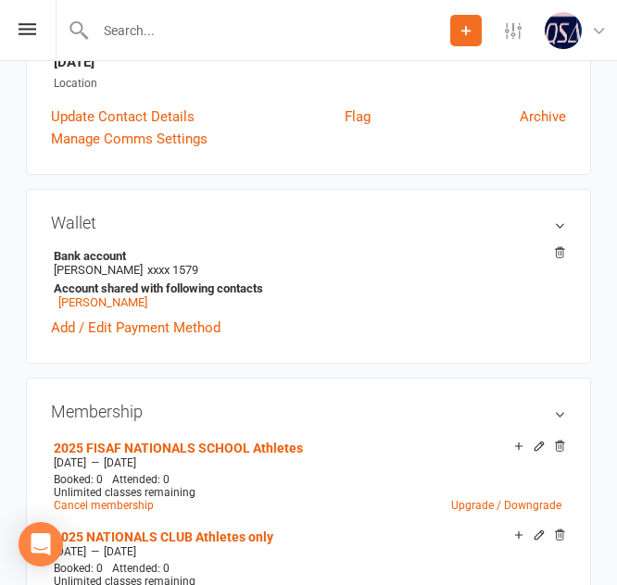
click at [234, 199] on div "Wallet Bank account Timothy matthews xxxx 1579 Account shared with following co…" at bounding box center [308, 276] width 565 height 175
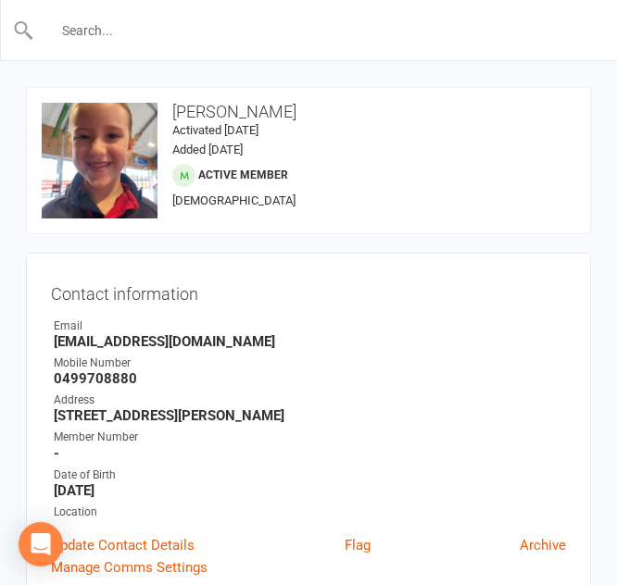
click at [160, 32] on input "text" at bounding box center [309, 31] width 550 height 26
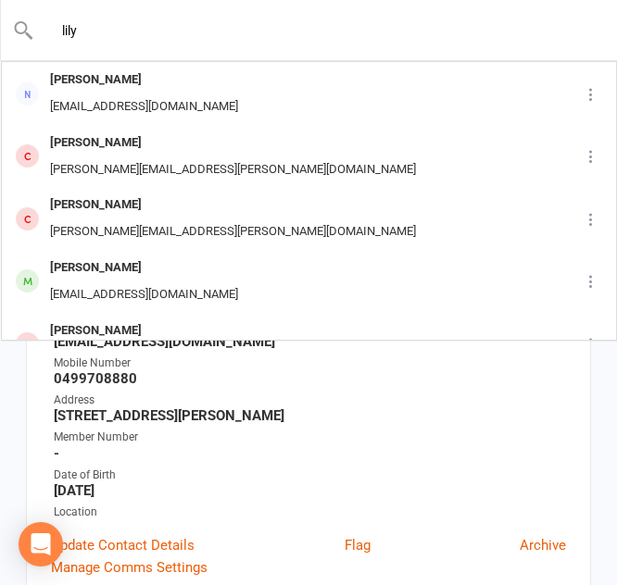
click at [111, 31] on input "lily" at bounding box center [309, 31] width 550 height 26
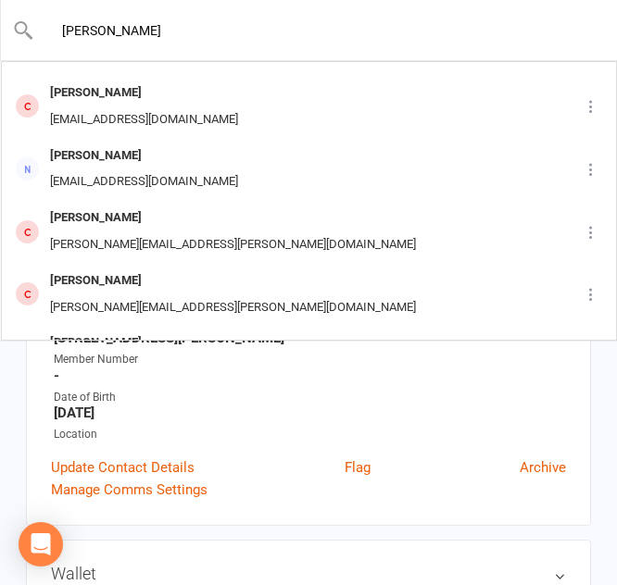
scroll to position [86, 0]
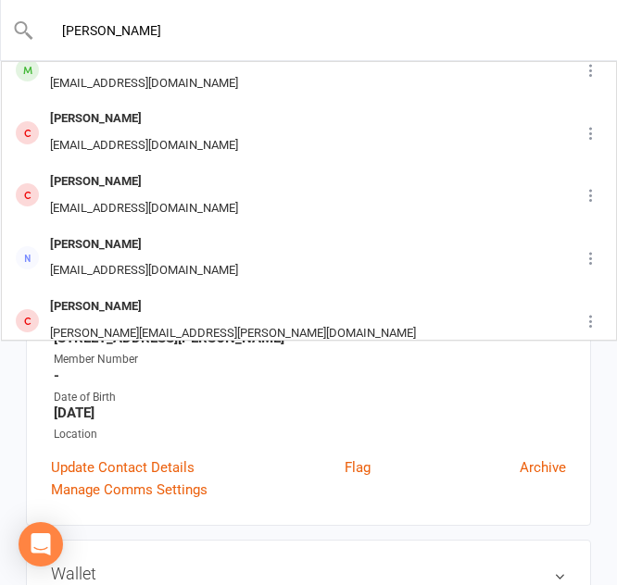
click at [163, 24] on input "lily russ" at bounding box center [309, 31] width 550 height 26
type input "l"
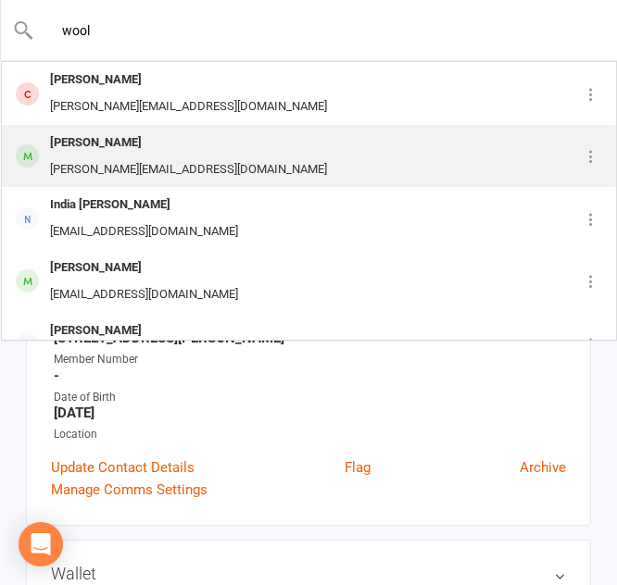
type input "wool"
click at [158, 150] on div "Izabelle Wool Sellie@iinet.net.au" at bounding box center [279, 156] width 552 height 61
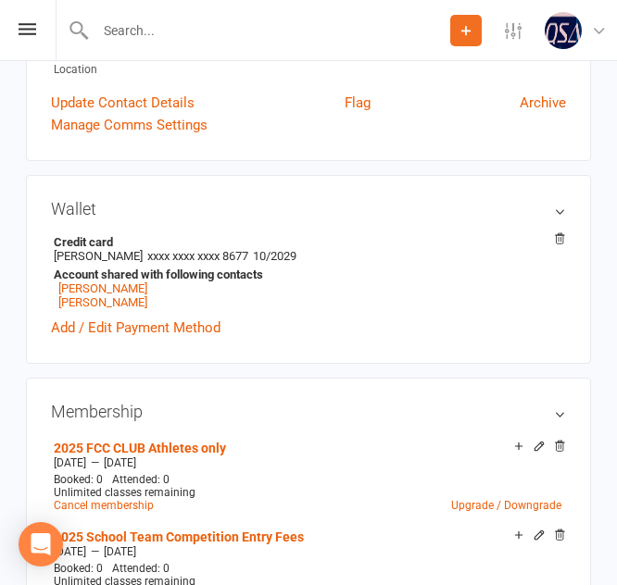
scroll to position [444, 0]
